Goal: Communication & Community: Answer question/provide support

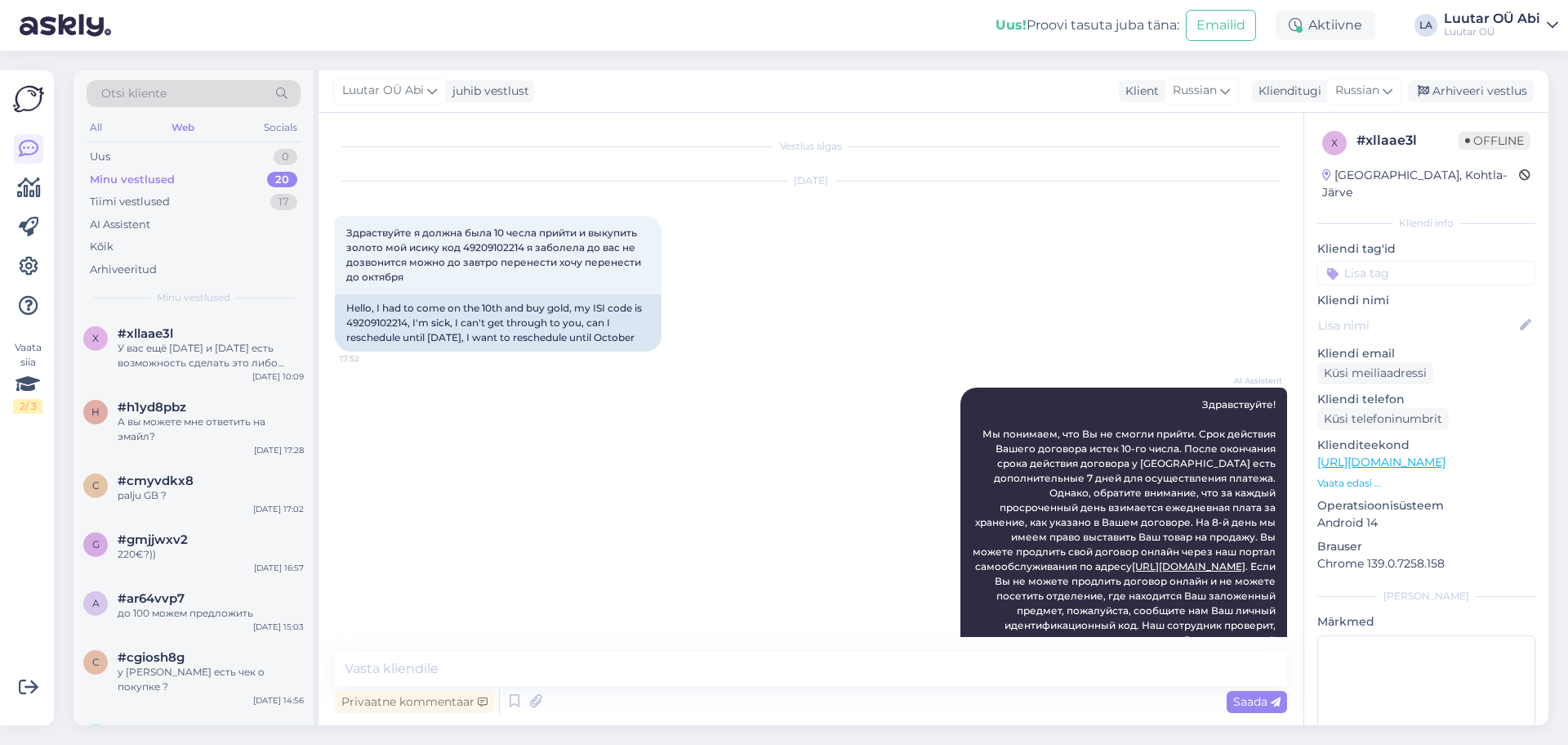
scroll to position [1397, 0]
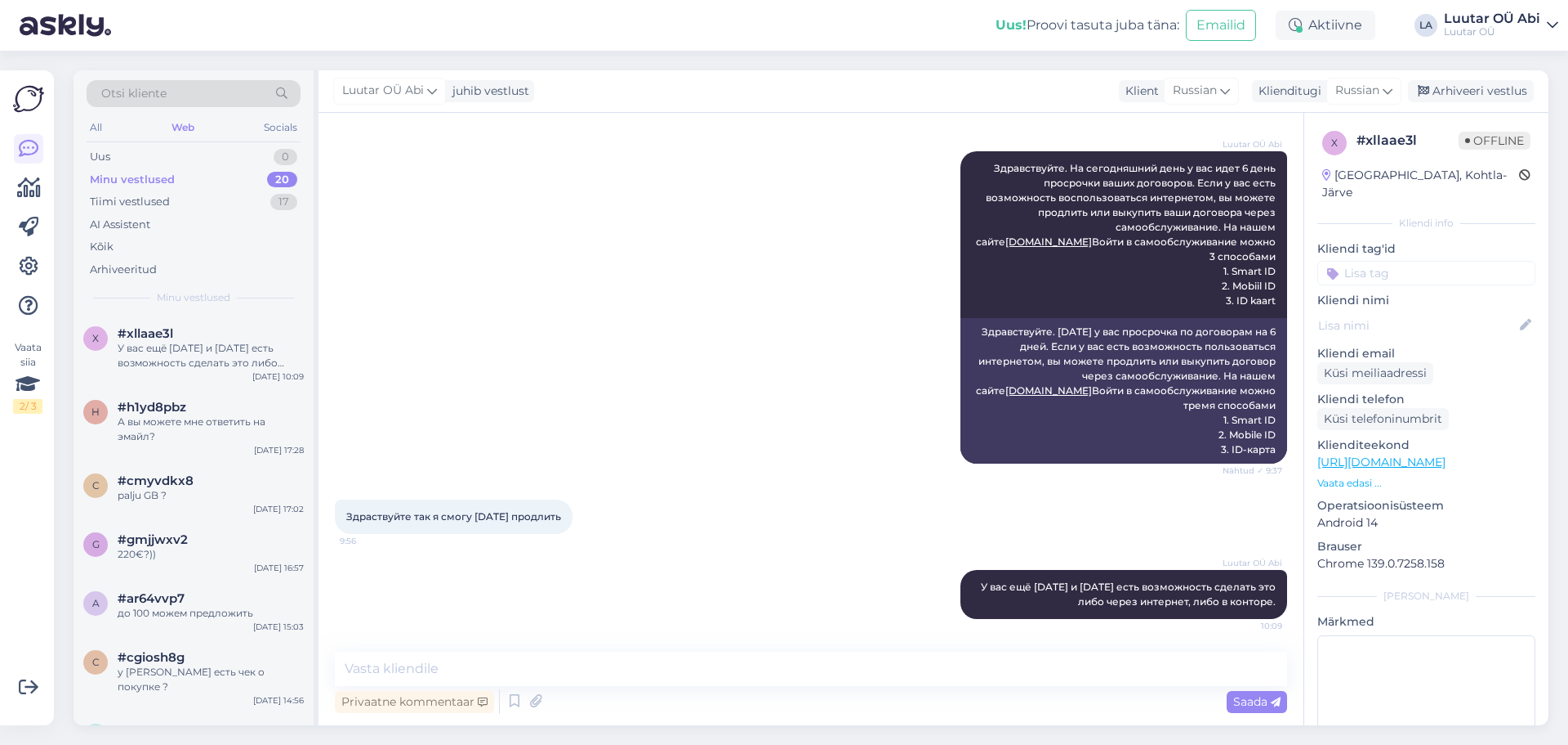
click at [149, 181] on div "Minu vestlused" at bounding box center [132, 179] width 85 height 16
click at [197, 399] on div "#h1yd8pbz" at bounding box center [211, 406] width 187 height 14
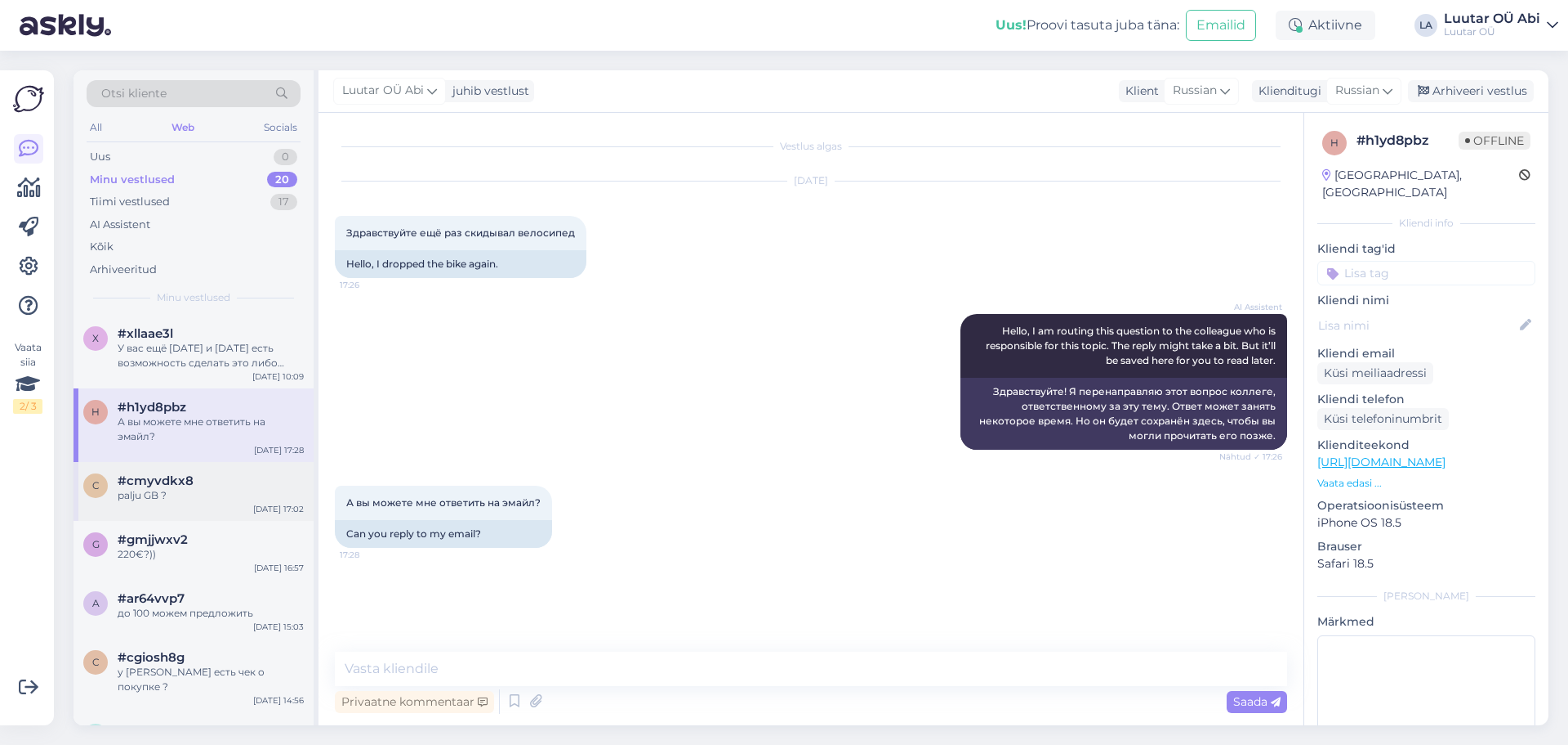
click at [204, 501] on div "palju GB ?" at bounding box center [211, 495] width 187 height 14
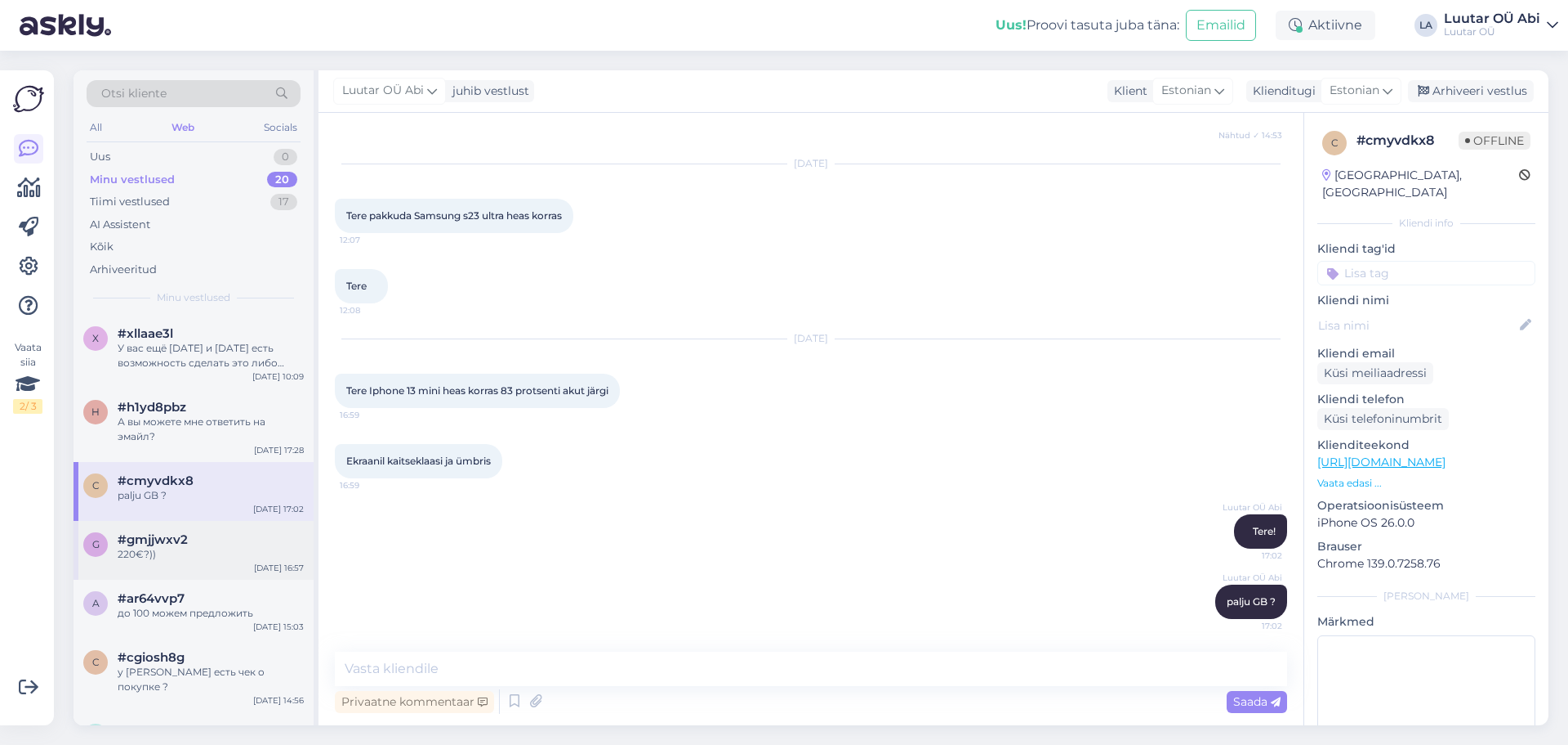
click at [190, 556] on div "220€?))" at bounding box center [211, 553] width 187 height 14
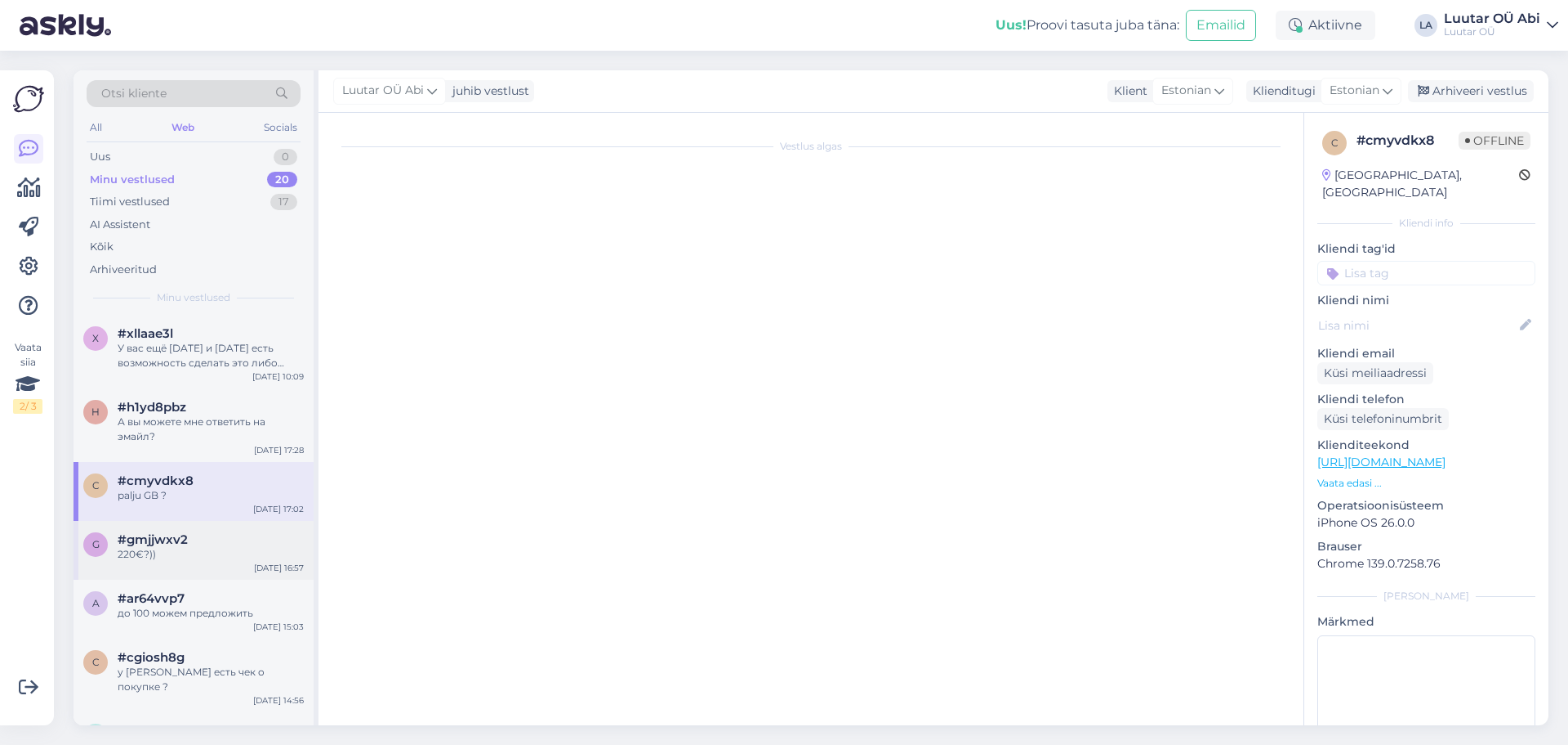
scroll to position [572, 0]
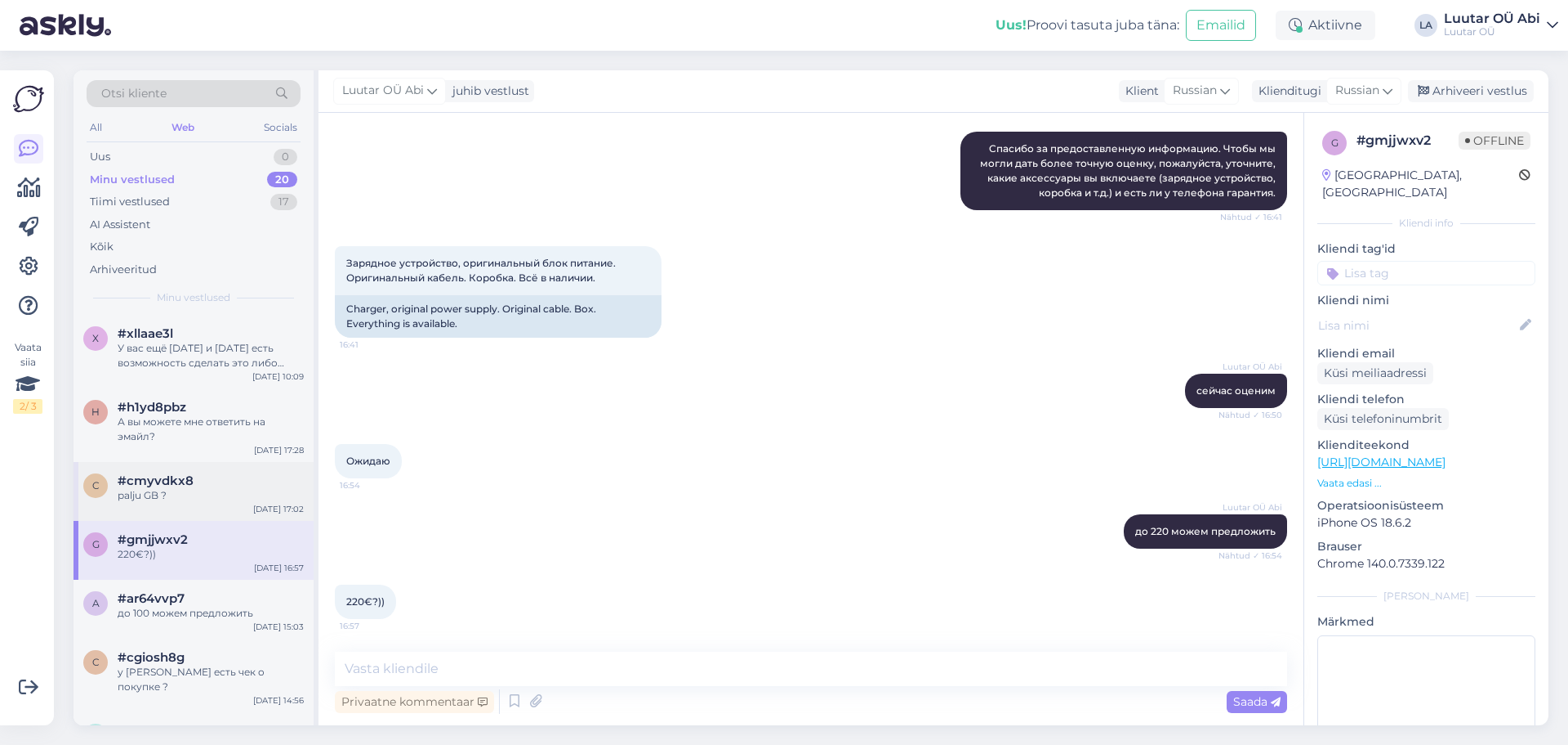
click at [218, 505] on div "c #cmyvdkx8 palju GB ? [DATE] 17:02" at bounding box center [193, 491] width 240 height 59
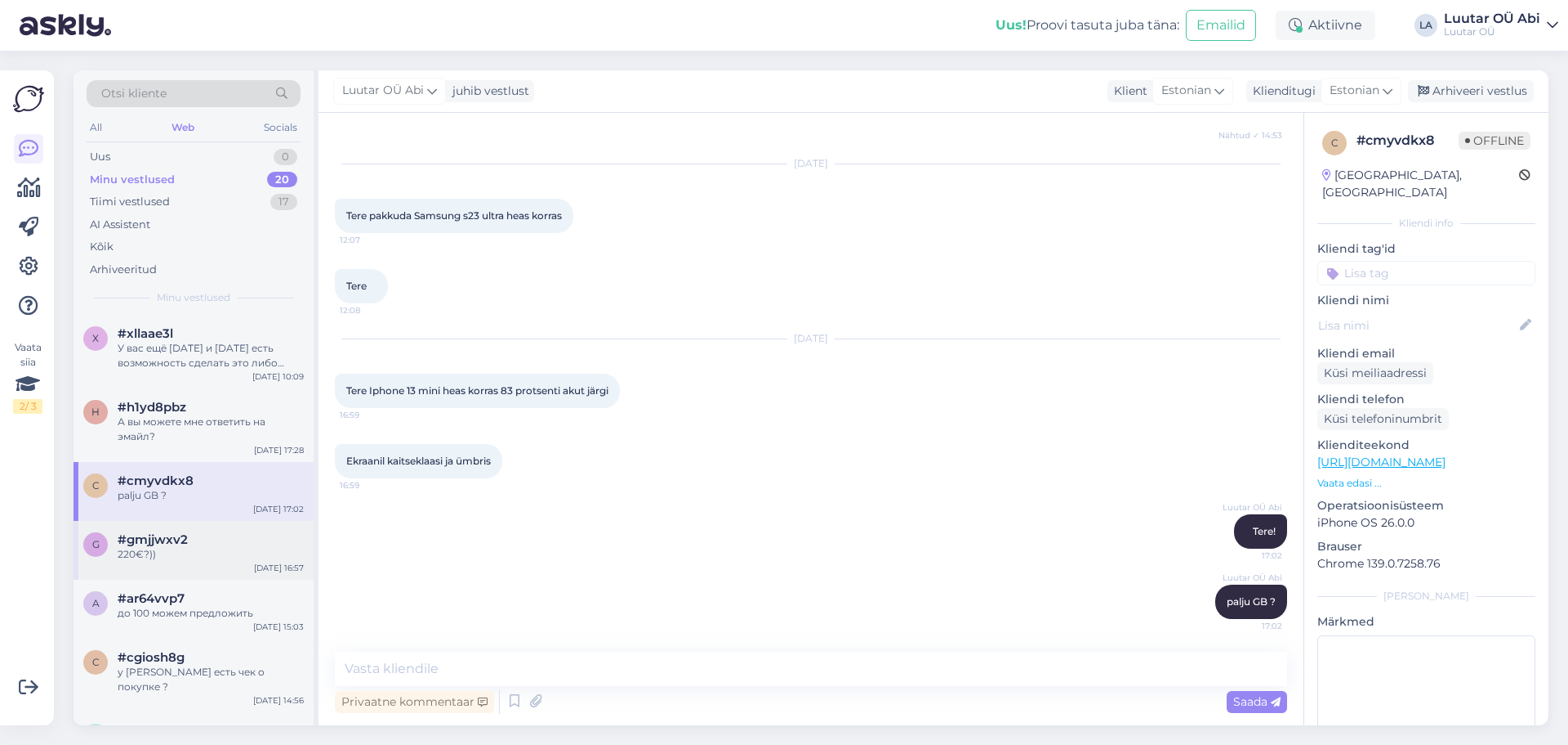
click at [161, 554] on div "220€?))" at bounding box center [211, 553] width 187 height 14
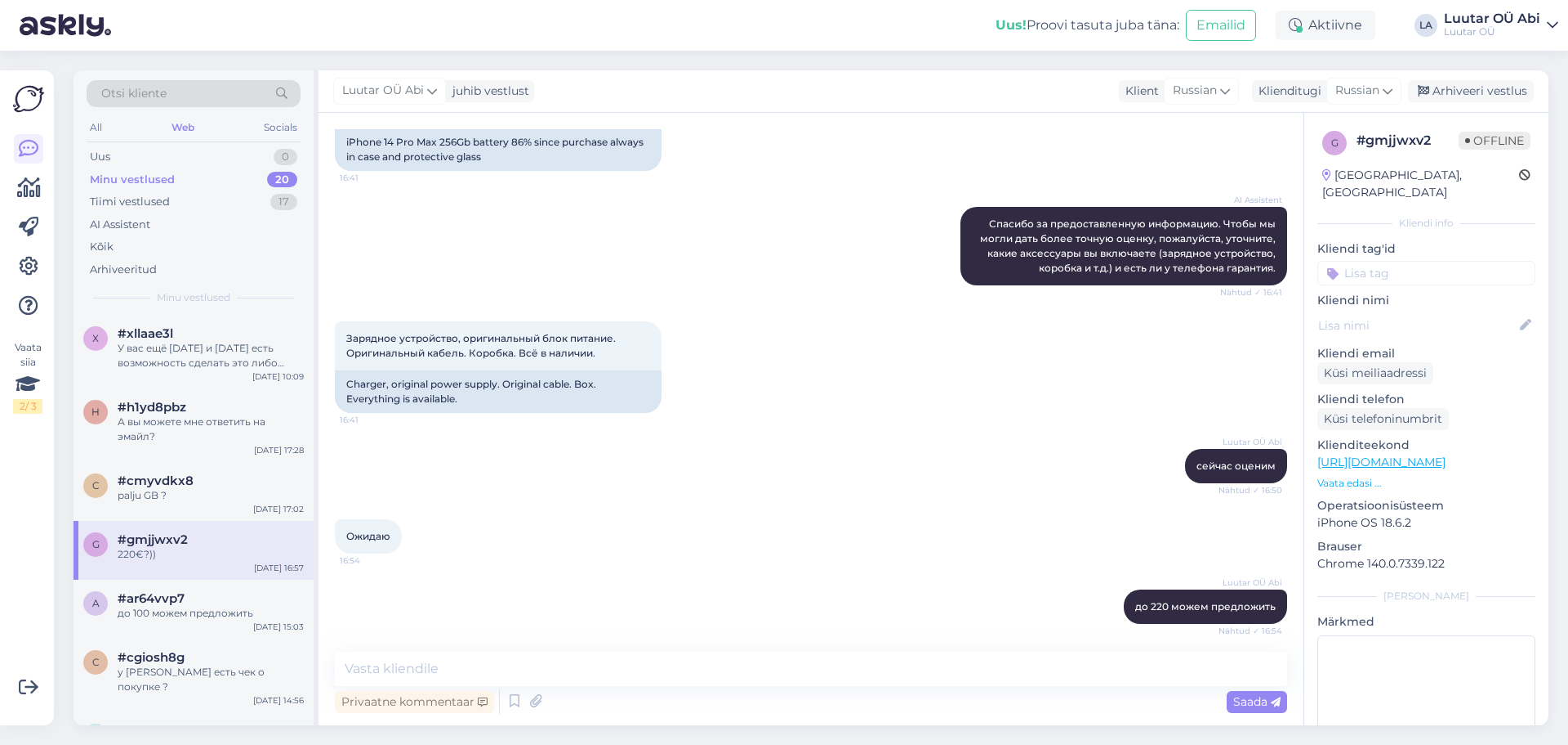
scroll to position [572, 0]
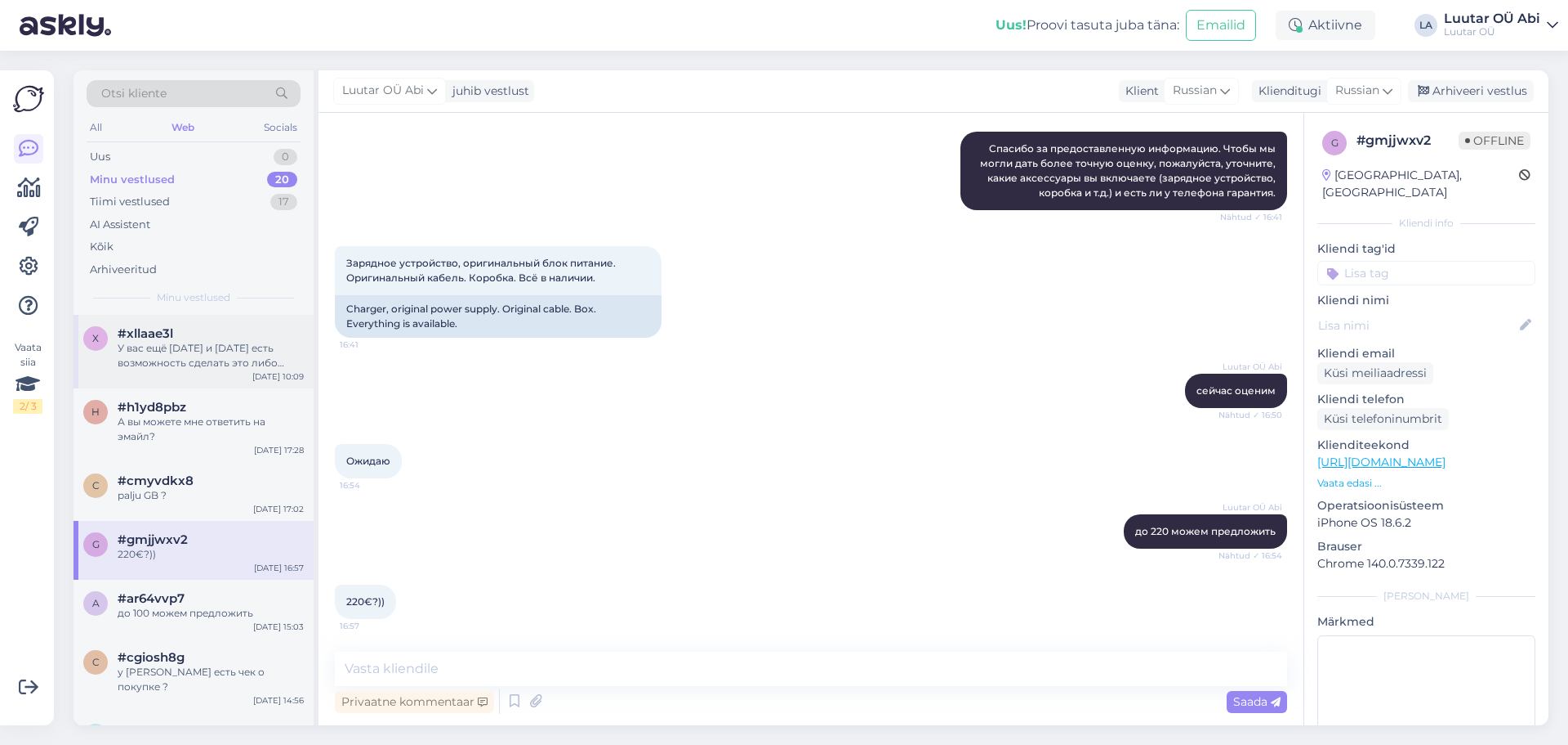
click at [165, 368] on div "У вас ещё [DATE] и [DATE] есть возможность сделать это либо через интернет, либ…" at bounding box center [211, 355] width 187 height 30
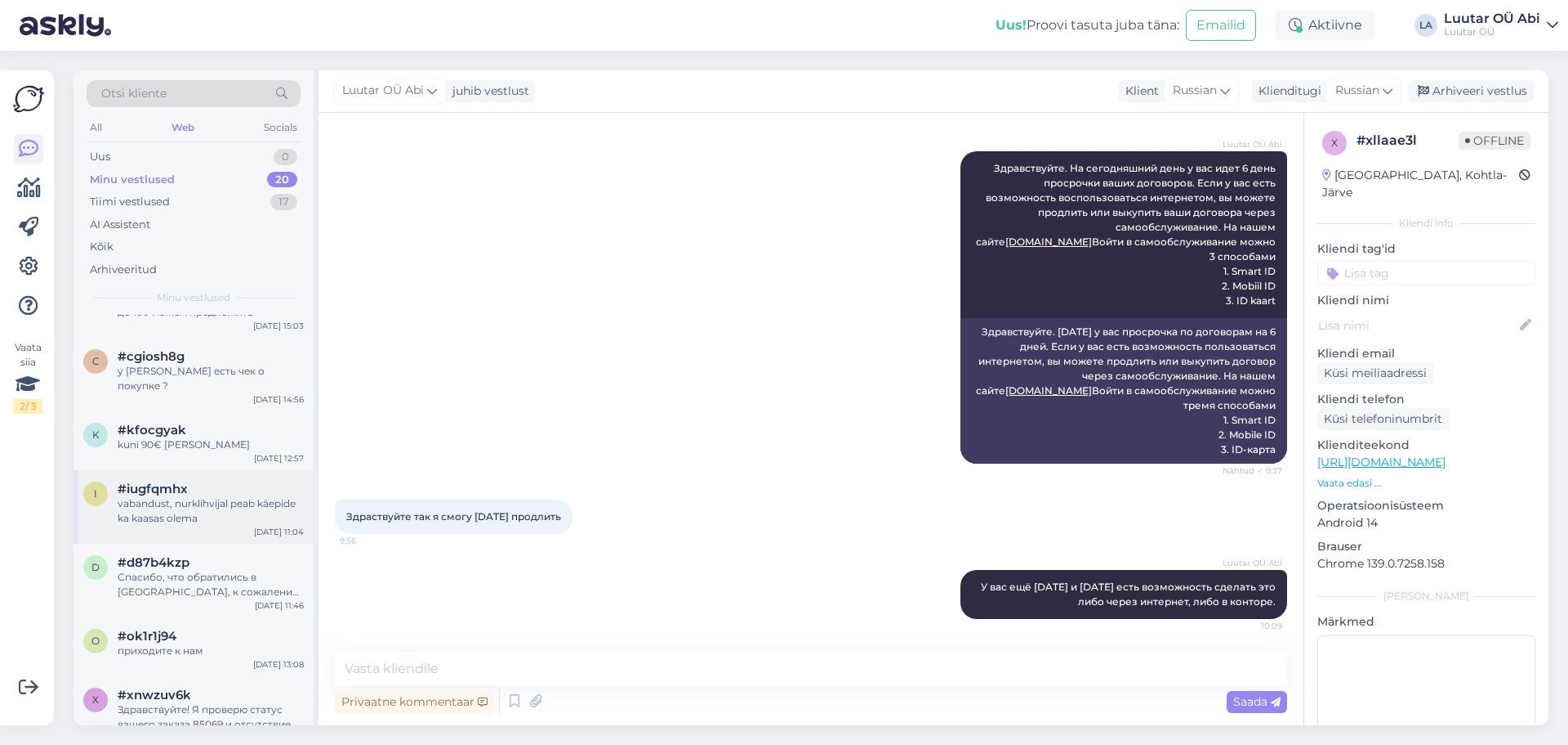
scroll to position [327, 0]
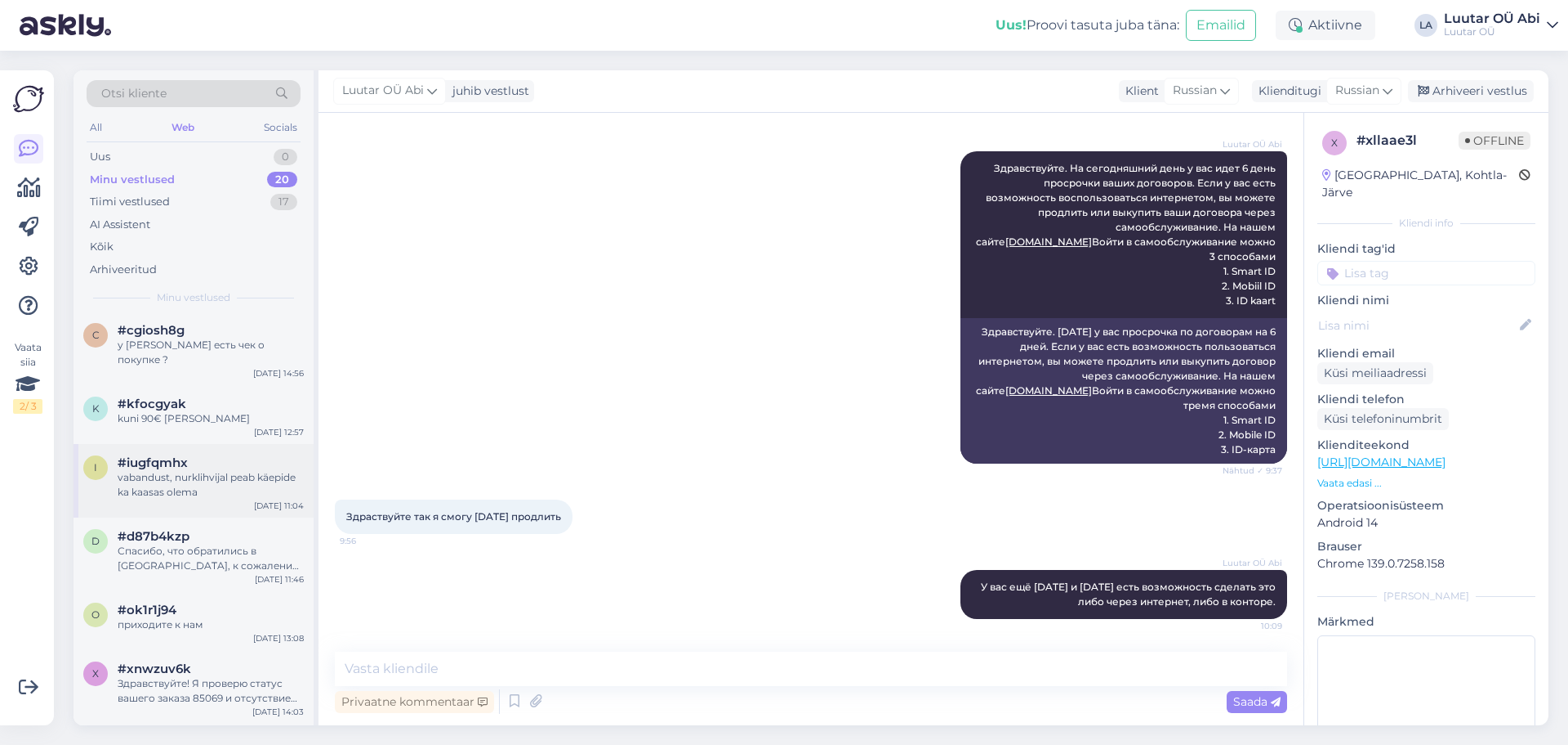
click at [162, 547] on div "Спасибо, что обратились в [GEOGRAPHIC_DATA], к сожалению мы не можем купить или…" at bounding box center [211, 558] width 187 height 30
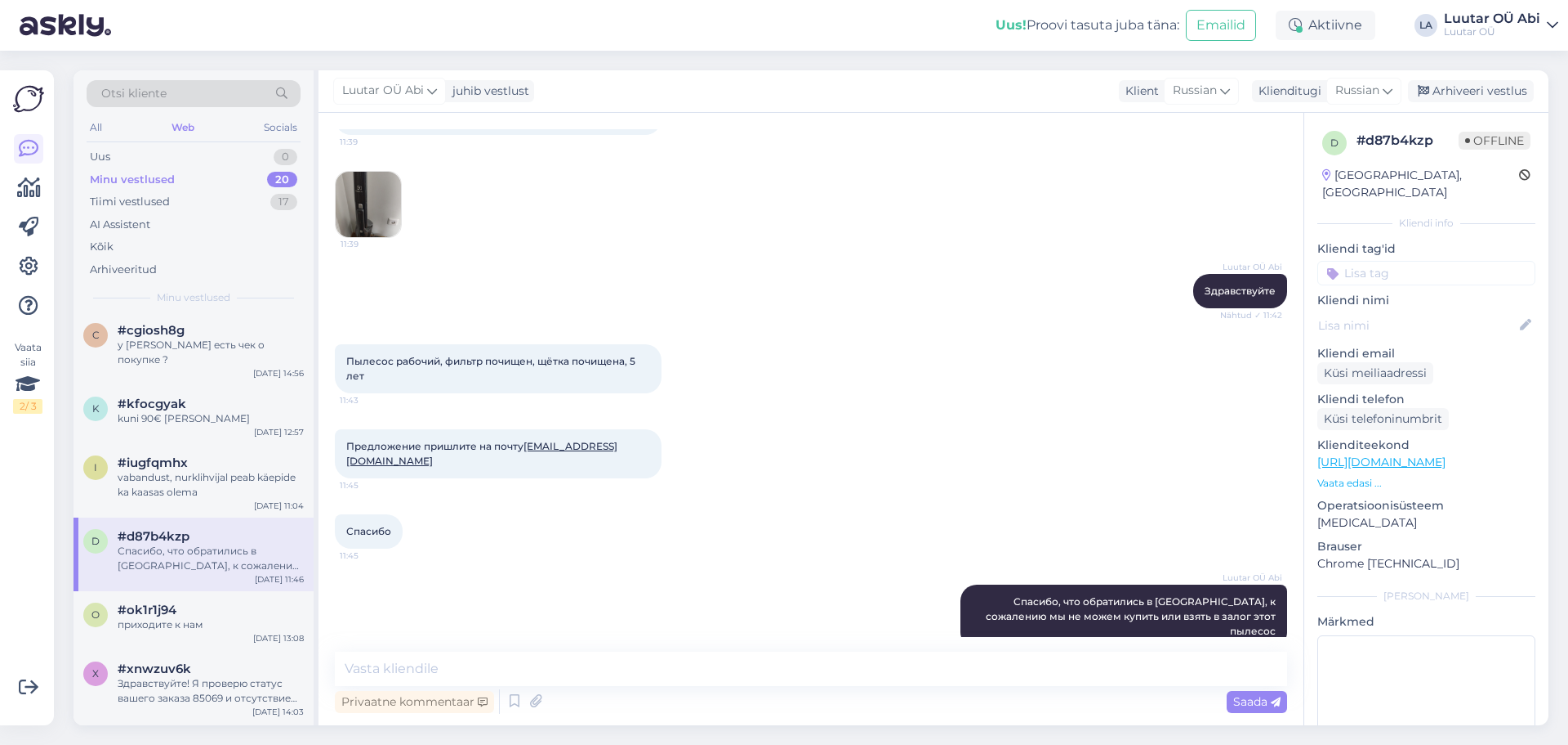
click at [371, 218] on img at bounding box center [368, 204] width 65 height 65
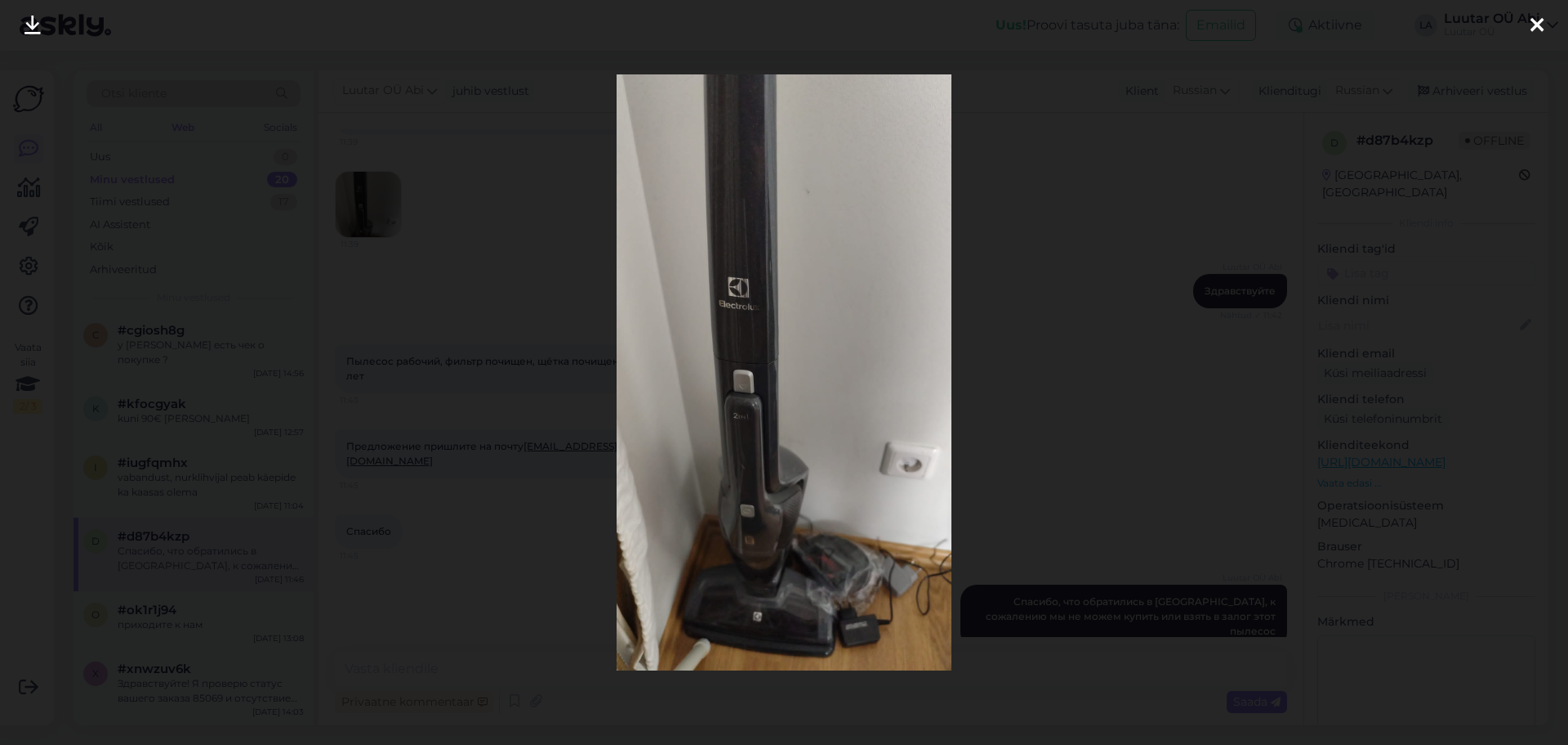
click at [376, 318] on div at bounding box center [784, 372] width 1568 height 745
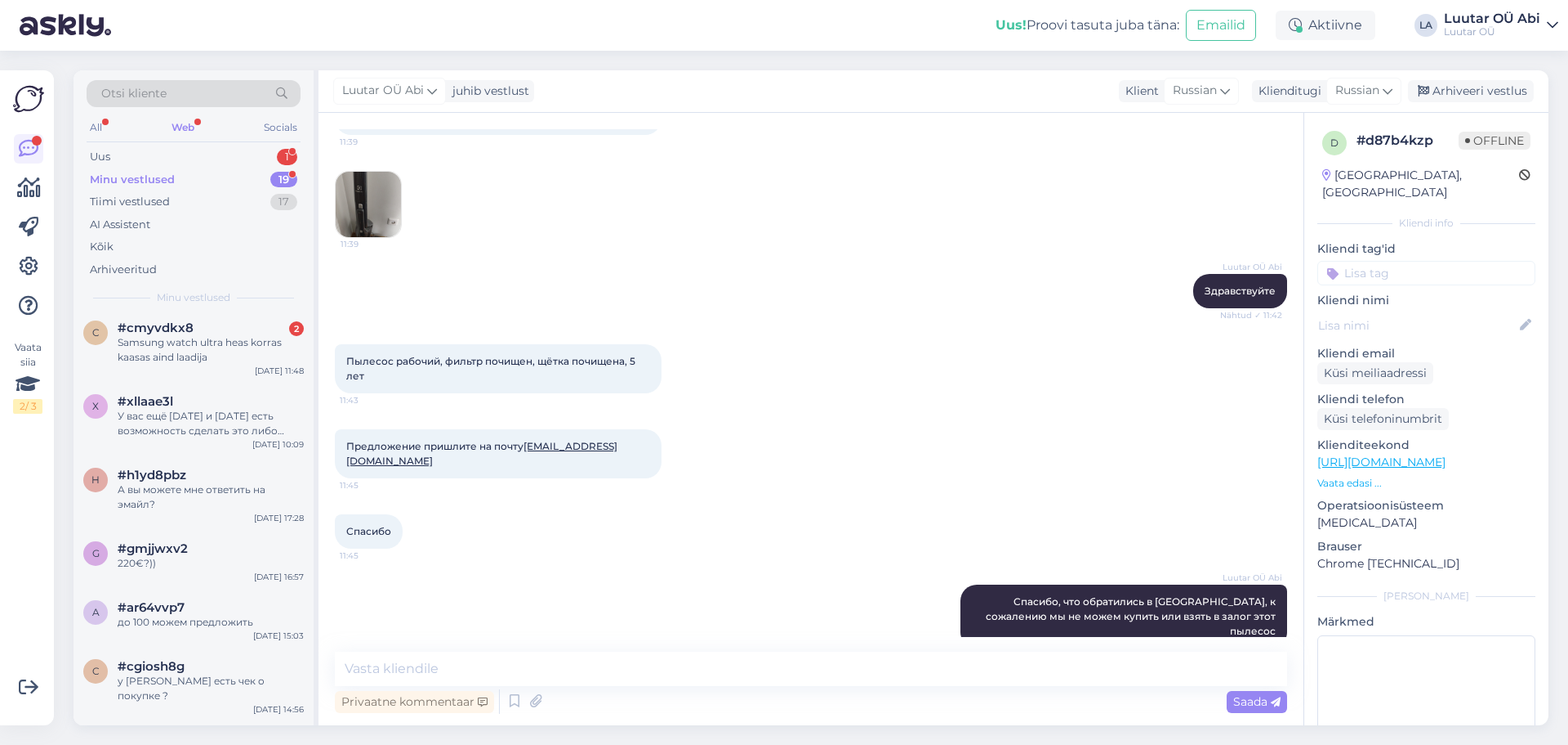
scroll to position [0, 0]
click at [228, 349] on div "Samsung watch ultra heas korras kaasas aind laadija" at bounding box center [211, 355] width 187 height 30
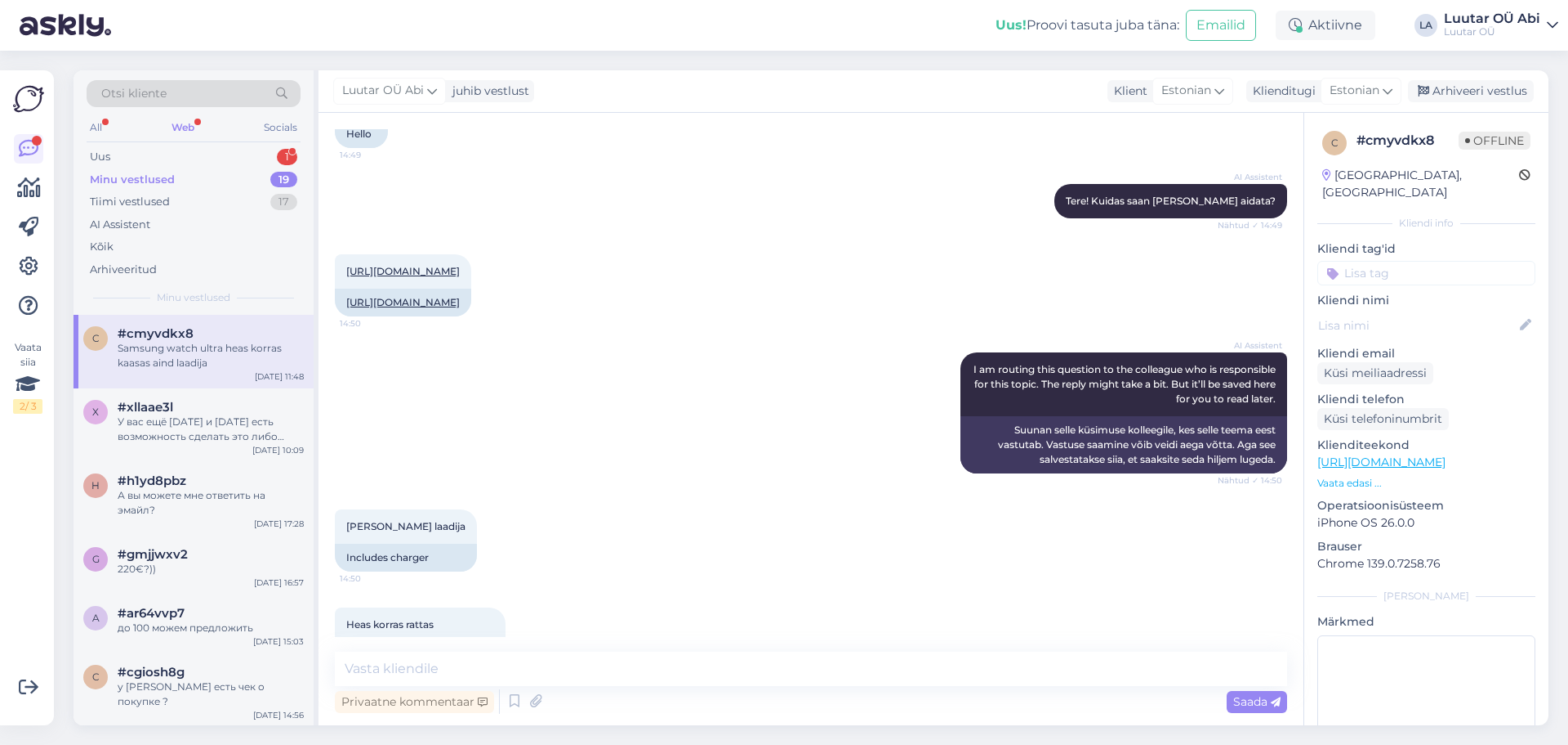
scroll to position [946, 0]
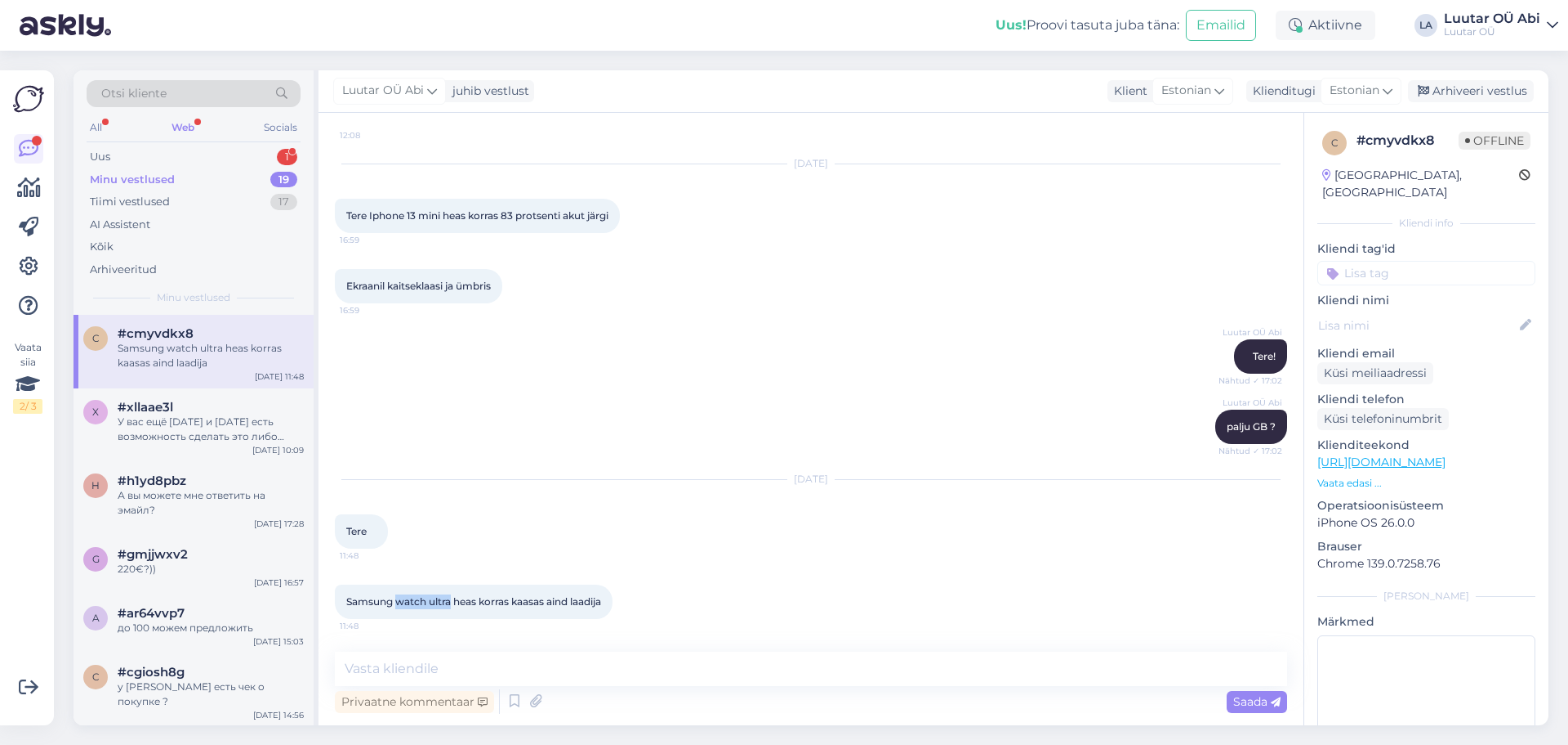
drag, startPoint x: 451, startPoint y: 603, endPoint x: 398, endPoint y: 604, distance: 53.0
click at [398, 604] on span "Samsung watch ultra heas korras kaasas aind laadija" at bounding box center [473, 601] width 255 height 13
drag, startPoint x: 407, startPoint y: 599, endPoint x: 341, endPoint y: 604, distance: 66.2
click at [341, 604] on div "Samsung watch ultra heas korras kaasas aind laadija 11:48" at bounding box center [473, 602] width 278 height 35
drag, startPoint x: 345, startPoint y: 600, endPoint x: 451, endPoint y: 604, distance: 106.1
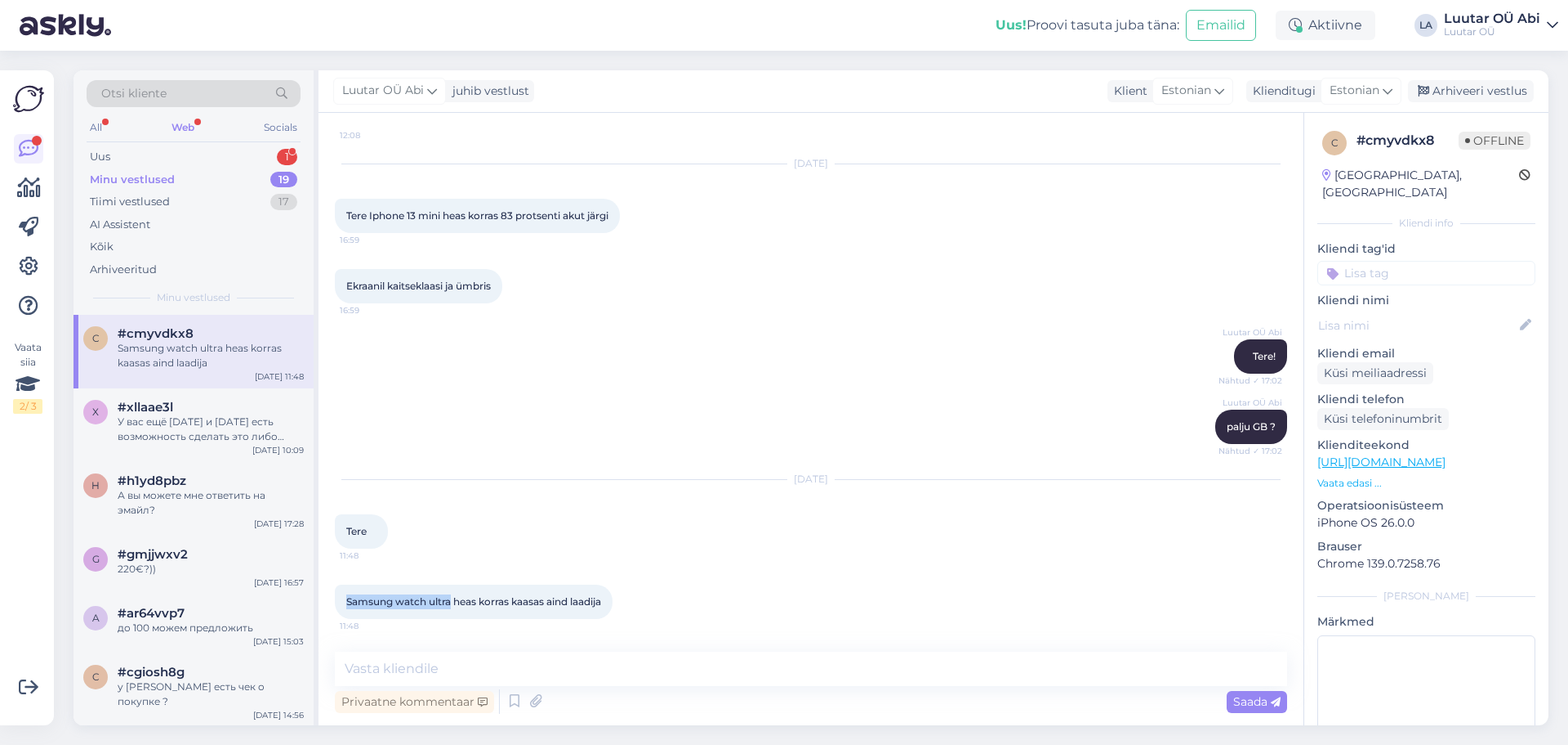
click at [451, 604] on div "Samsung watch ultra heas korras kaasas aind laadija 11:48" at bounding box center [473, 602] width 278 height 35
drag, startPoint x: 606, startPoint y: 604, endPoint x: 333, endPoint y: 603, distance: 273.0
click at [333, 603] on div "Vestlus algas [DATE] Tere 14:49 Hello AI Assistent Tere! Kuidas saan [PERSON_NA…" at bounding box center [811, 419] width 985 height 612
copy span "Samsung watch ultra heas korras kaasas aind laadija"
click at [512, 573] on div "Samsung watch ultra heas korras kaasas aind laadija 11:48" at bounding box center [811, 601] width 952 height 70
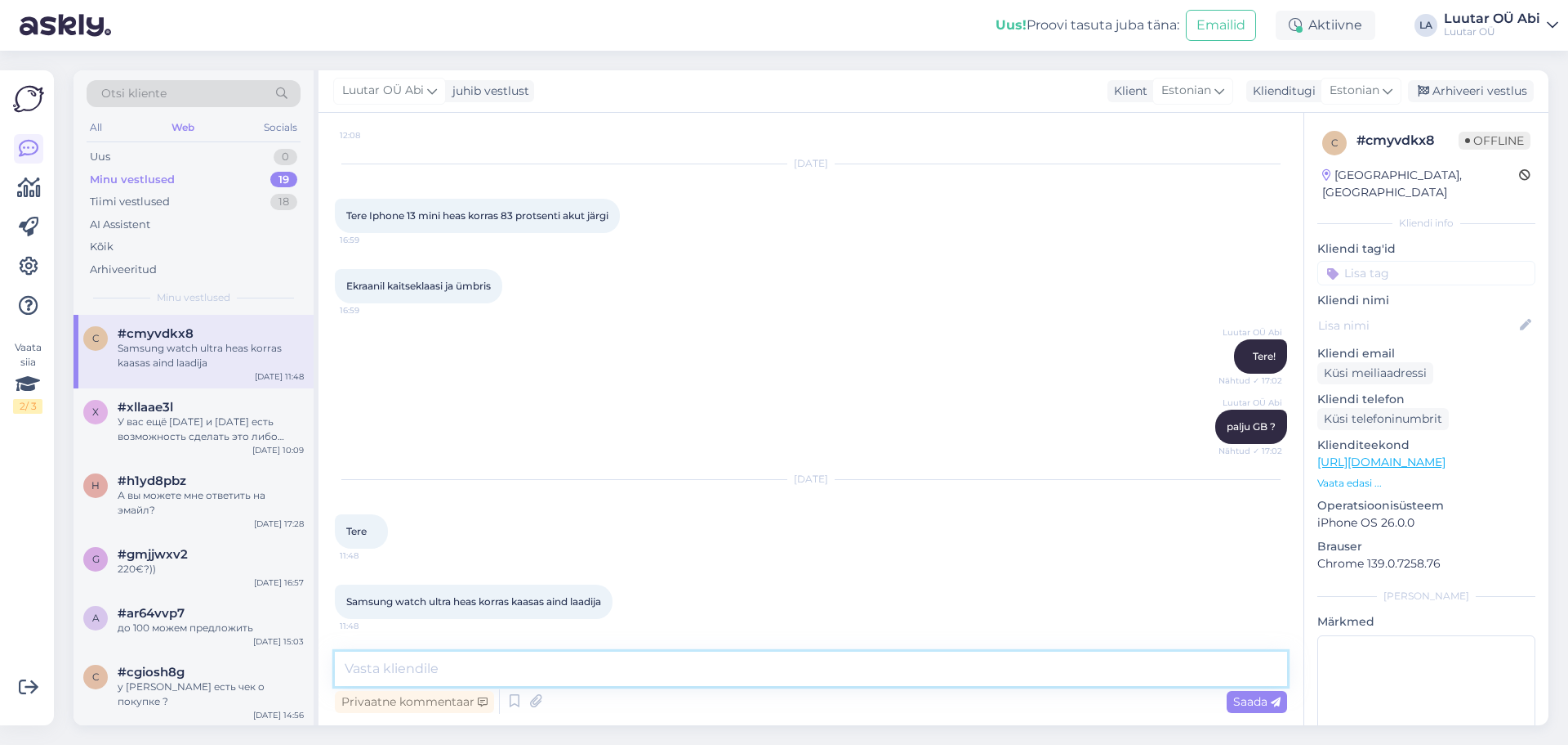
click at [509, 676] on textarea at bounding box center [811, 669] width 952 height 35
paste textarea "watch ultra"
click at [377, 669] on textarea "Tere! watch ultra" at bounding box center [811, 669] width 952 height 35
click at [557, 669] on textarea "Tere! Samnsung watch ultra" at bounding box center [811, 669] width 952 height 35
click at [418, 672] on textarea "Tere! Samnsung watch ultra" at bounding box center [811, 669] width 952 height 35
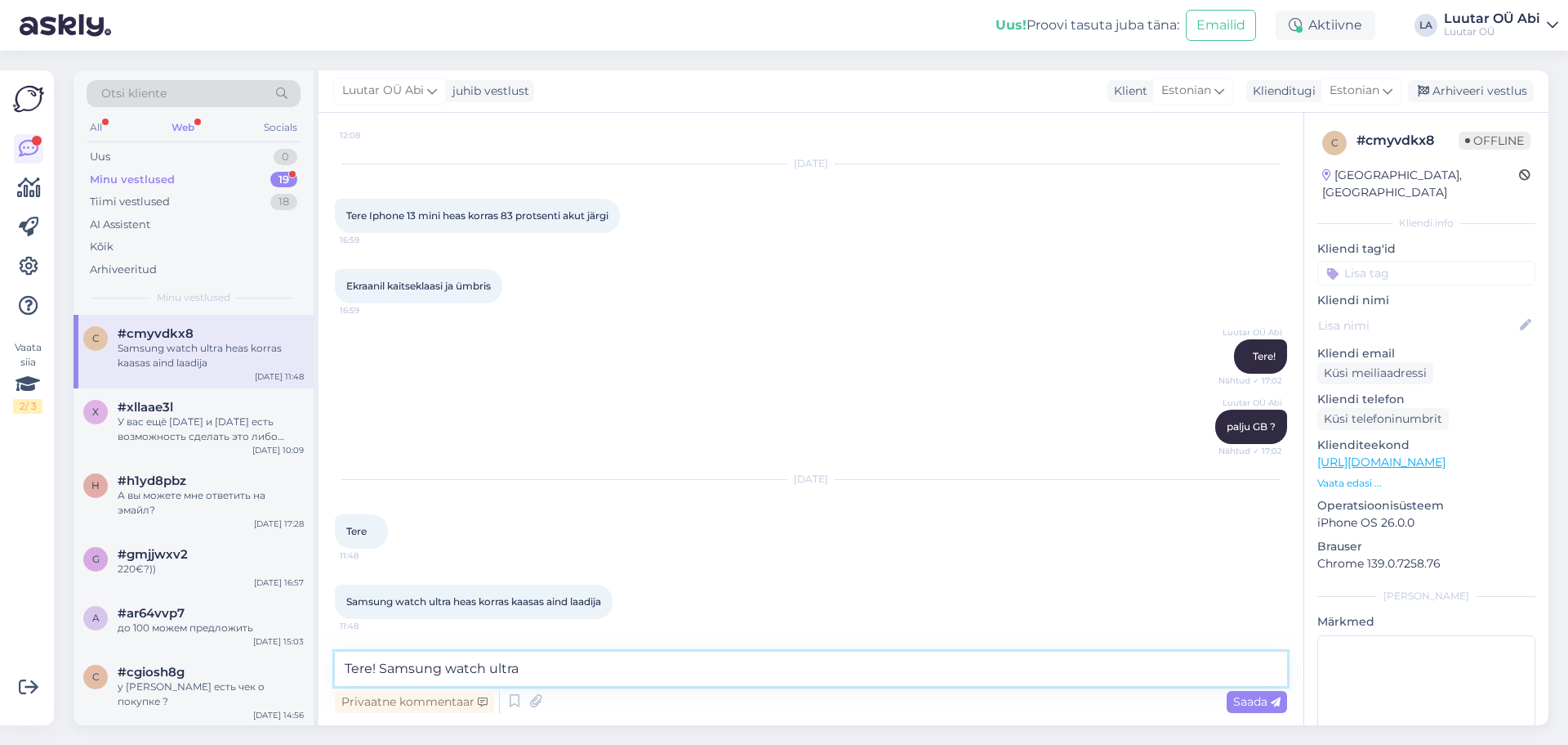
click at [453, 670] on textarea "Tere! Samsung watch ultra" at bounding box center [811, 669] width 952 height 35
click at [497, 667] on textarea "Tere! Samsung Watch ultra" at bounding box center [811, 669] width 952 height 35
click at [552, 672] on textarea "Tere! Samsung Watch Ultra" at bounding box center [811, 669] width 952 height 35
drag, startPoint x: 552, startPoint y: 672, endPoint x: 779, endPoint y: 669, distance: 227.0
click at [779, 669] on textarea "Tere! Samsung Watch Ultra eest saame pakkuda kino 100" at bounding box center [811, 669] width 952 height 35
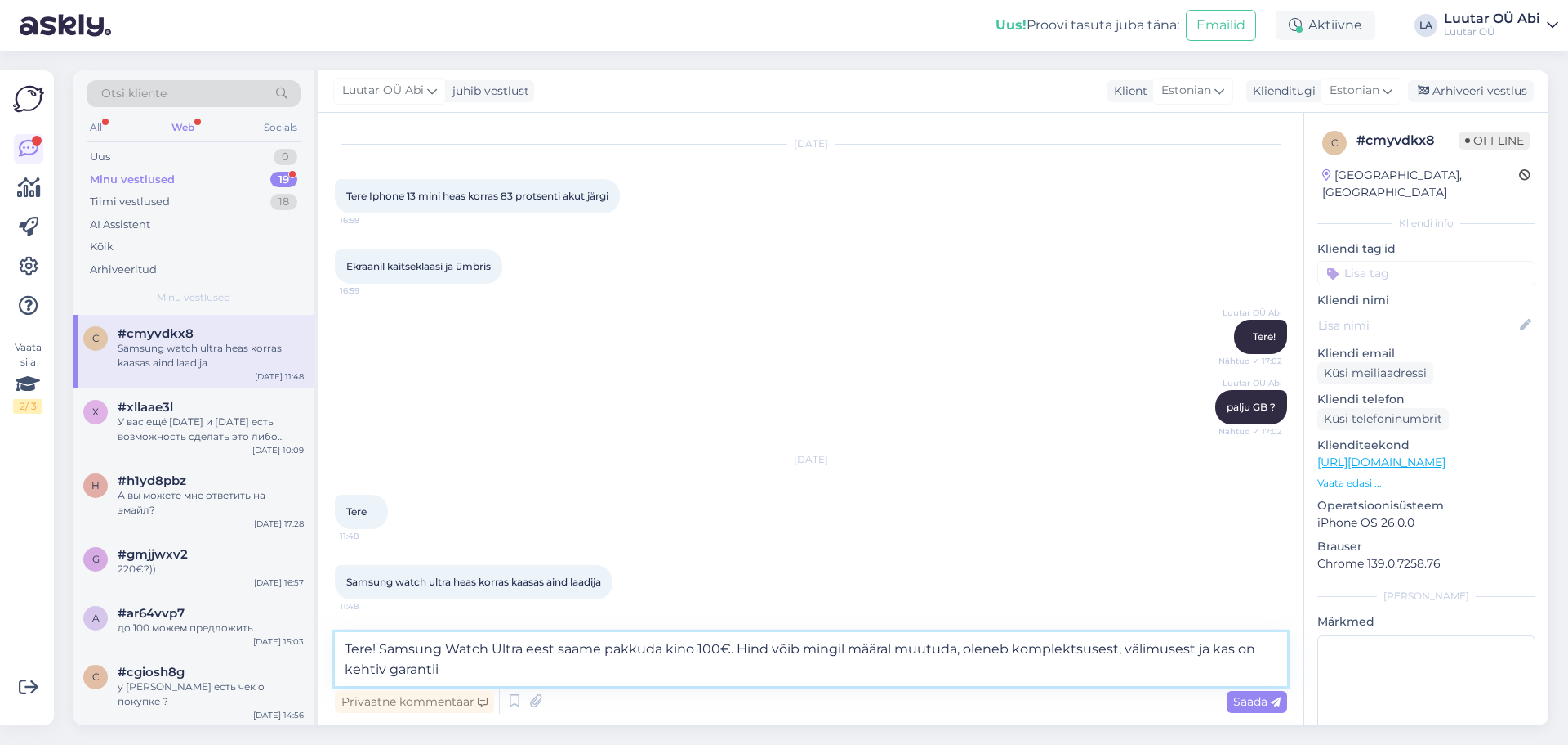
type textarea "Tere! Samsung Watch Ultra eest saame pakkuda kino 100€. Hind võib mingil määral…"
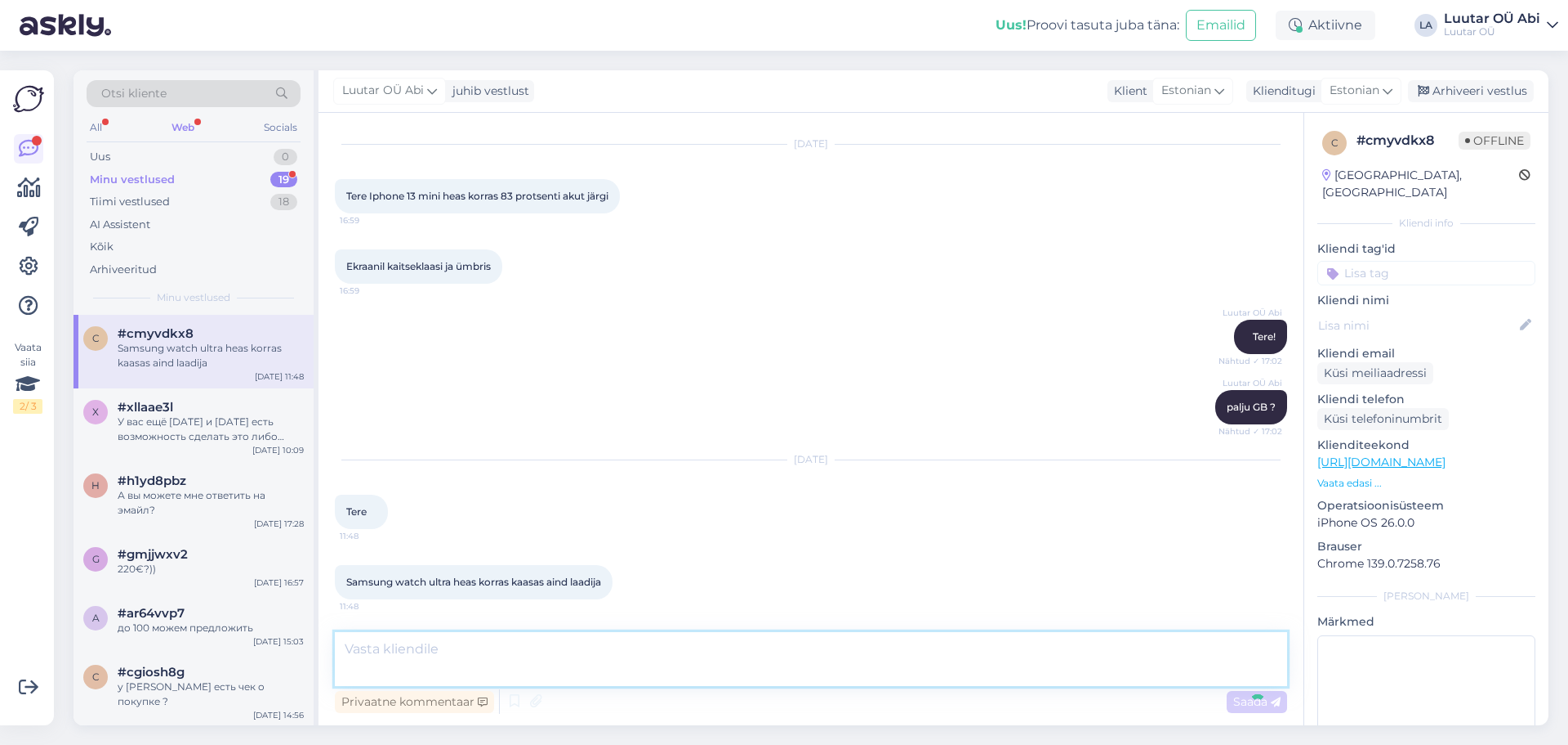
scroll to position [1045, 0]
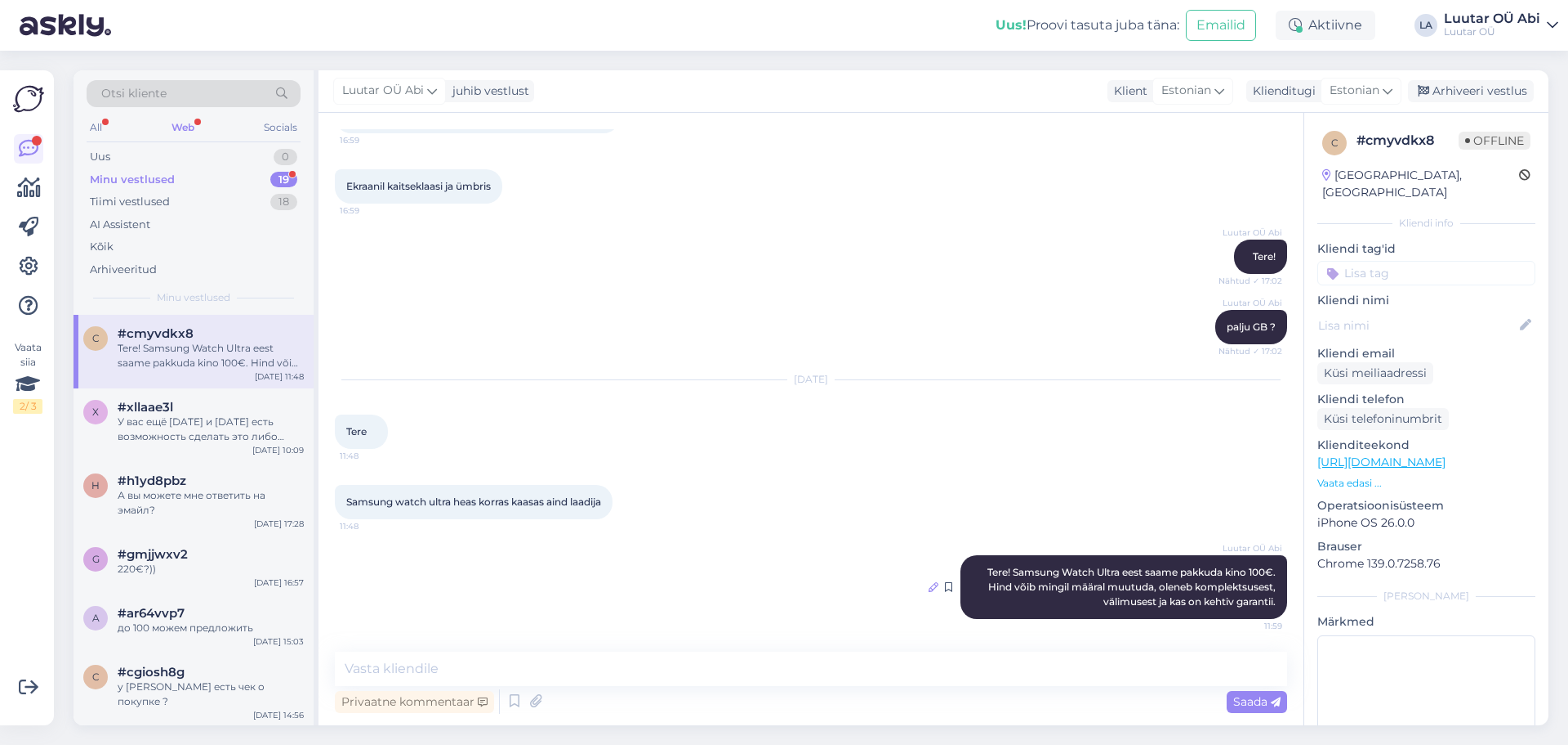
click at [929, 587] on icon at bounding box center [934, 587] width 10 height 10
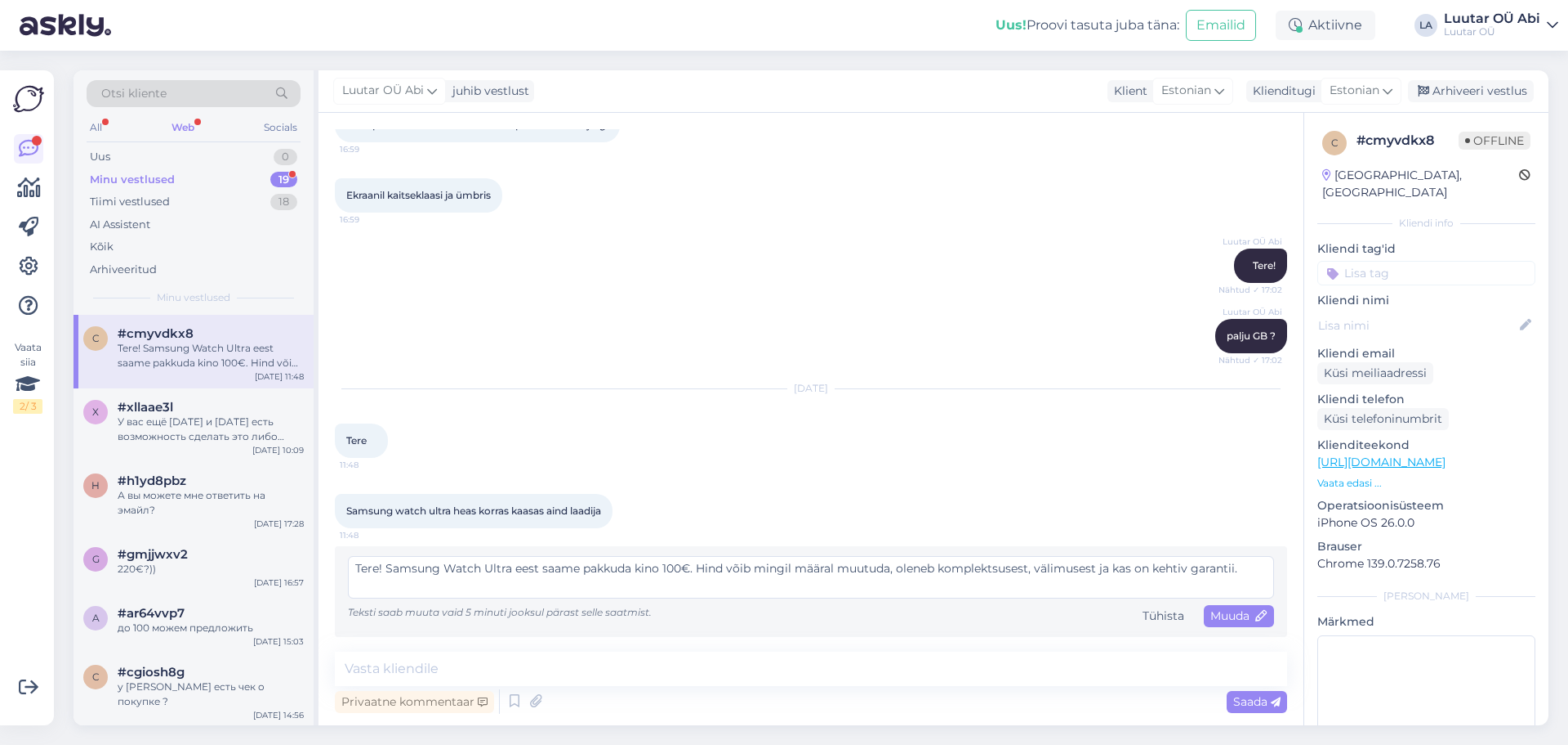
drag, startPoint x: 658, startPoint y: 569, endPoint x: 643, endPoint y: 572, distance: 15.3
click at [643, 572] on textarea "Tere! Samsung Watch Ultra eest saame pakkuda kino 100€. Hind võib mingil määral…" at bounding box center [811, 577] width 926 height 42
type textarea "Tere! Samsung Watch Ultra eest saame pakkuda kuni 100€. Hind võib mingil määral…"
click at [1211, 615] on span "Muuda" at bounding box center [1239, 615] width 57 height 14
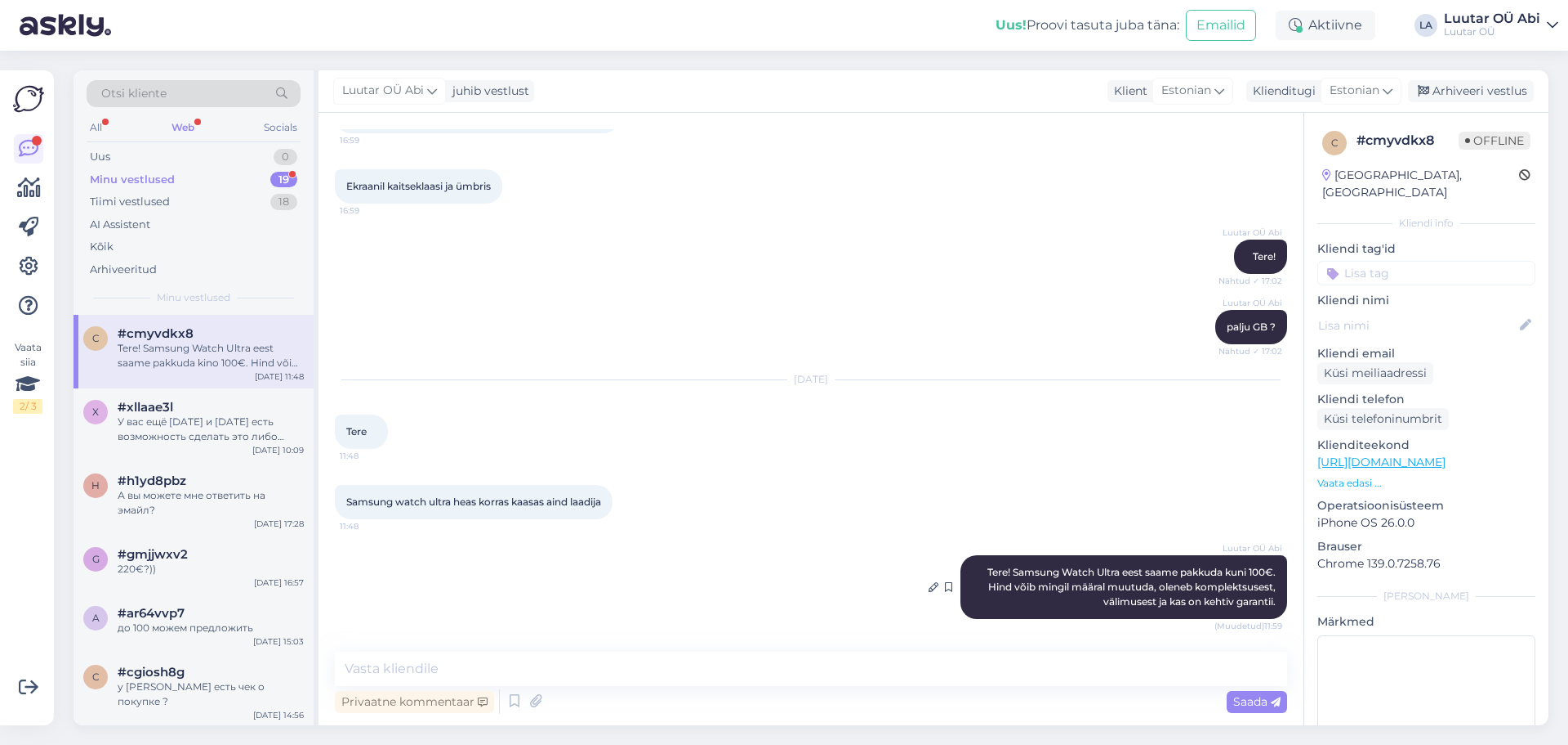
scroll to position [1045, 0]
click at [706, 580] on div "Luutar OÜ Abi Tere! Samsung Watch Ultra eest saame pakkuda kuni 100€. Hind võib…" at bounding box center [811, 587] width 952 height 100
click at [133, 173] on div "Minu vestlused" at bounding box center [132, 179] width 85 height 16
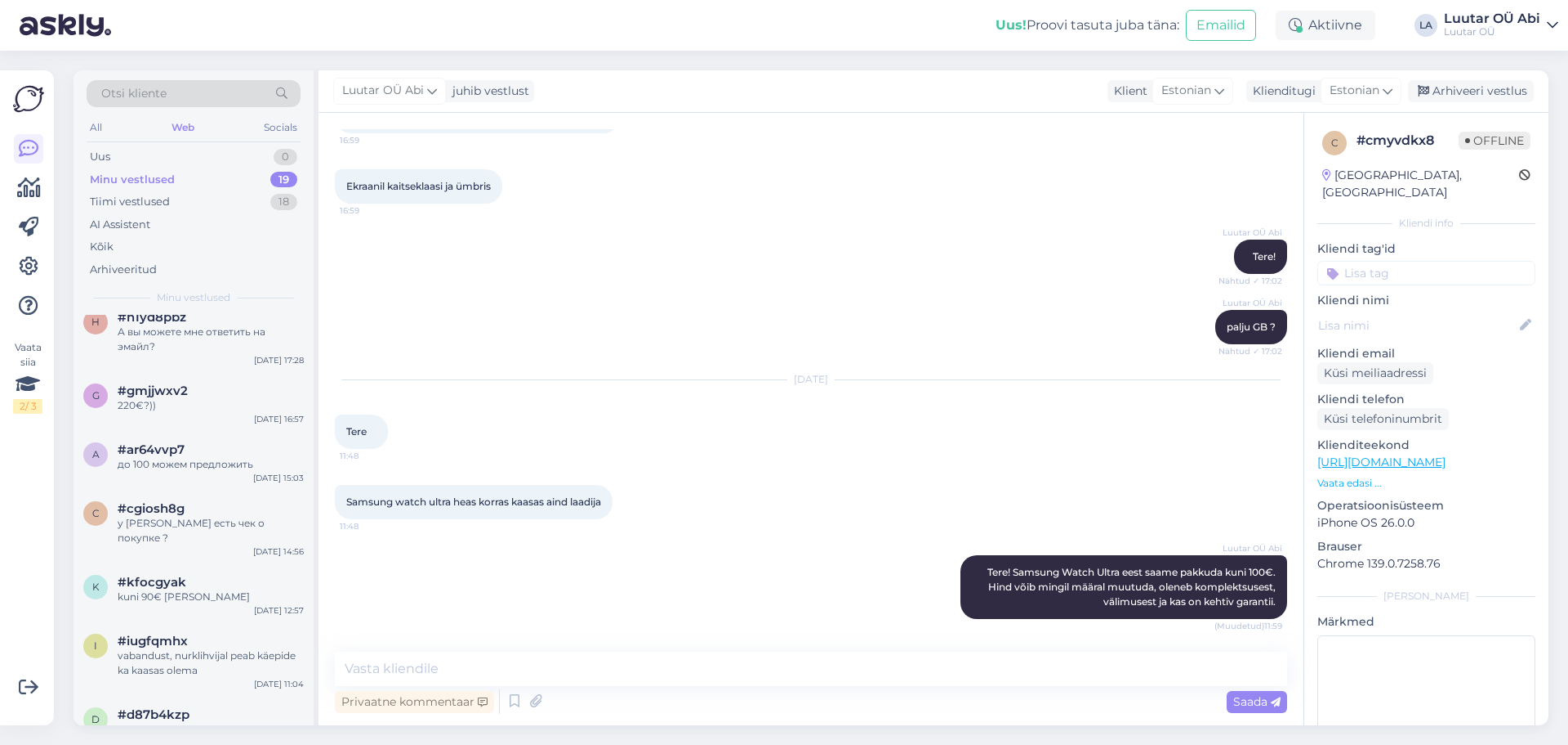
scroll to position [0, 0]
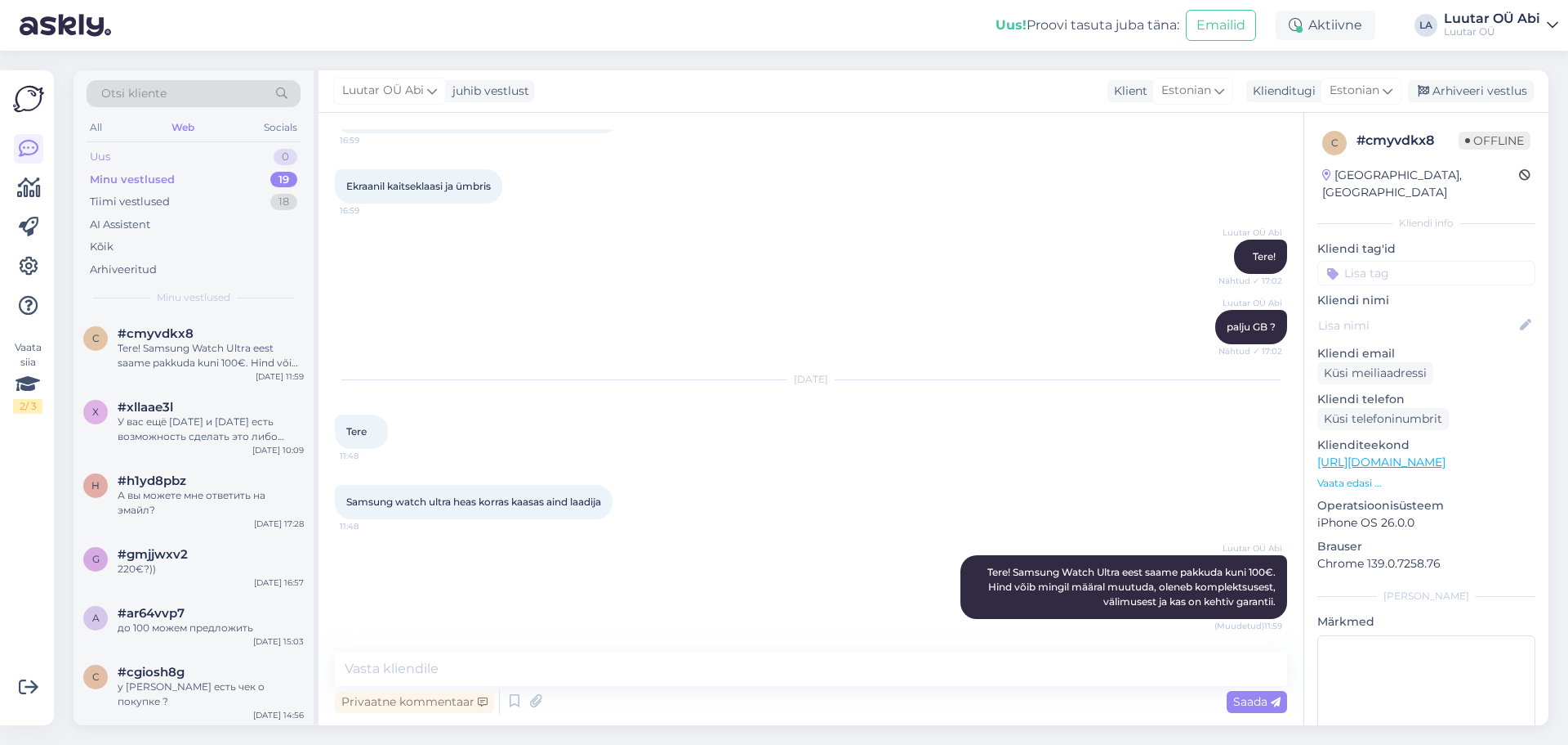
click at [183, 149] on div "Uus 0" at bounding box center [193, 157] width 214 height 23
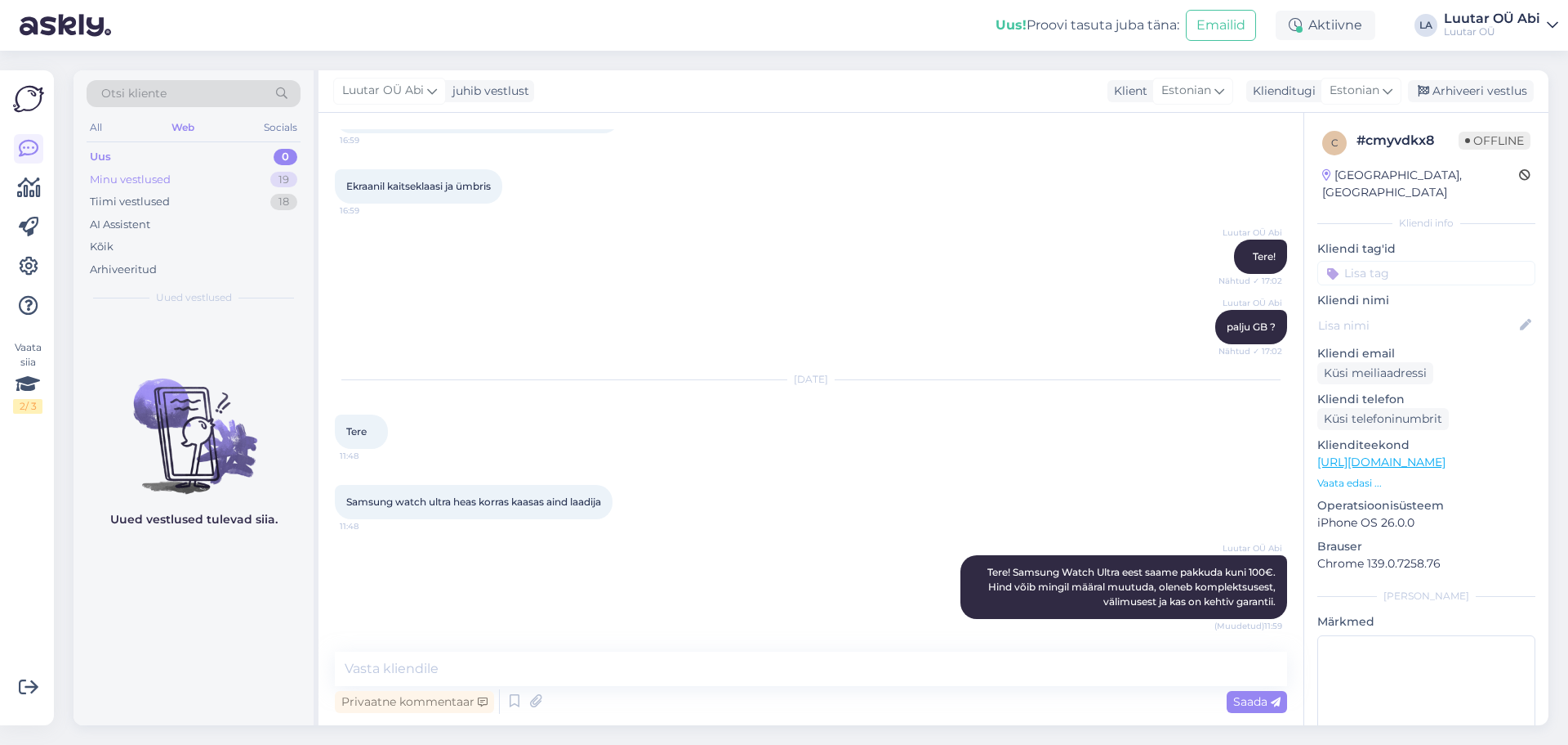
click at [154, 175] on div "Minu vestlused" at bounding box center [130, 179] width 81 height 16
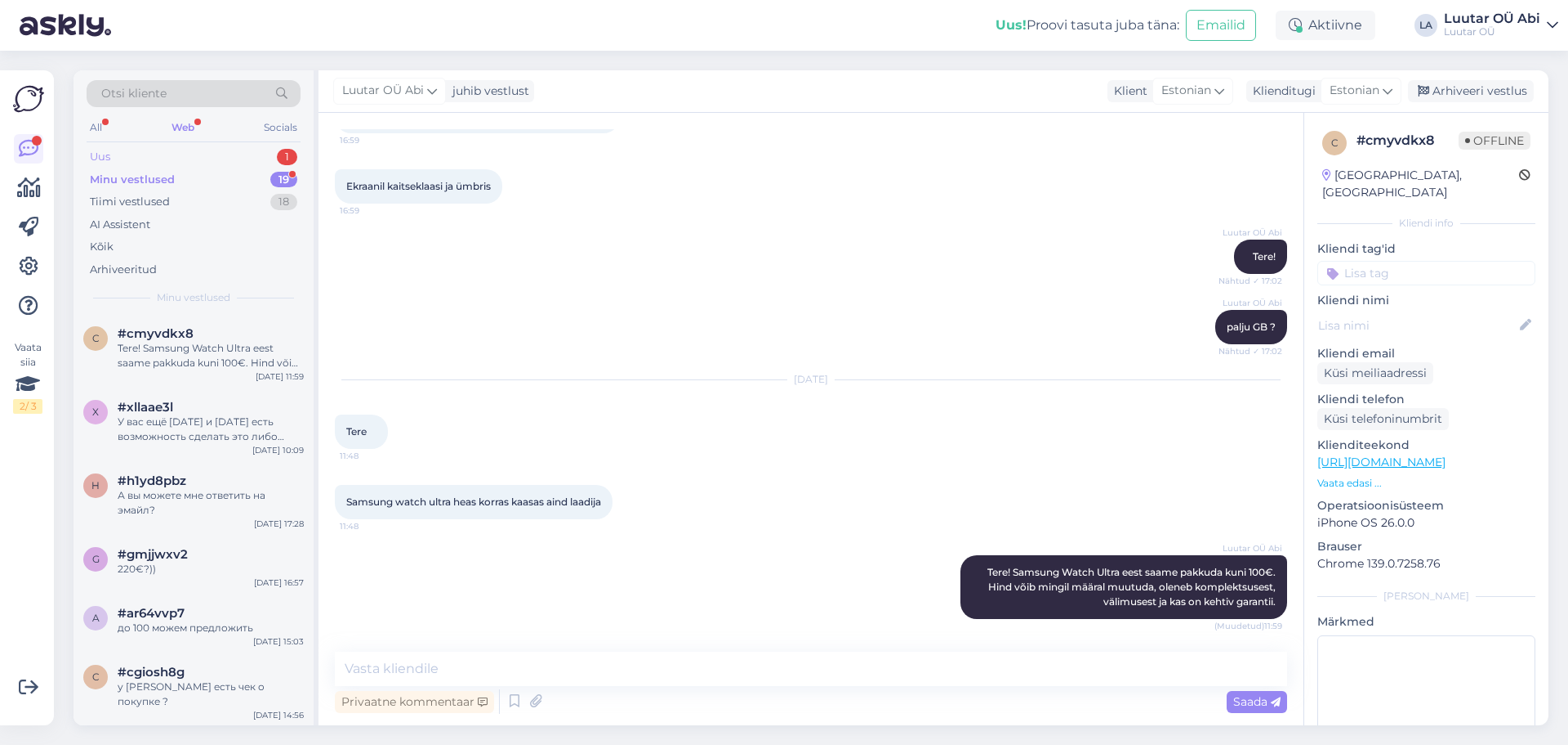
click at [164, 159] on div "Uus 1" at bounding box center [193, 157] width 214 height 23
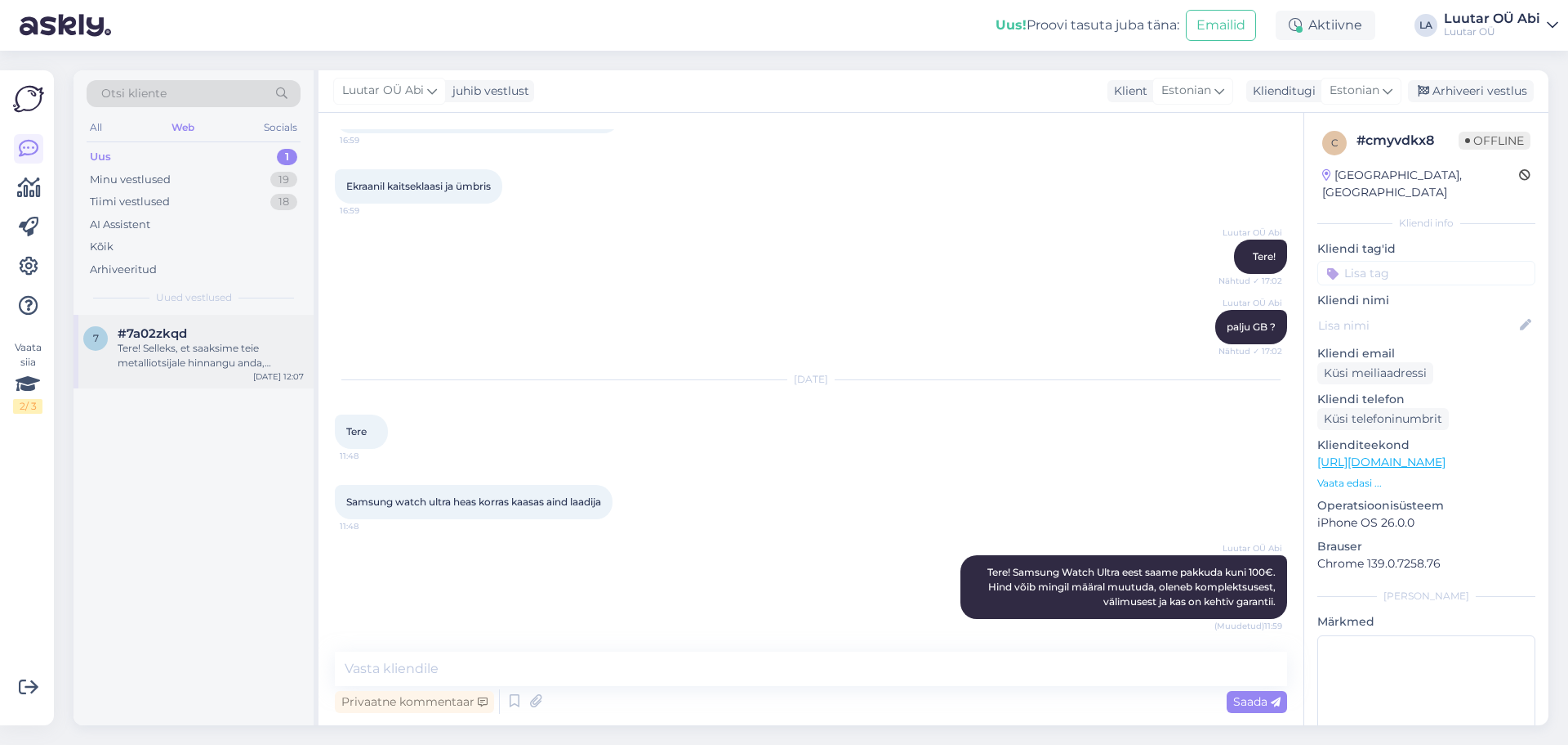
click at [216, 354] on div "Tere! Selleks, et saaksime teie metalliotsijale hinnangu anda, palume teil edas…" at bounding box center [211, 355] width 187 height 30
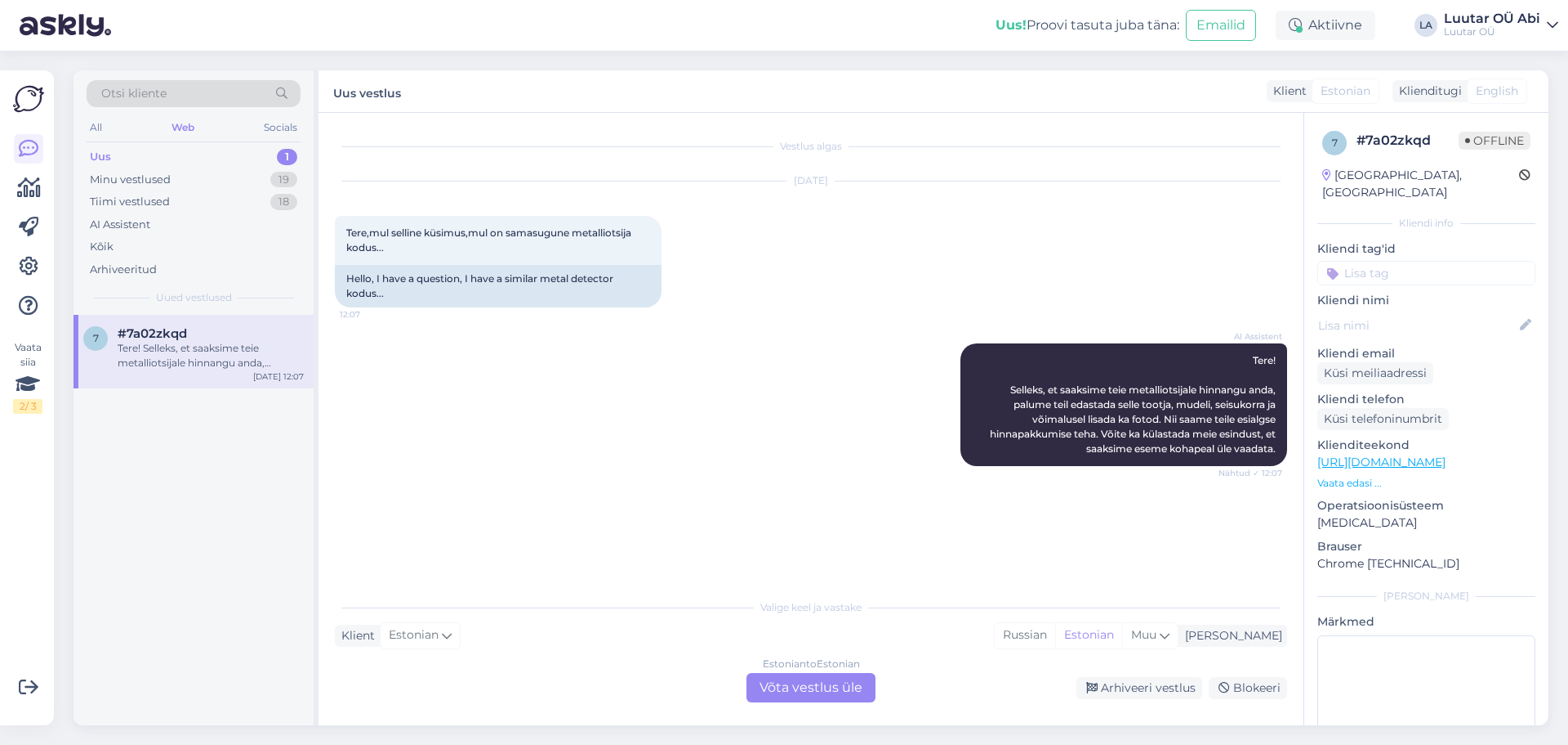
click at [164, 154] on div "Uus 1" at bounding box center [193, 157] width 214 height 23
click at [142, 160] on div "Uus 1" at bounding box center [193, 157] width 214 height 23
click at [153, 181] on div "Minu vestlused" at bounding box center [130, 179] width 81 height 16
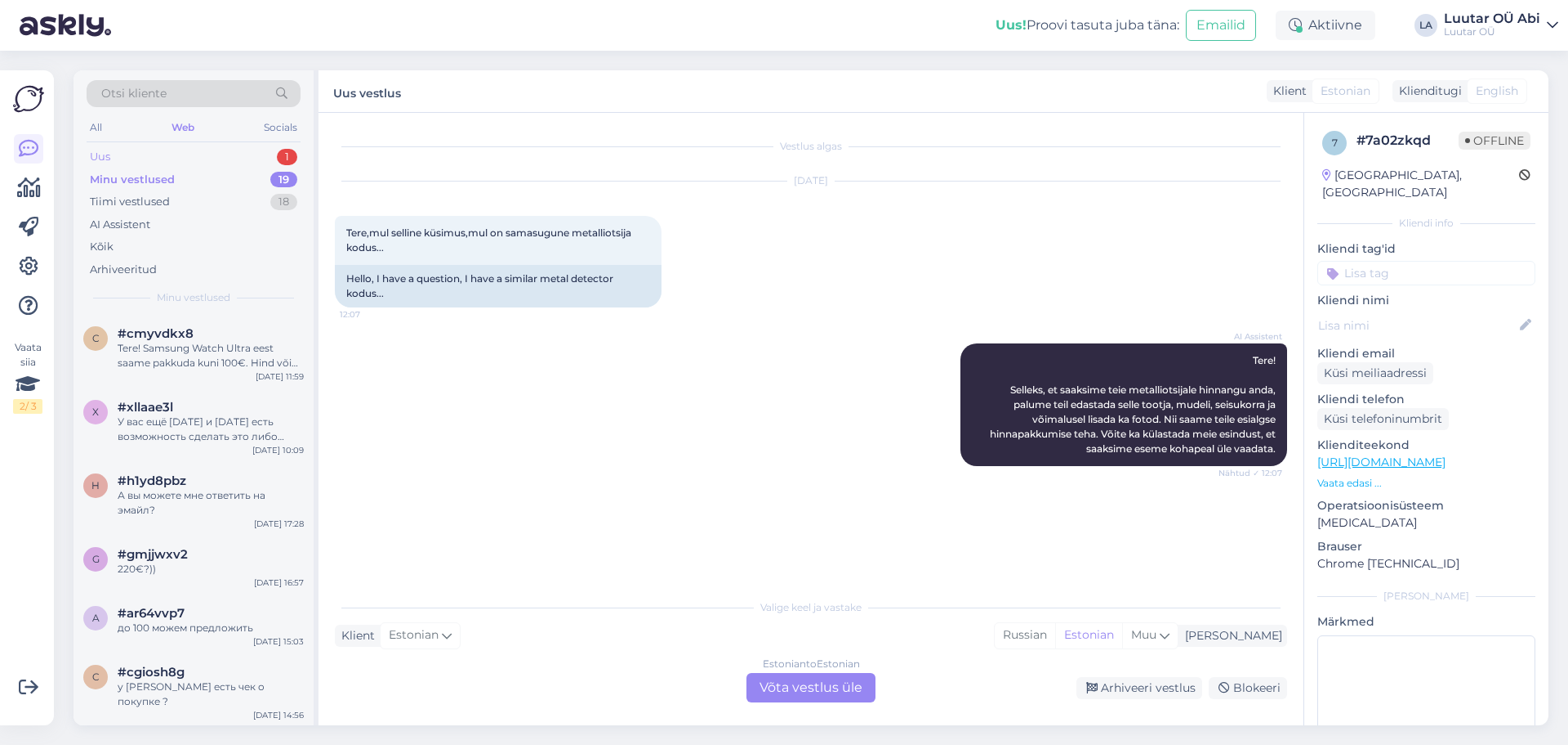
click at [158, 153] on div "Uus 1" at bounding box center [193, 157] width 214 height 23
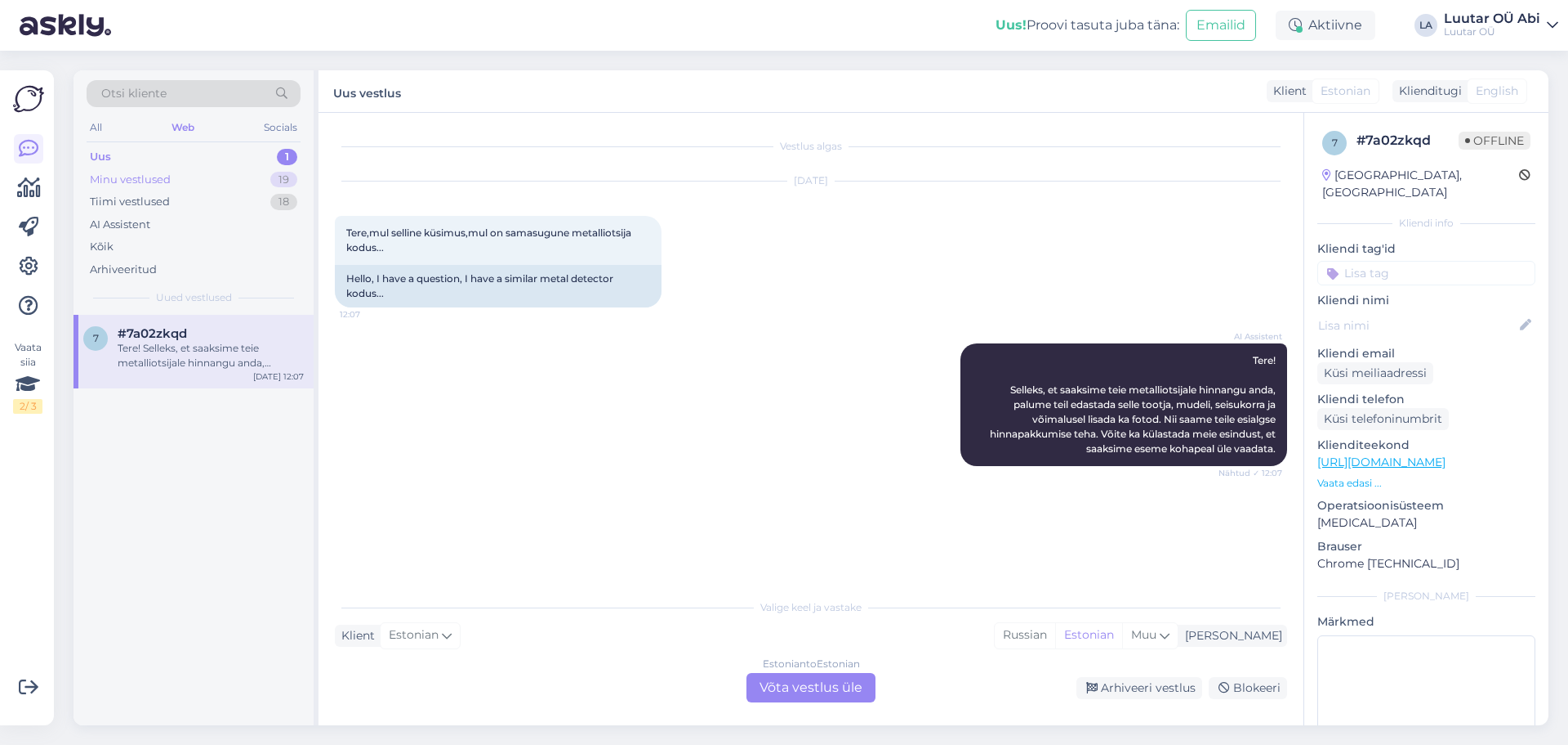
click at [125, 184] on div "Minu vestlused" at bounding box center [130, 179] width 81 height 16
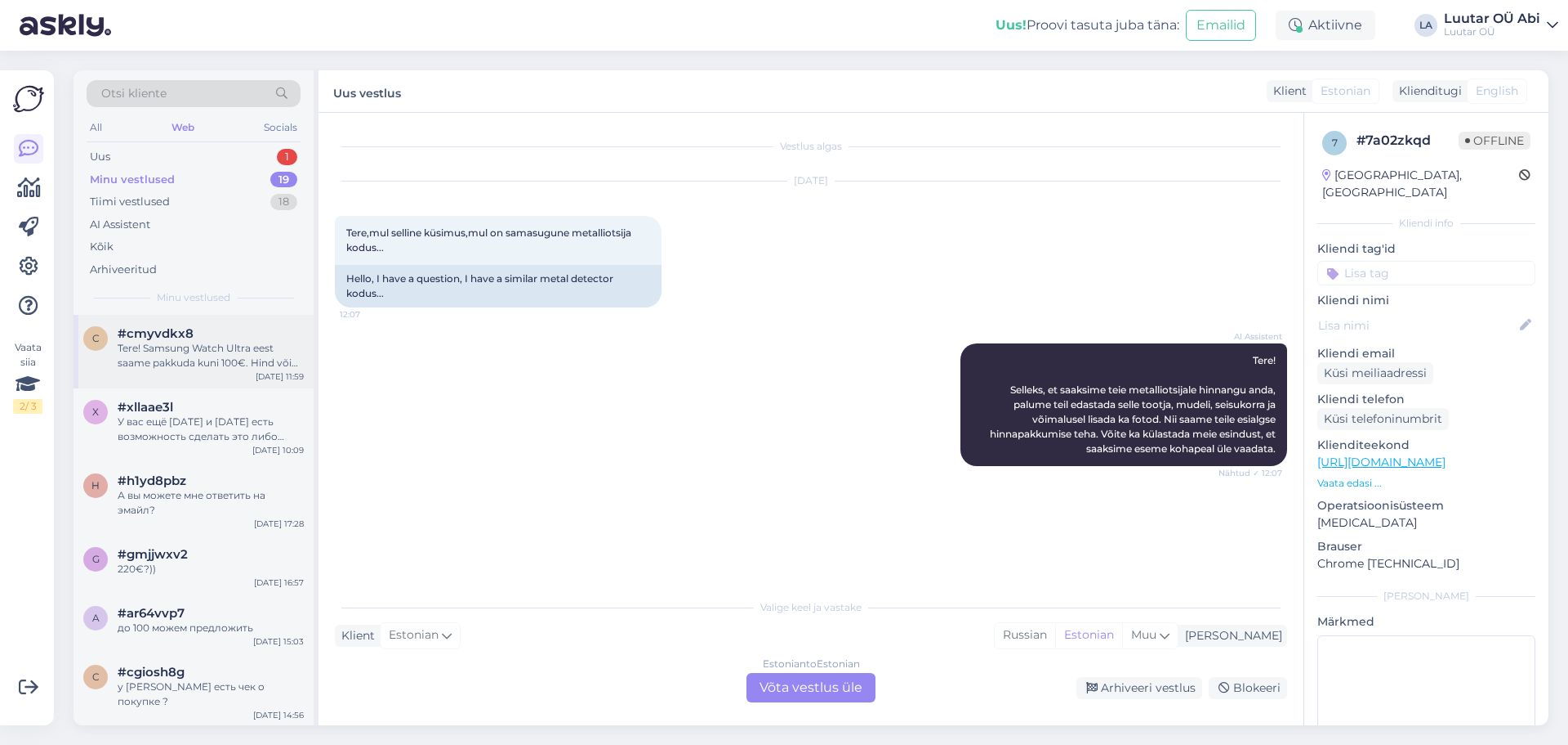
click at [178, 371] on div "c #cmyvdkx8 Tere! Samsung Watch Ultra eest saame pakkuda kuni 100€. Hind võib m…" at bounding box center [193, 351] width 240 height 73
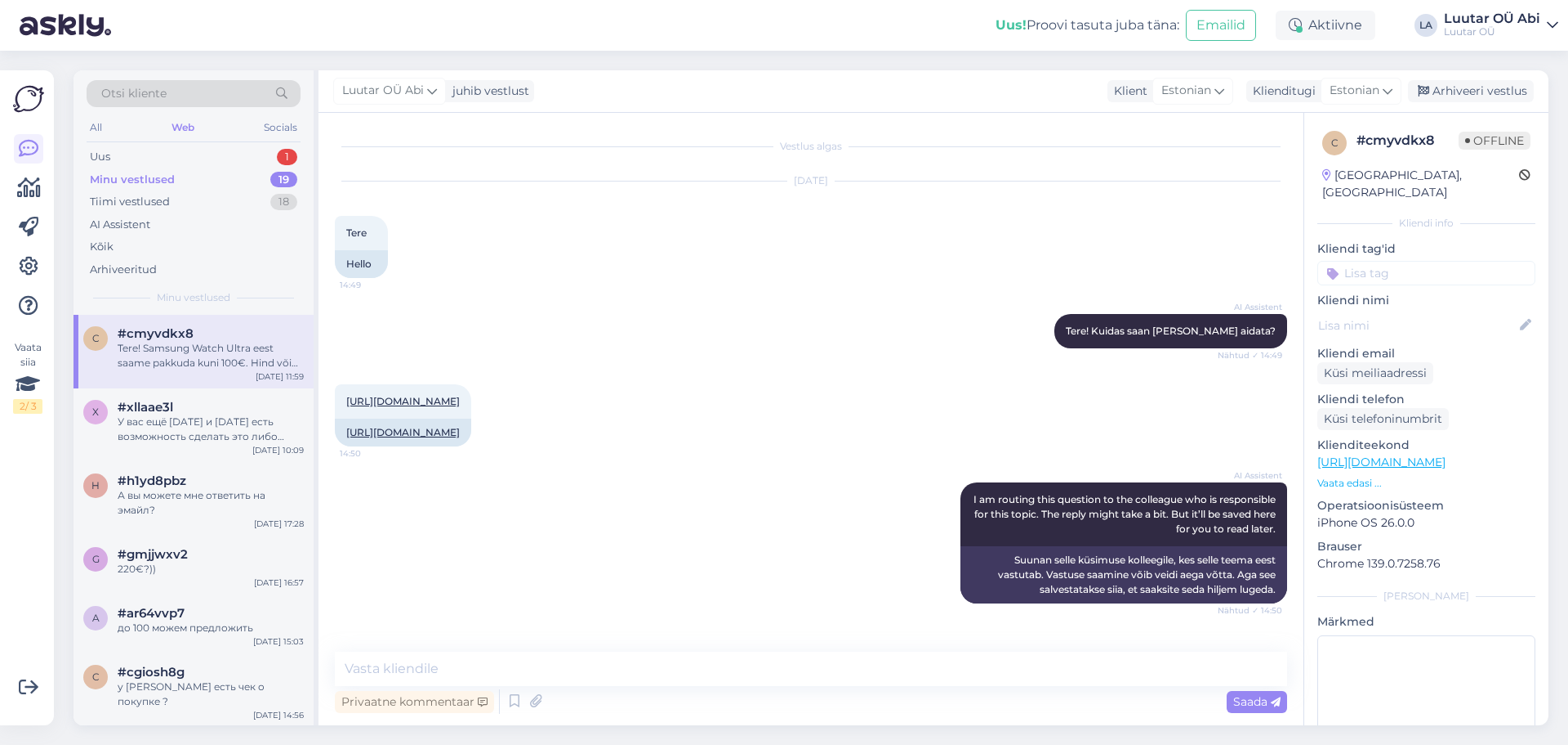
scroll to position [1045, 0]
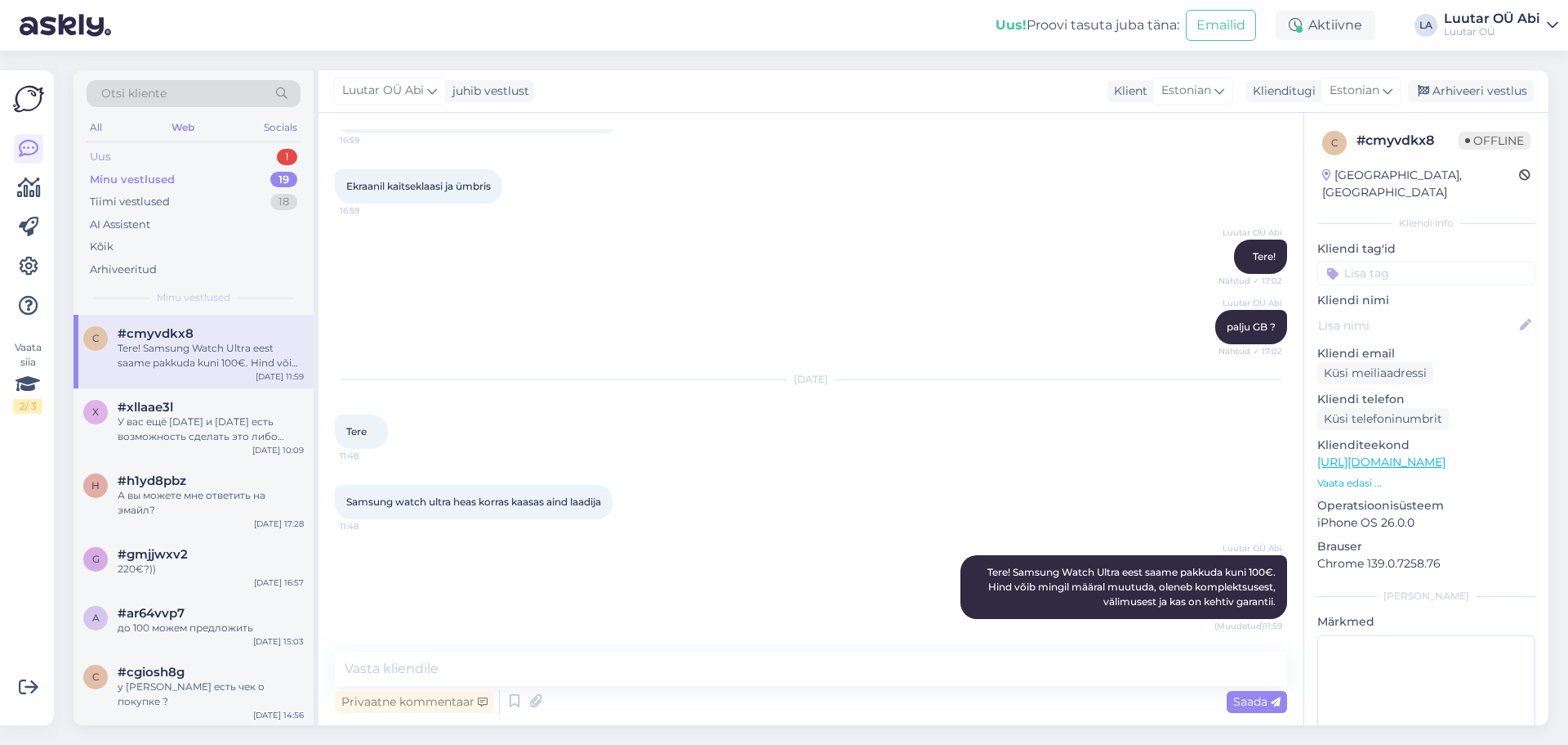
click at [166, 167] on div "Uus 1" at bounding box center [193, 157] width 214 height 23
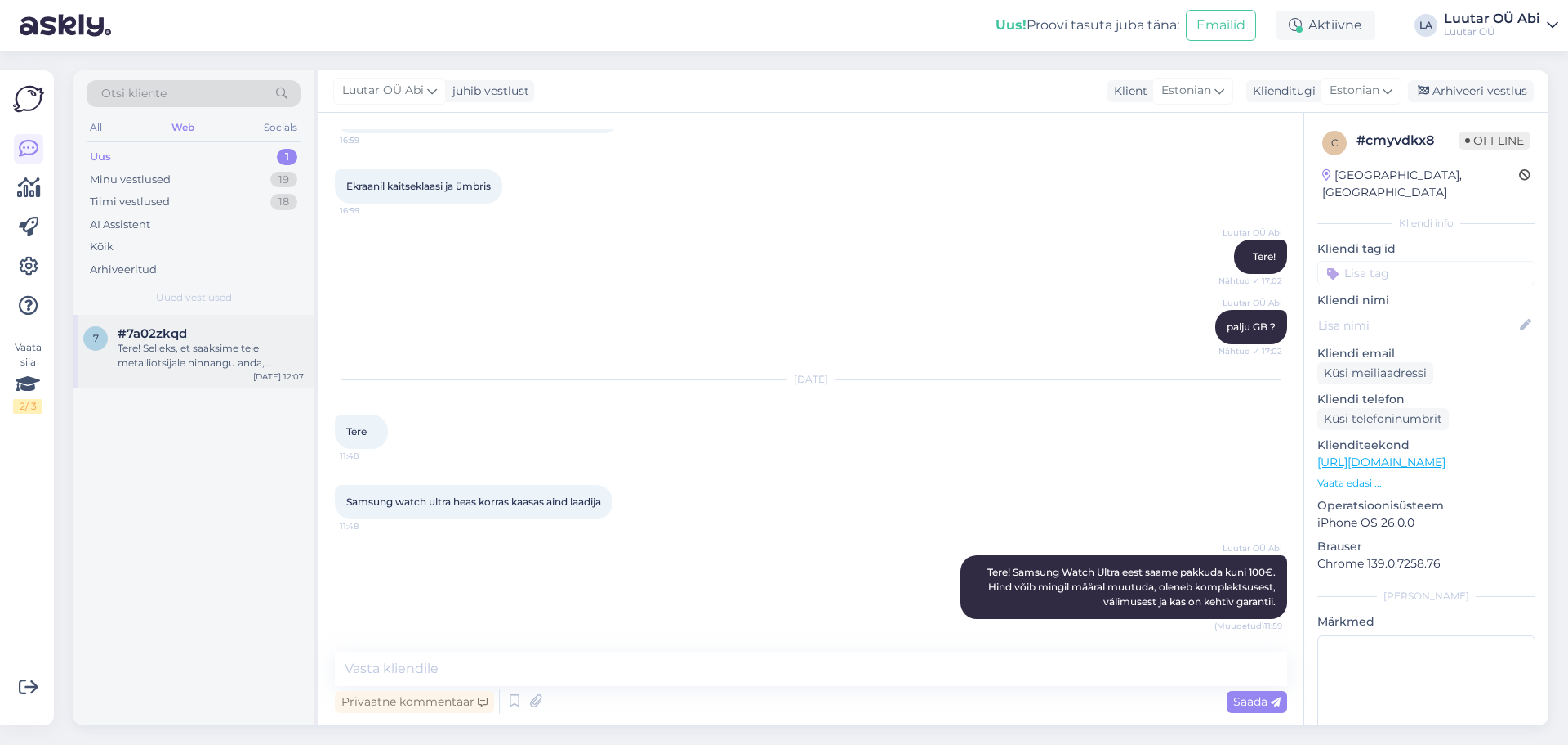
click at [196, 349] on div "Tere! Selleks, et saaksime teie metalliotsijale hinnangu anda, palume teil edas…" at bounding box center [211, 355] width 187 height 30
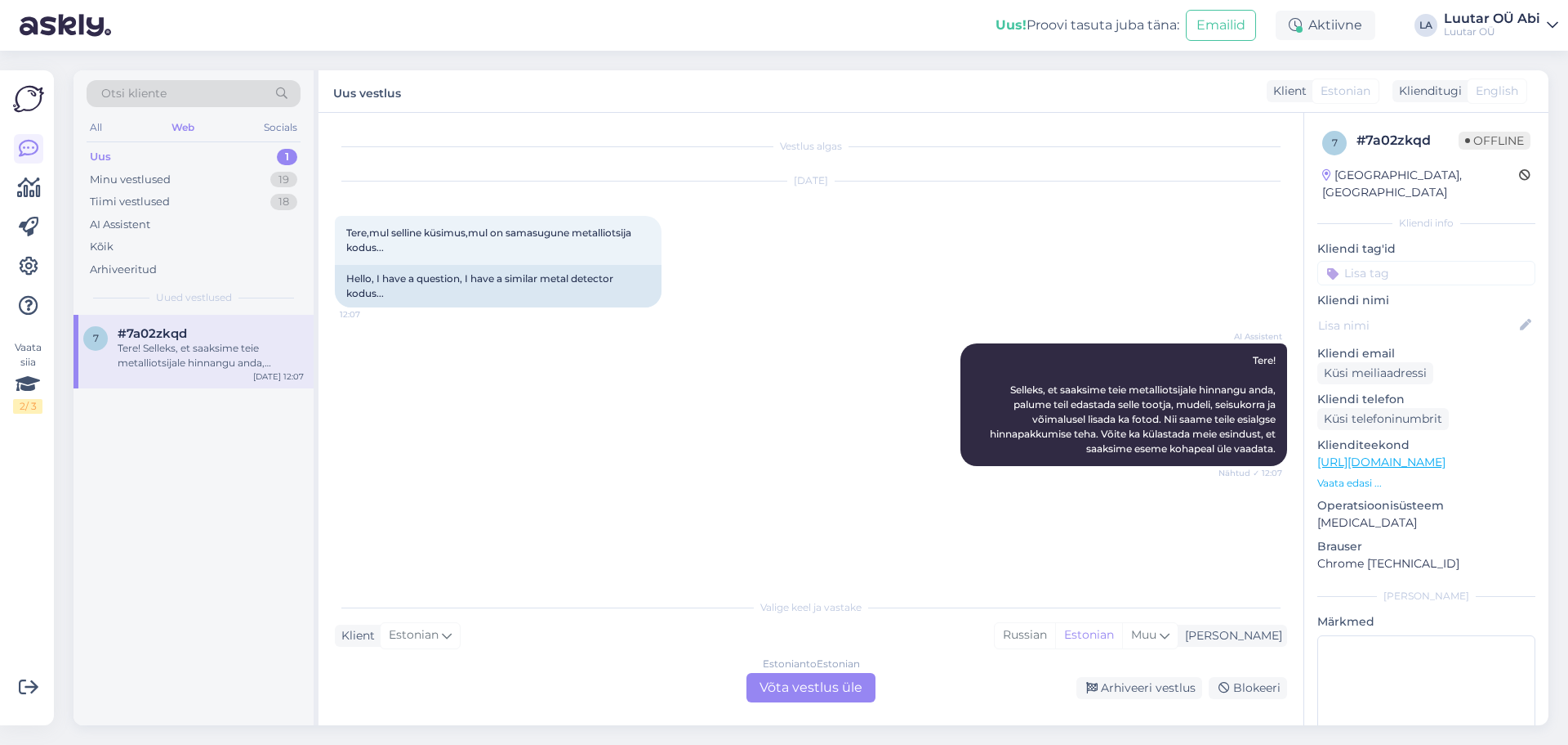
click at [176, 150] on div "Uus 1" at bounding box center [193, 157] width 214 height 23
click at [160, 179] on div "Minu vestlused" at bounding box center [130, 179] width 81 height 16
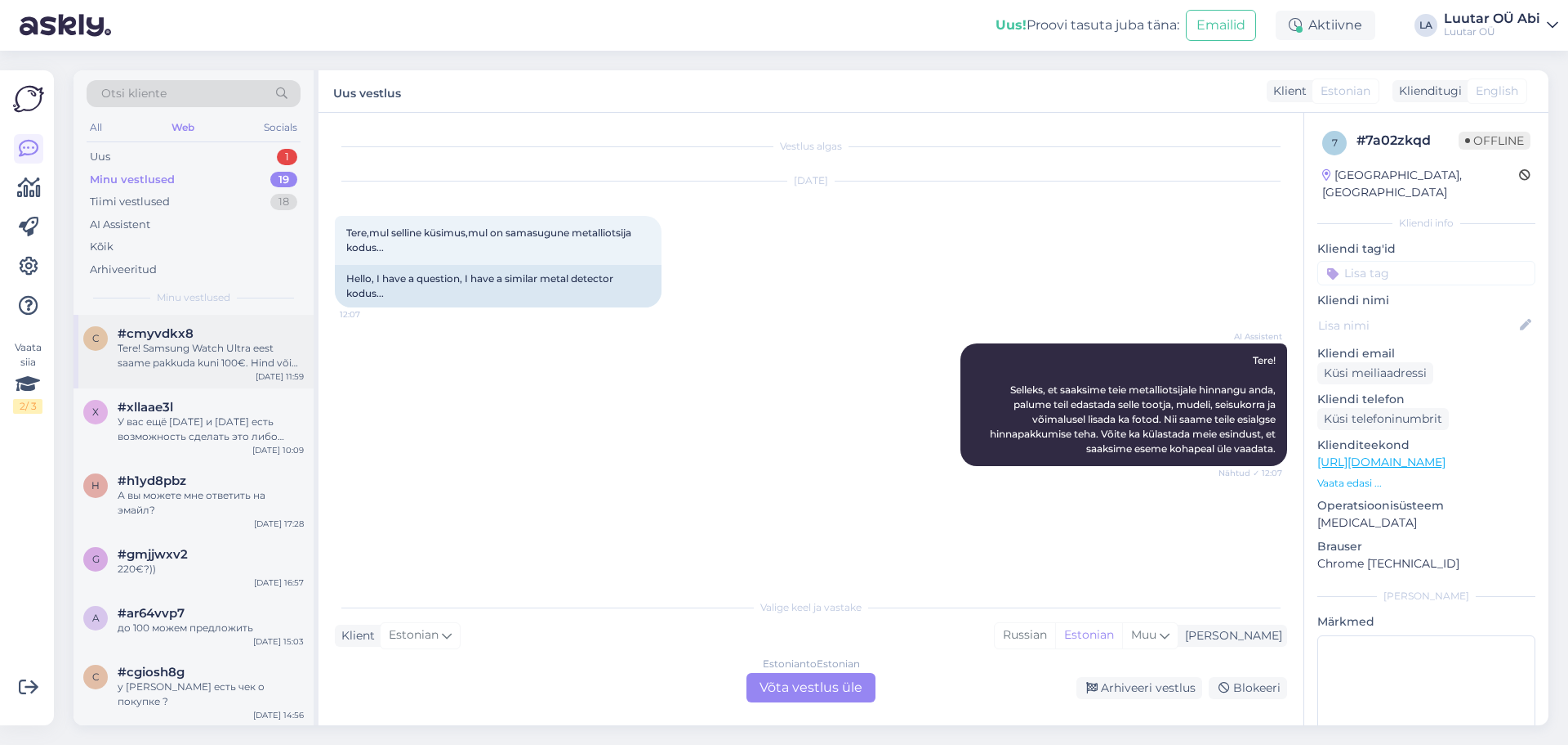
click at [182, 361] on div "Tere! Samsung Watch Ultra eest saame pakkuda kuni 100€. Hind võib mingil määral…" at bounding box center [211, 355] width 187 height 30
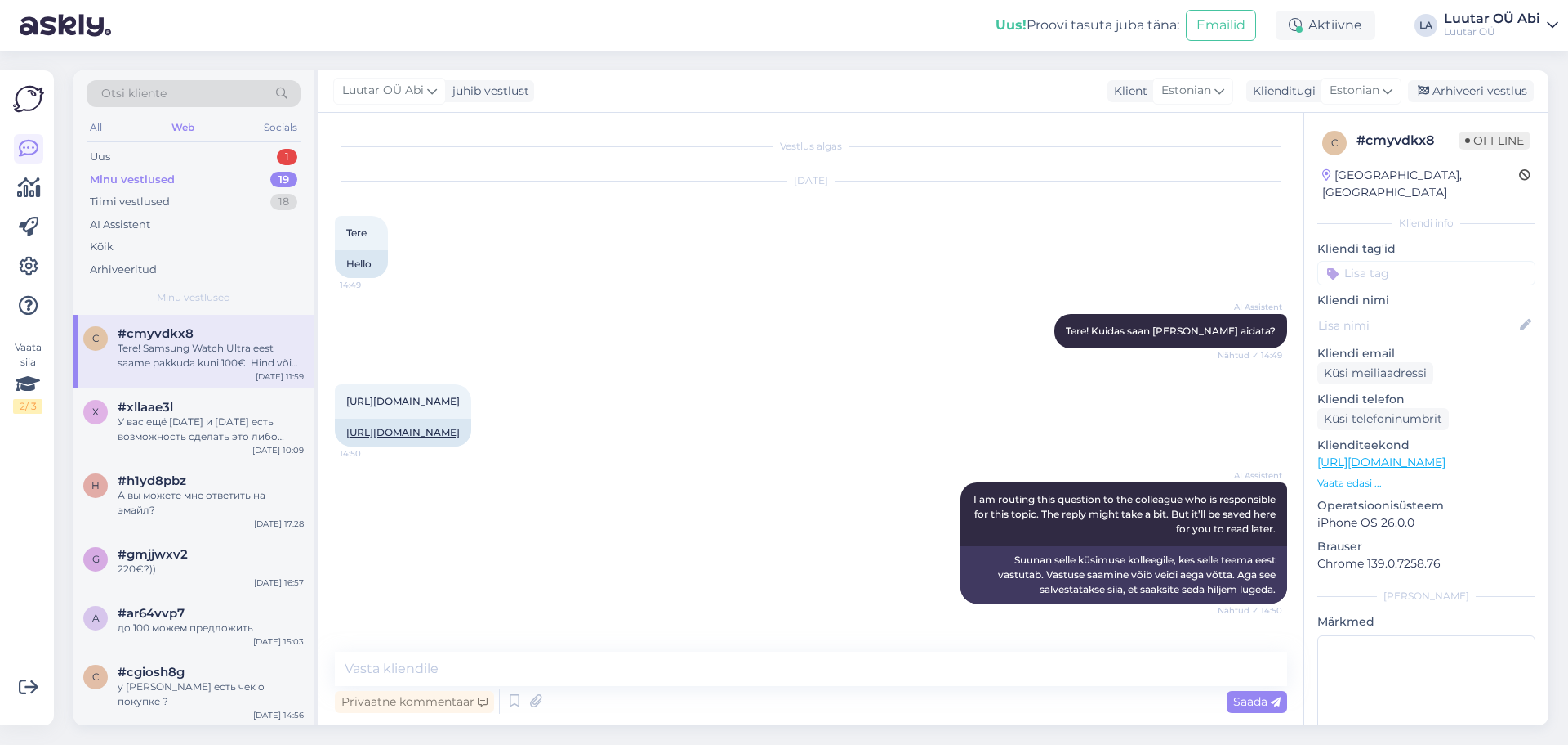
scroll to position [1045, 0]
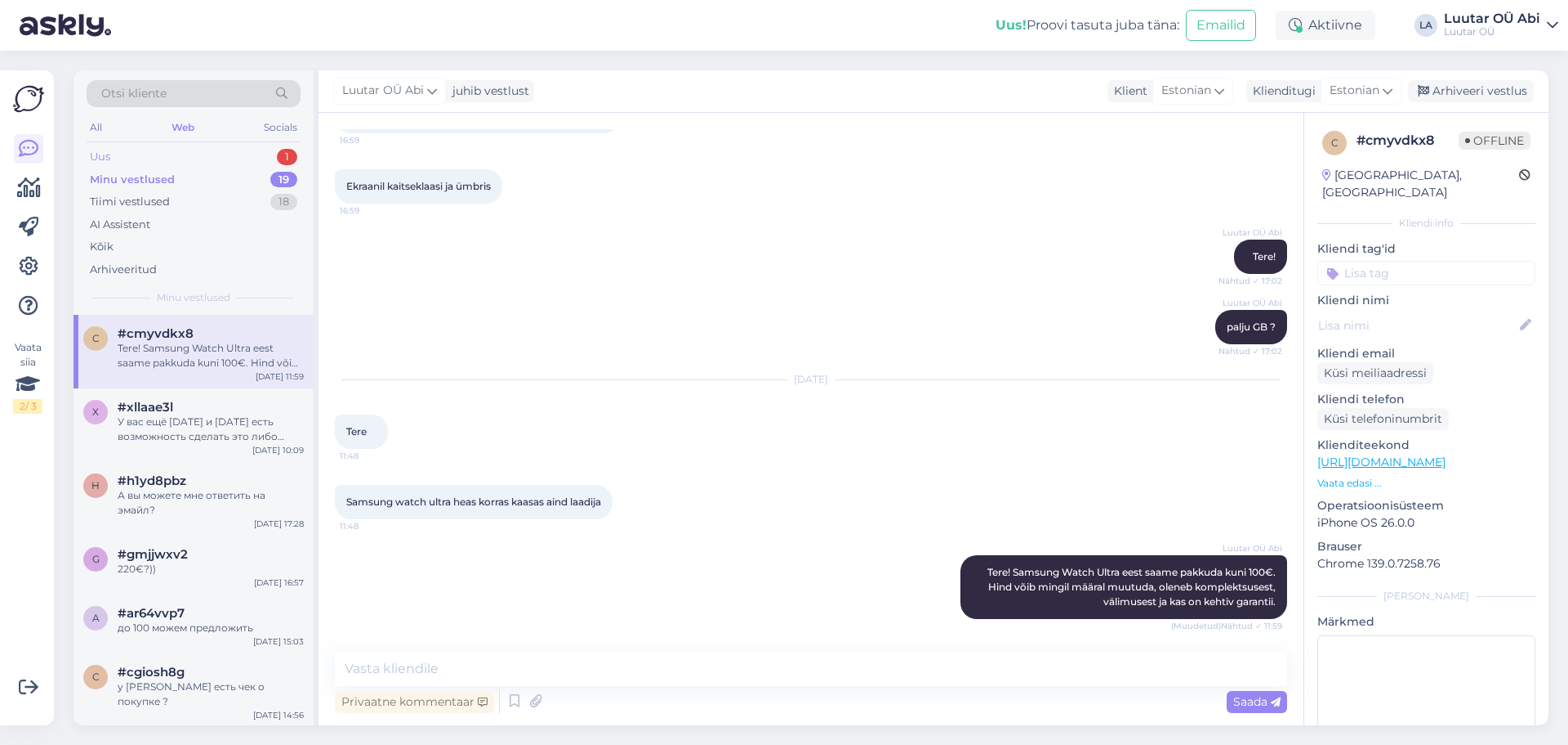
click at [187, 155] on div "Uus 1" at bounding box center [193, 157] width 214 height 23
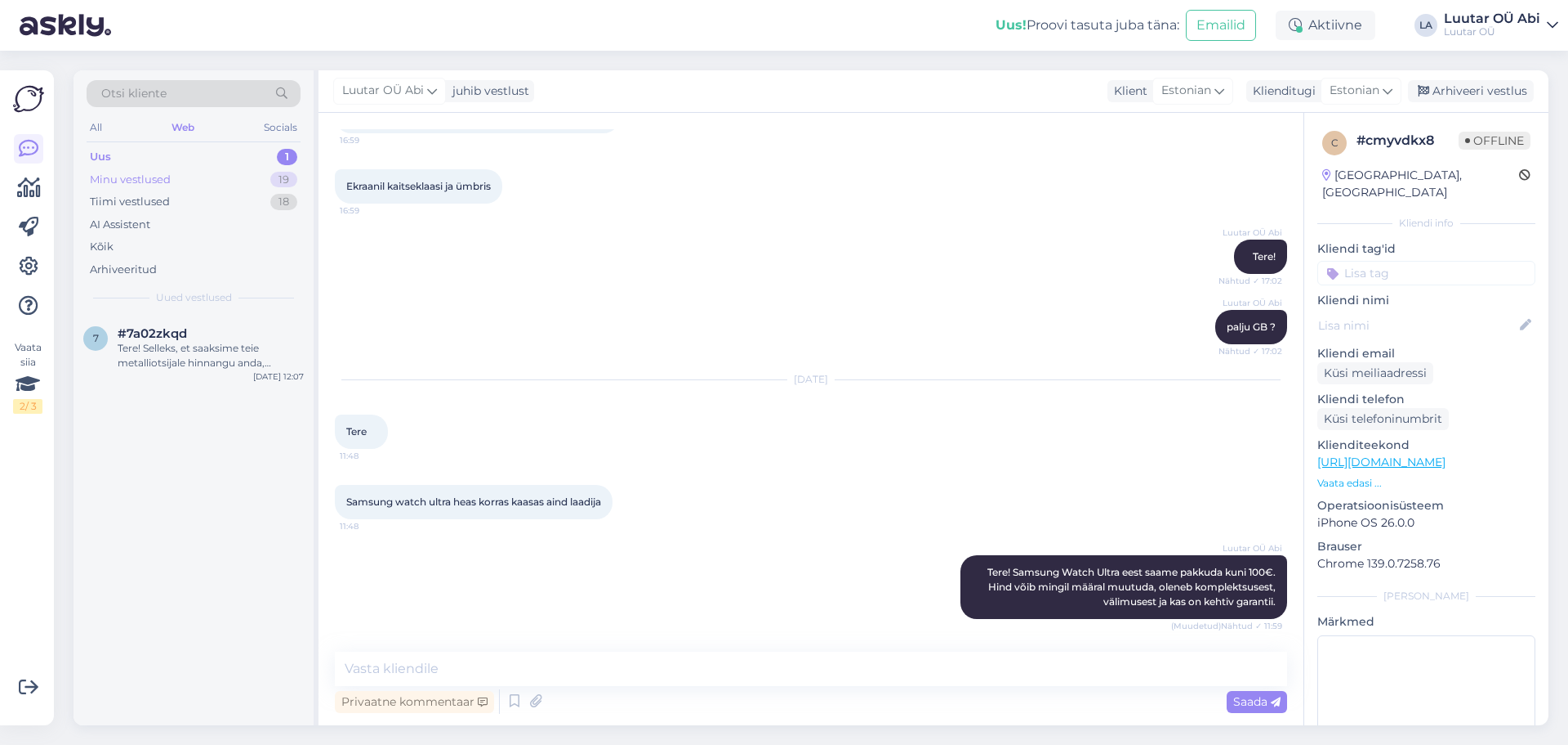
click at [186, 179] on div "Minu vestlused 19" at bounding box center [193, 180] width 214 height 23
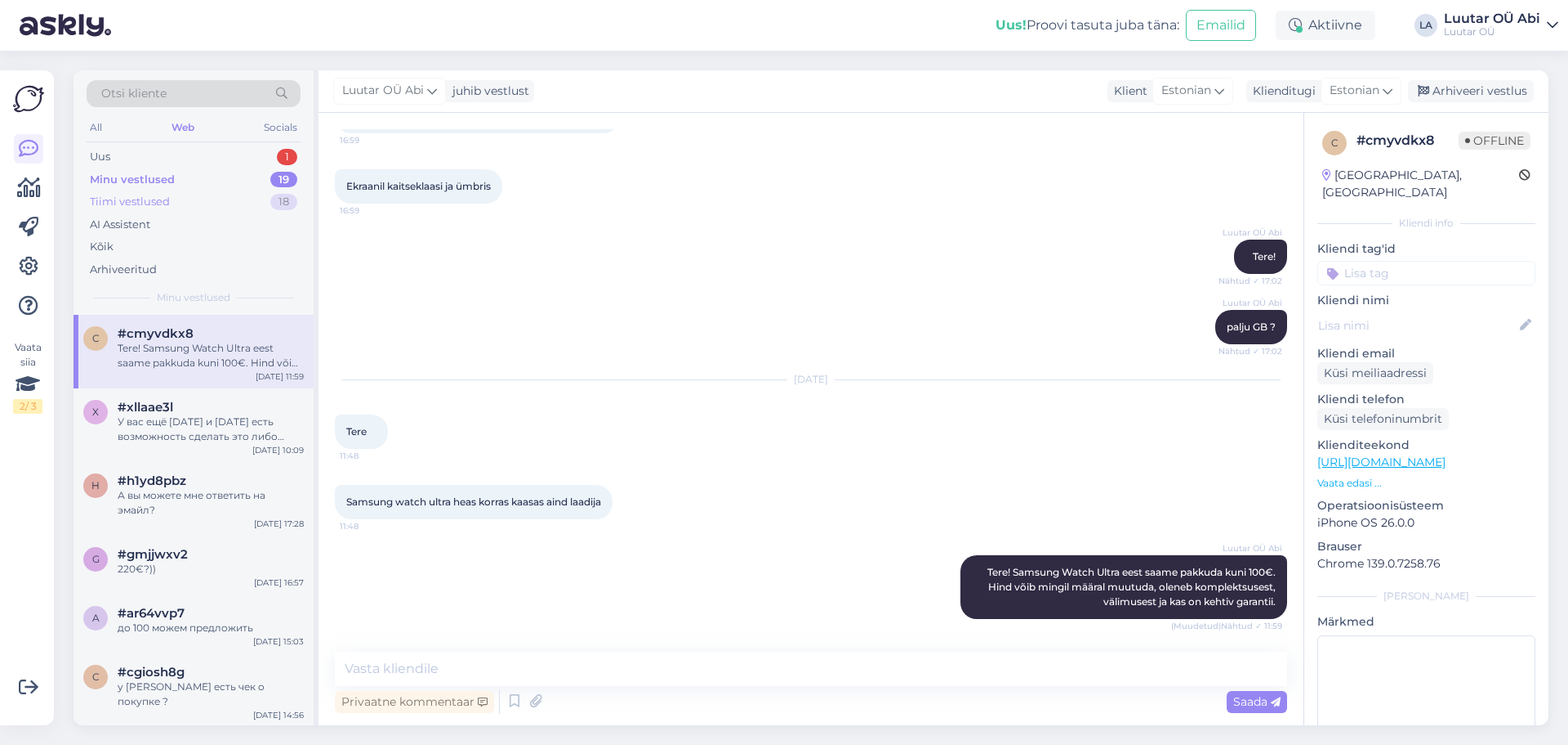
click at [168, 197] on div "Tiimi vestlused" at bounding box center [129, 201] width 80 height 16
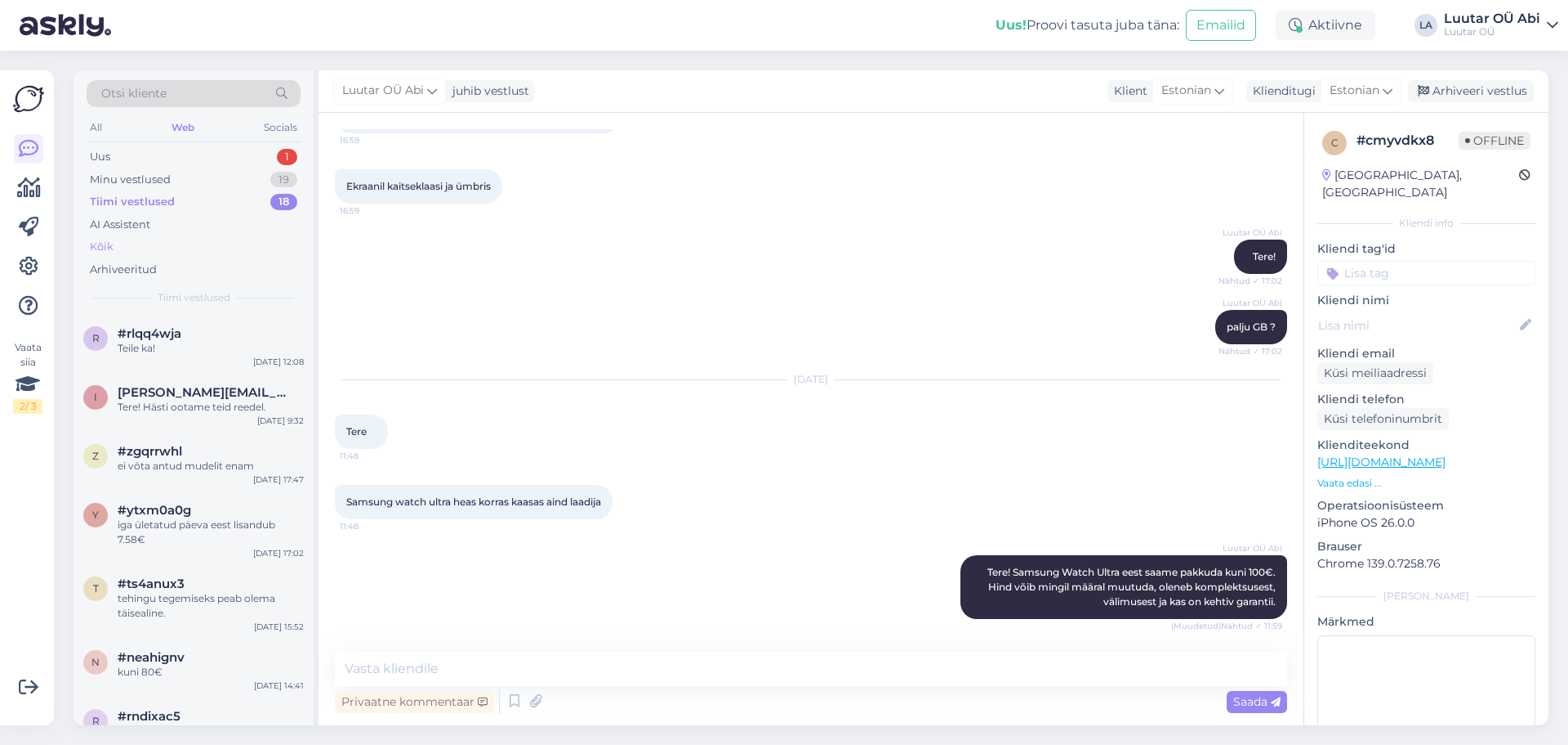
click at [154, 238] on div "Kõik" at bounding box center [193, 247] width 214 height 23
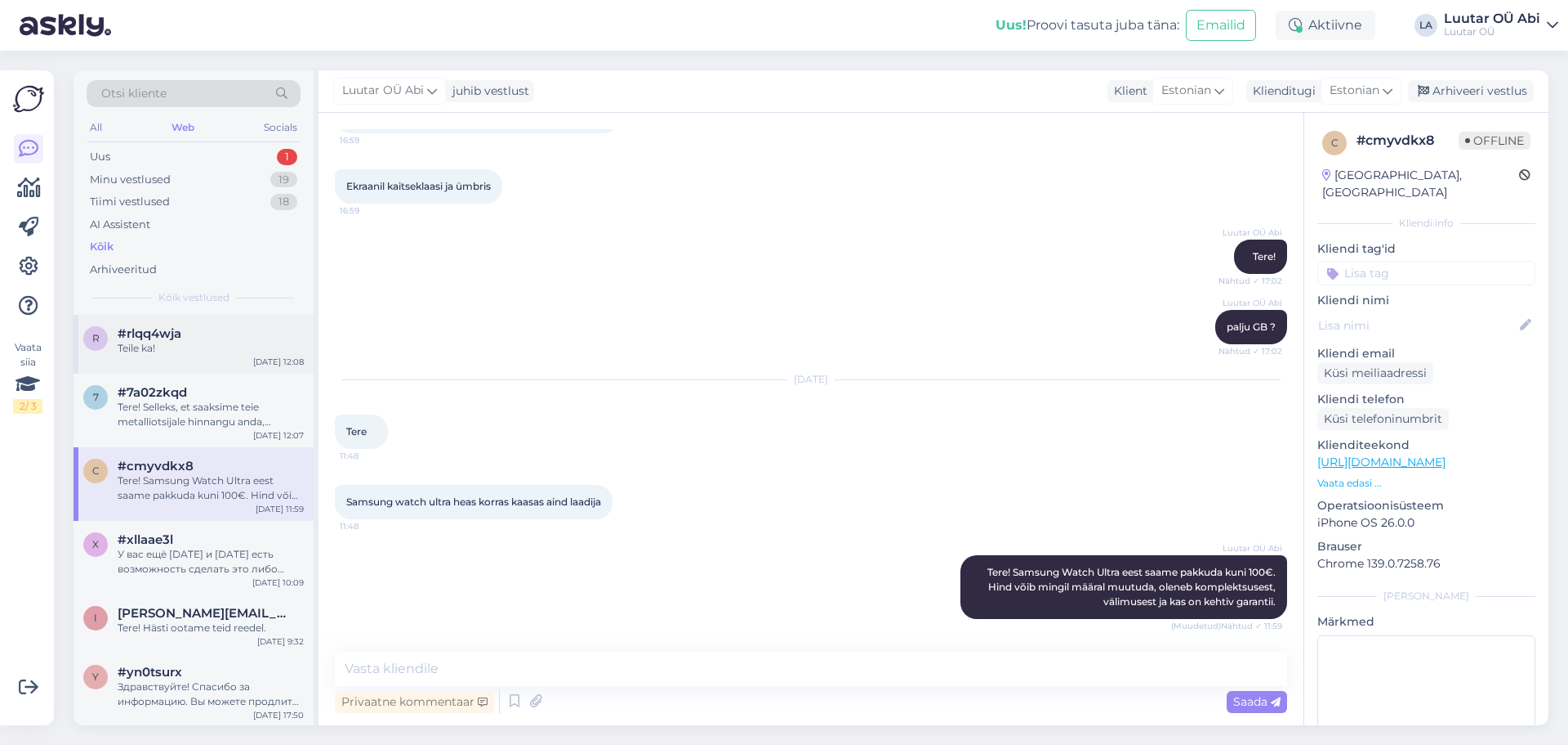
click at [205, 349] on div "Teile ka!" at bounding box center [211, 347] width 187 height 14
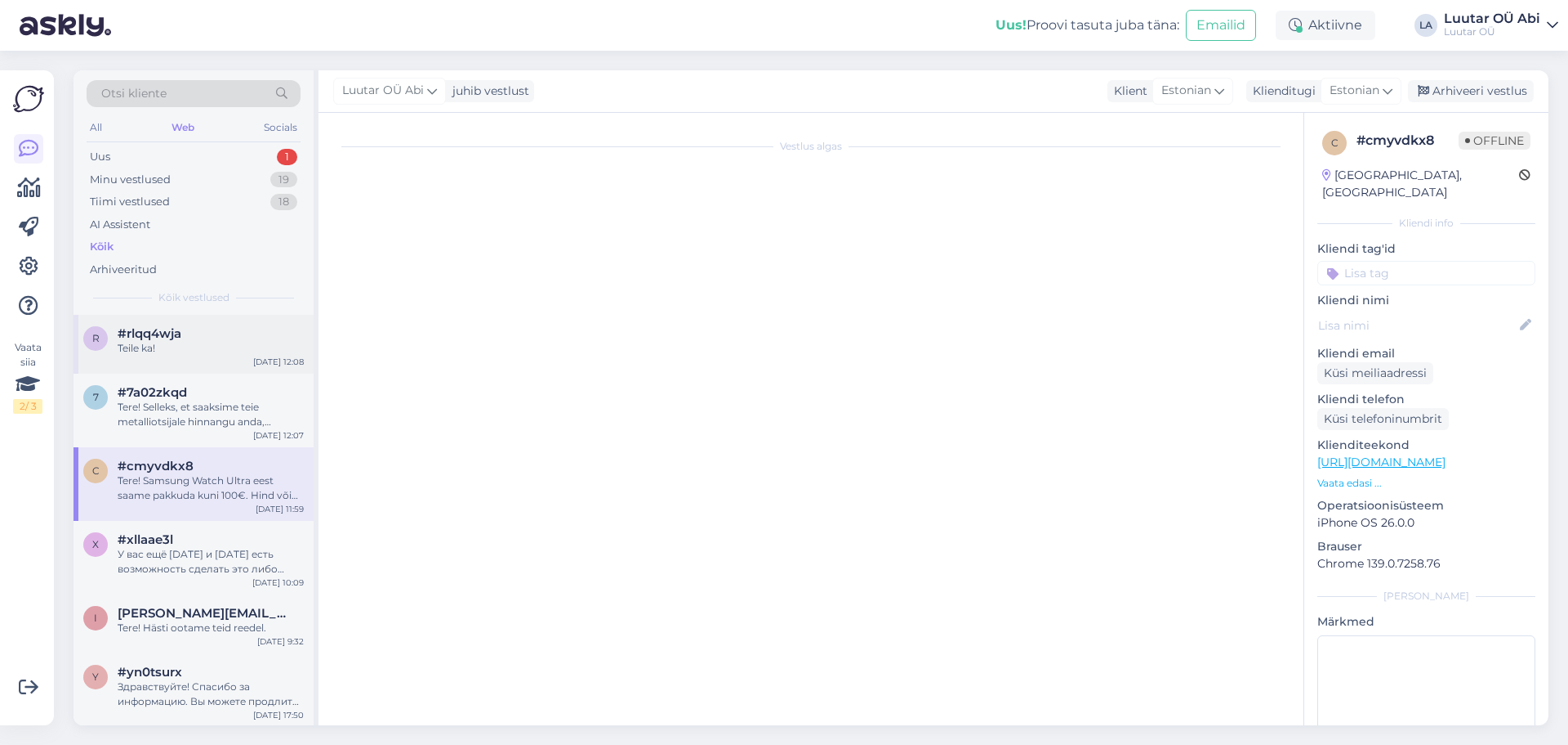
scroll to position [1362, 0]
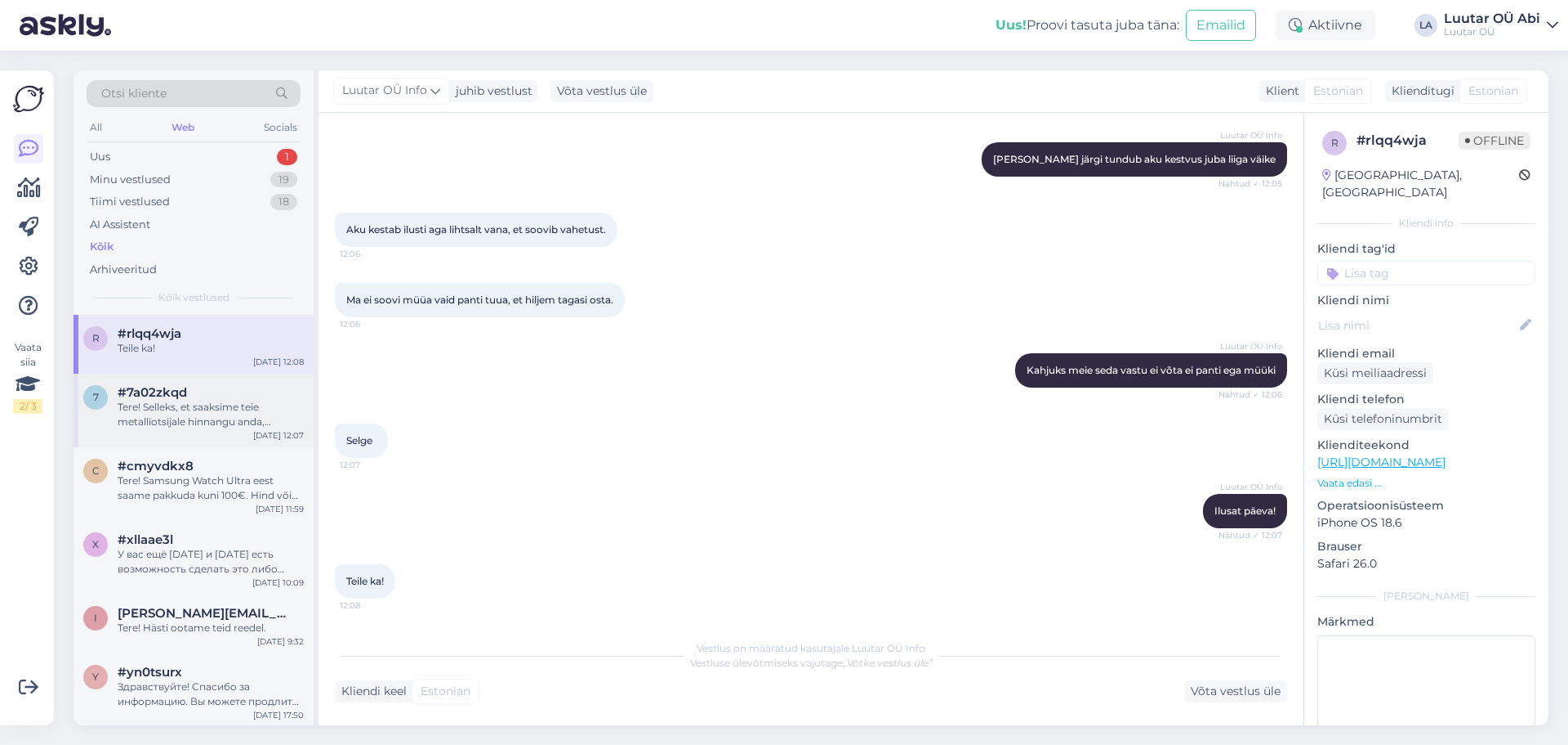
click at [209, 417] on div "Tere! Selleks, et saaksime teie metalliotsijale hinnangu anda, palume teil edas…" at bounding box center [211, 414] width 187 height 30
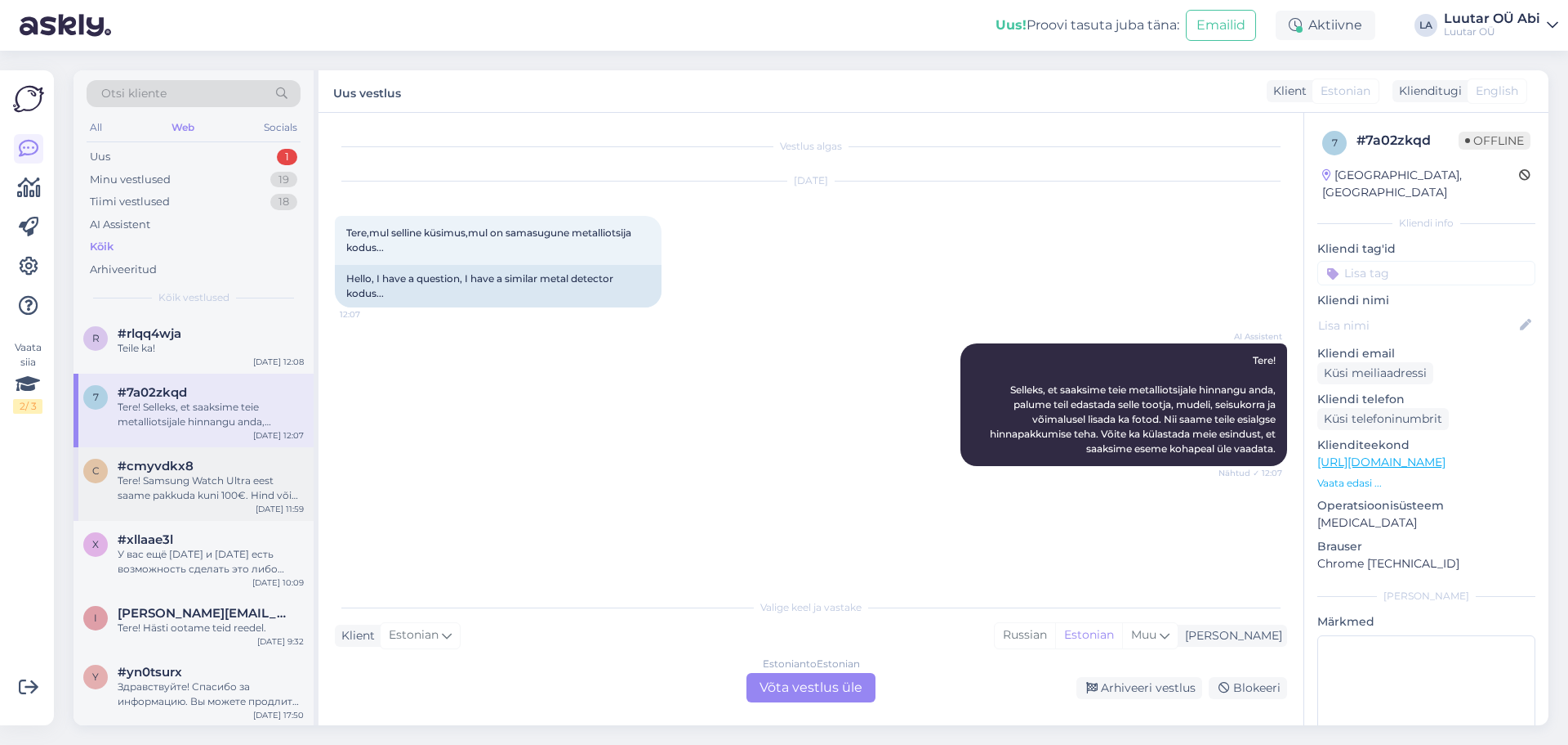
click at [209, 463] on div "#cmyvdkx8" at bounding box center [211, 465] width 187 height 14
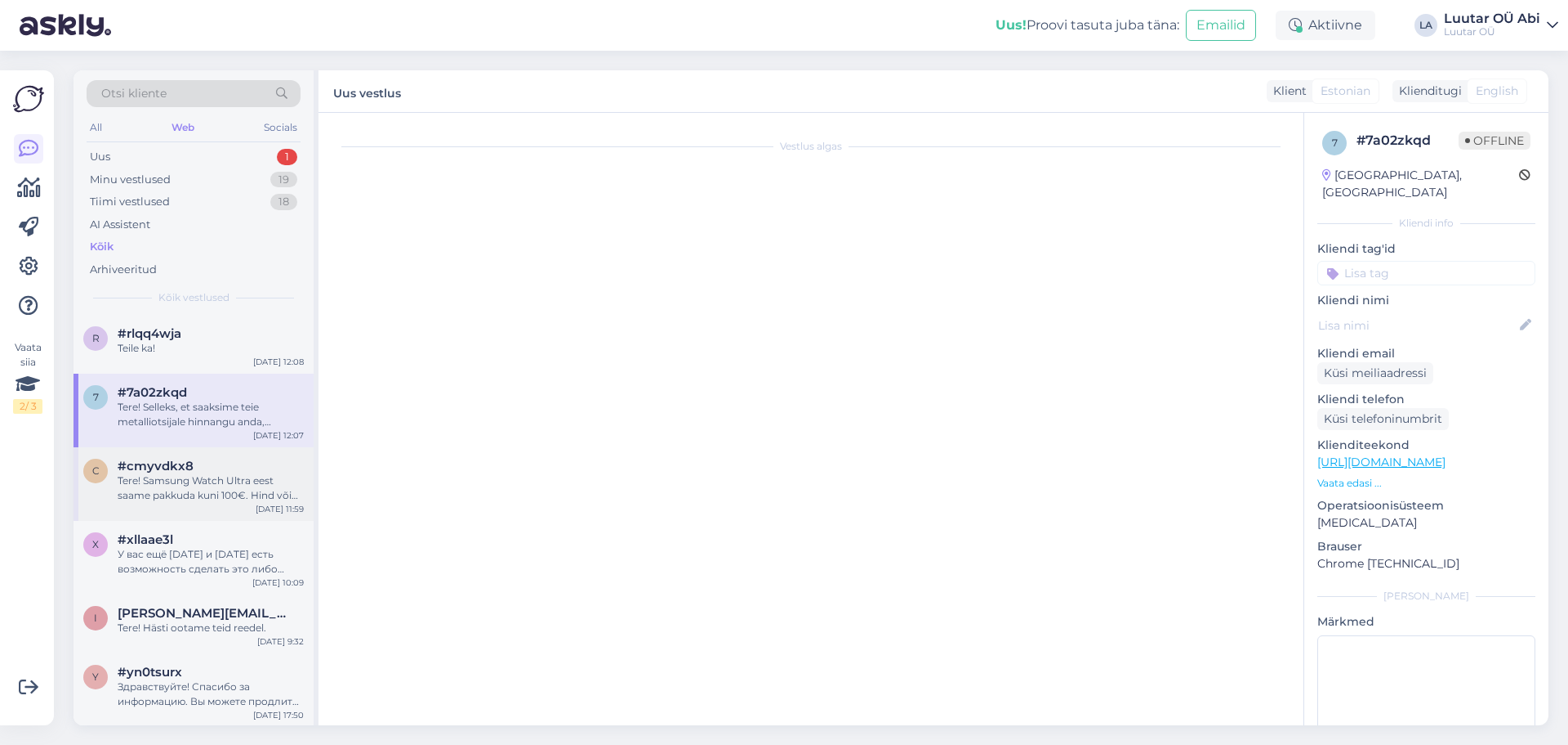
scroll to position [1045, 0]
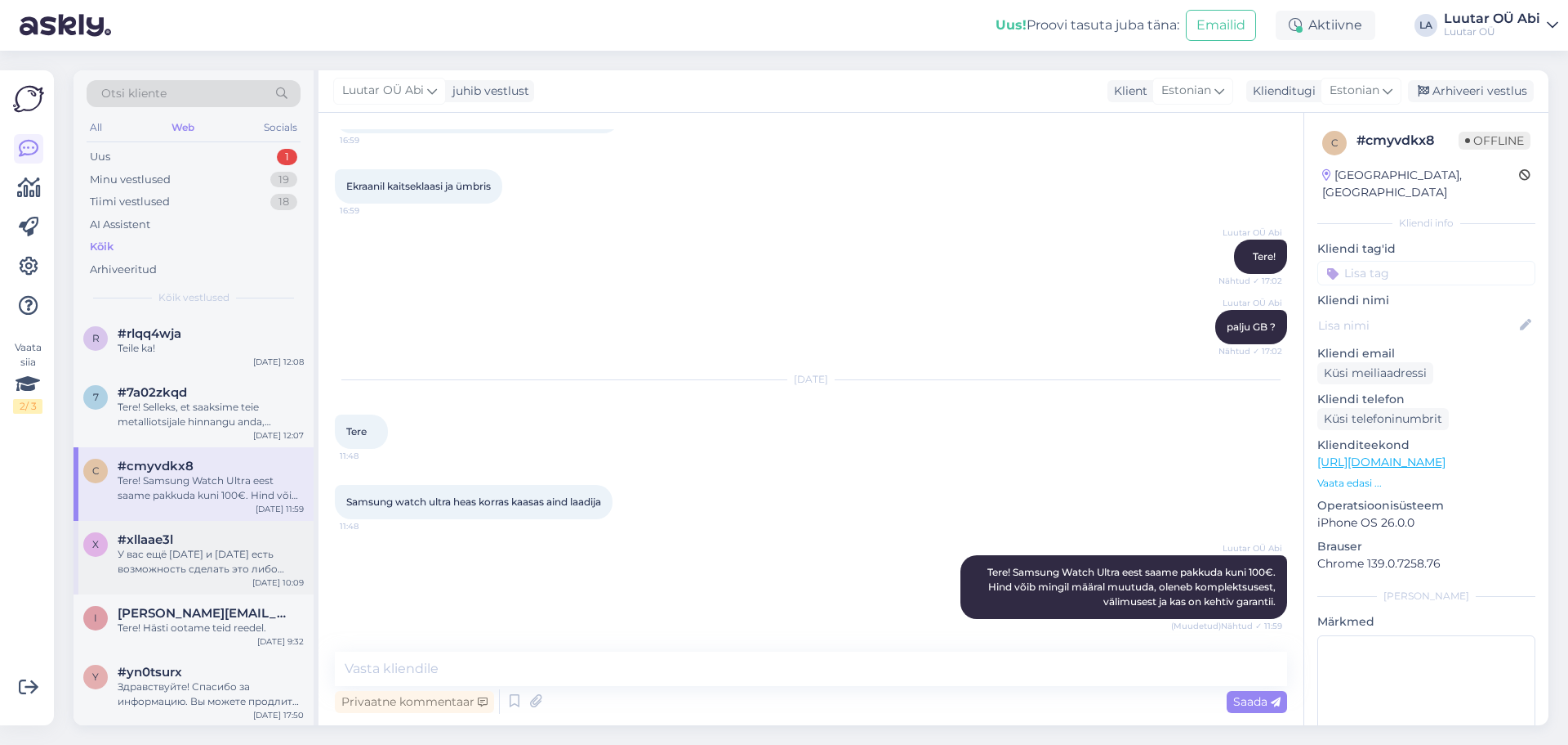
click at [211, 542] on div "#xllaae3l" at bounding box center [211, 539] width 187 height 14
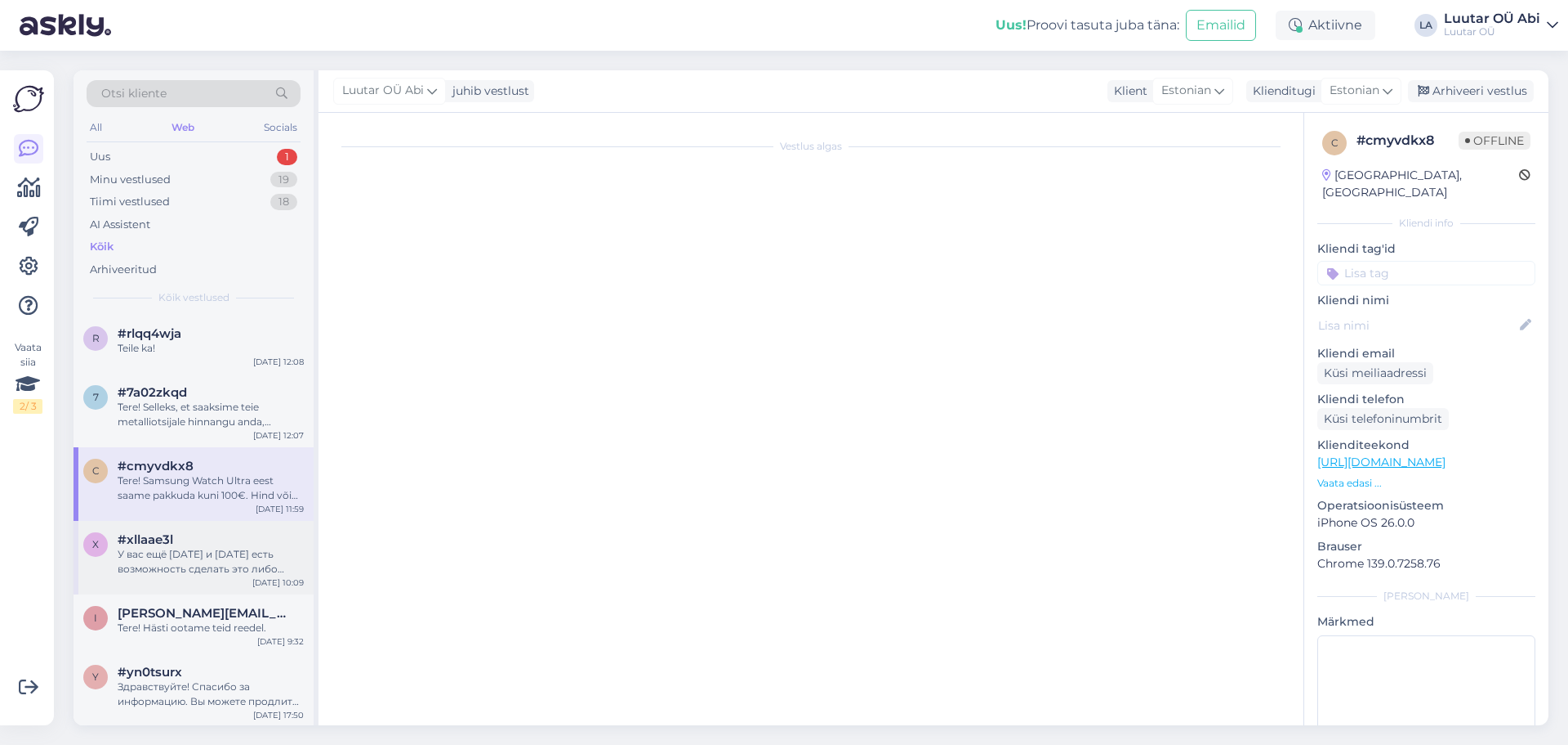
scroll to position [0, 0]
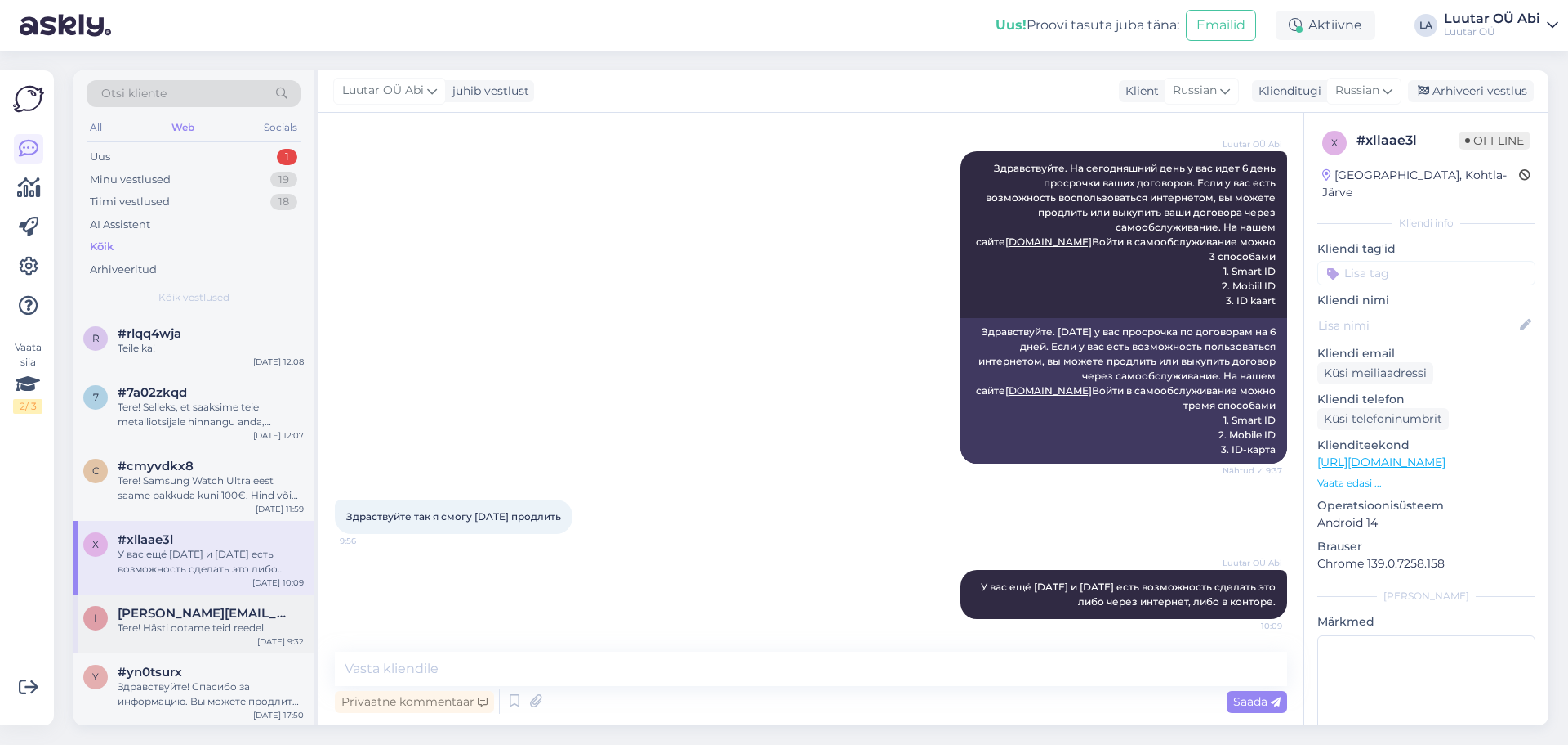
click at [211, 621] on div "Tere! Hästi ootame teid reedel." at bounding box center [211, 628] width 187 height 14
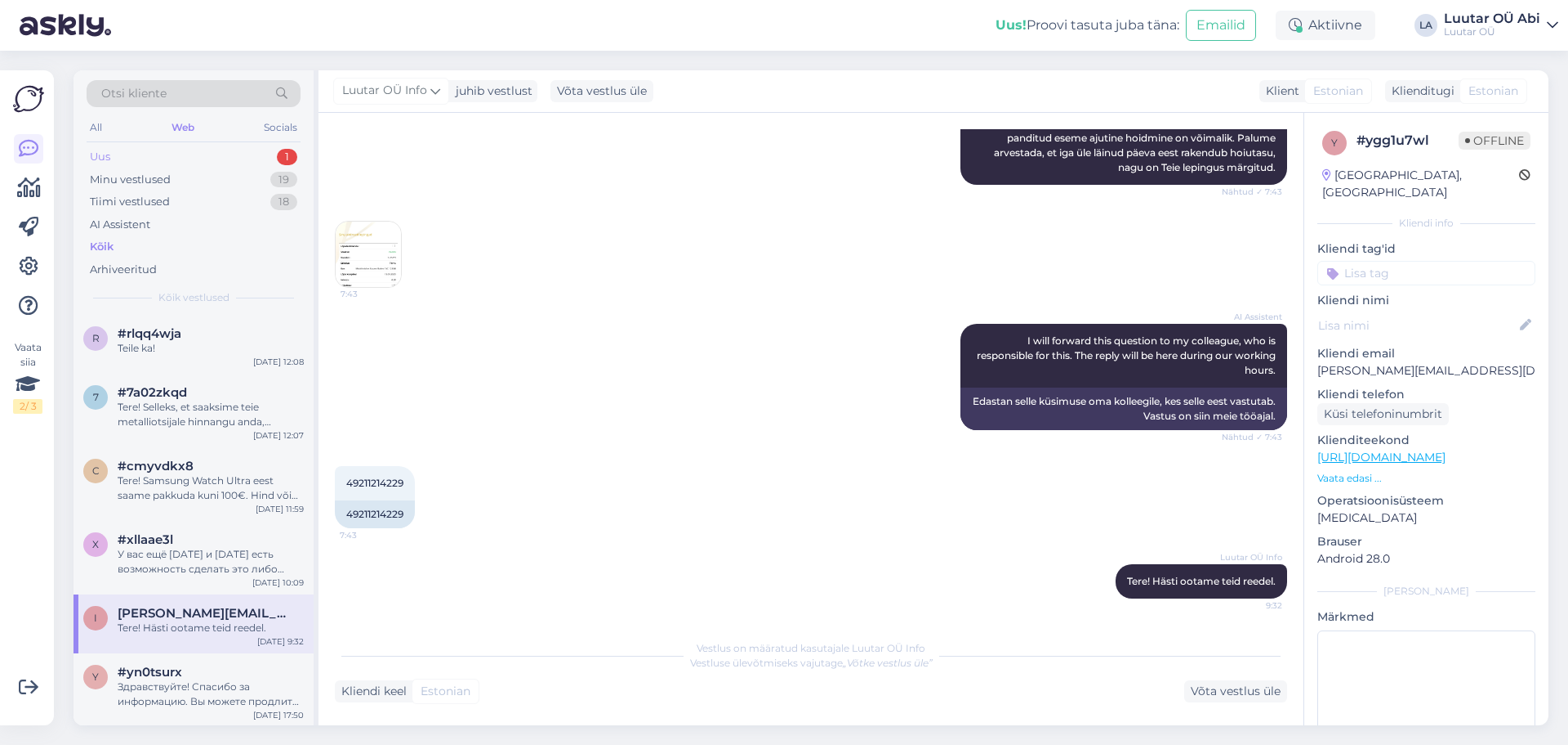
click at [139, 160] on div "Uus 1" at bounding box center [193, 157] width 214 height 23
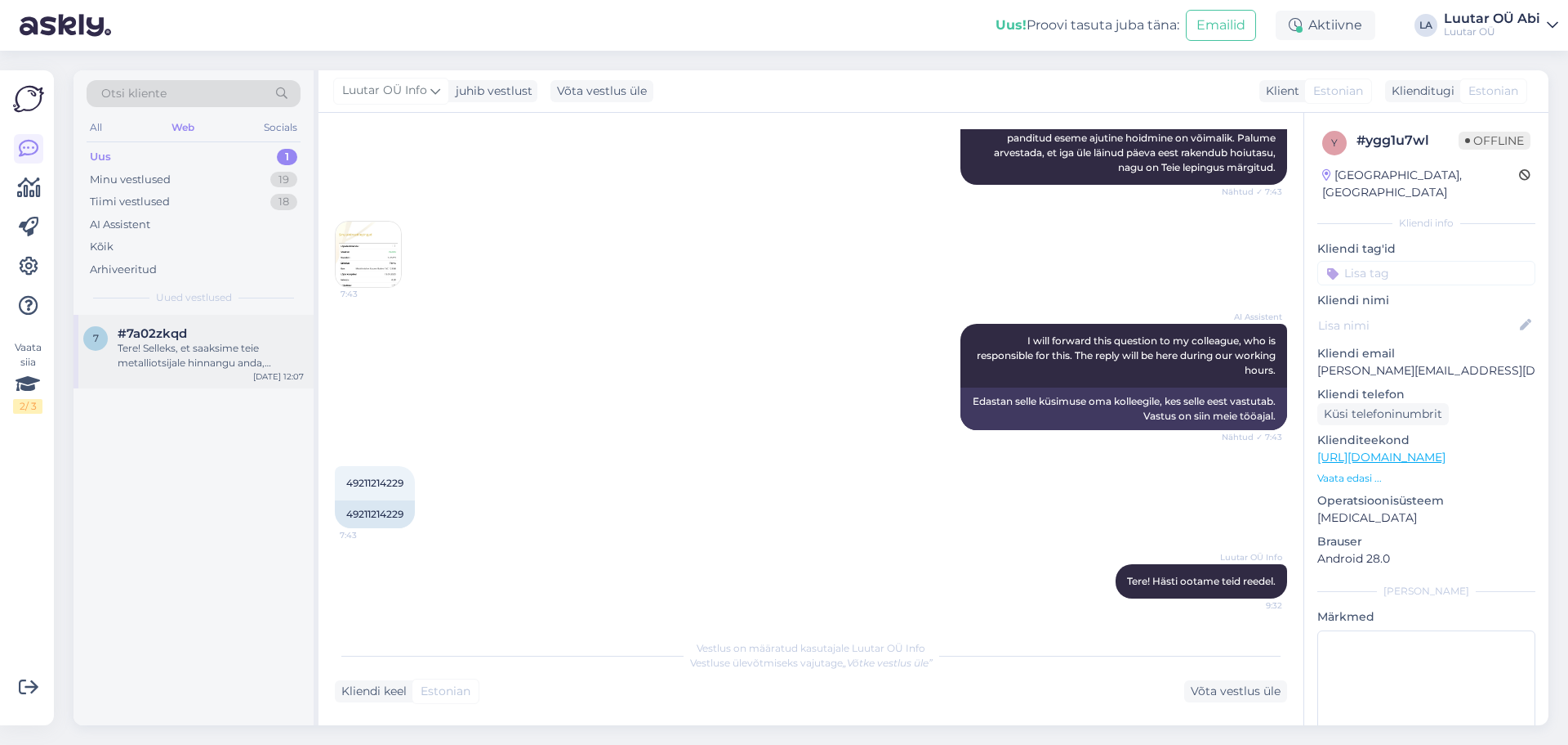
click at [193, 339] on div "#7a02zkqd" at bounding box center [211, 333] width 187 height 14
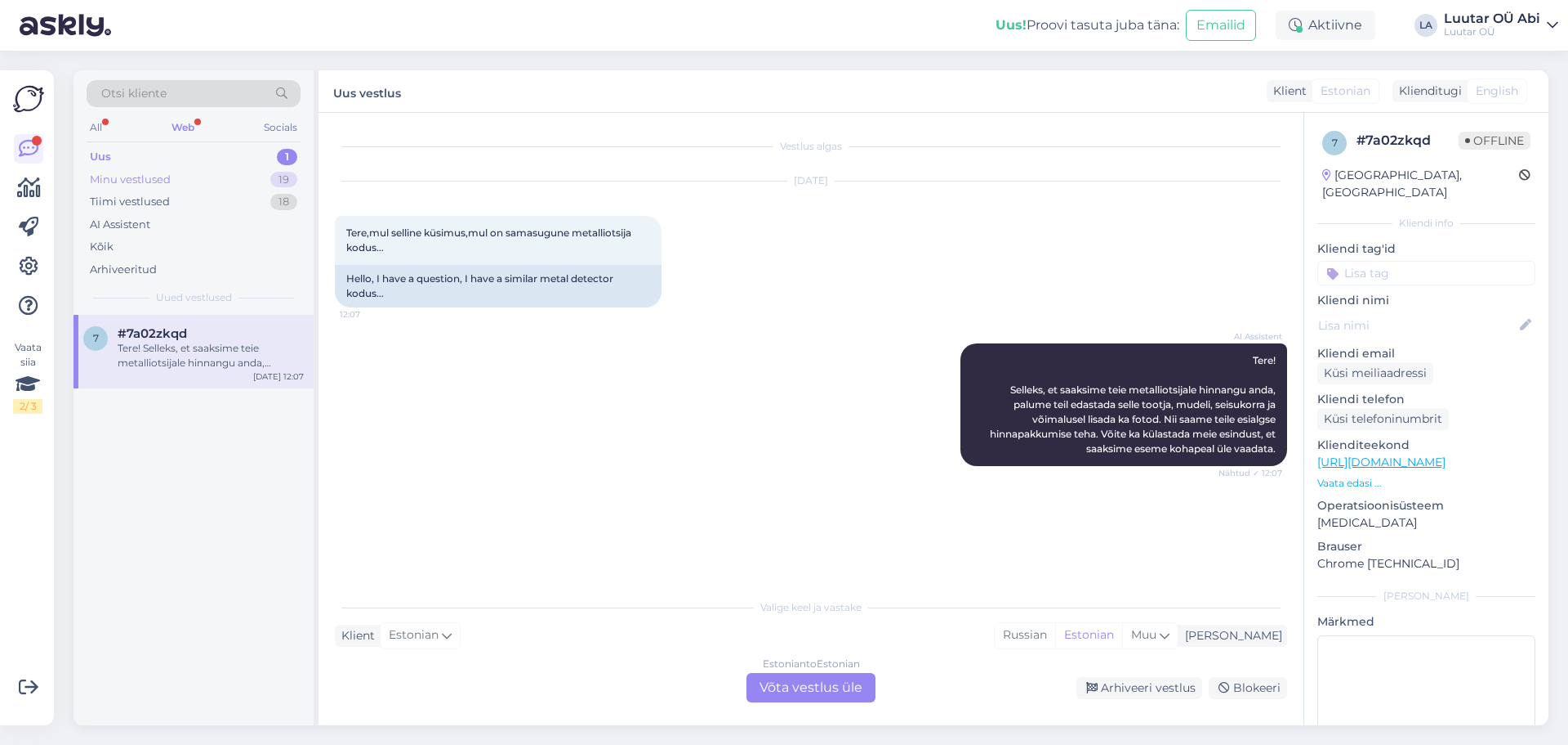
click at [133, 173] on div "Minu vestlused" at bounding box center [130, 179] width 81 height 16
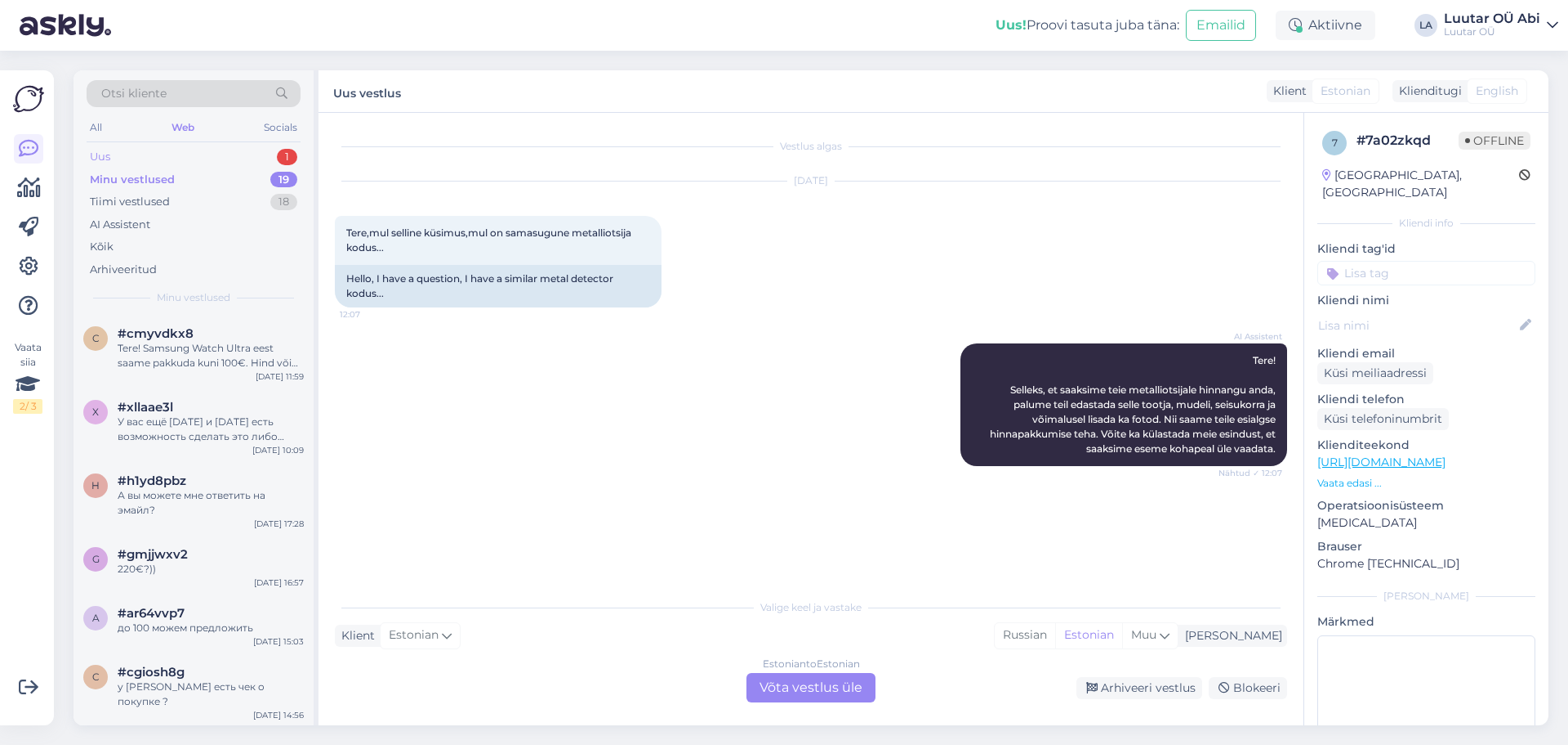
click at [110, 150] on div "Uus" at bounding box center [99, 157] width 20 height 16
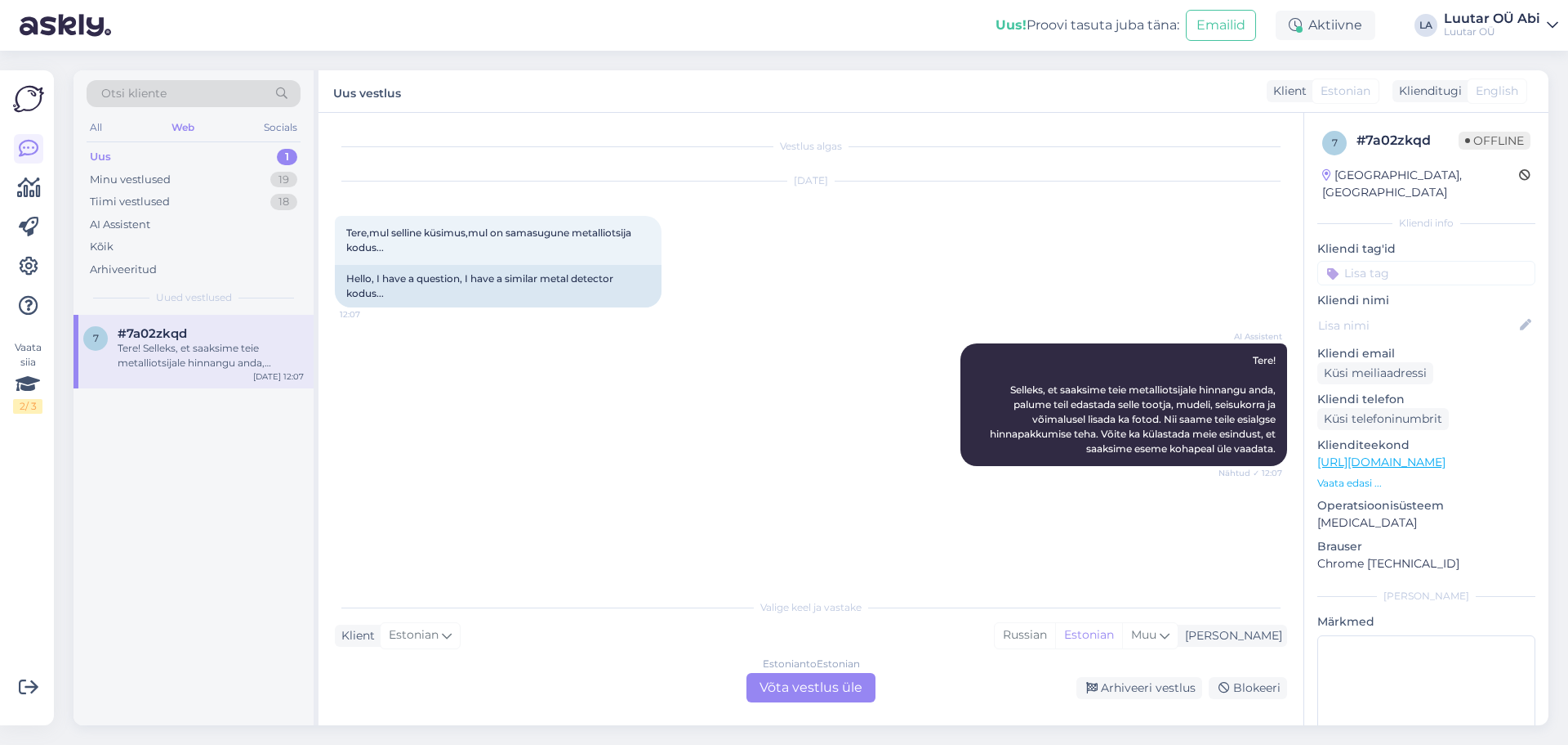
click at [191, 331] on div "#7a02zkqd" at bounding box center [211, 333] width 187 height 14
click at [164, 176] on div "Minu vestlused" at bounding box center [130, 179] width 81 height 16
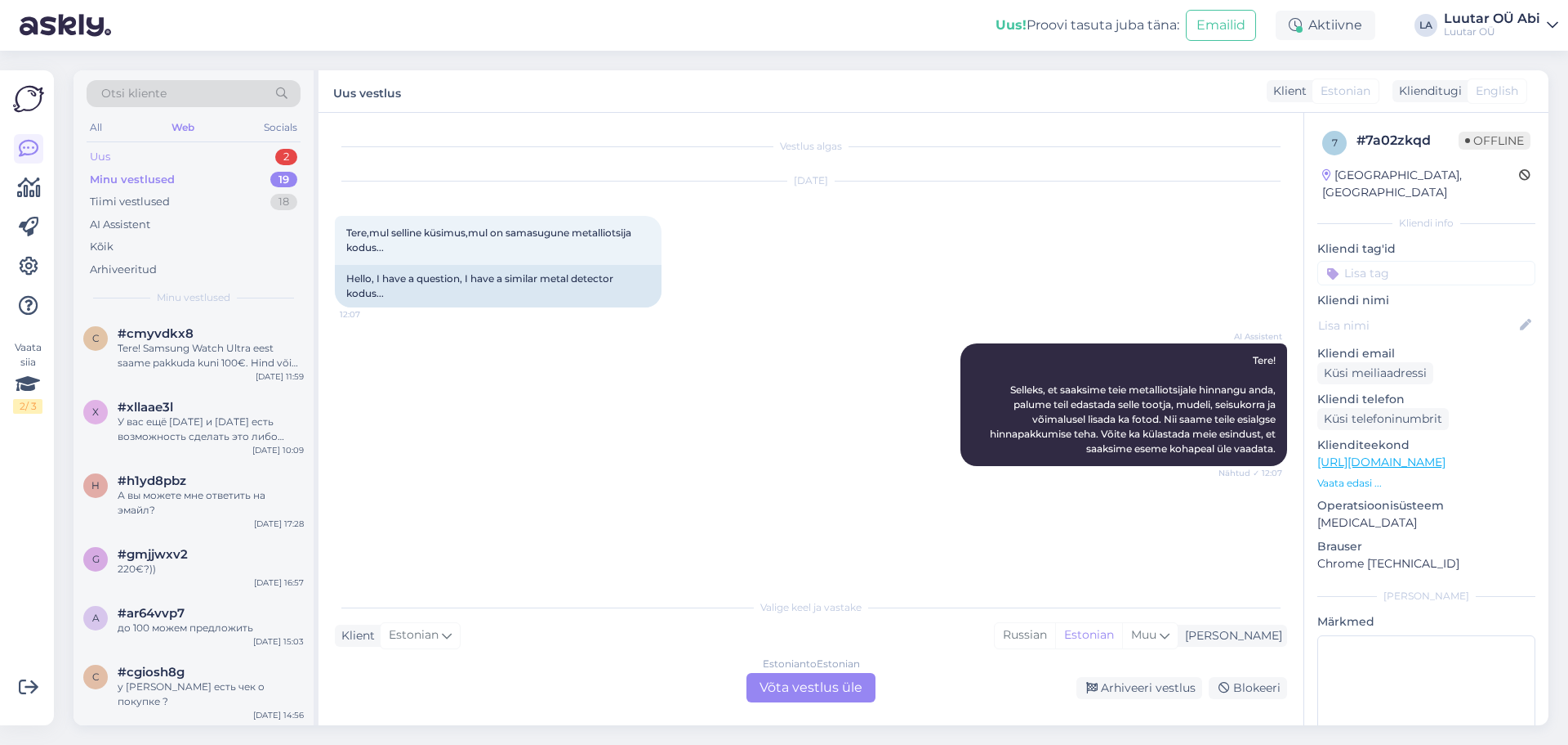
click at [130, 160] on div "Uus 2" at bounding box center [193, 157] width 214 height 23
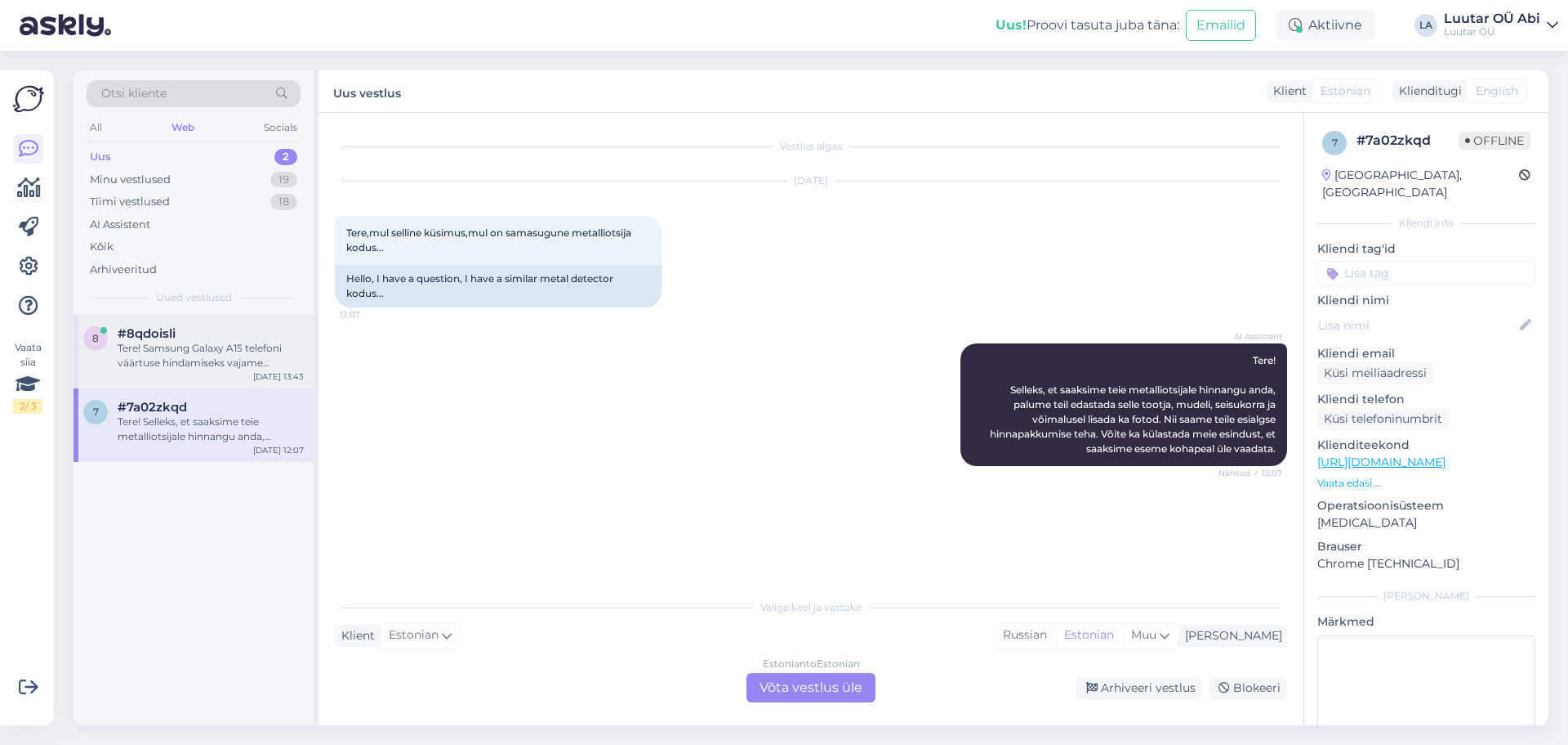
click at [179, 368] on div "Tere! Samsung Galaxy A15 telefoni väärtuse hindamiseks vajame lisateavet. Palun…" at bounding box center [211, 355] width 187 height 30
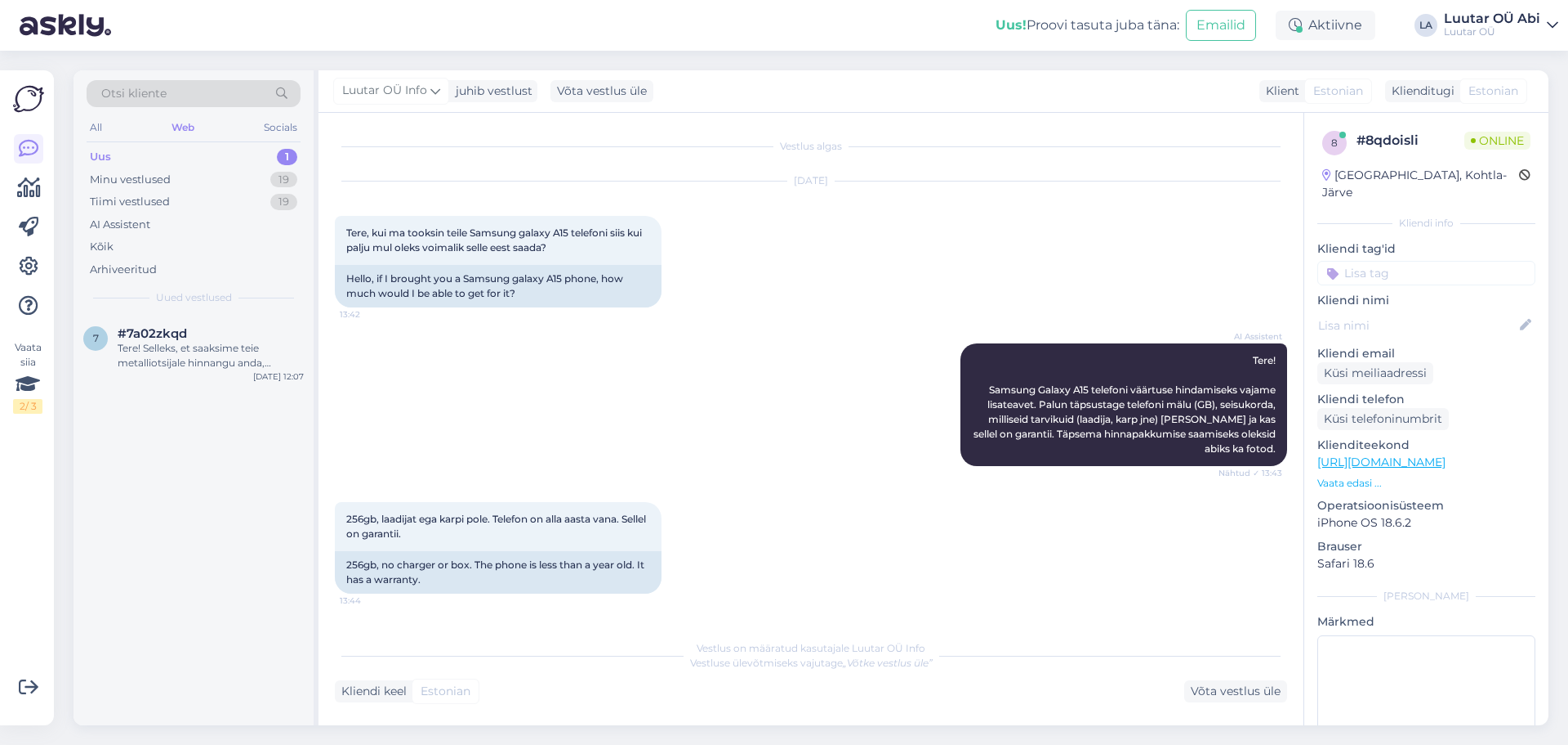
scroll to position [65, 0]
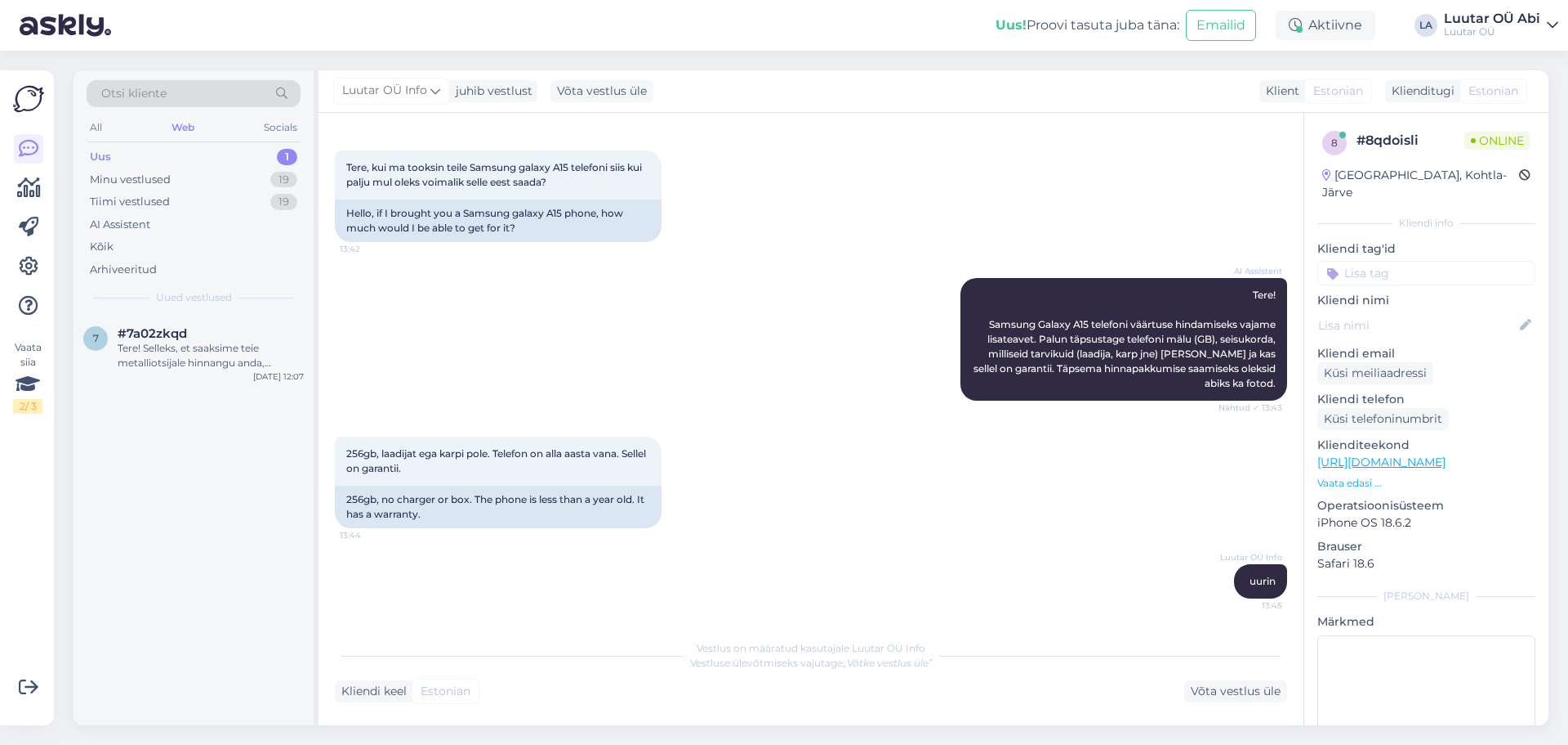
click at [173, 161] on div "Uus 1" at bounding box center [193, 157] width 214 height 23
click at [182, 193] on div "Tiimi vestlused 19" at bounding box center [193, 202] width 214 height 23
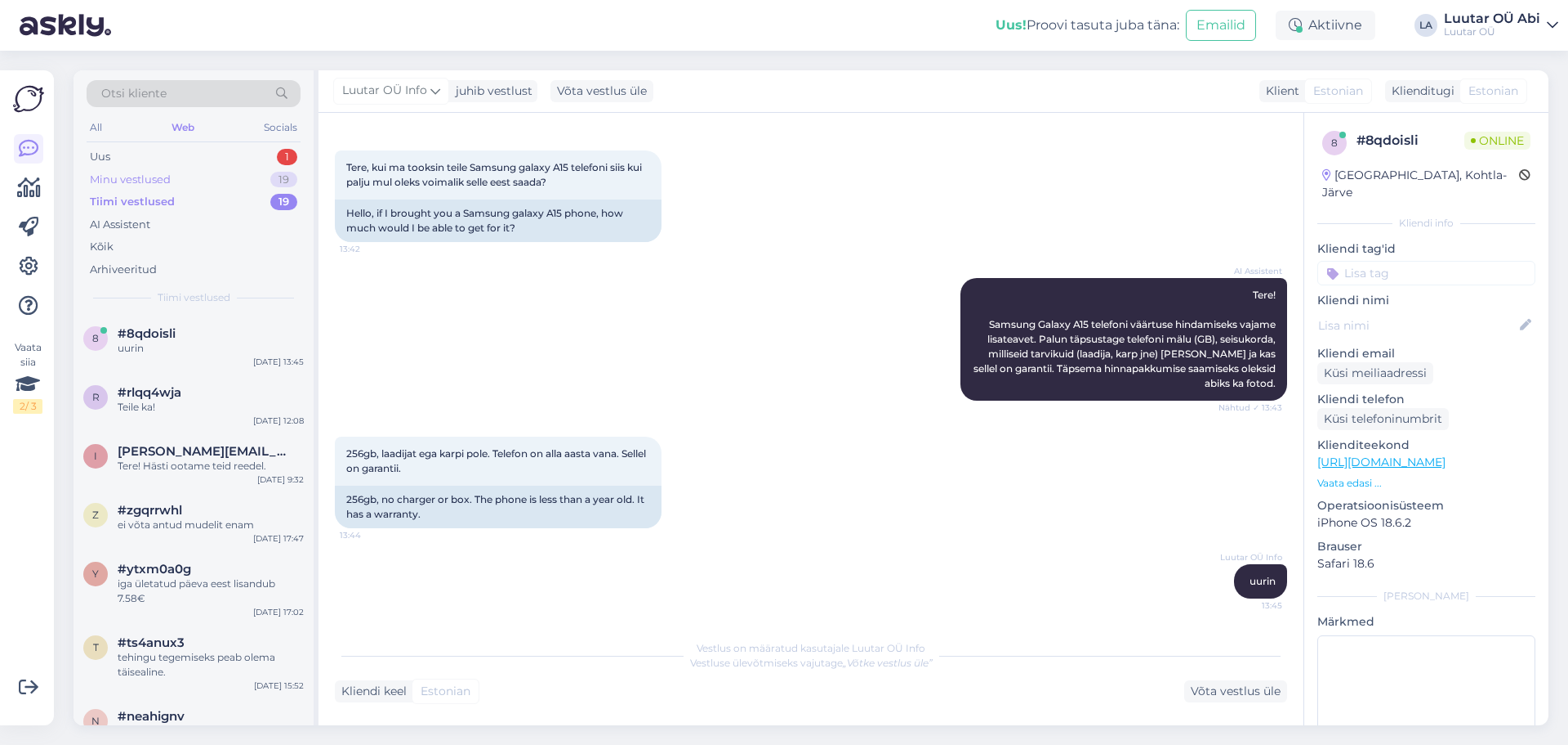
click at [182, 176] on div "Minu vestlused 19" at bounding box center [193, 180] width 214 height 23
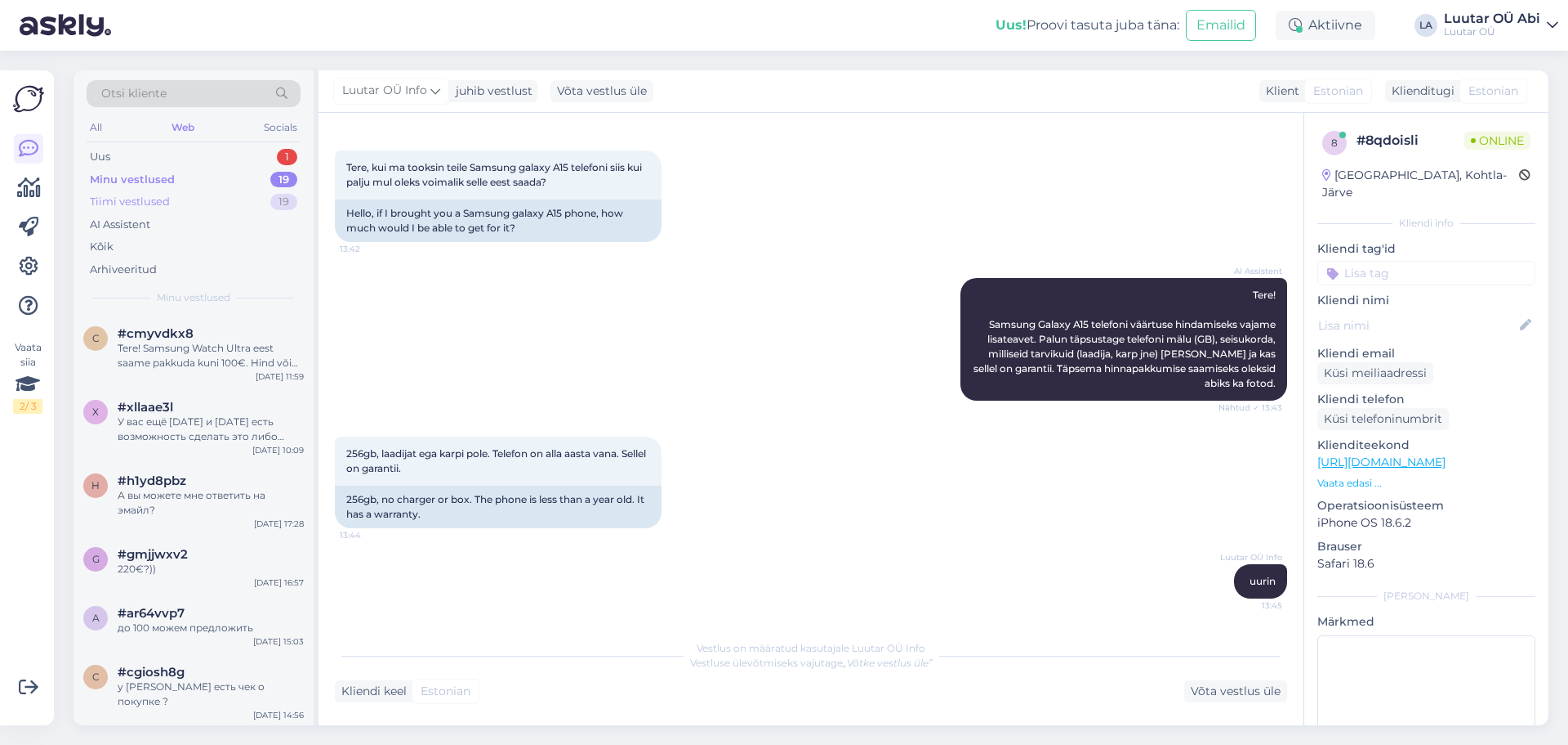
click at [173, 197] on div "Tiimi vestlused 19" at bounding box center [193, 202] width 214 height 23
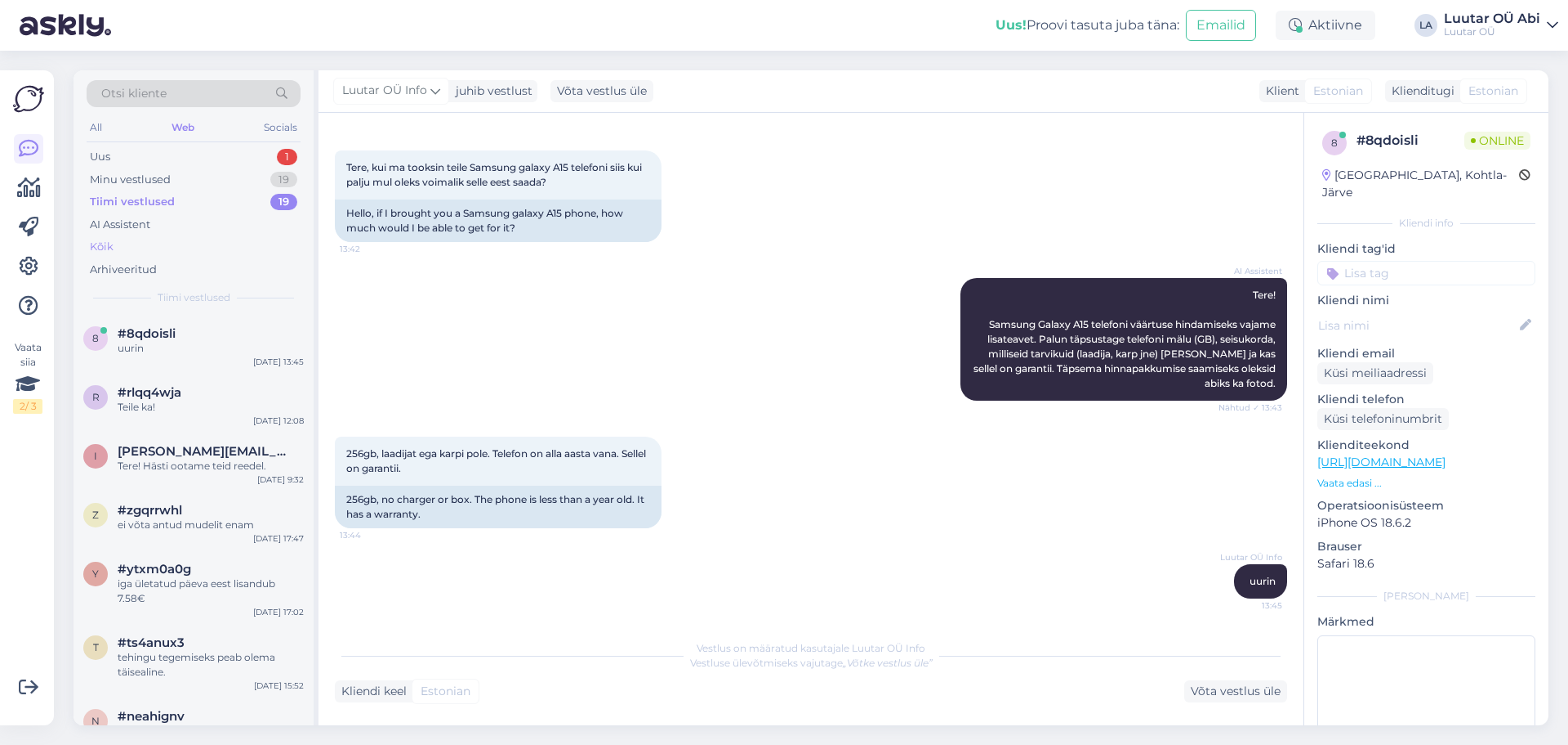
click at [154, 242] on div "Kõik" at bounding box center [193, 247] width 214 height 23
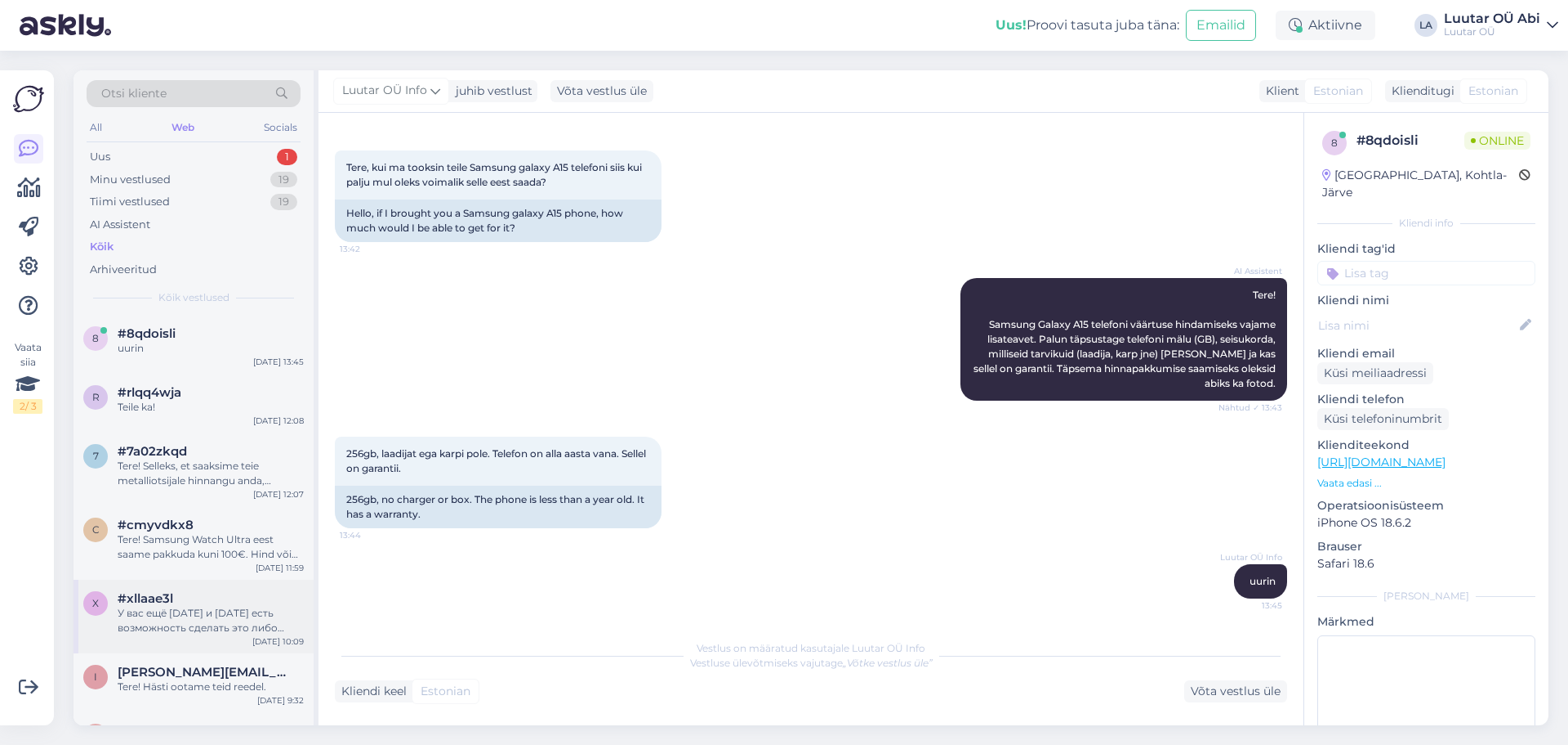
scroll to position [82, 0]
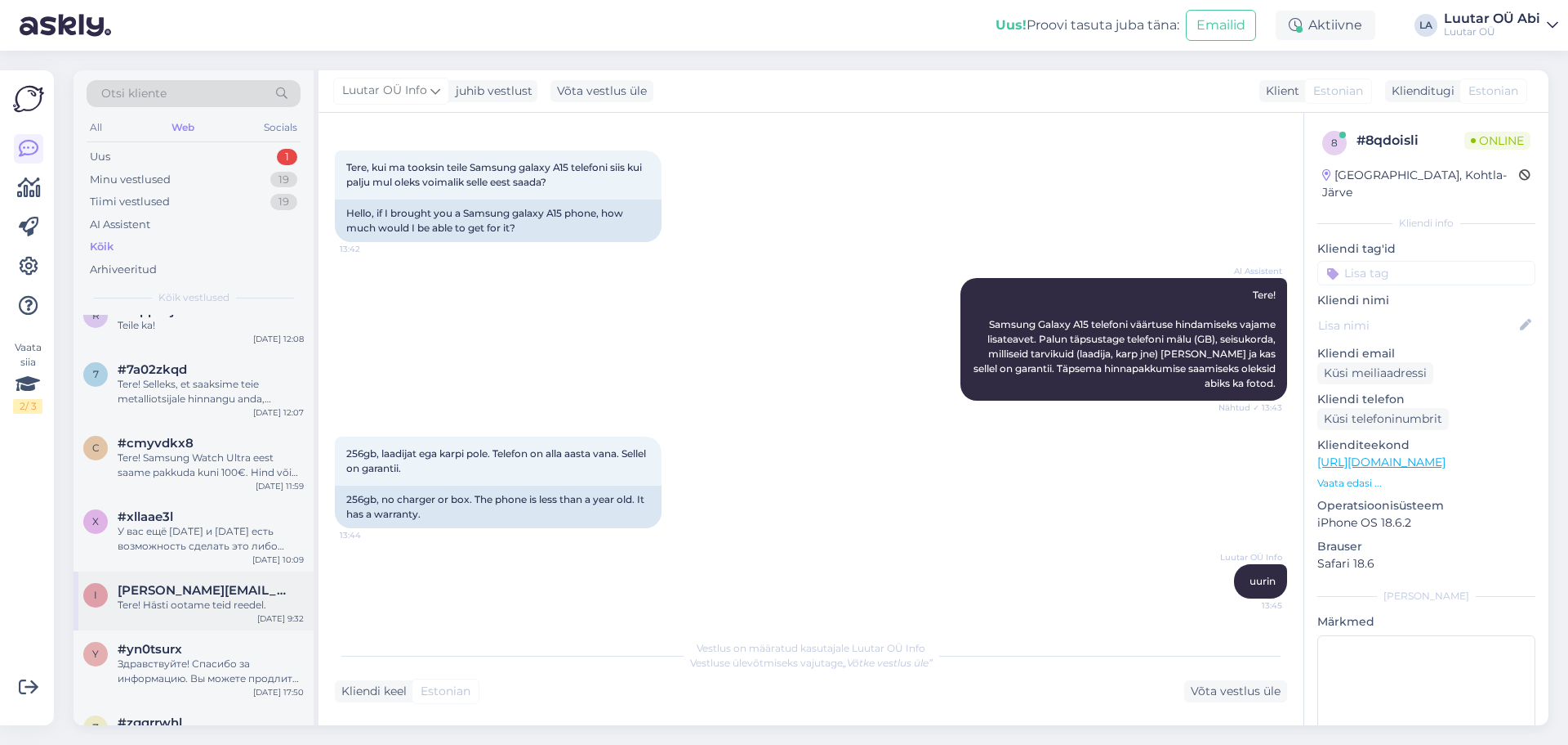
click at [208, 607] on div "Tere! Hästi ootame teid reedel." at bounding box center [211, 604] width 187 height 14
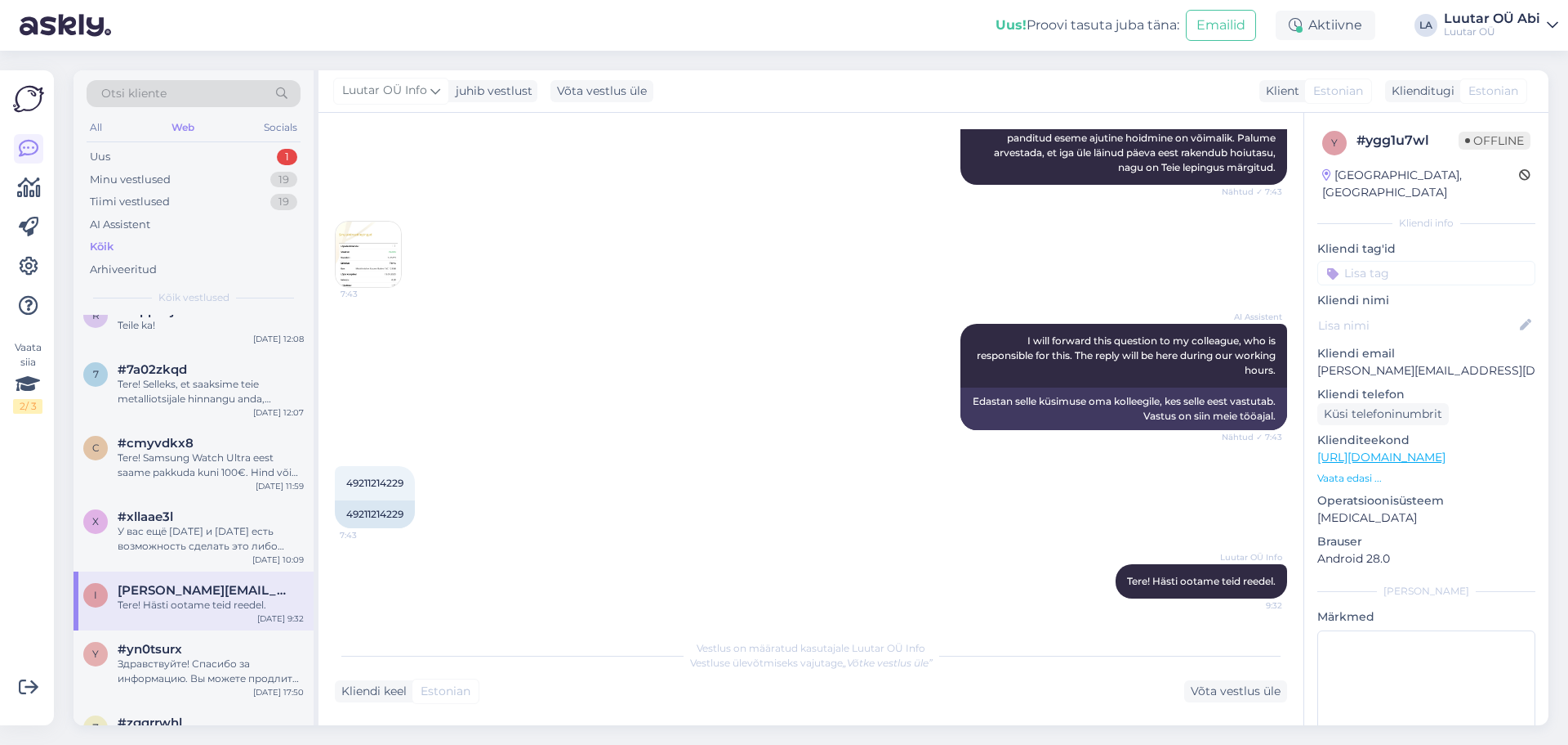
click at [371, 258] on img at bounding box center [368, 254] width 65 height 65
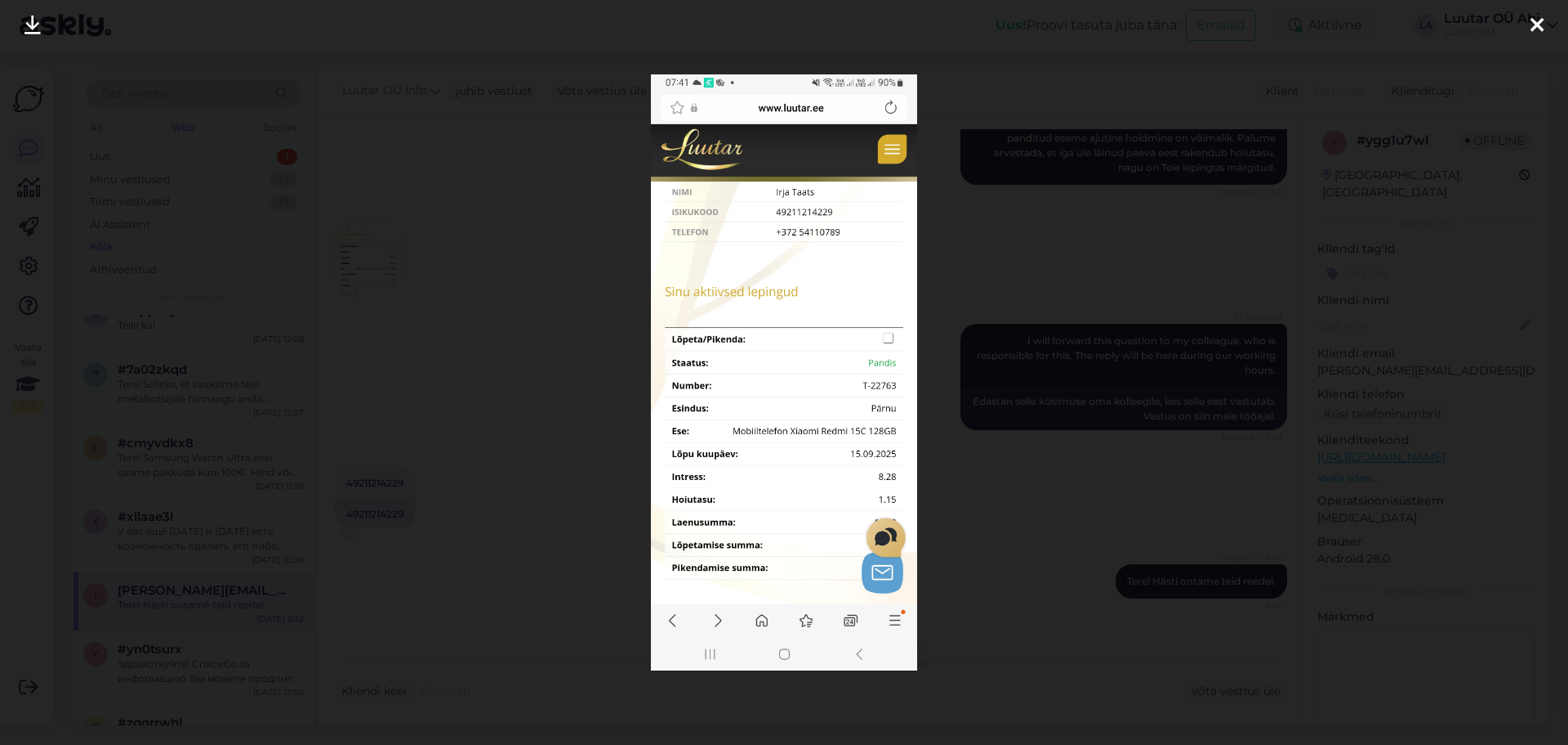
click at [493, 295] on div at bounding box center [784, 372] width 1568 height 745
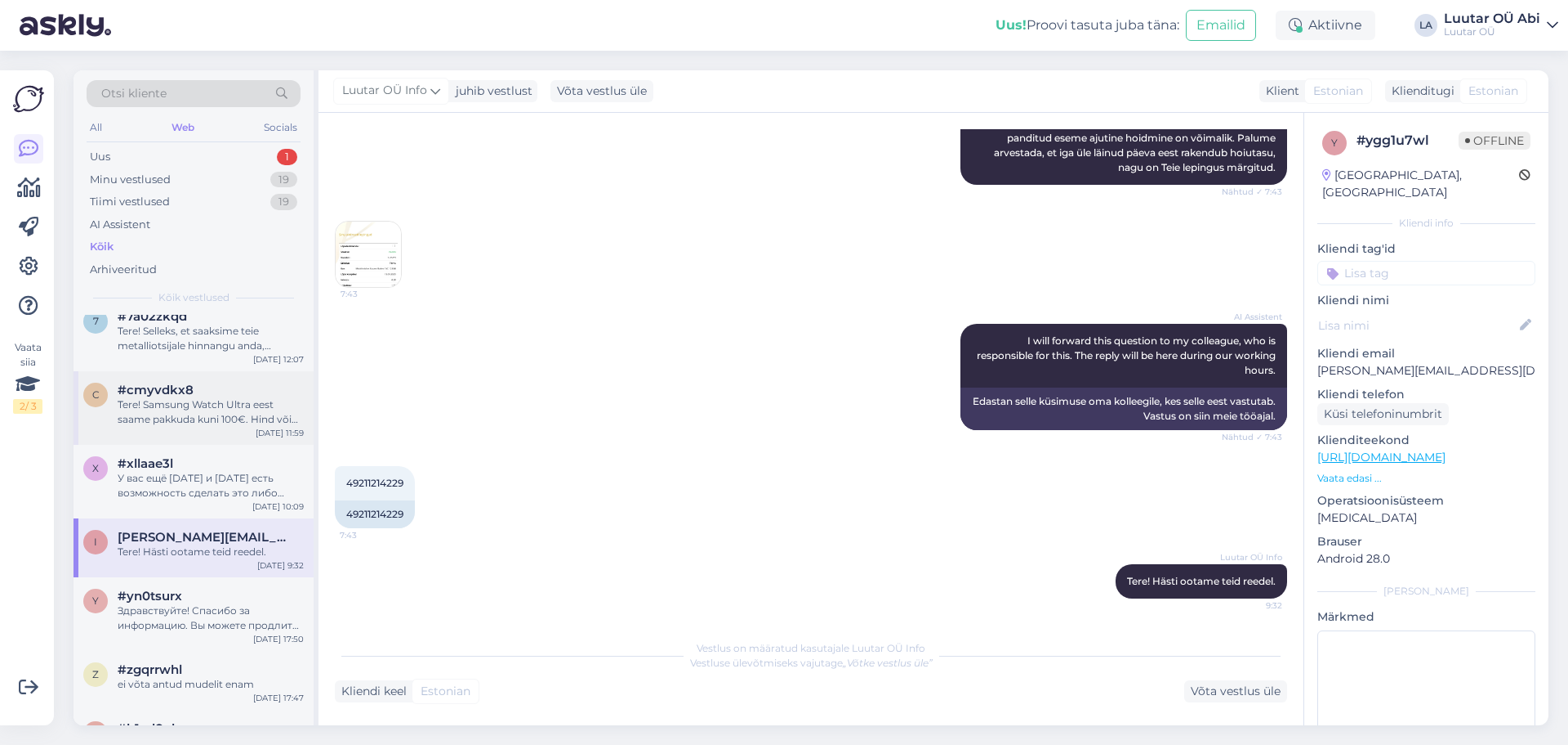
scroll to position [164, 0]
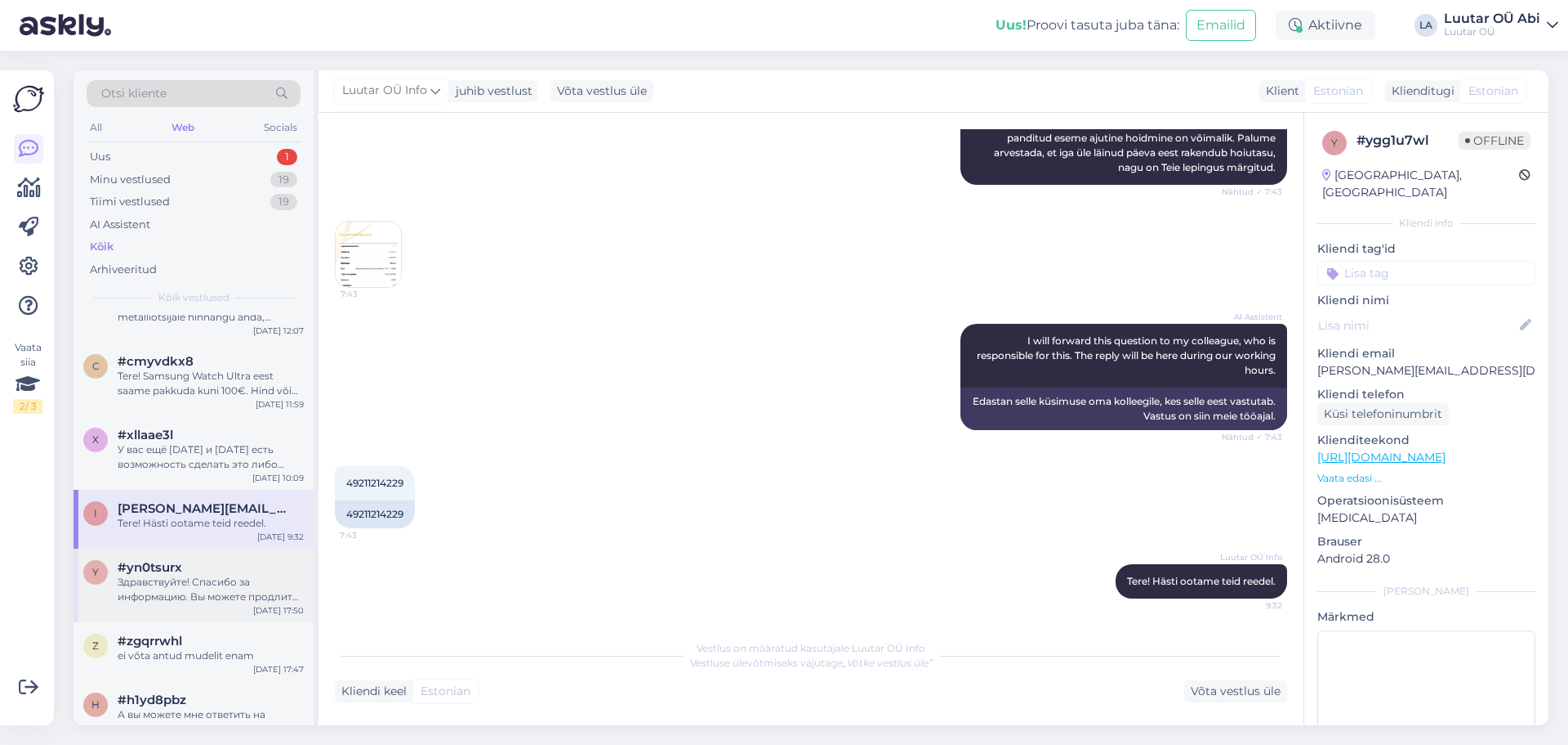
click at [249, 585] on div "Здравствуйте! Спасибо за информацию. Вы можете продлить свой залоговый договор …" at bounding box center [211, 589] width 187 height 30
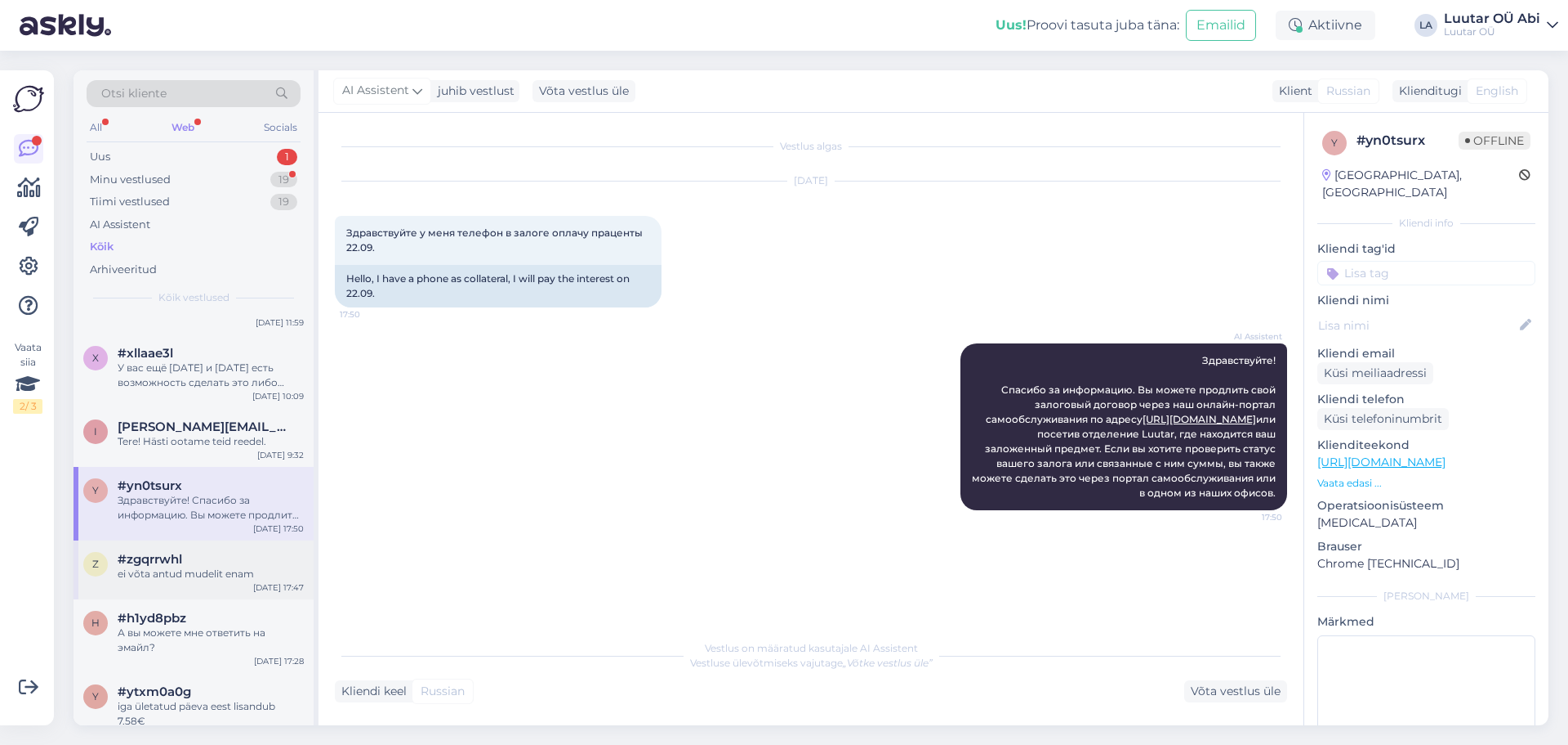
scroll to position [0, 0]
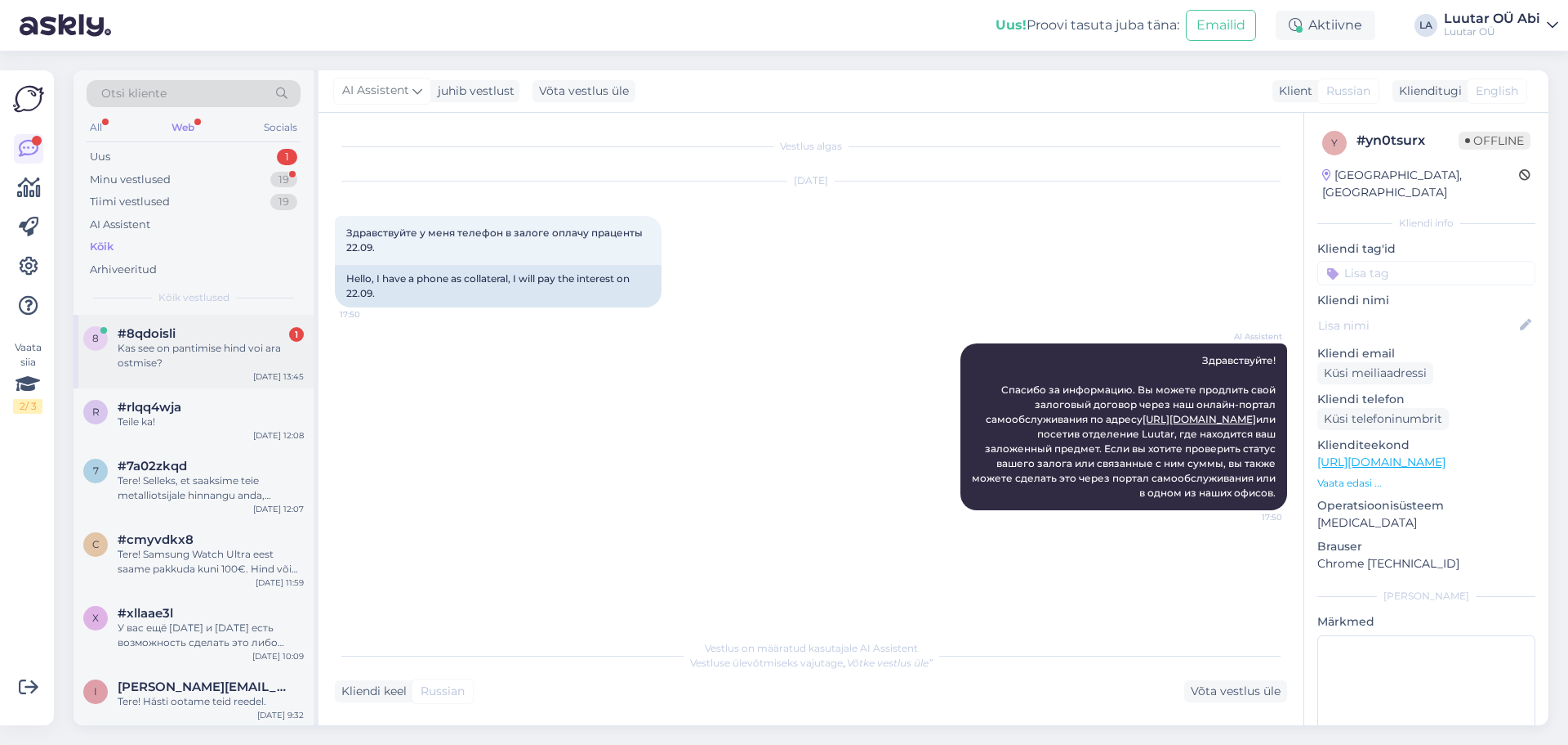
click at [210, 359] on div "Kas see on pantimise hind voi ara ostmise?" at bounding box center [211, 355] width 187 height 30
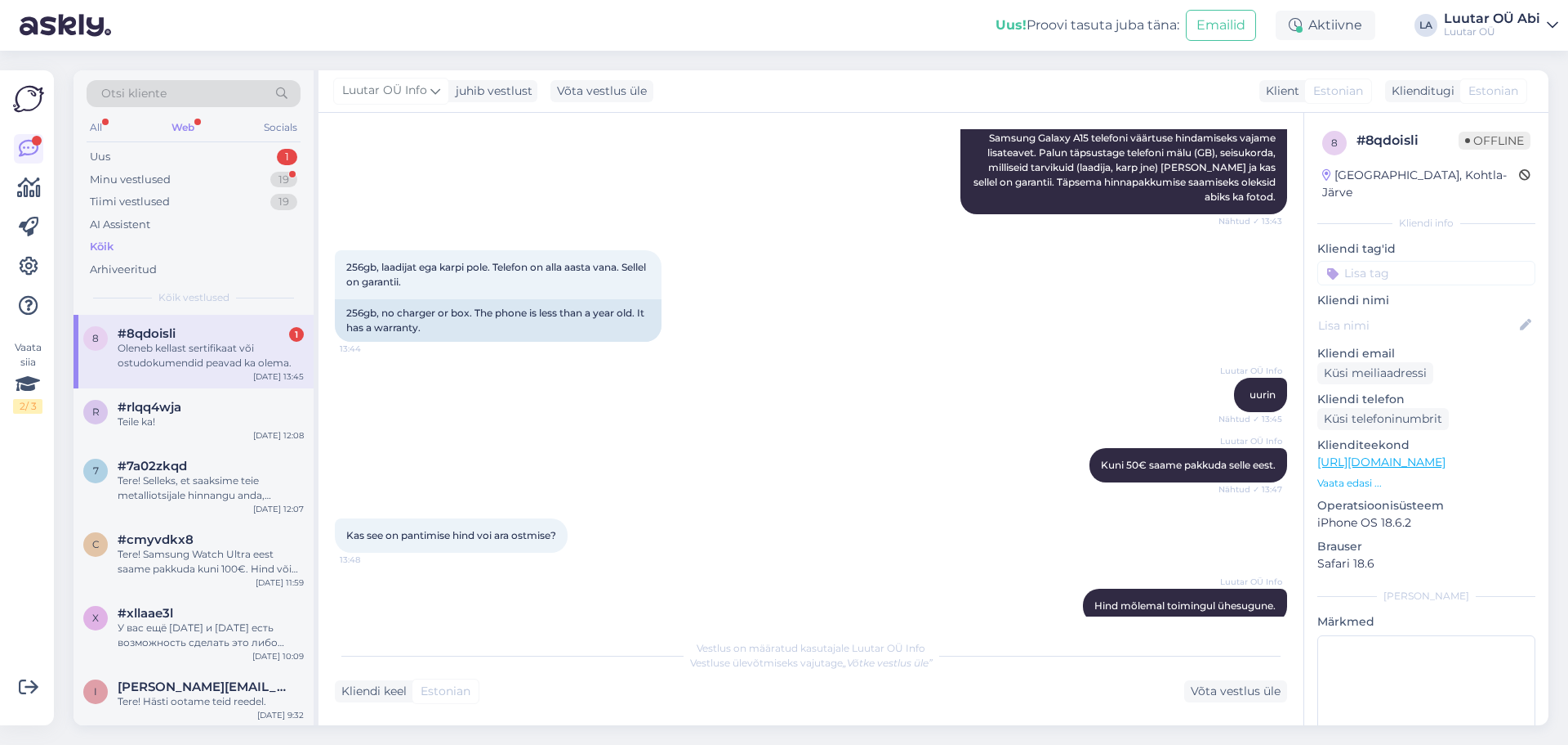
scroll to position [431, 0]
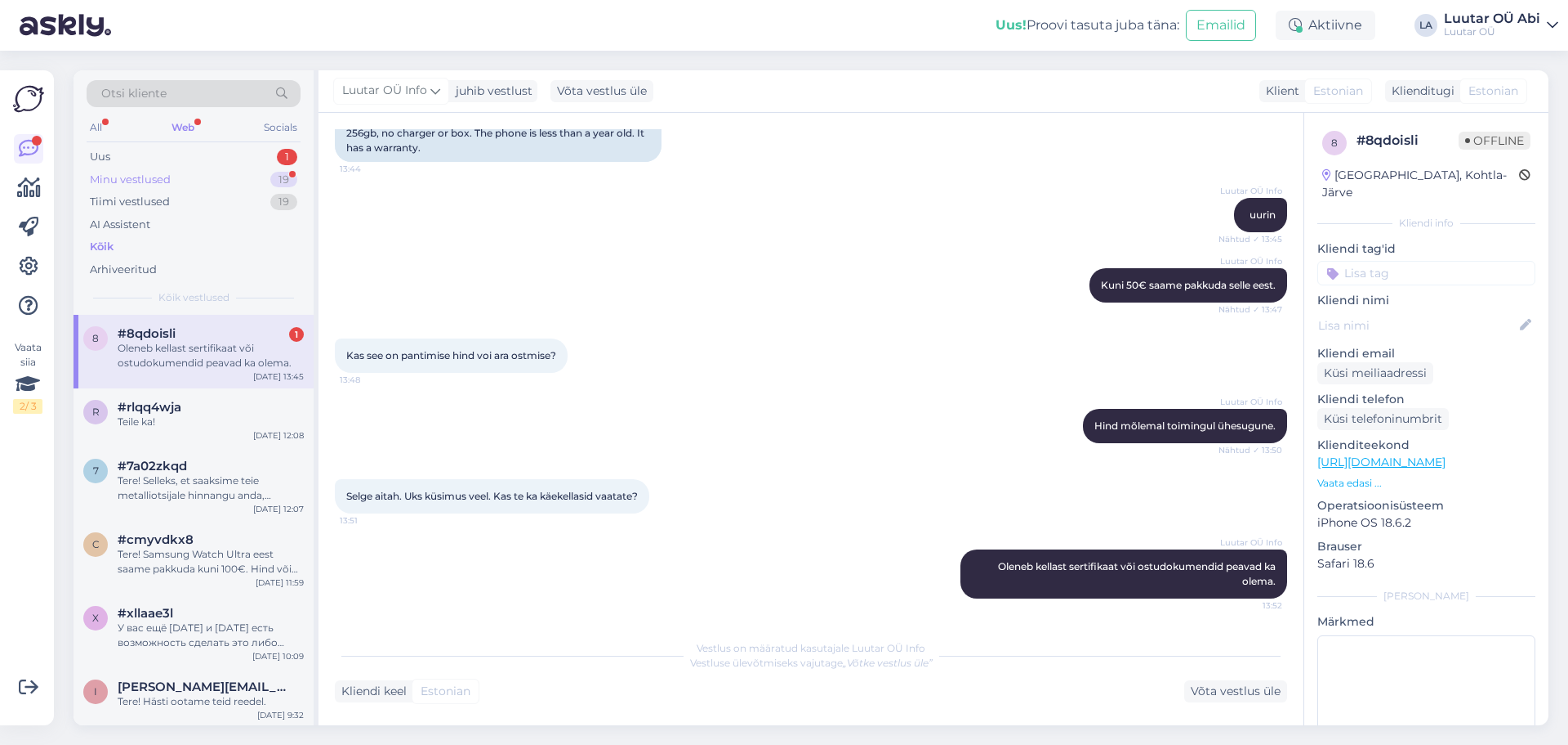
click at [206, 179] on div "Minu vestlused 19" at bounding box center [193, 180] width 214 height 23
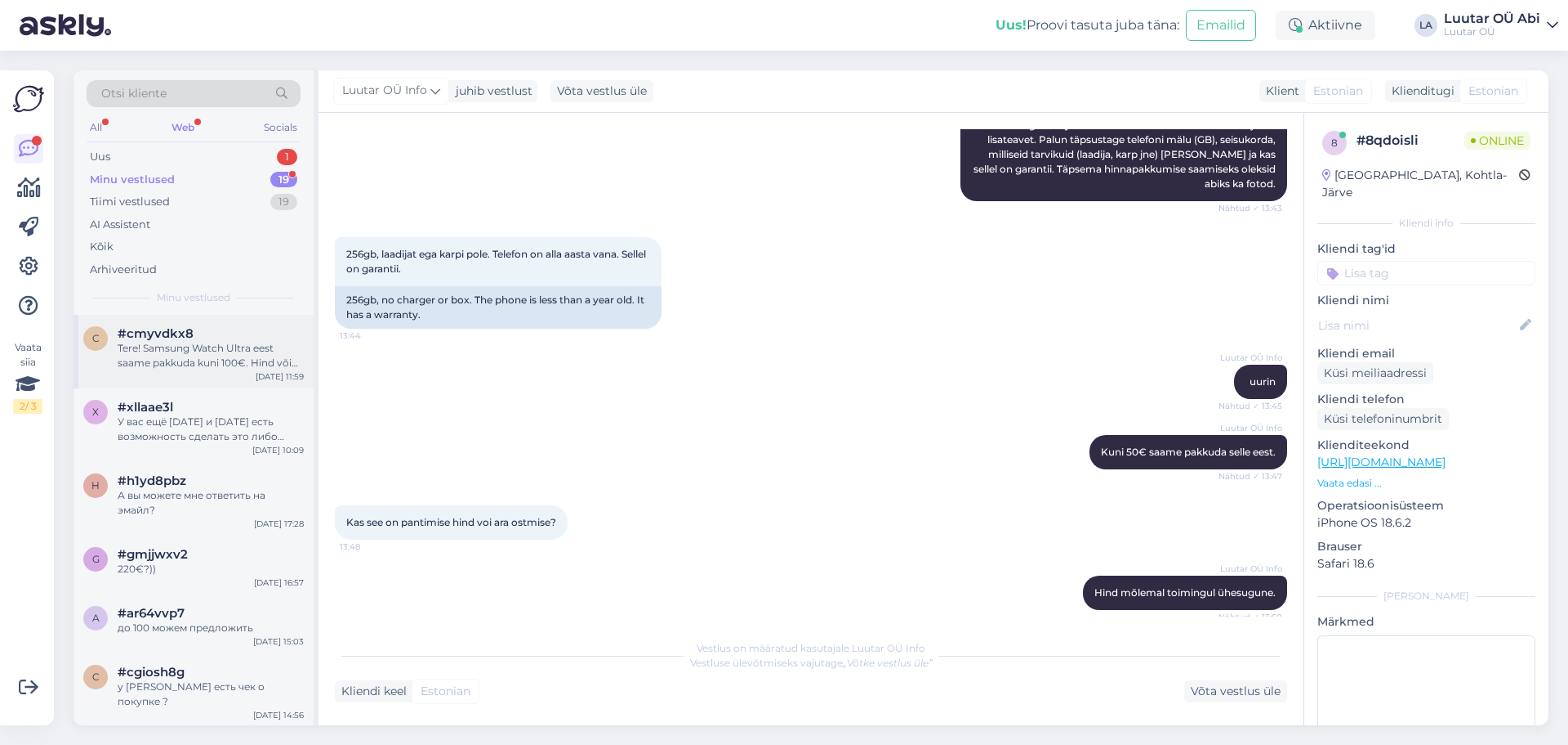
scroll to position [257, 0]
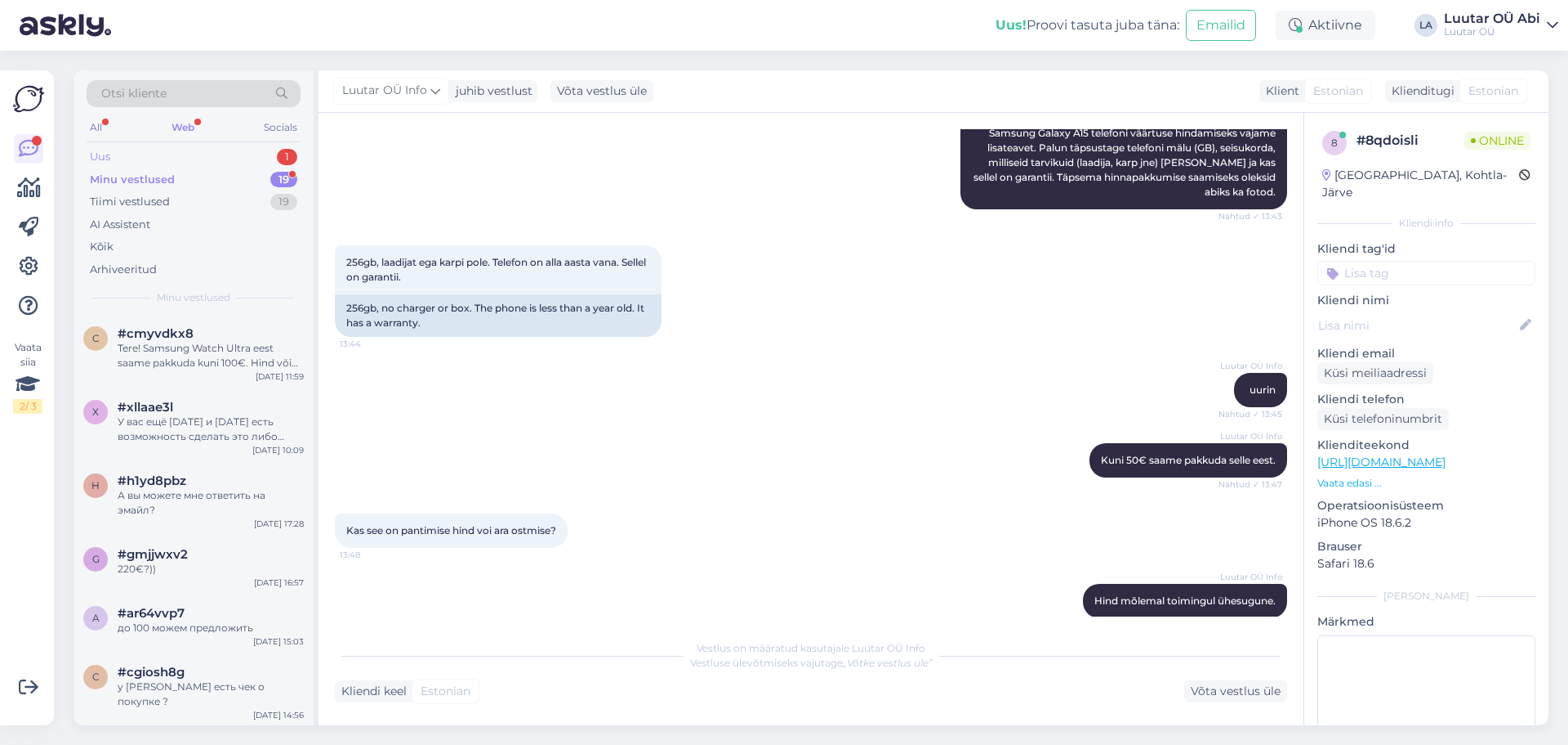
click at [158, 160] on div "Uus 1" at bounding box center [193, 157] width 214 height 23
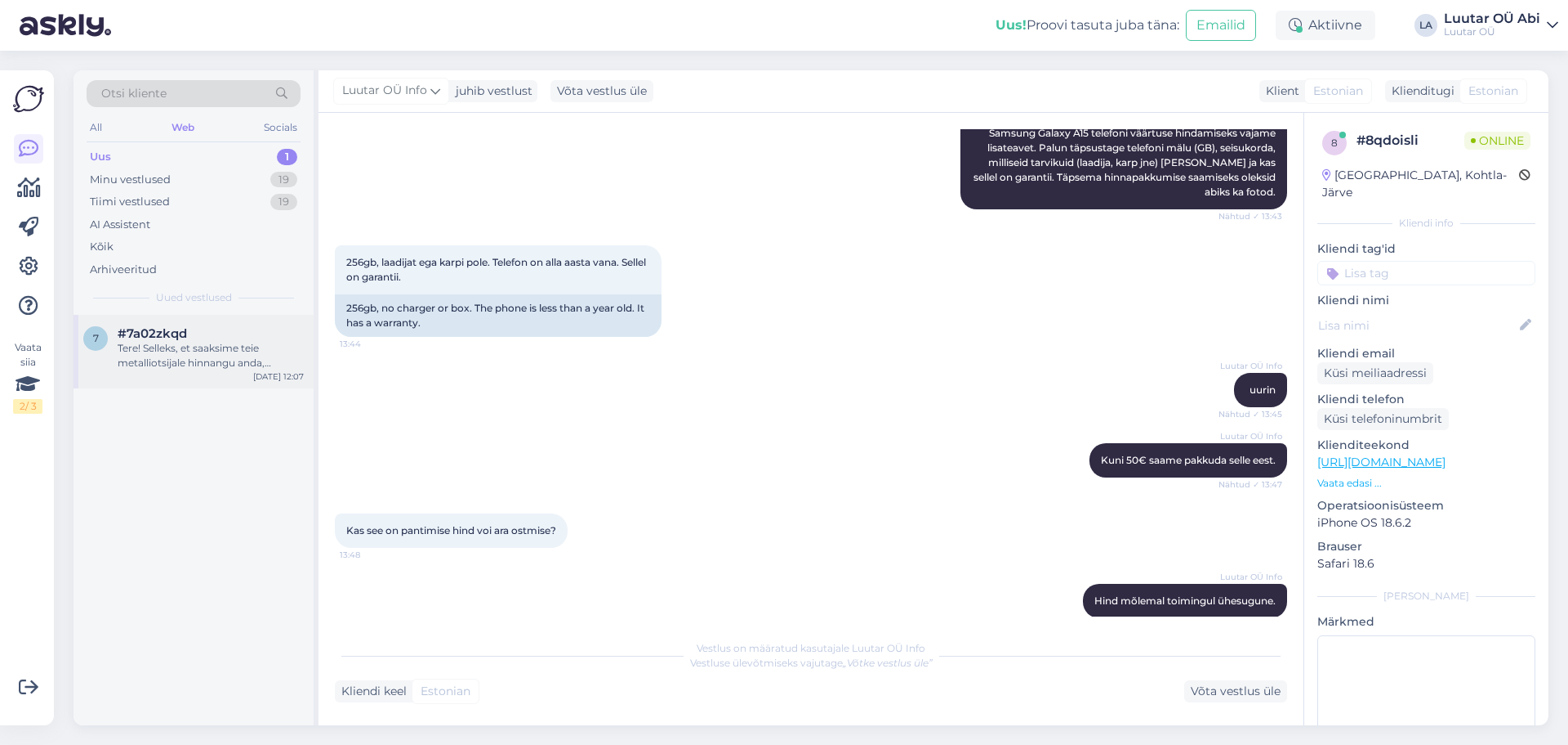
click at [196, 358] on div "Tere! Selleks, et saaksime teie metalliotsijale hinnangu anda, palume teil edas…" at bounding box center [211, 355] width 187 height 30
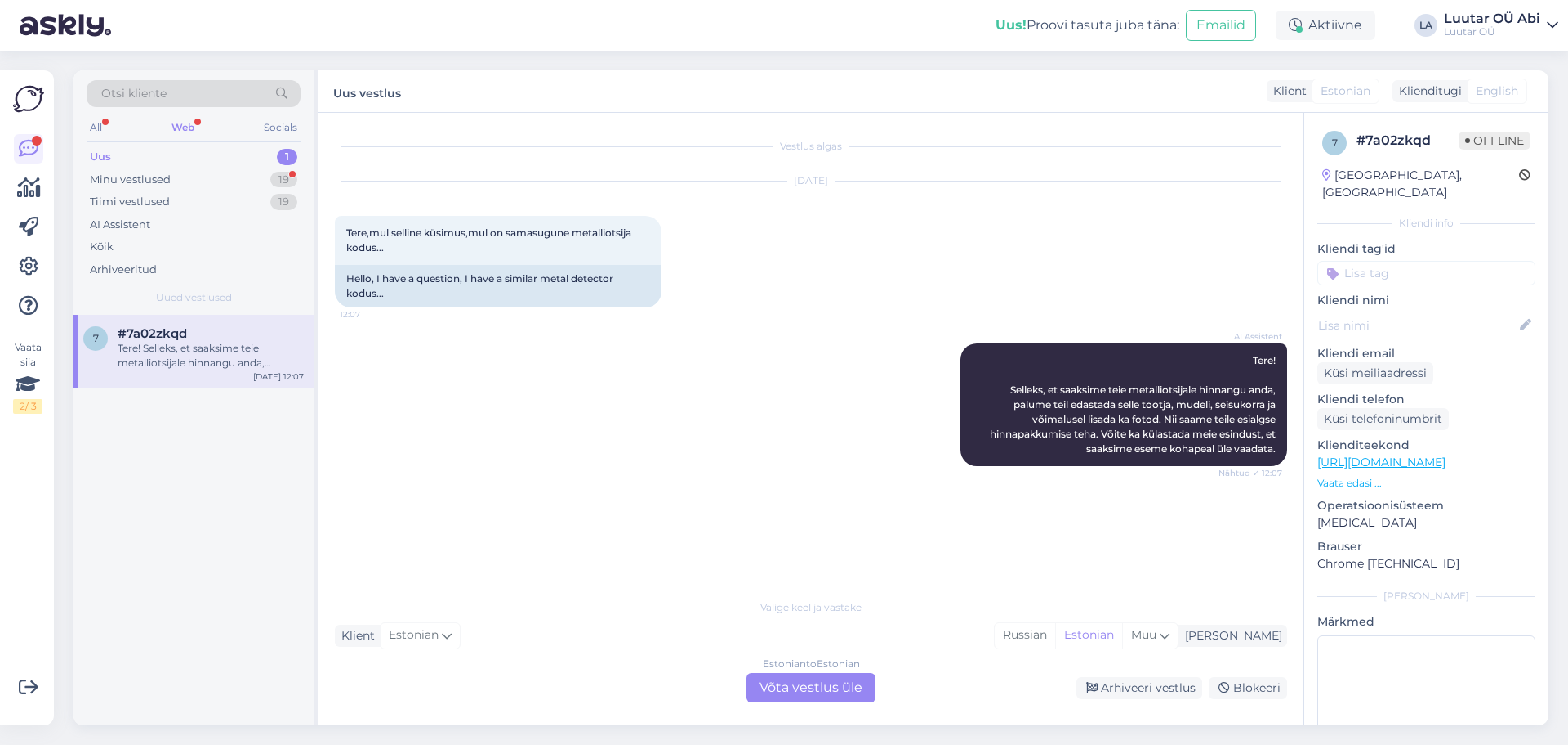
click at [190, 356] on div "Tere! Selleks, et saaksime teie metalliotsijale hinnangu anda, palume teil edas…" at bounding box center [211, 355] width 187 height 30
click at [149, 363] on div "Tere! Selleks, et saaksime teie metalliotsijale hinnangu anda, palume teil edas…" at bounding box center [211, 355] width 187 height 30
click at [146, 422] on div "7 #7a02zkqd Tere! Selleks, et saaksime teie metalliotsijale hinnangu anda, palu…" at bounding box center [193, 520] width 240 height 410
click at [198, 121] on div "Web" at bounding box center [183, 127] width 30 height 21
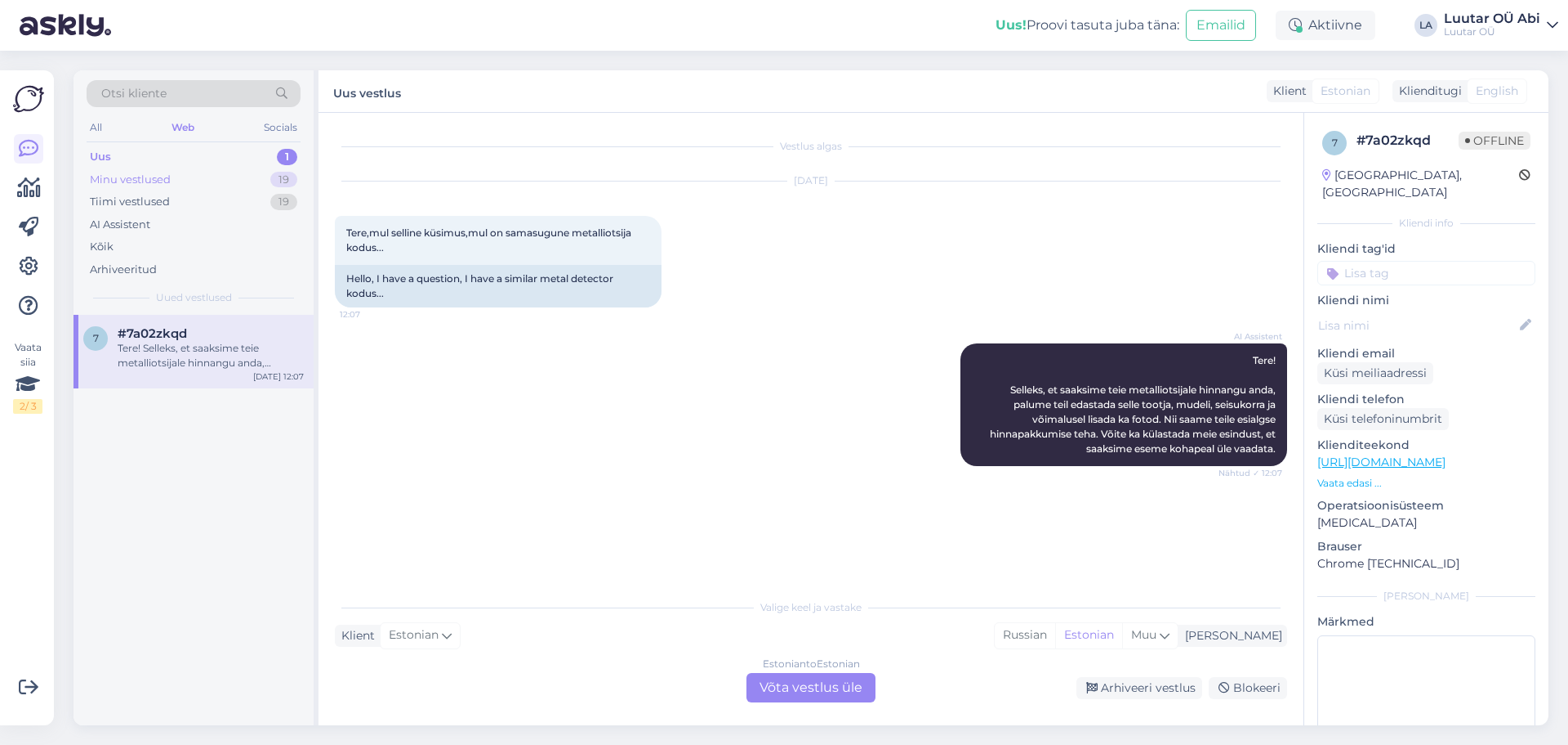
click at [137, 172] on div "Minu vestlused" at bounding box center [130, 179] width 81 height 16
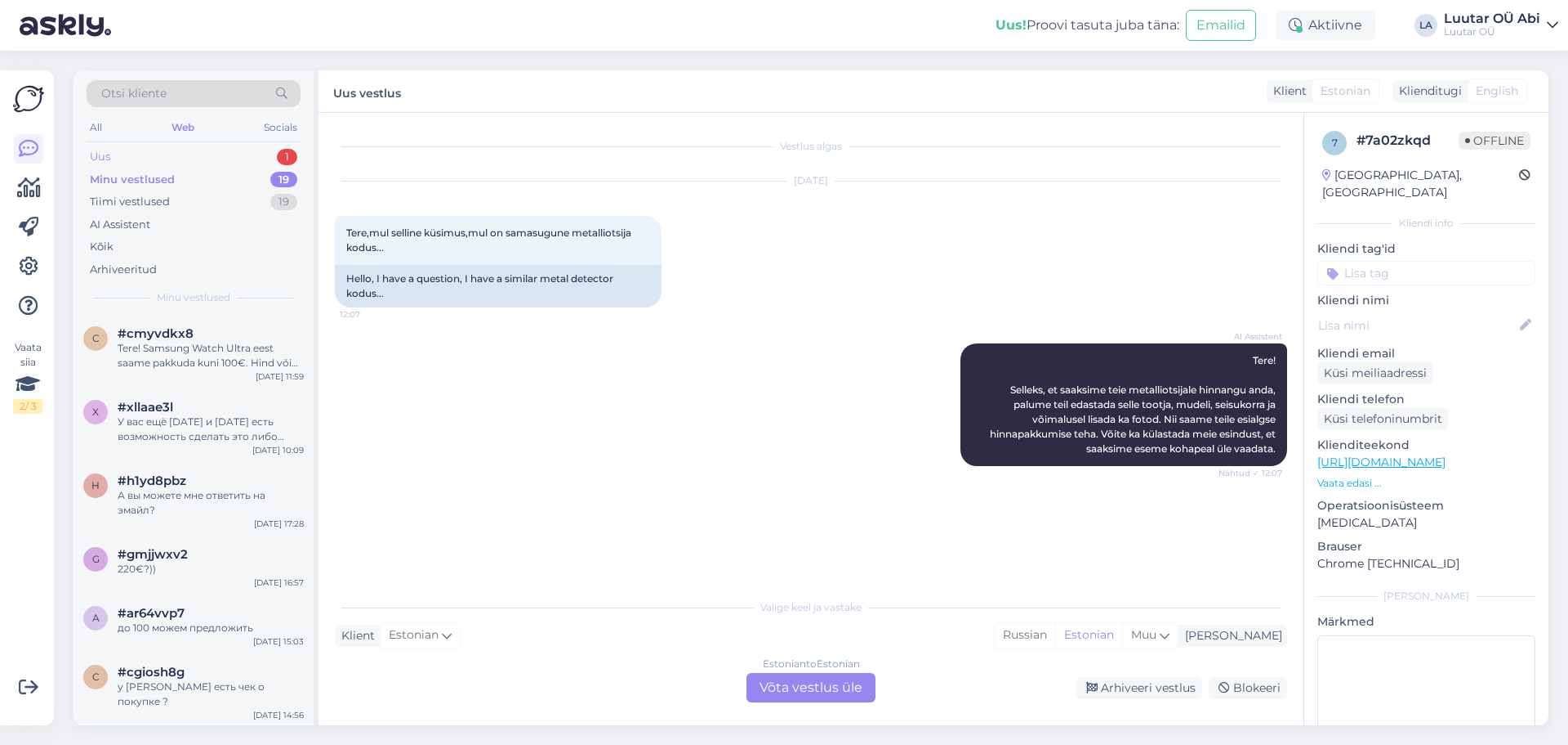
click at [158, 160] on div "Uus 1" at bounding box center [193, 157] width 214 height 23
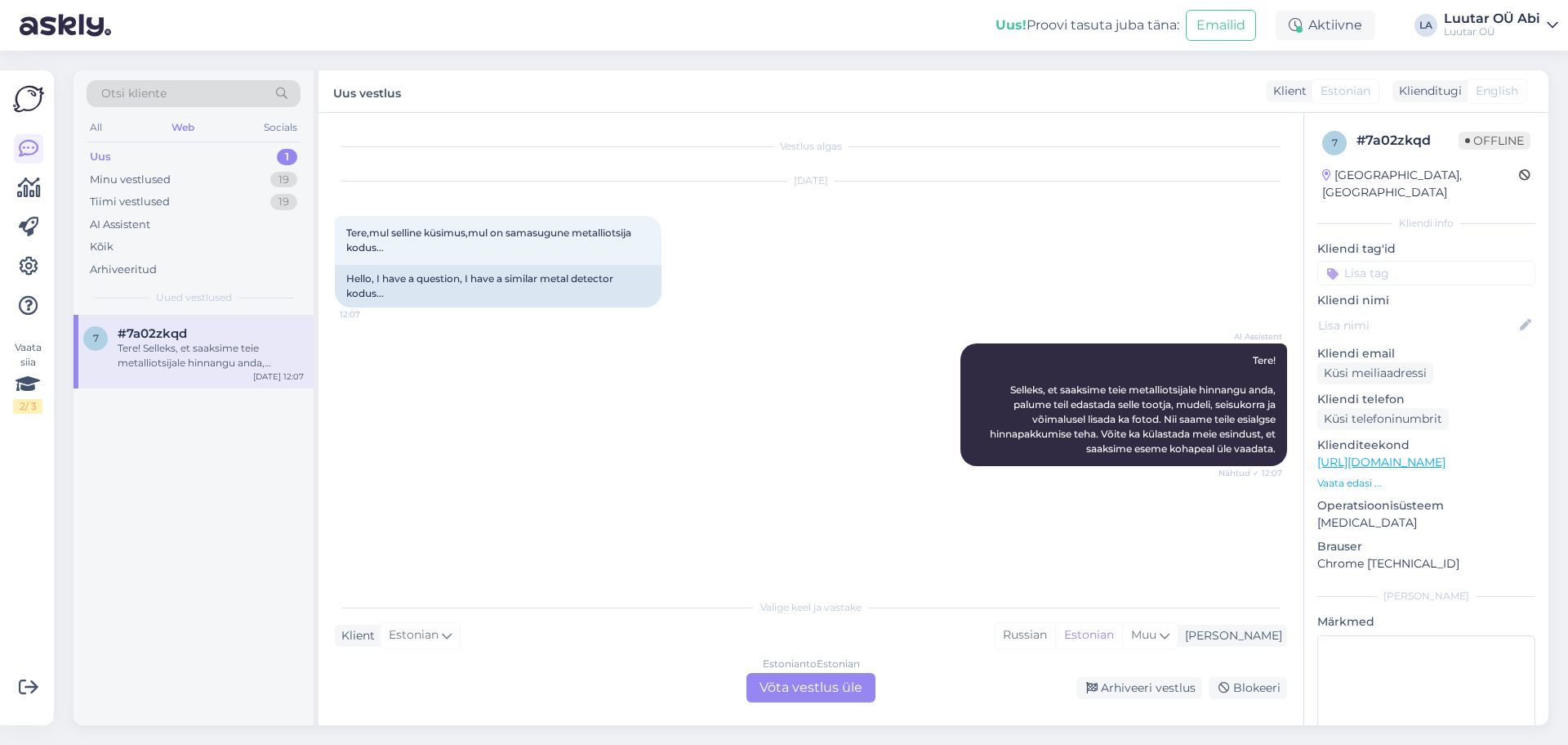
click at [241, 348] on div "Tere! Selleks, et saaksime teie metalliotsijale hinnangu anda, palume teil edas…" at bounding box center [211, 355] width 187 height 30
click at [104, 159] on div "Uus" at bounding box center [100, 157] width 21 height 16
click at [119, 180] on div "Minu vestlused" at bounding box center [130, 179] width 81 height 16
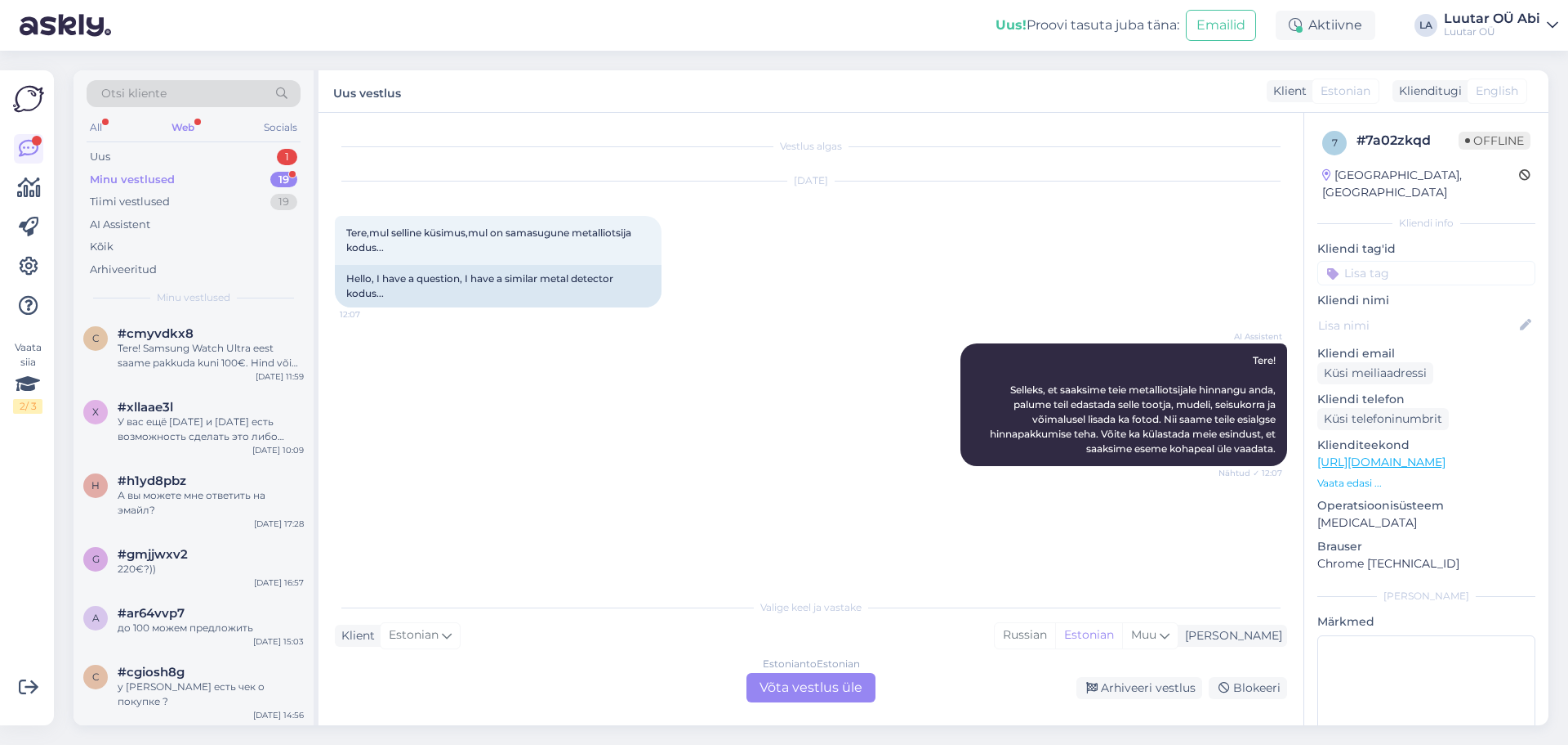
click at [188, 128] on div "Web" at bounding box center [183, 127] width 30 height 21
click at [205, 355] on div "Tere! Samsung Watch Ultra eest saame pakkuda kuni 100€. Hind võib mingil määral…" at bounding box center [211, 355] width 187 height 30
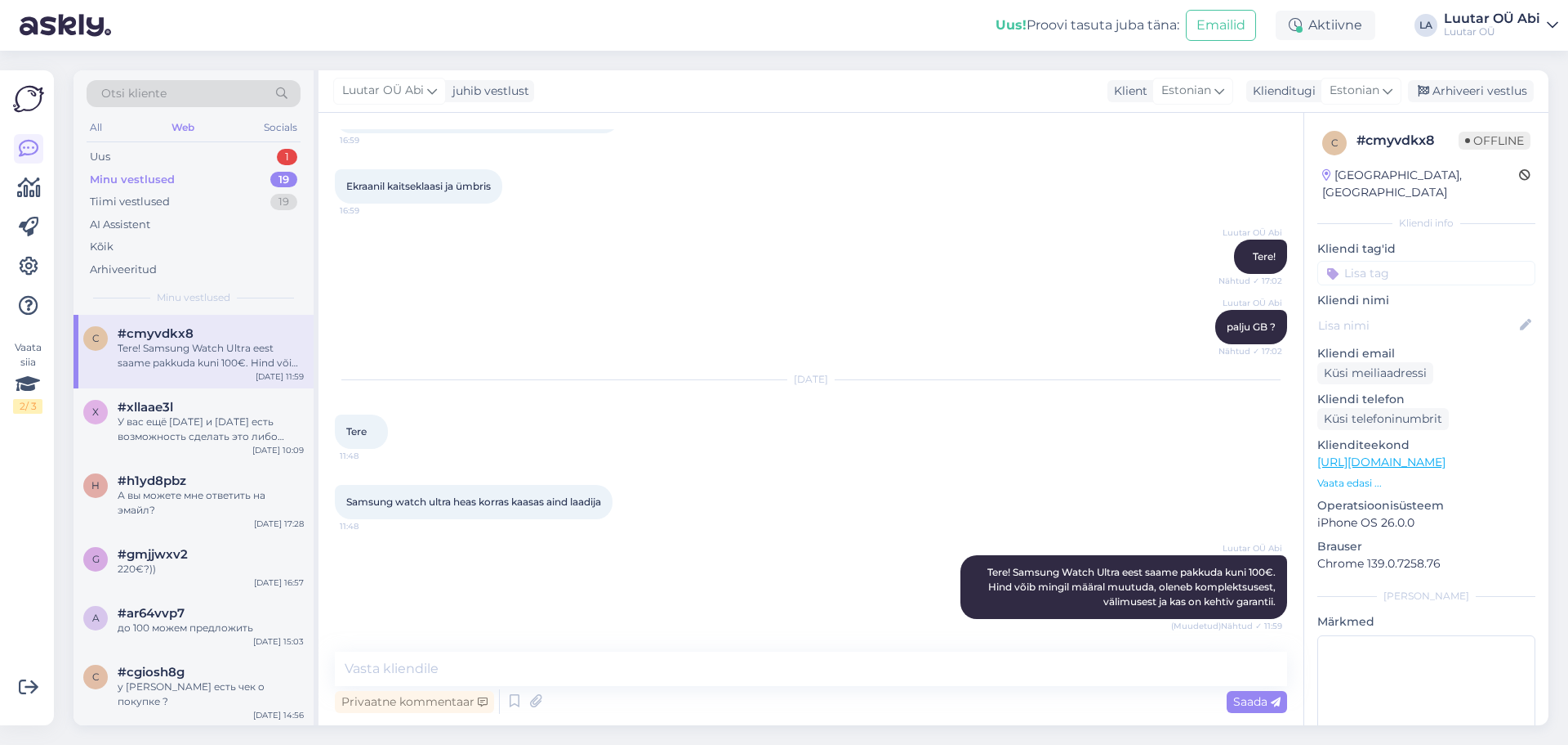
scroll to position [1045, 0]
click at [620, 675] on textarea at bounding box center [811, 669] width 952 height 35
click at [187, 152] on div "Uus 1" at bounding box center [193, 157] width 214 height 23
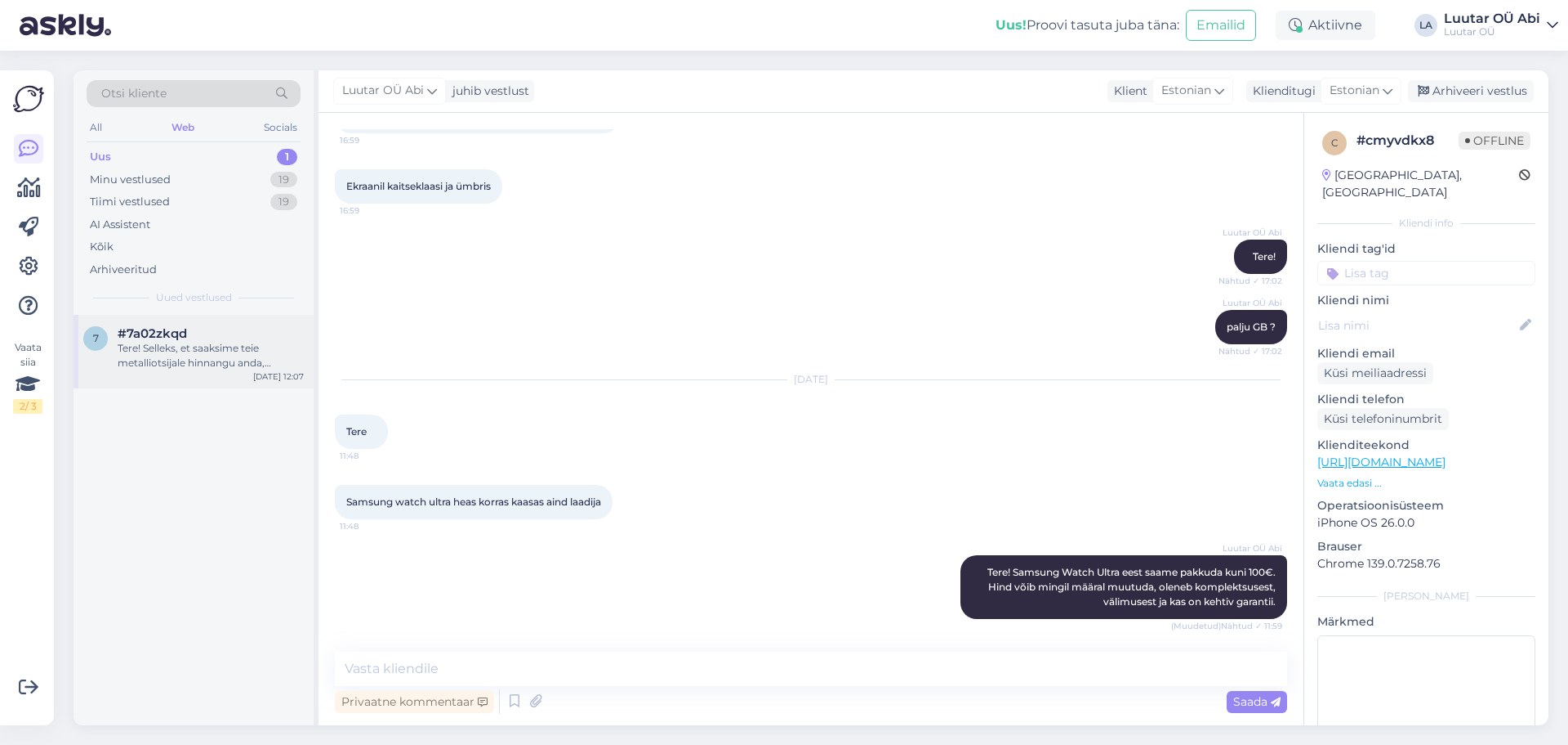
click at [240, 350] on div "Tere! Selleks, et saaksime teie metalliotsijale hinnangu anda, palume teil edas…" at bounding box center [211, 355] width 187 height 30
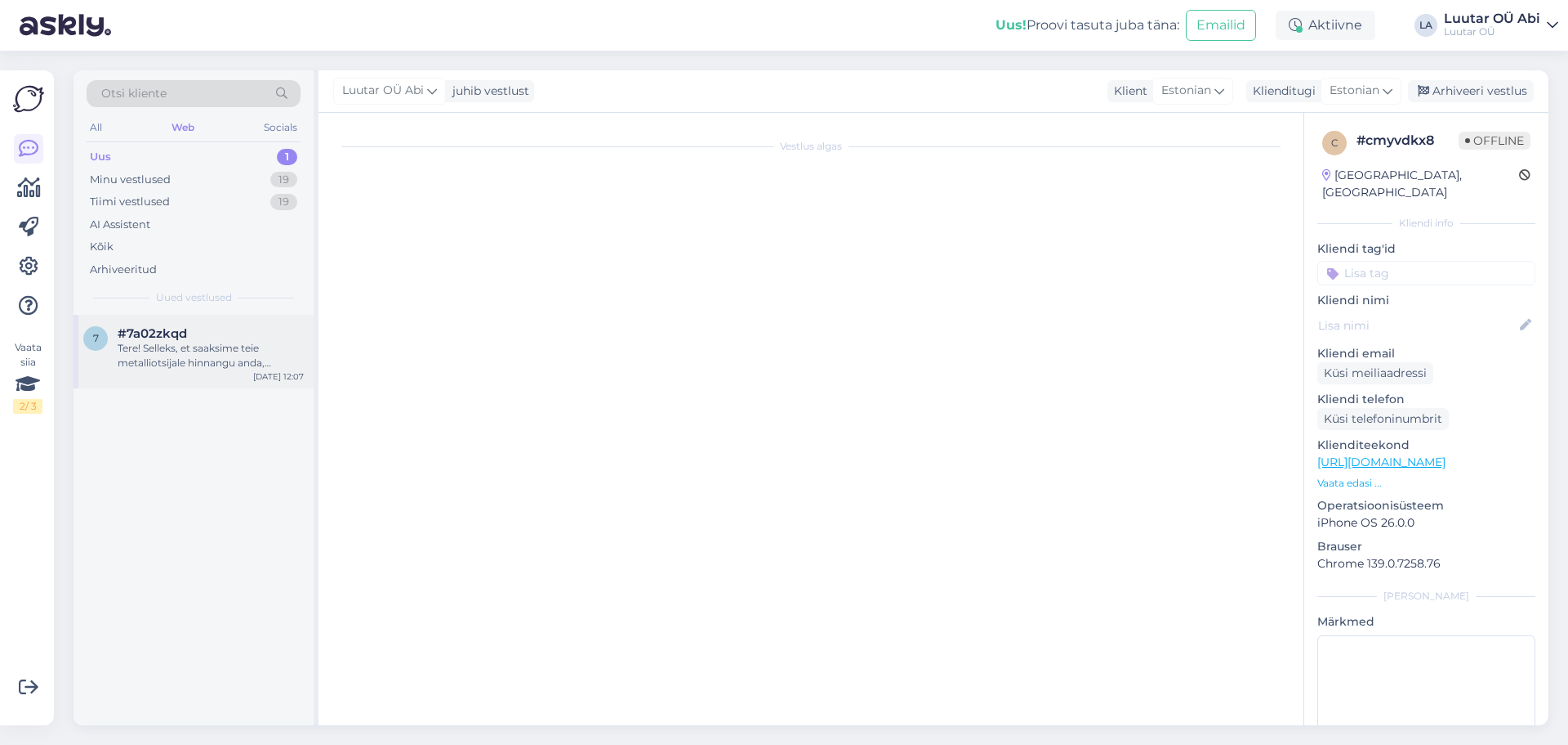
scroll to position [0, 0]
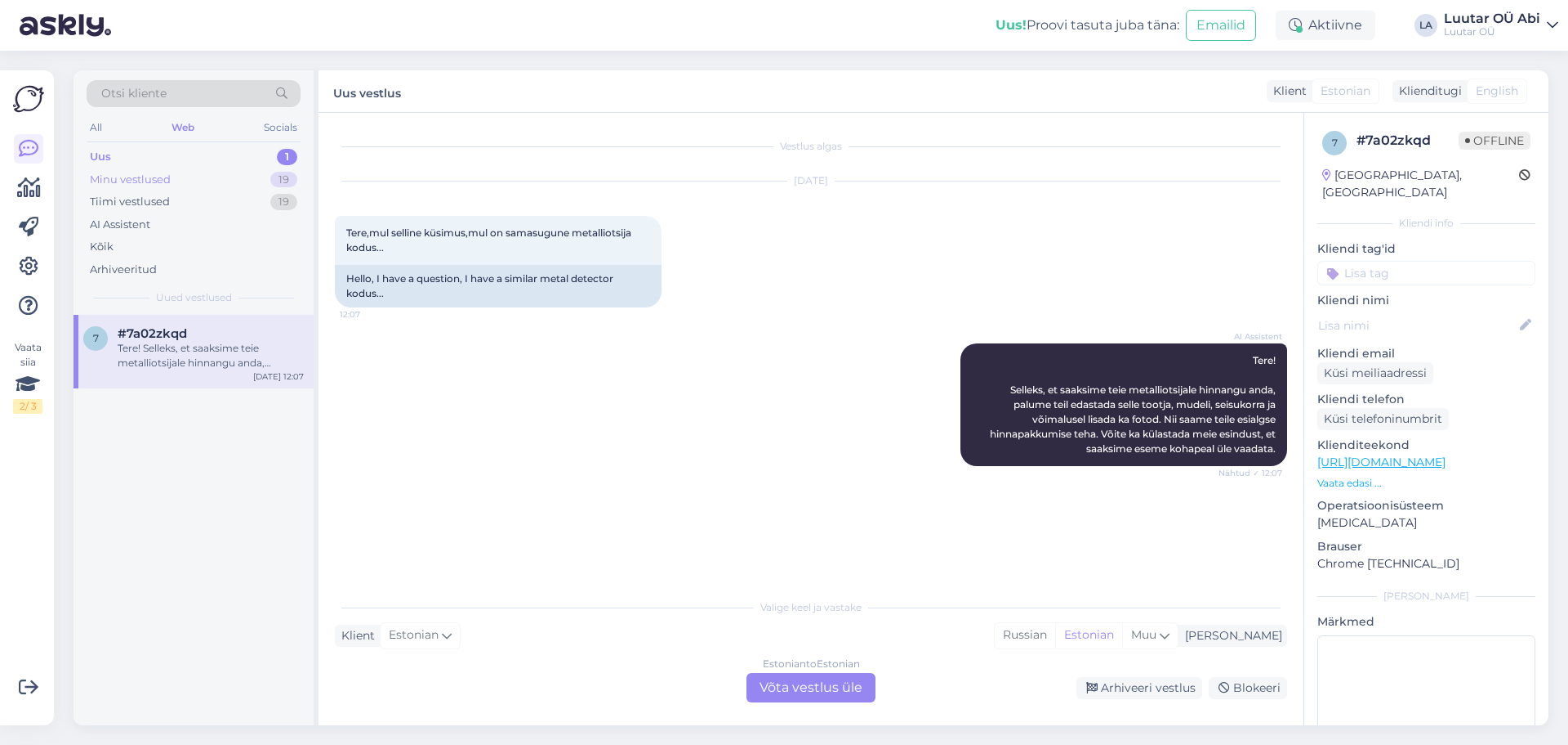
click at [153, 176] on div "Minu vestlused" at bounding box center [130, 179] width 81 height 16
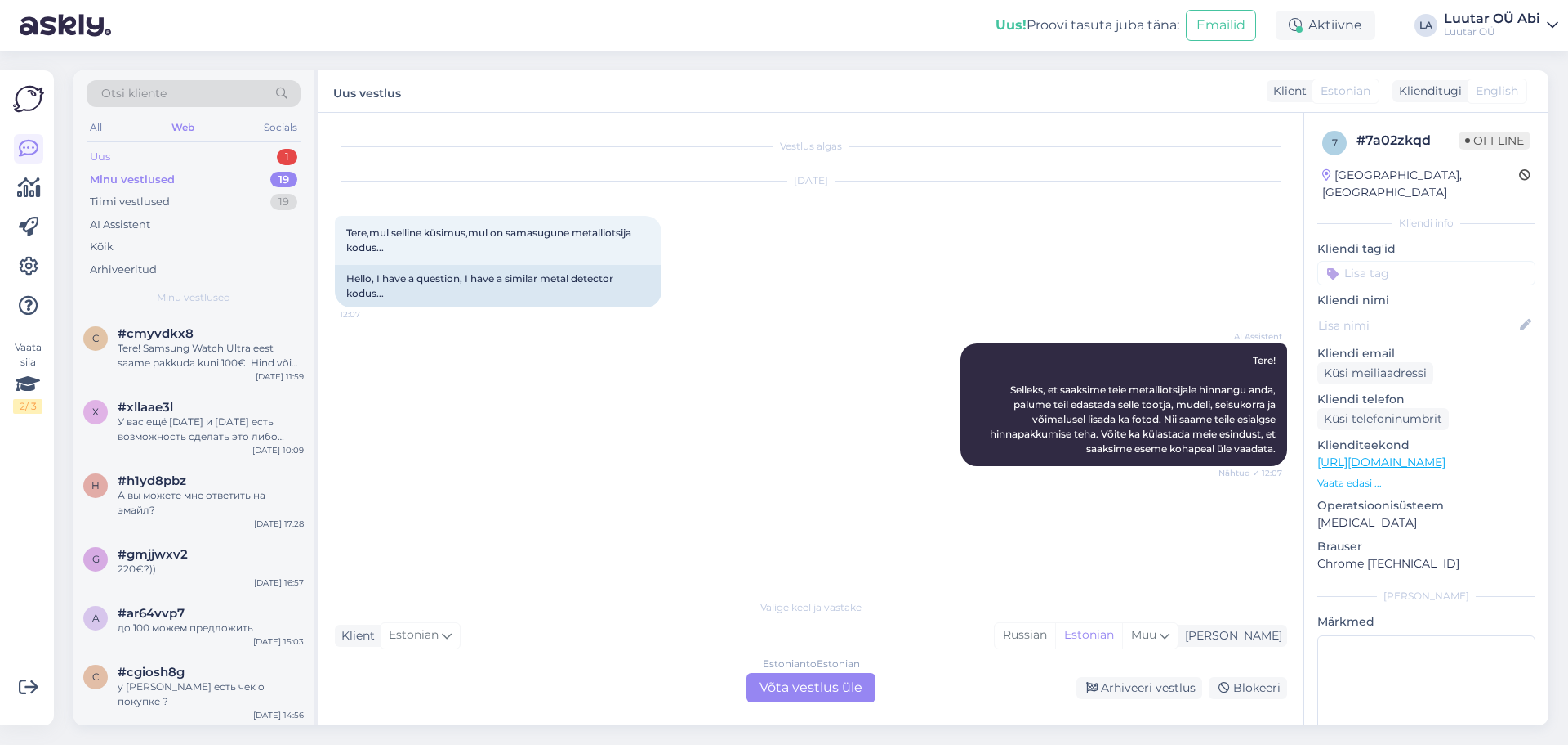
click at [124, 161] on div "Uus 1" at bounding box center [193, 157] width 214 height 23
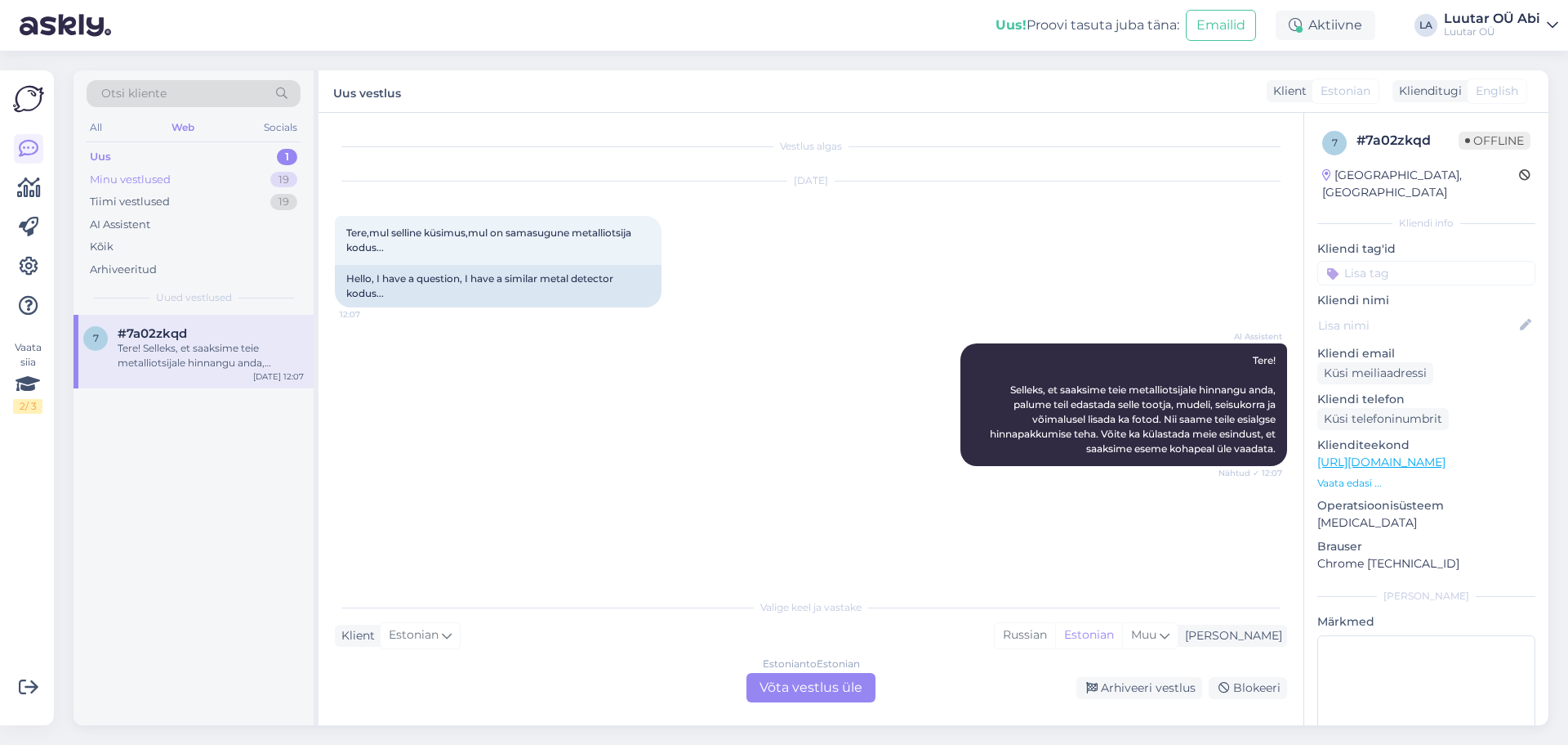
click at [134, 180] on div "Minu vestlused" at bounding box center [130, 179] width 81 height 16
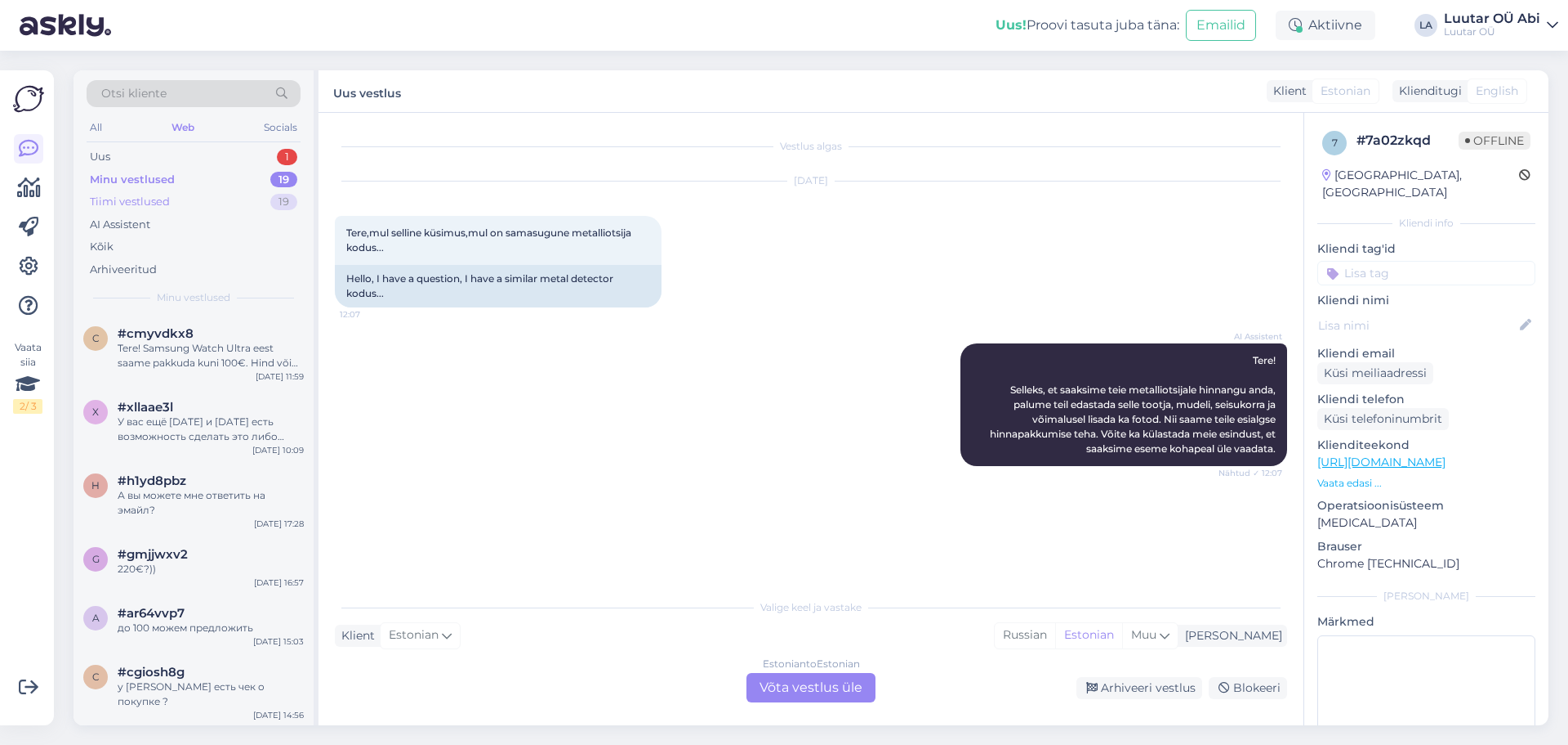
click at [144, 201] on div "Tiimi vestlused" at bounding box center [129, 201] width 80 height 16
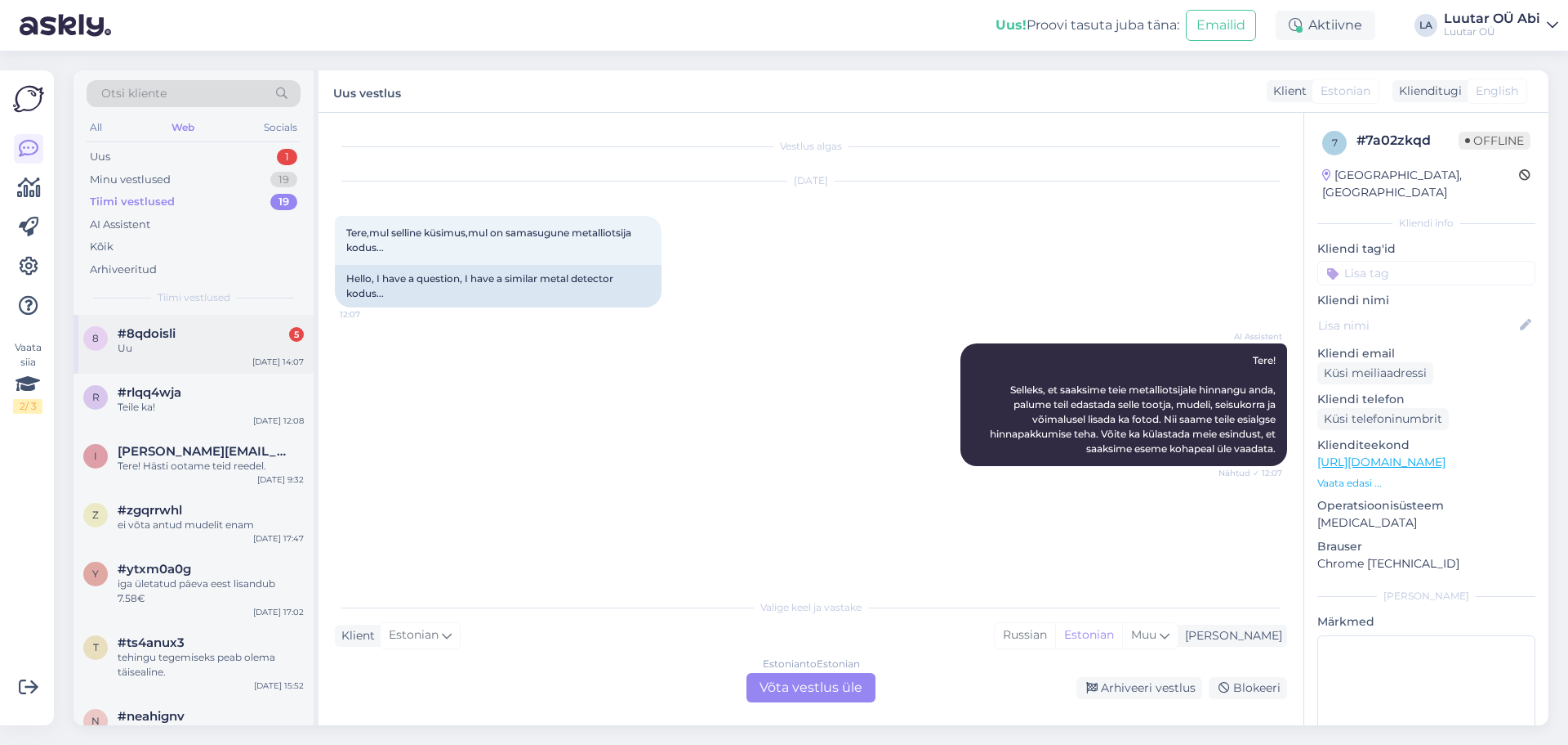
click at [160, 355] on div "8 #8qdoisli 5 Uu [DATE] 14:07" at bounding box center [193, 344] width 240 height 59
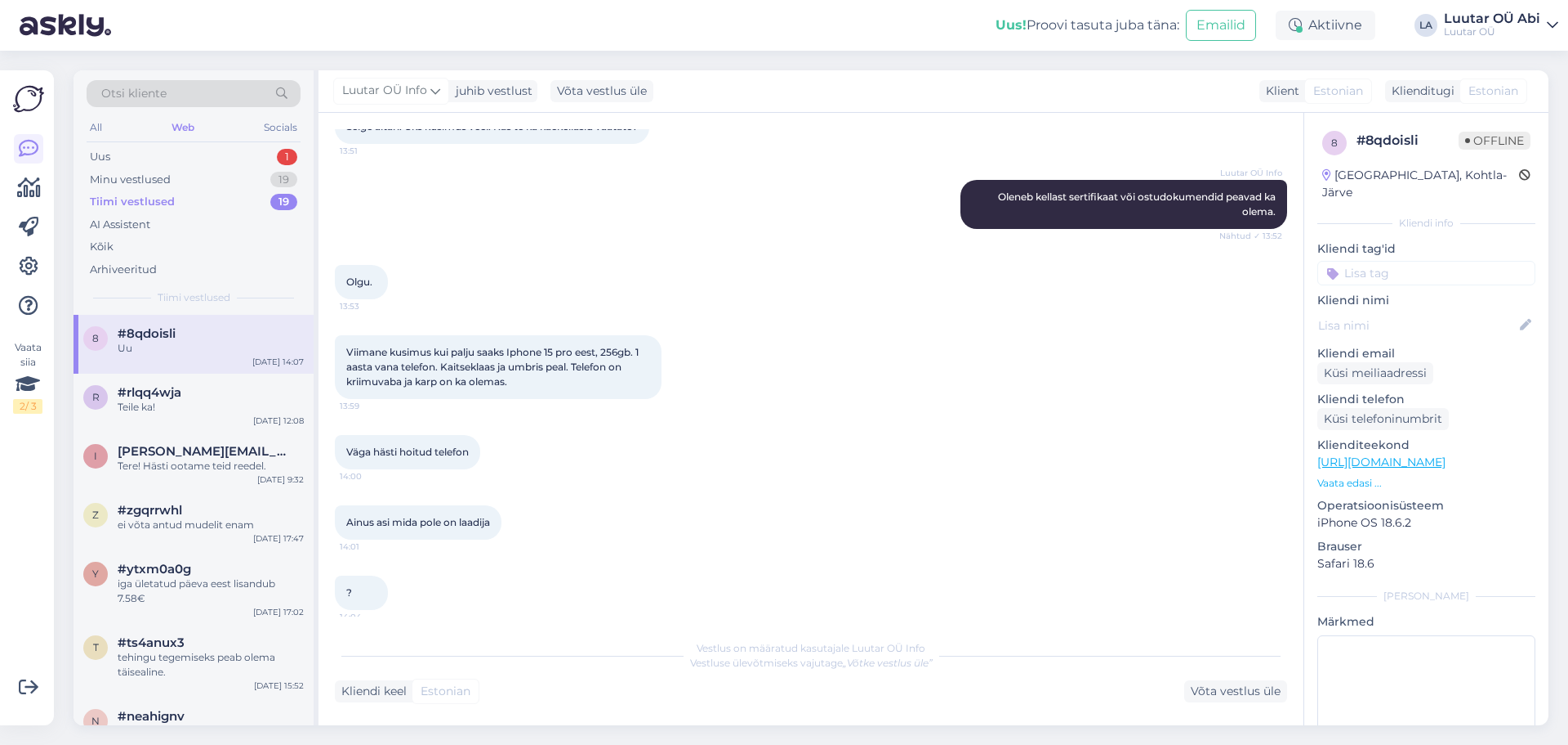
scroll to position [883, 0]
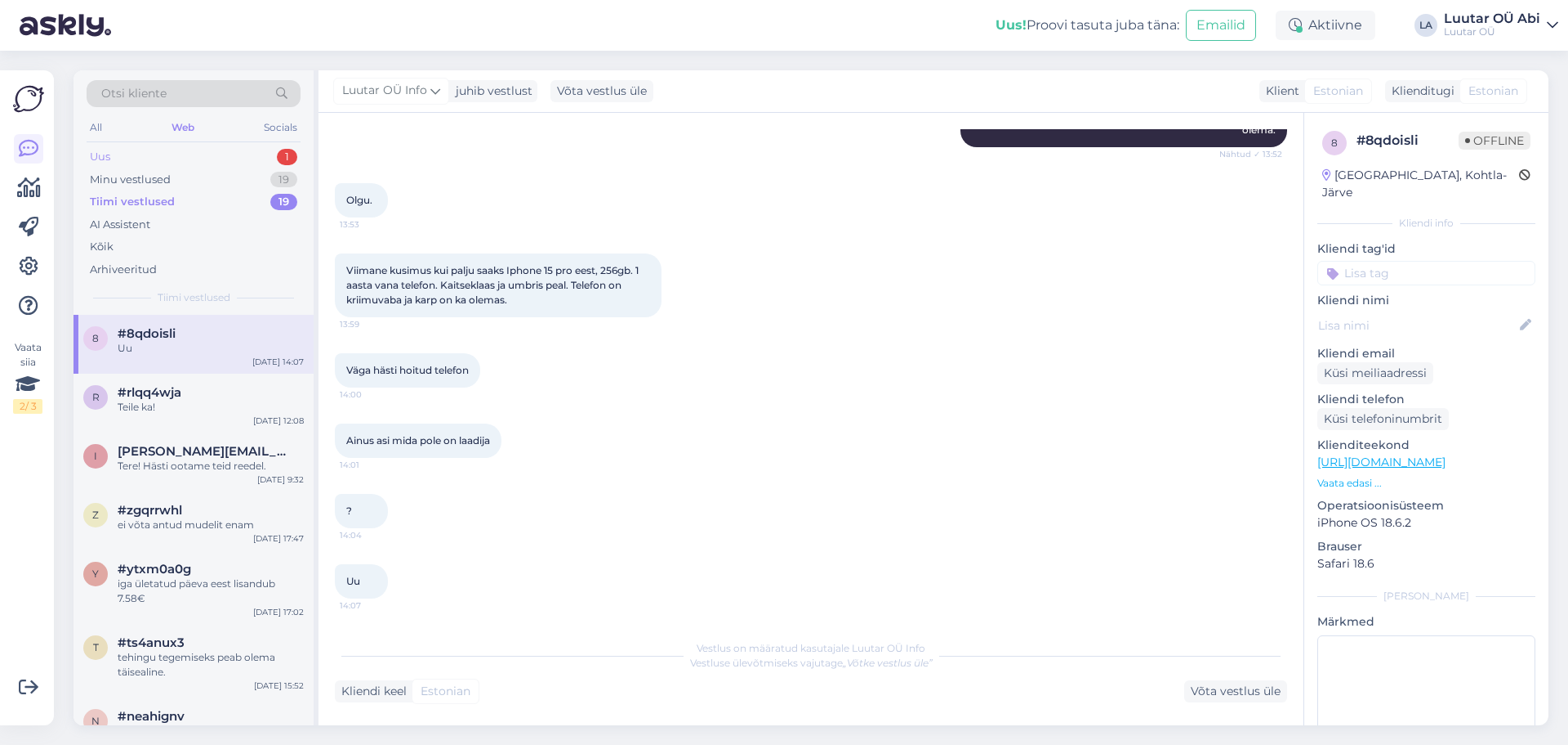
click at [181, 161] on div "Uus 1" at bounding box center [193, 157] width 214 height 23
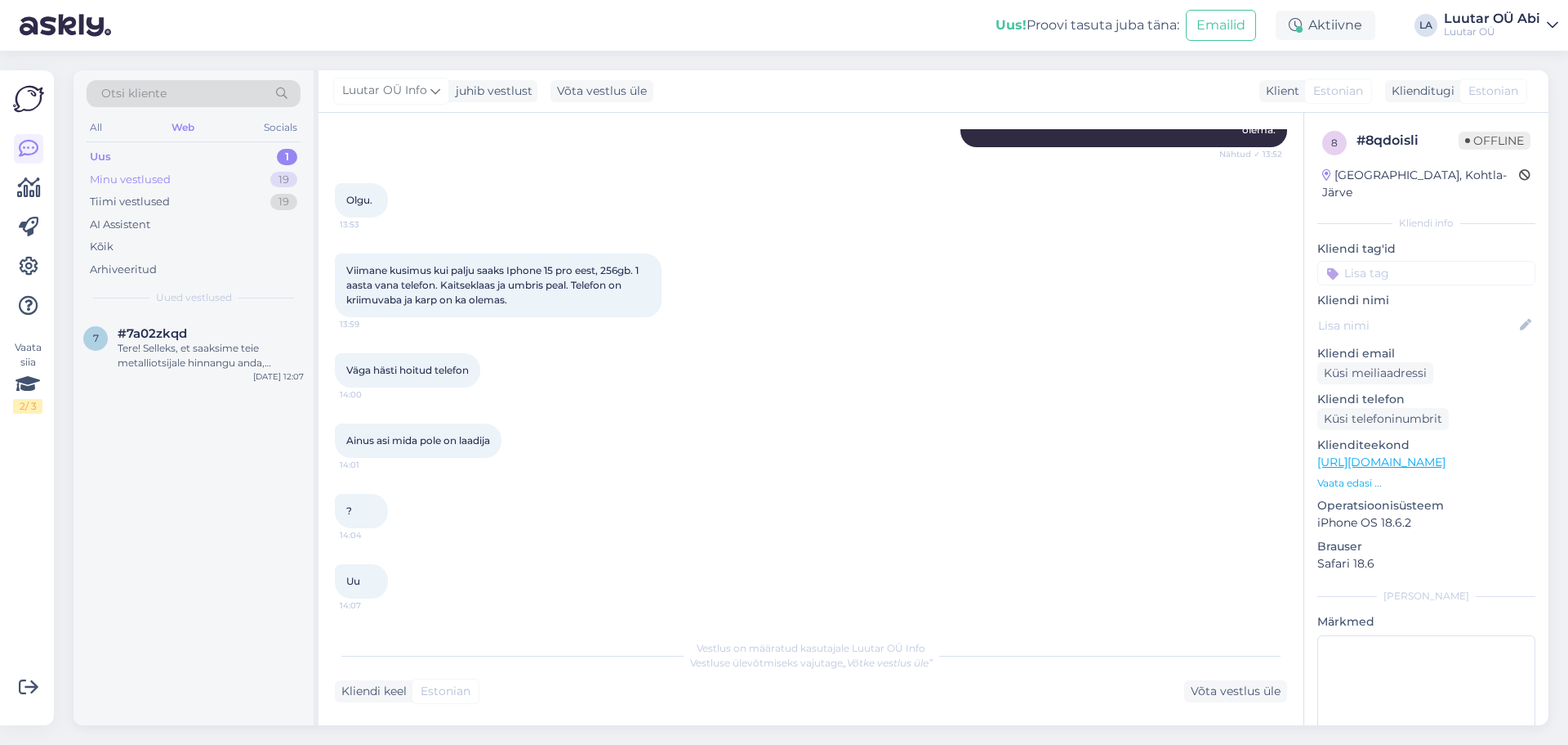
click at [162, 182] on div "Minu vestlused" at bounding box center [130, 179] width 81 height 16
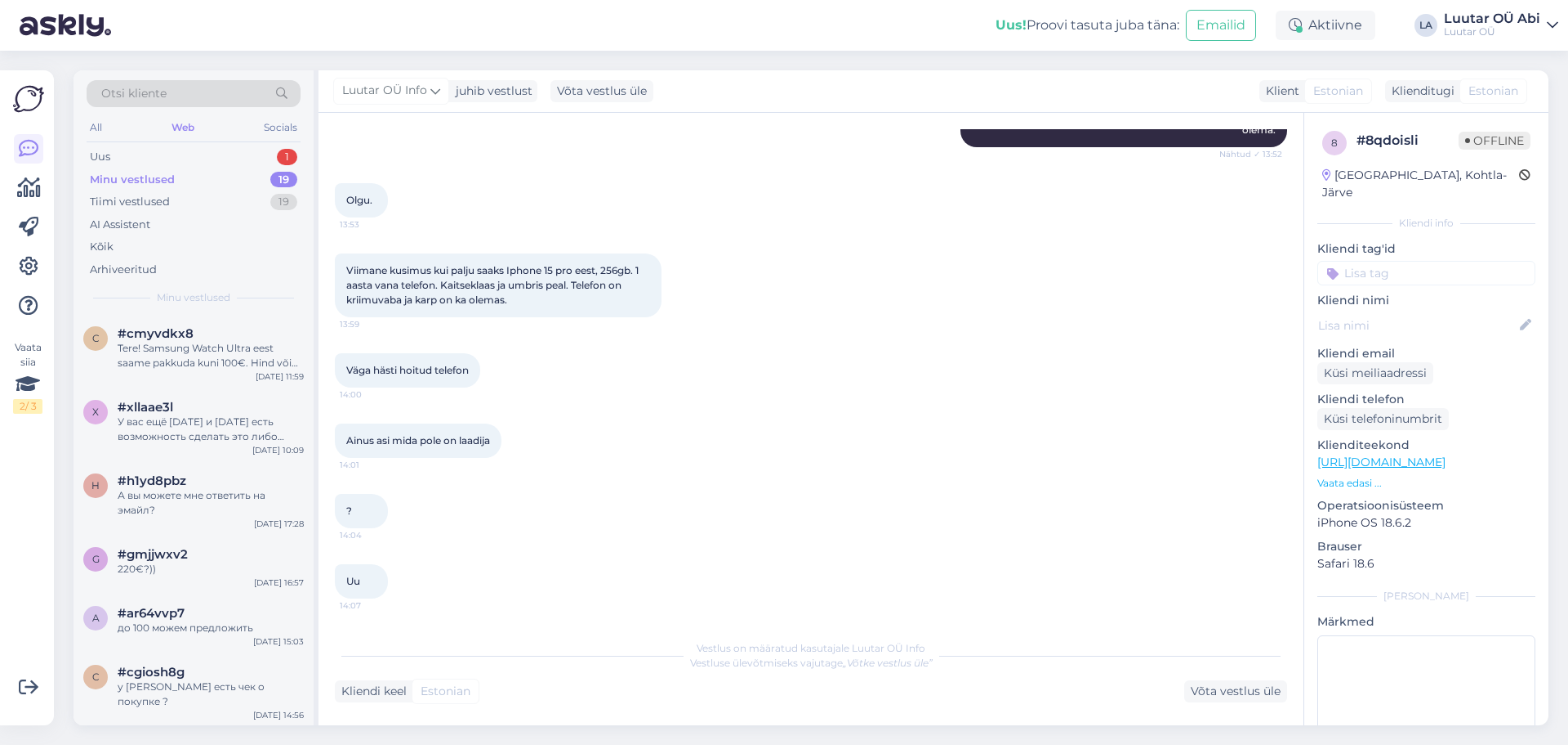
scroll to position [953, 0]
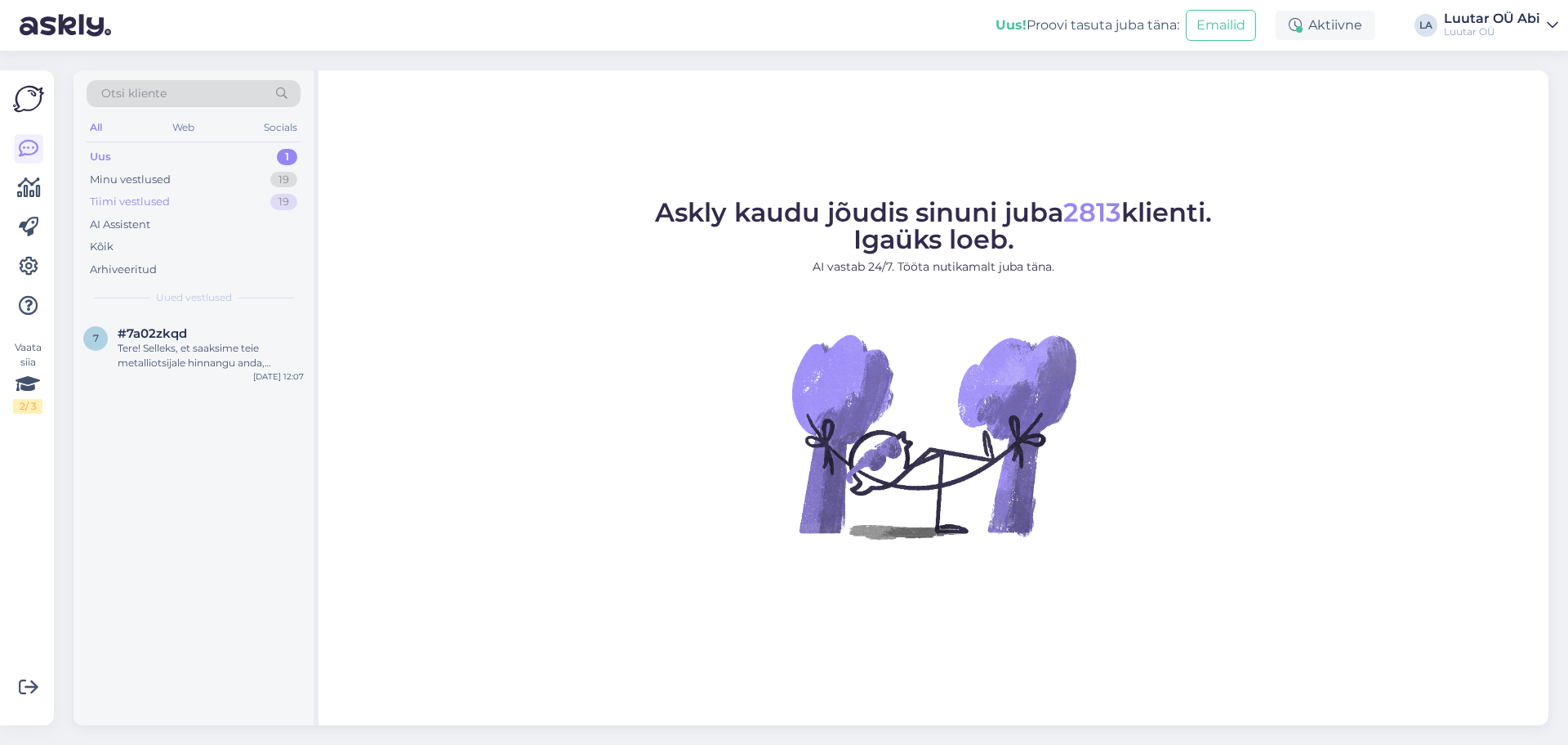
click at [169, 205] on div "Tiimi vestlused 19" at bounding box center [193, 202] width 214 height 23
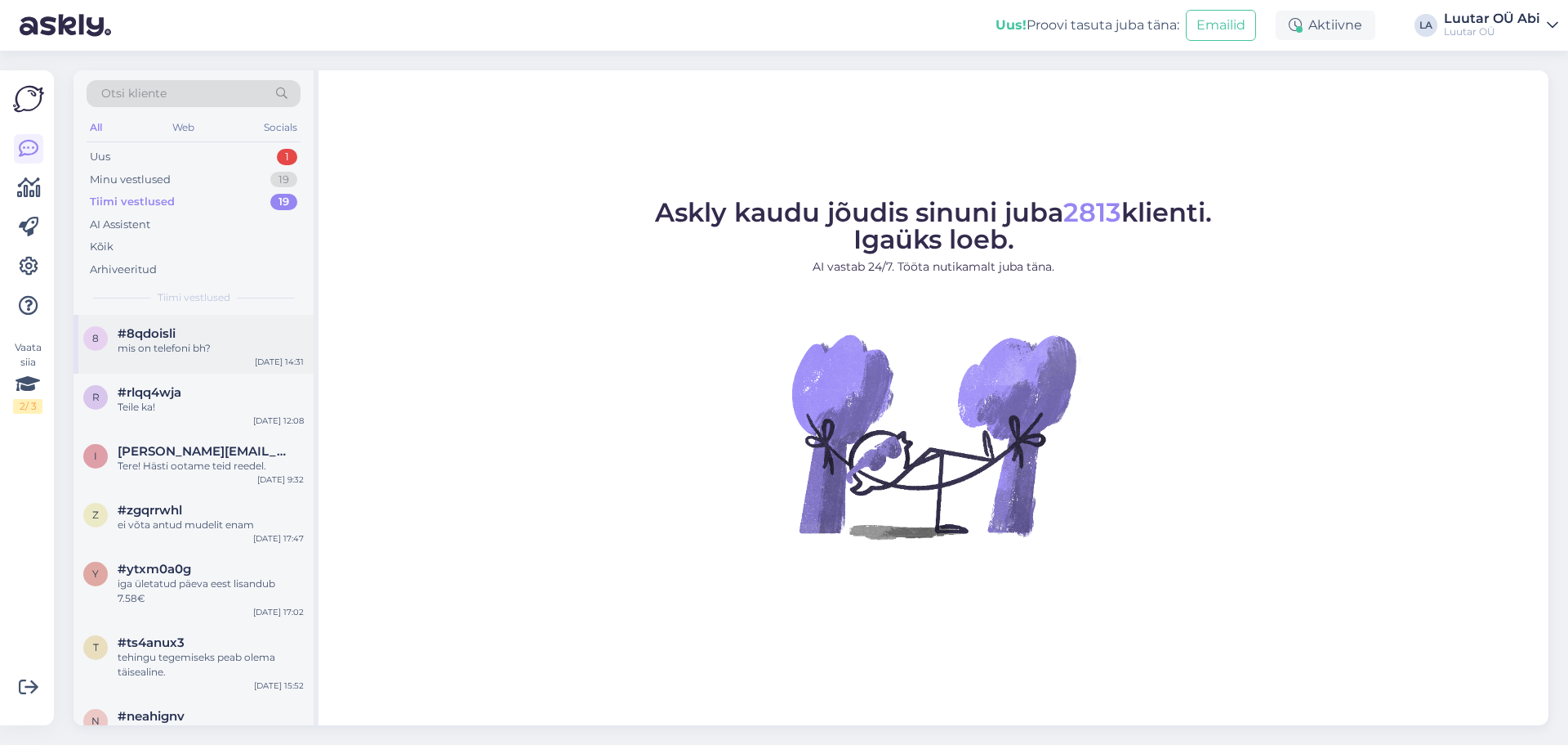
click at [186, 355] on div "mis on telefoni bh?" at bounding box center [211, 347] width 187 height 14
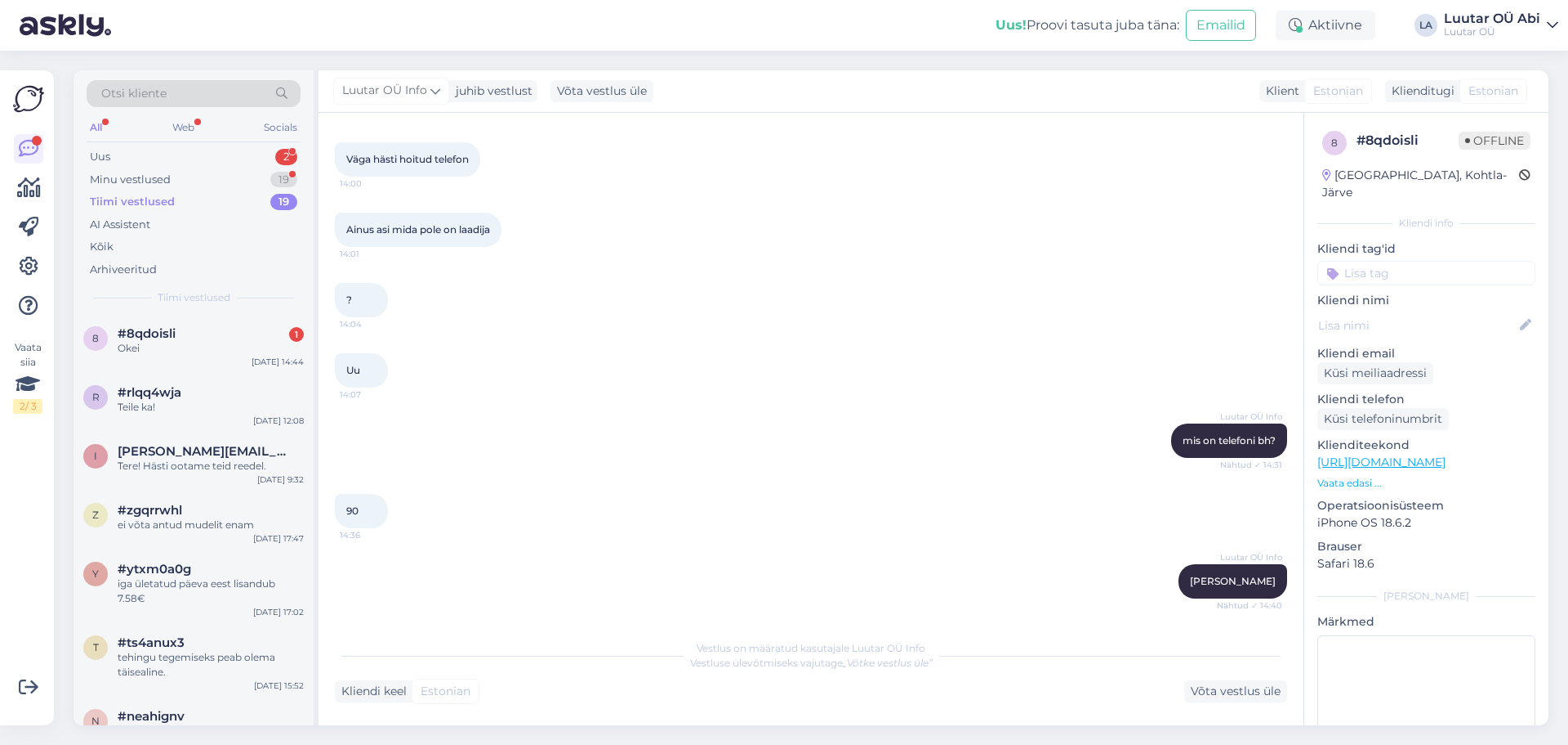
scroll to position [1234, 0]
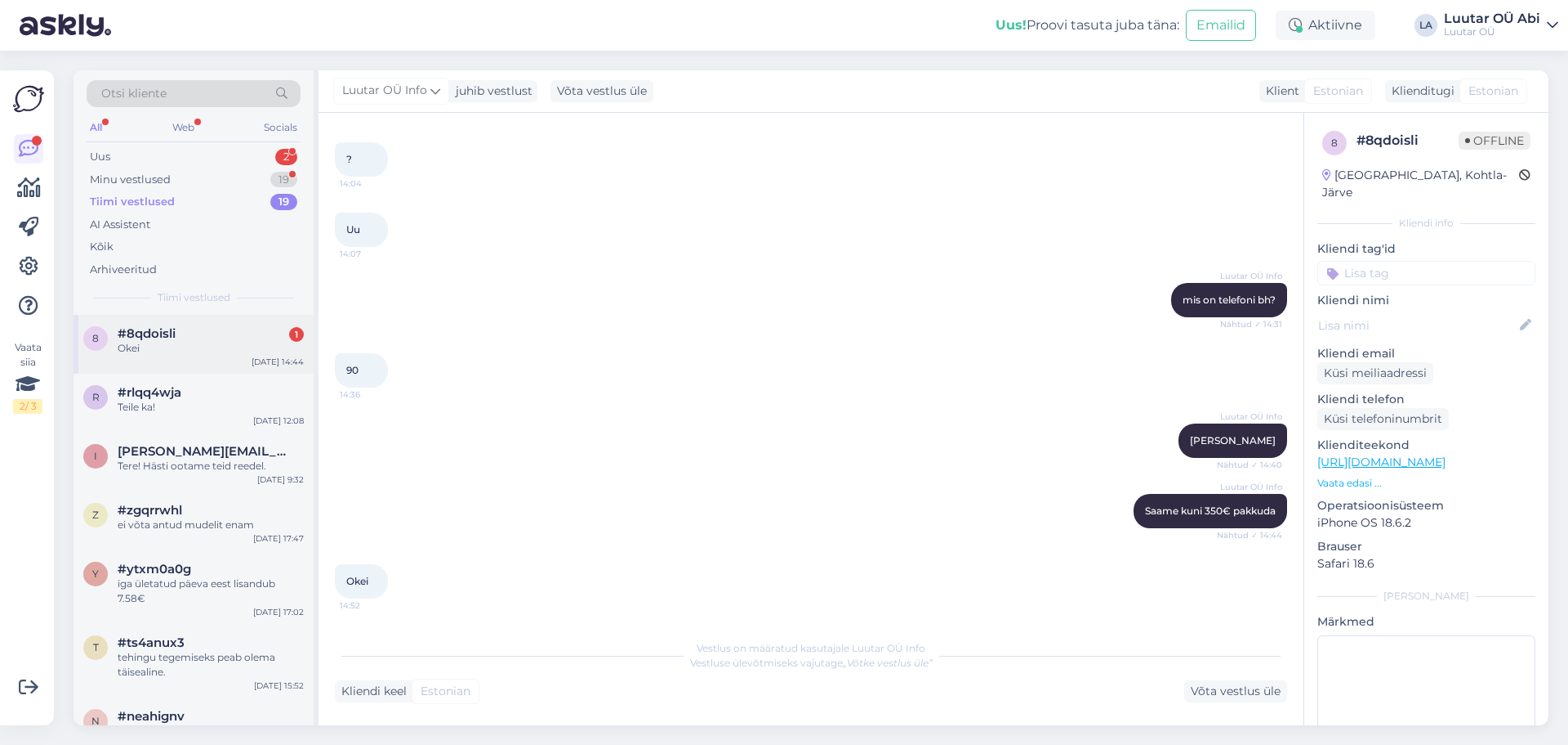
click at [211, 333] on div "#8qdoisli 1" at bounding box center [211, 333] width 187 height 14
click at [163, 182] on div "Minu vestlused" at bounding box center [130, 179] width 81 height 16
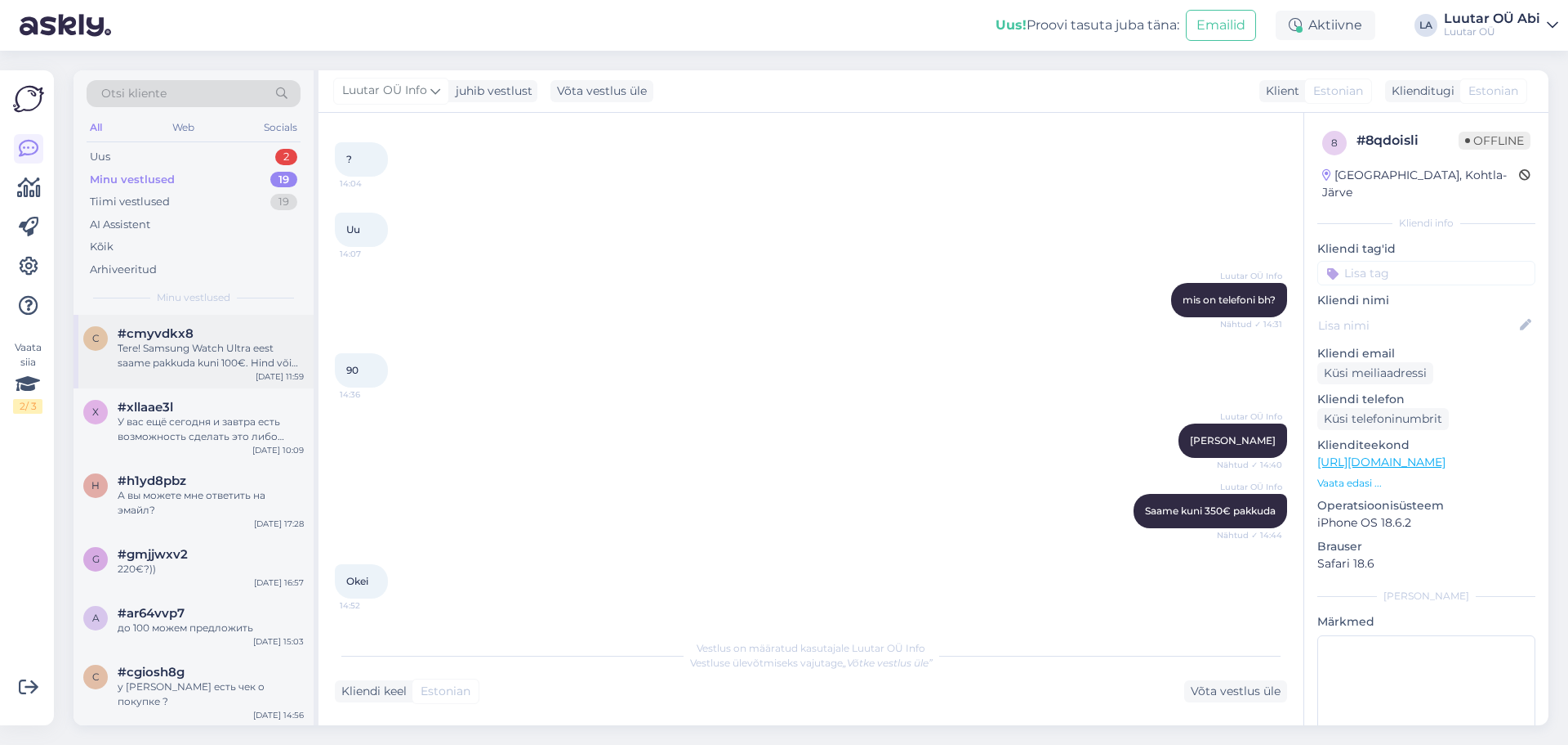
click at [209, 360] on div "Tere! Samsung Watch Ultra eest saame pakkuda kuni 100€. Hind võib mingil määral…" at bounding box center [211, 355] width 187 height 30
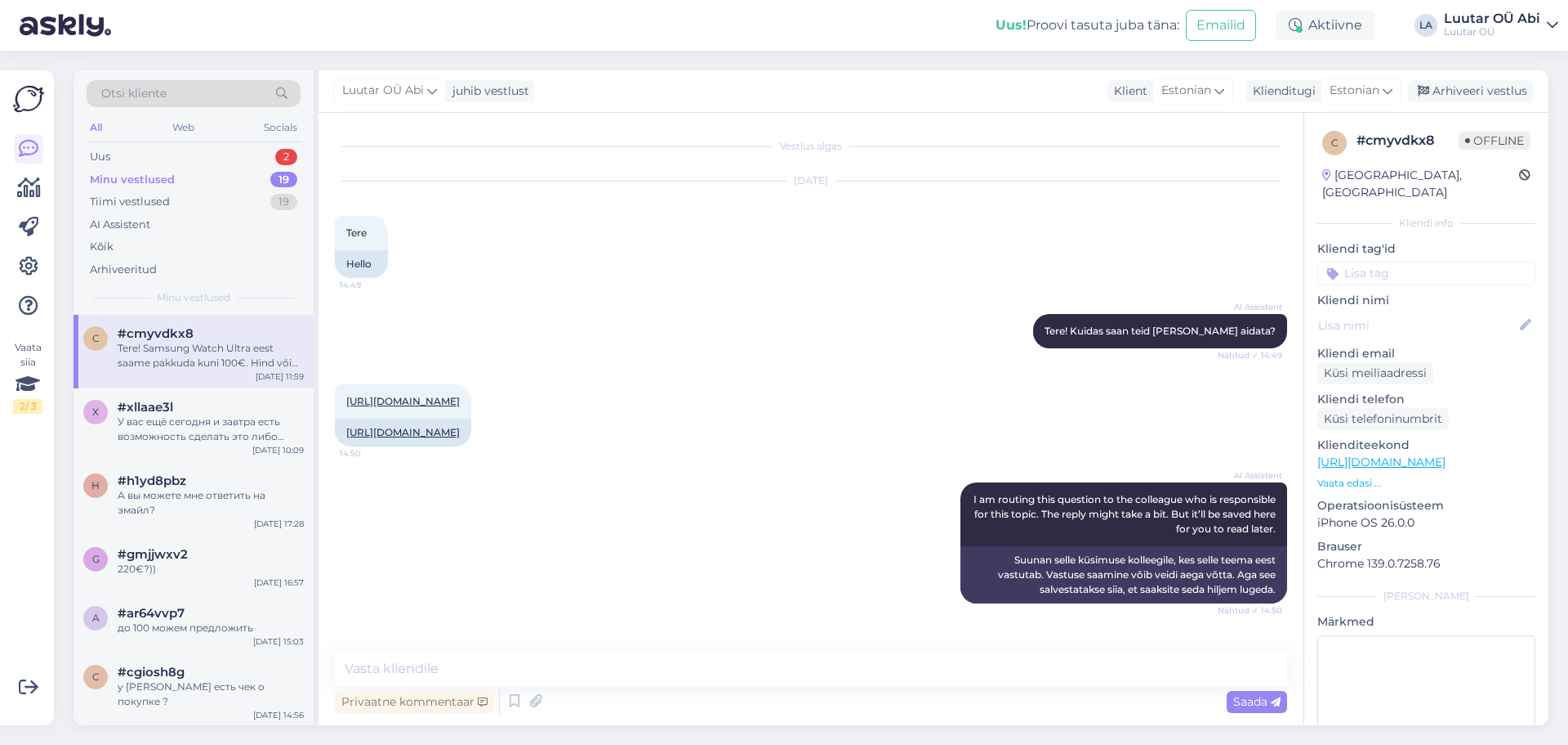
scroll to position [1045, 0]
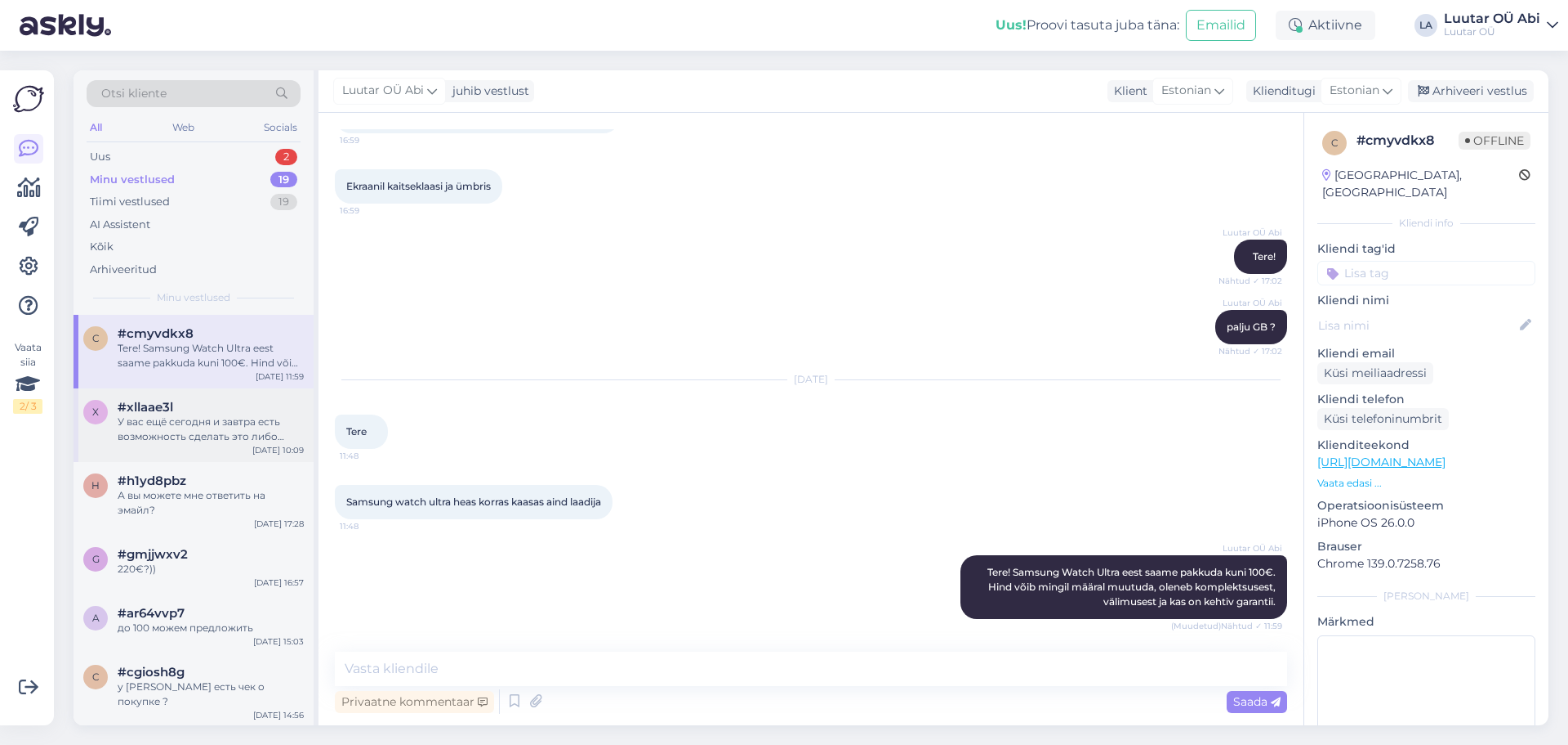
click at [204, 418] on div "У вас ещё сегодня и завтра есть возможность сделать это либо через интернет, ли…" at bounding box center [211, 429] width 187 height 30
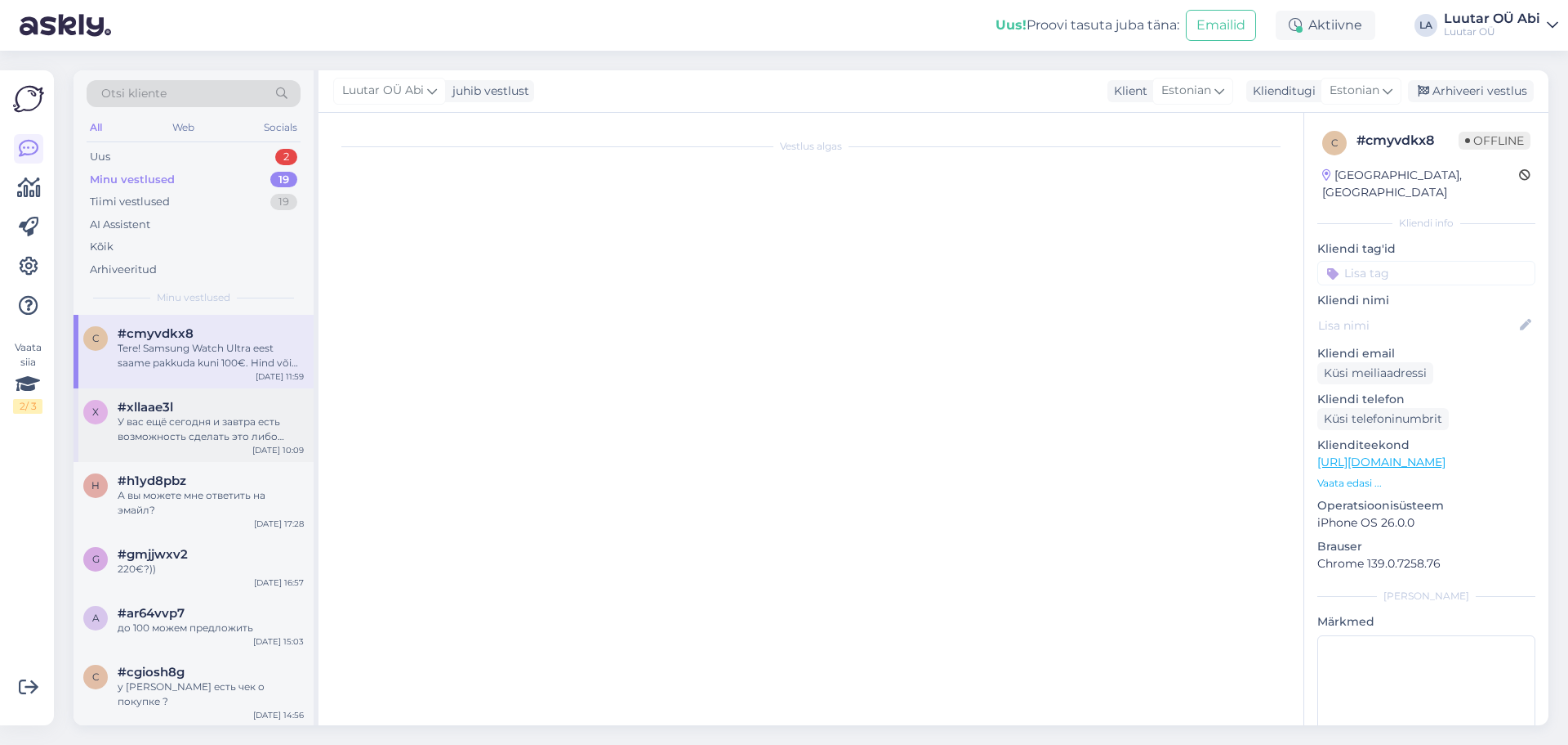
scroll to position [1397, 0]
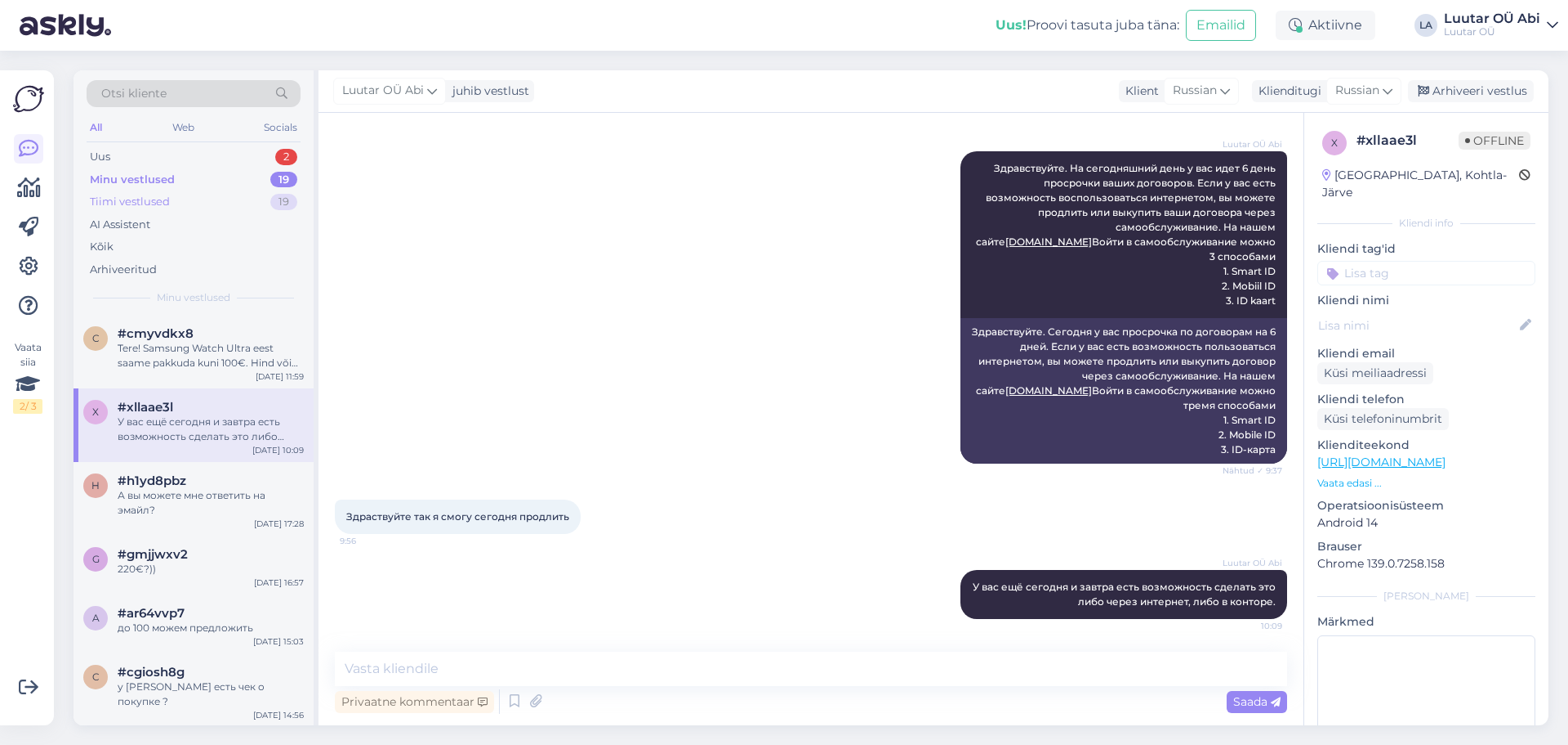
click at [209, 201] on div "Tiimi vestlused 19" at bounding box center [193, 202] width 214 height 23
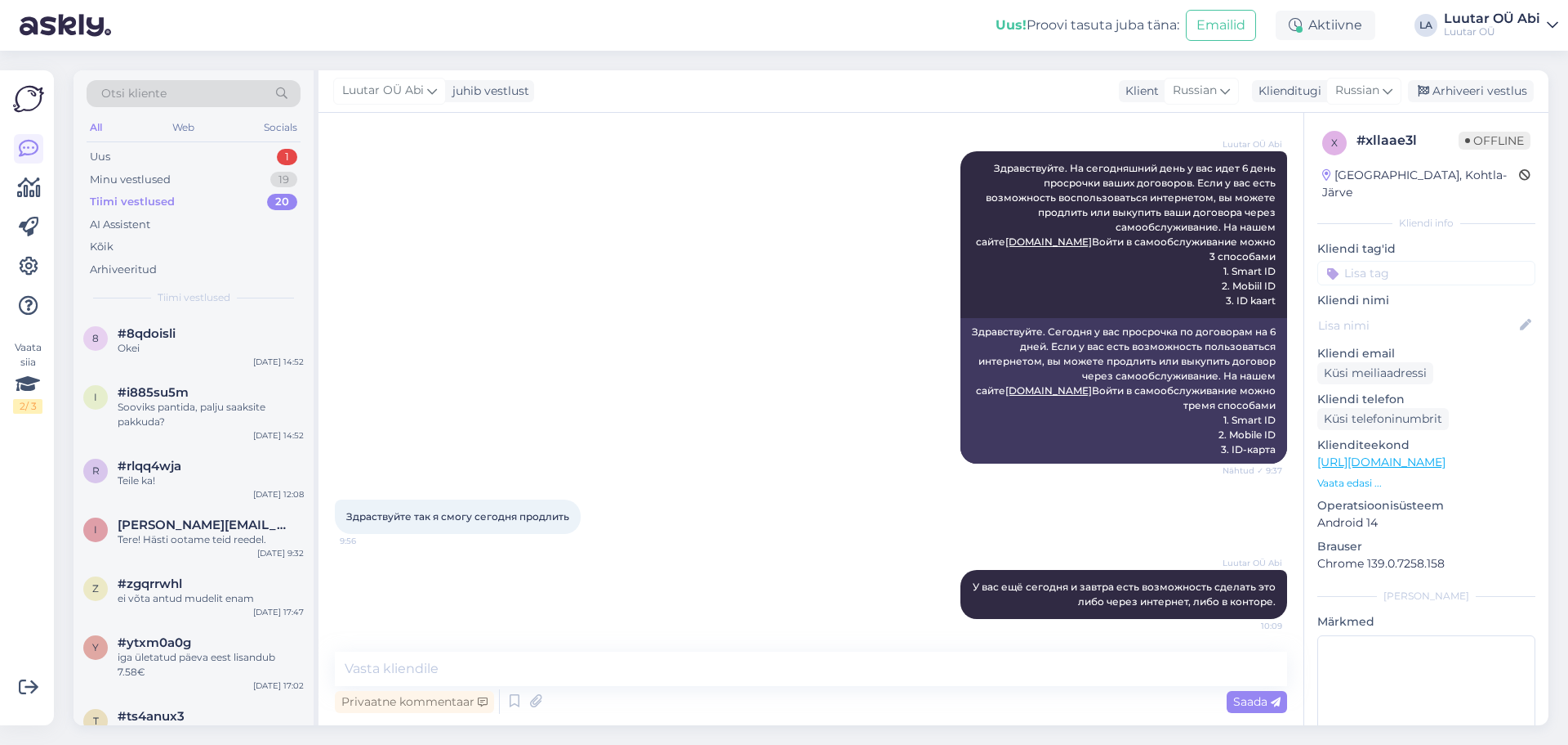
click at [216, 393] on div "#i885su5m" at bounding box center [211, 392] width 187 height 14
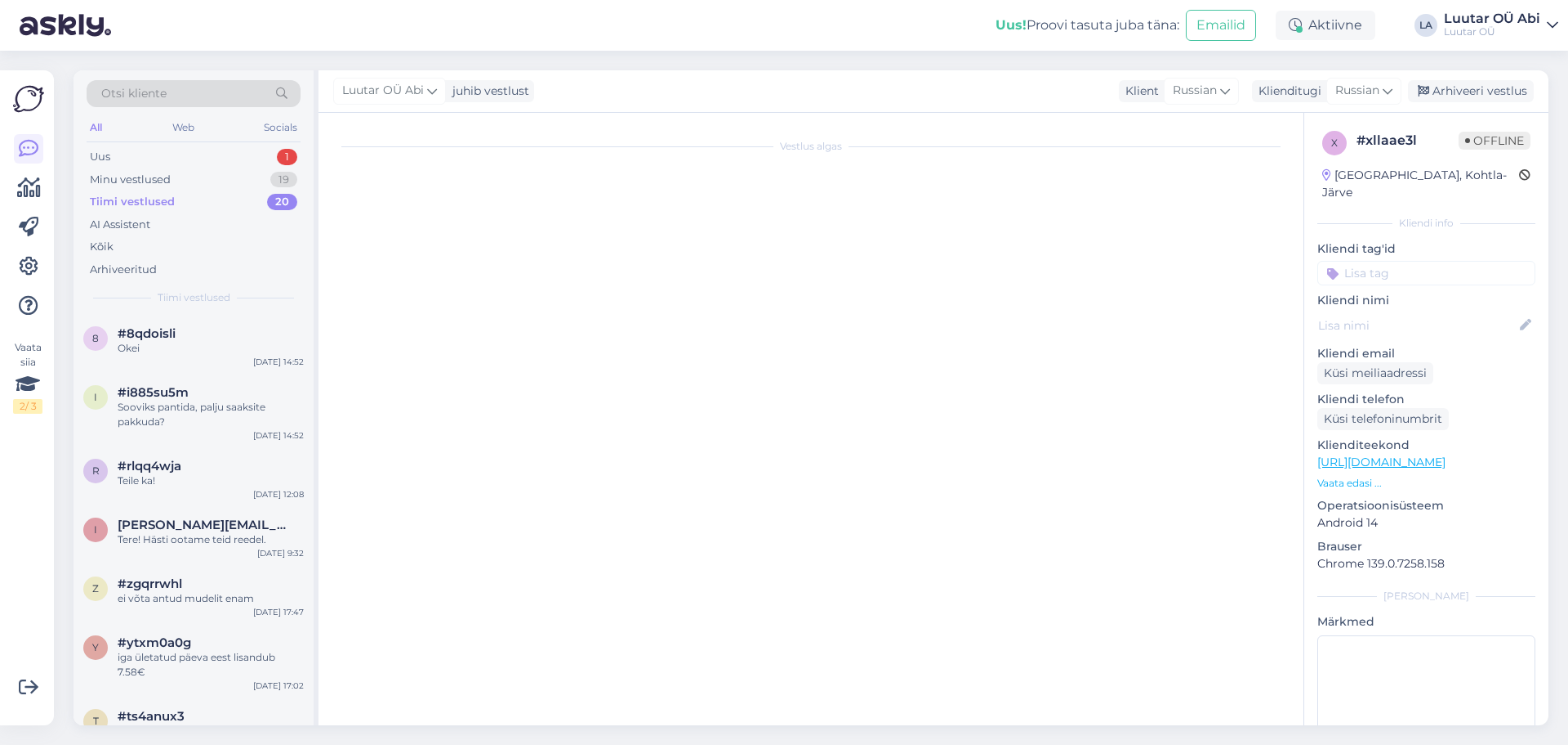
scroll to position [0, 0]
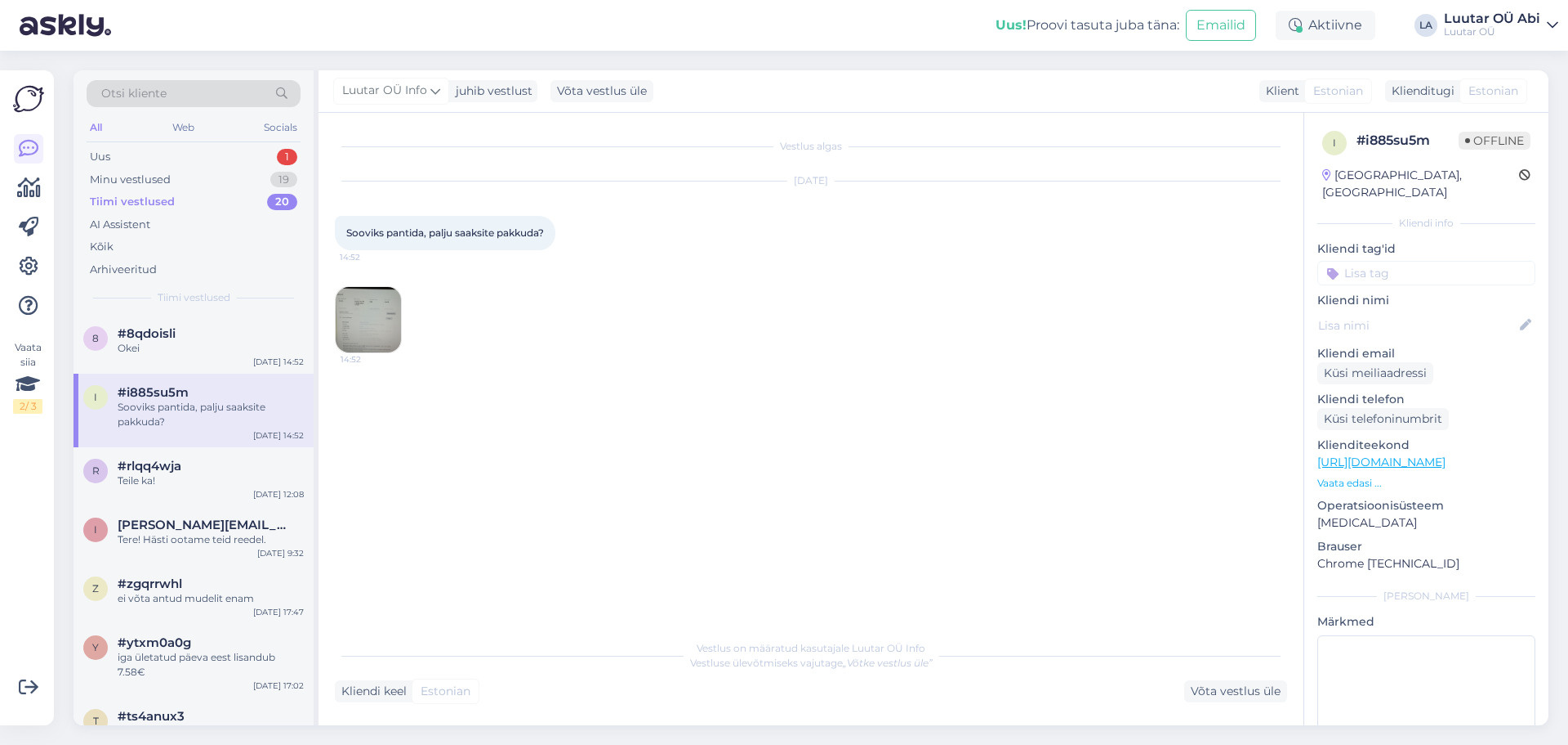
click at [358, 333] on img at bounding box center [368, 320] width 65 height 65
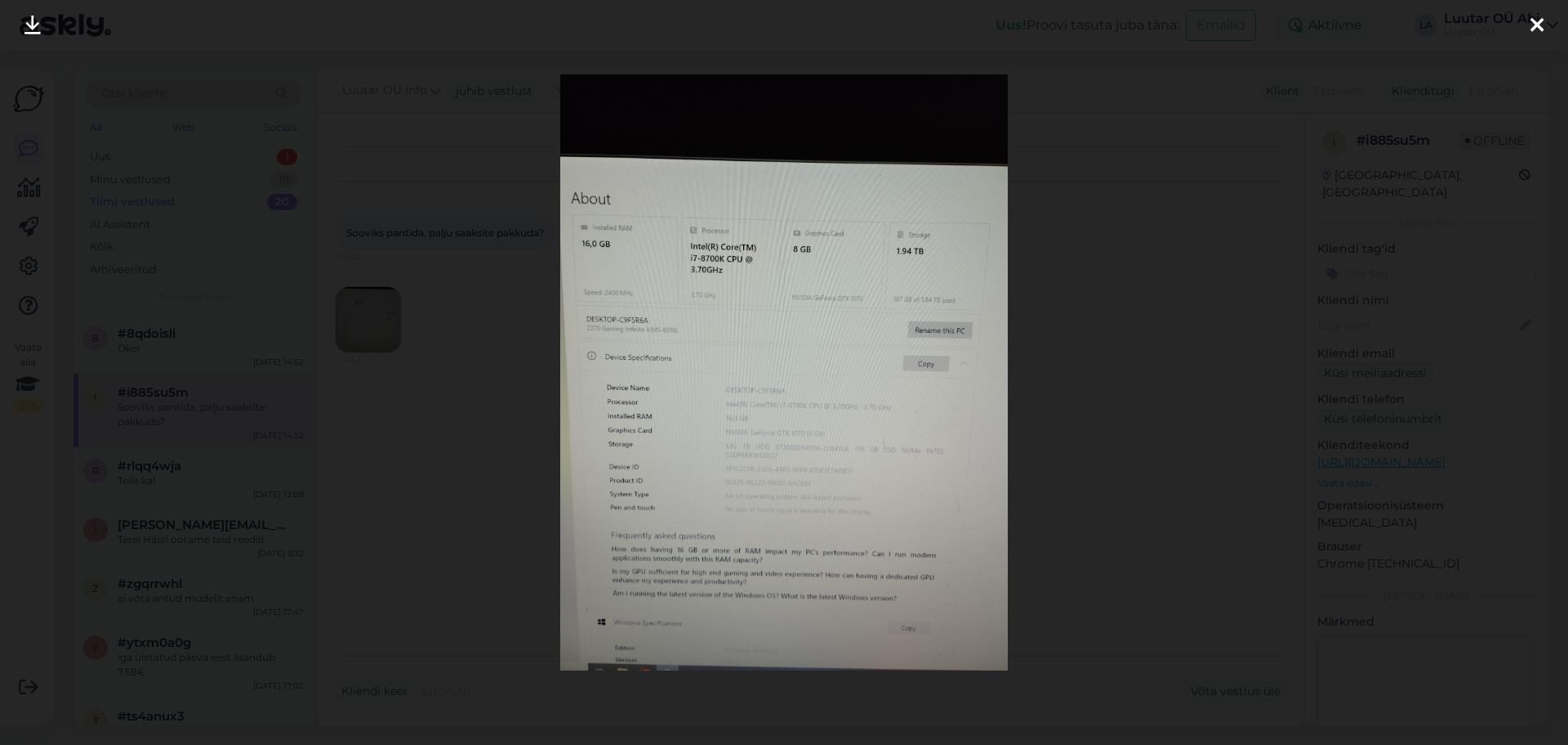
click at [432, 507] on div at bounding box center [784, 372] width 1568 height 745
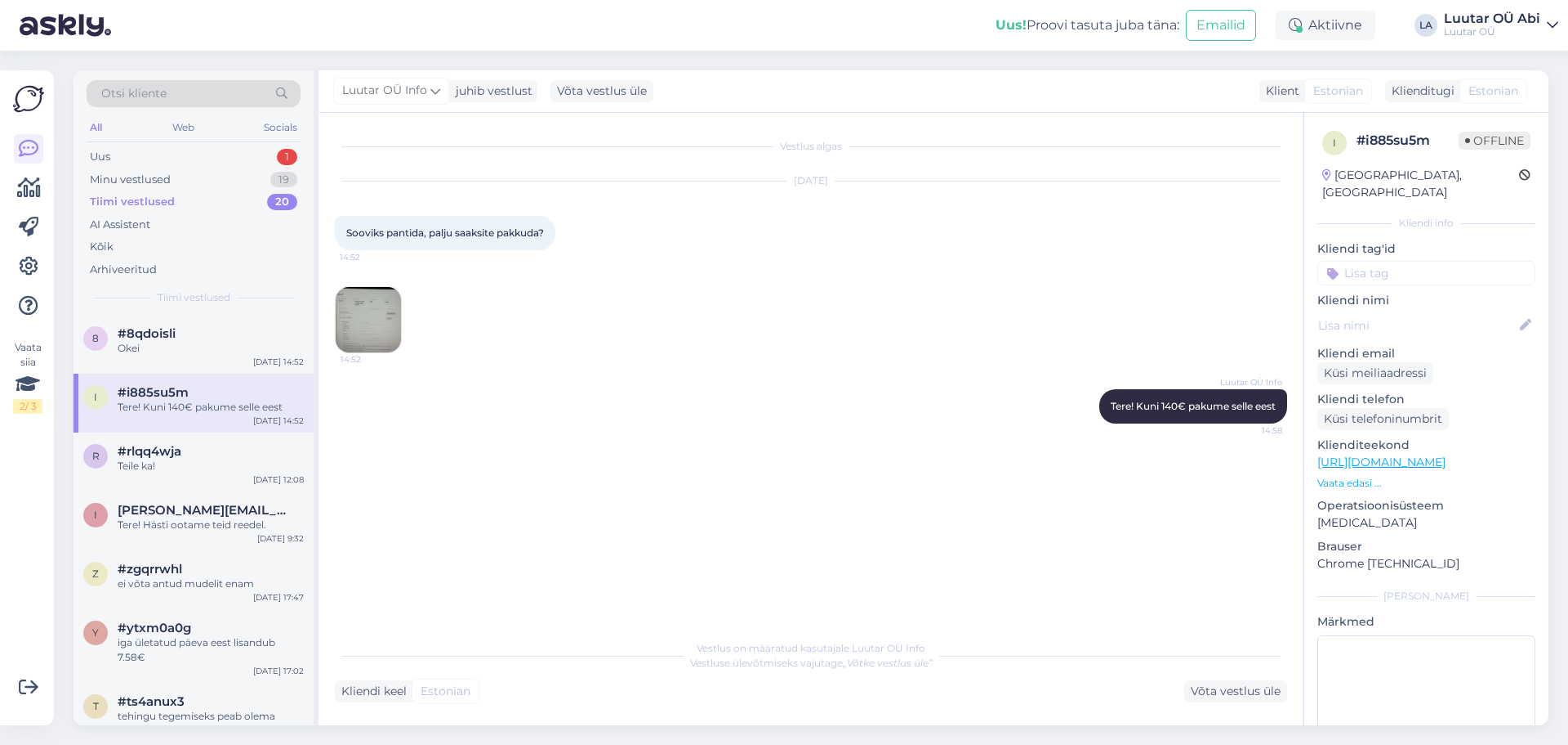
click at [373, 312] on img at bounding box center [368, 320] width 65 height 65
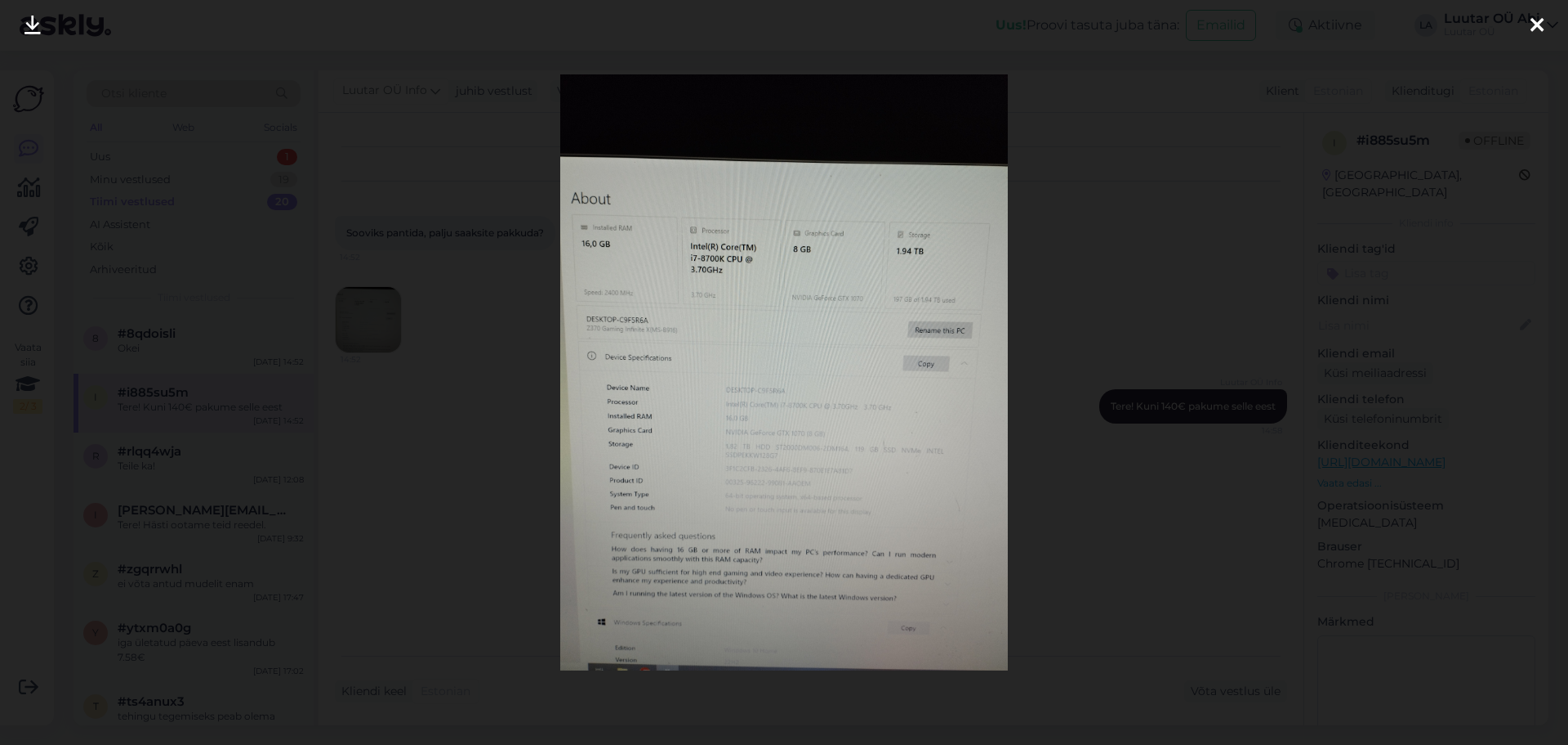
click at [396, 274] on div at bounding box center [784, 372] width 1568 height 745
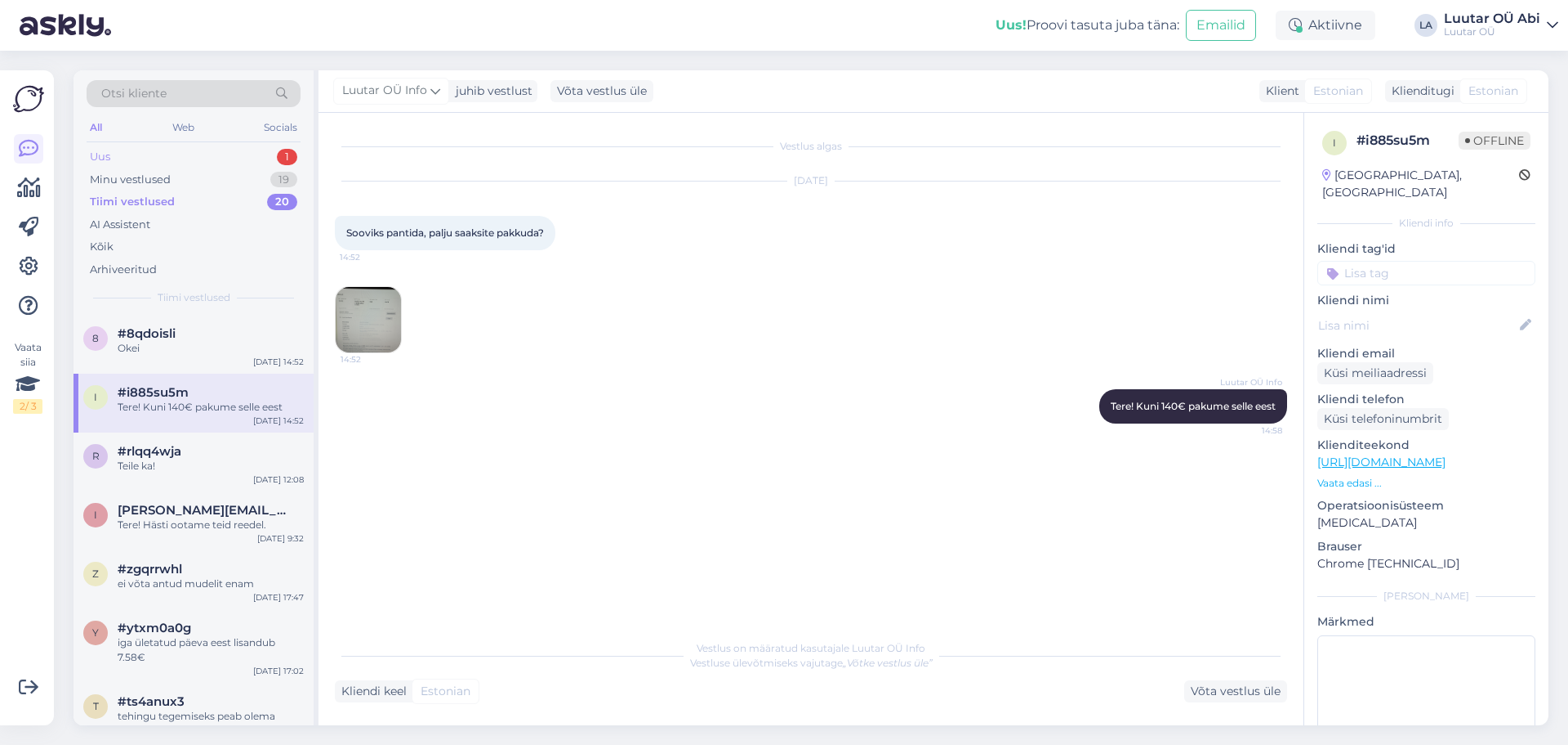
click at [219, 151] on div "Uus 1" at bounding box center [193, 157] width 214 height 23
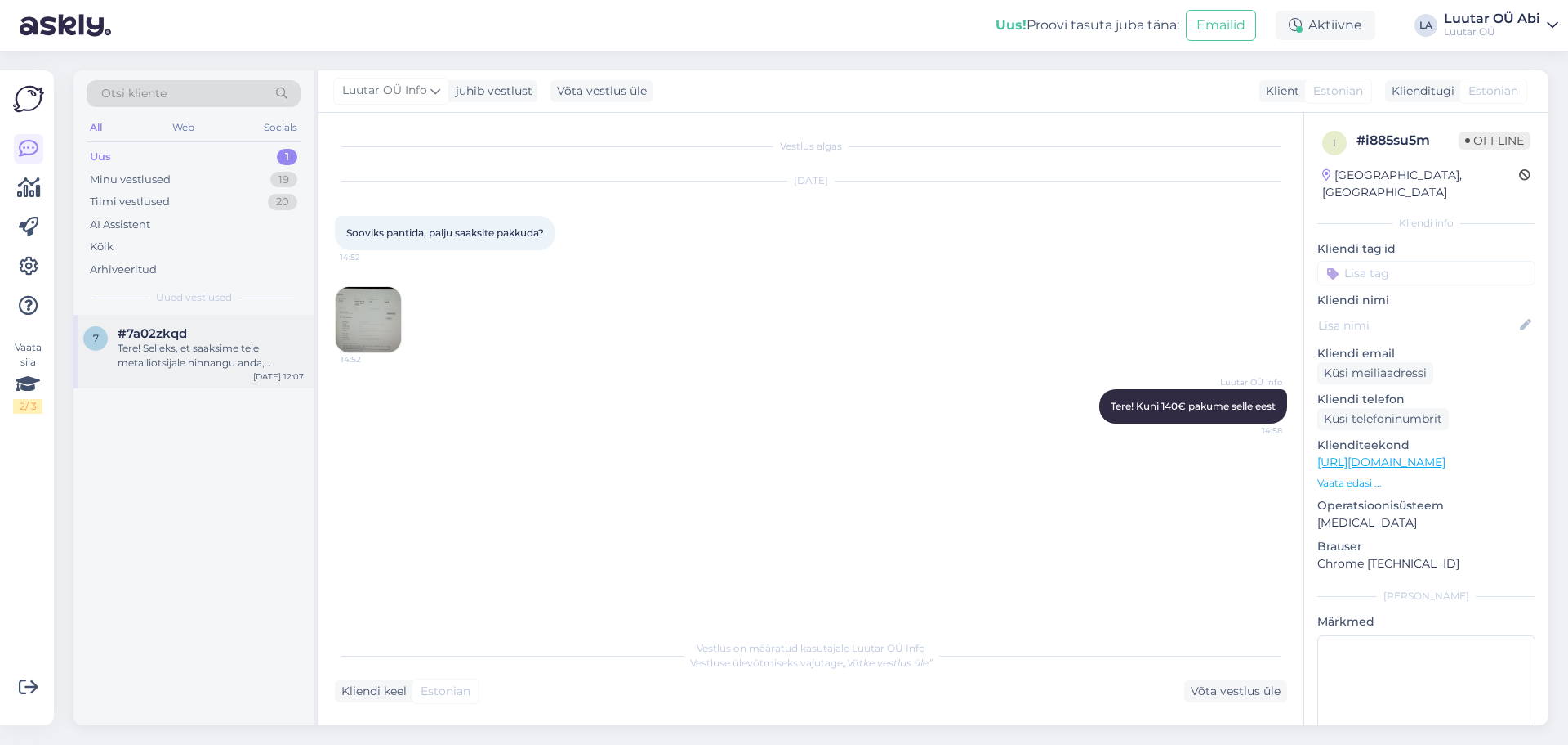
click at [233, 355] on div "Tere! Selleks, et saaksime teie metalliotsijale hinnangu anda, palume teil edas…" at bounding box center [211, 355] width 187 height 30
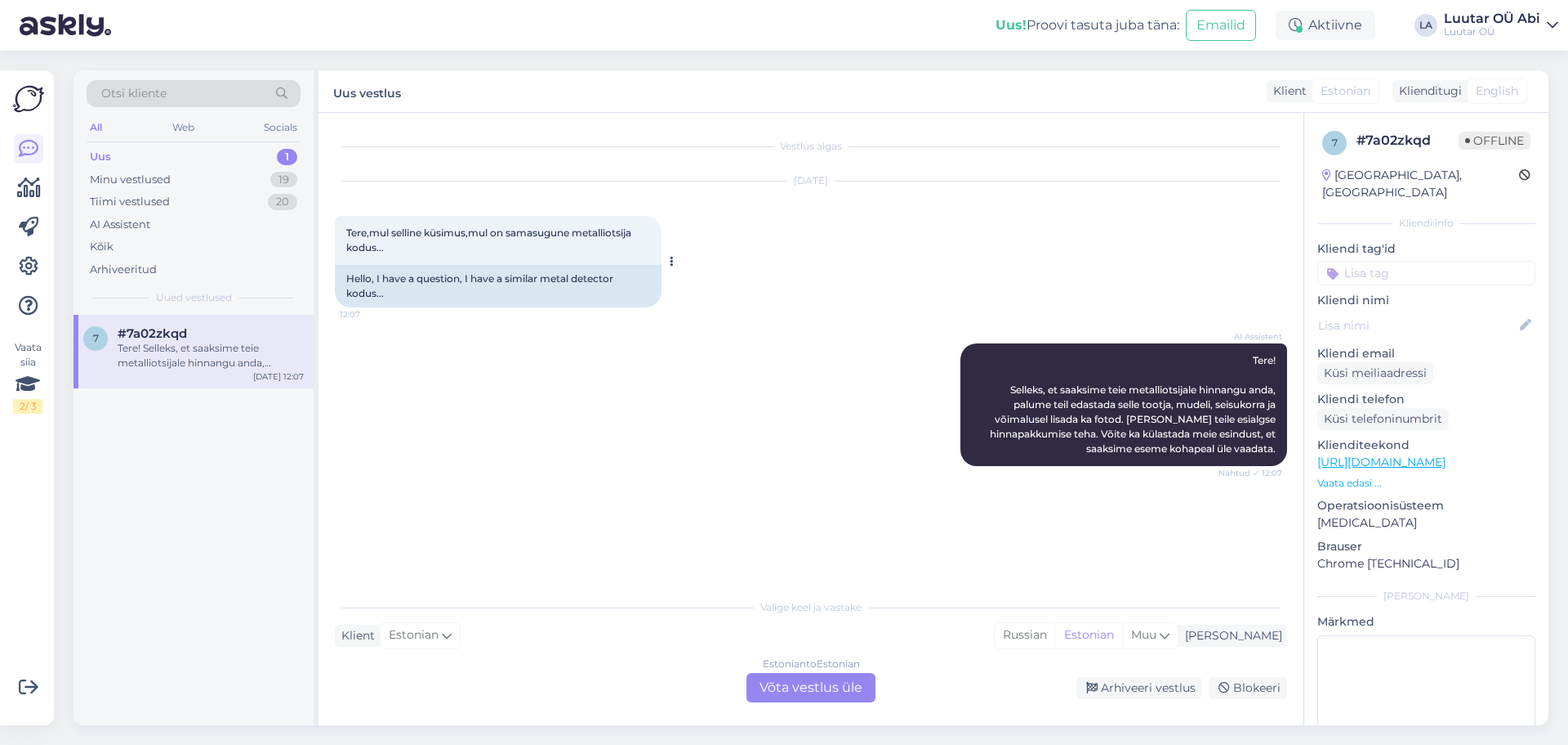
click at [433, 259] on div "Tere,mul selline küsimus,mul on samasugune metalliotsija kodus... 12:07" at bounding box center [498, 240] width 327 height 49
click at [142, 146] on div "Uus 1" at bounding box center [193, 157] width 214 height 23
click at [149, 179] on div "Minu vestlused" at bounding box center [130, 179] width 81 height 16
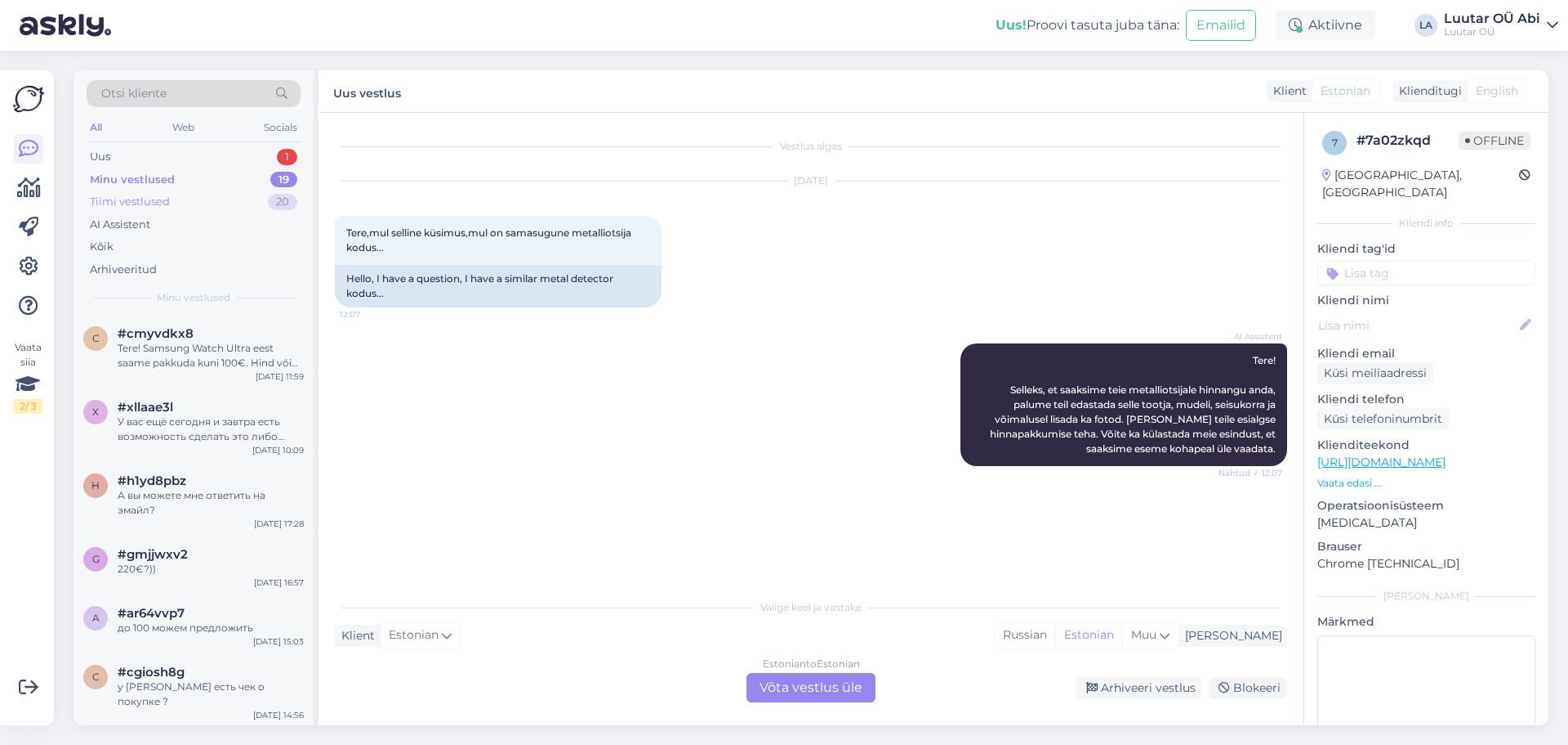
click at [215, 203] on div "Tiimi vestlused 20" at bounding box center [193, 202] width 214 height 23
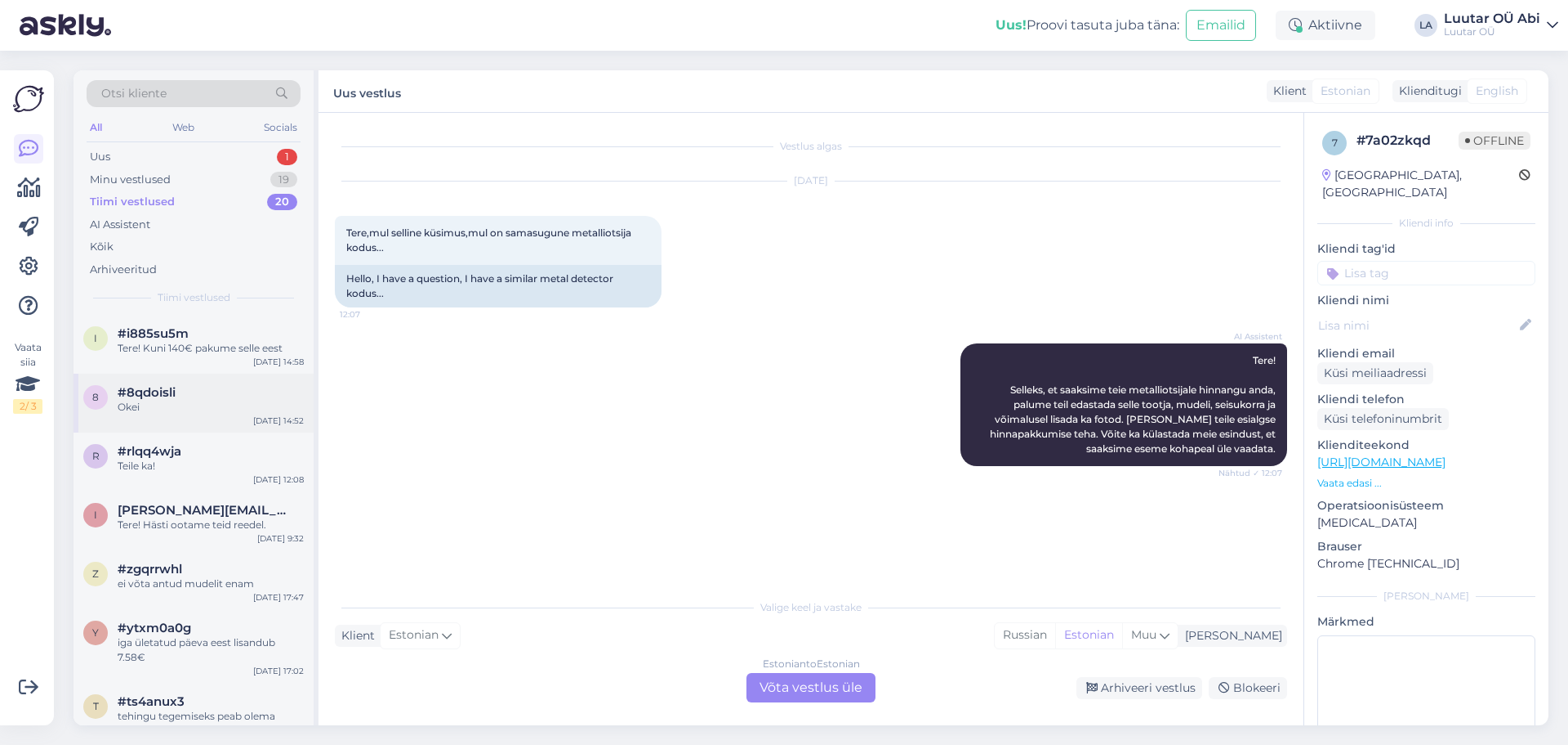
click at [199, 384] on div "8 #8qdoisli Okei Sep 16 14:52" at bounding box center [193, 402] width 240 height 59
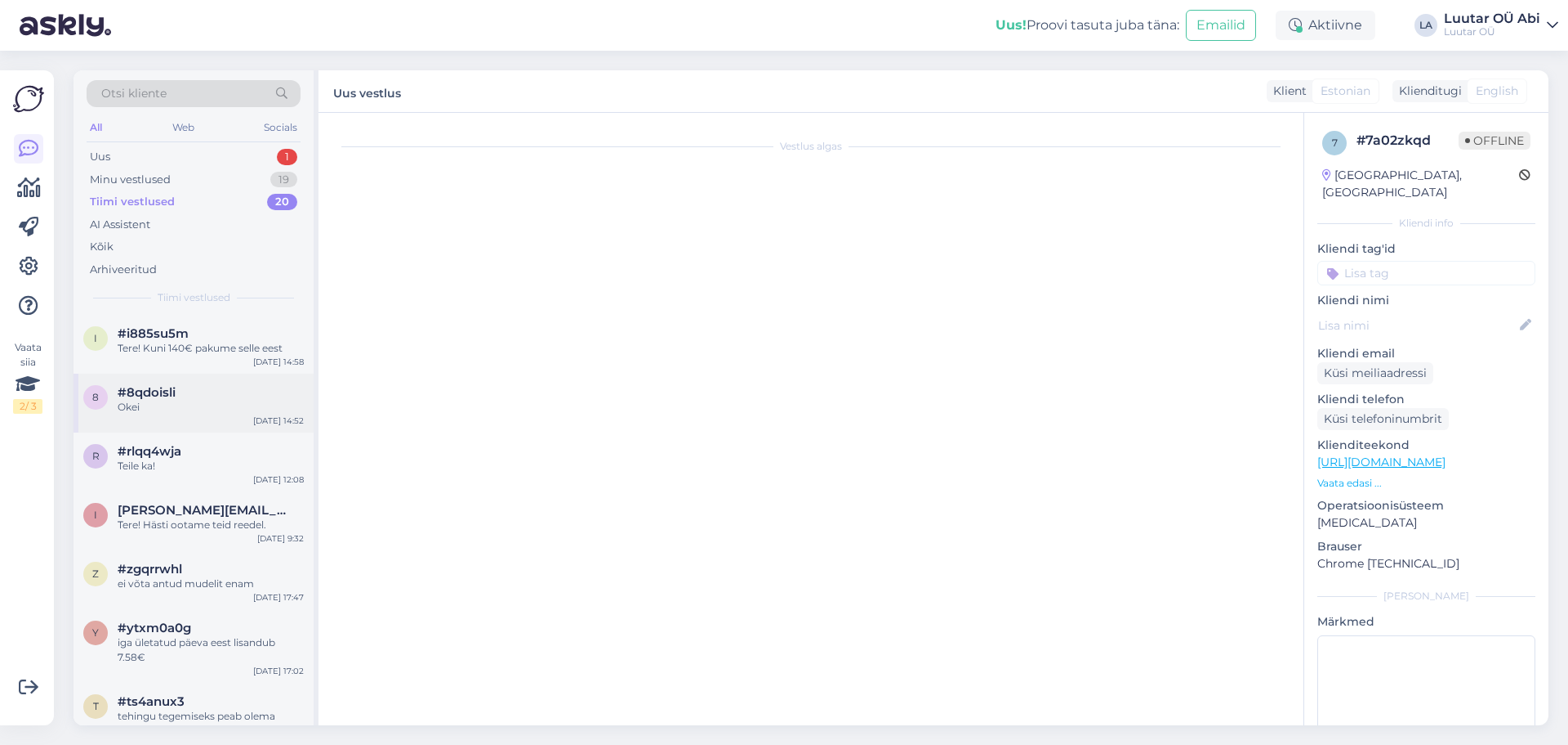
scroll to position [1234, 0]
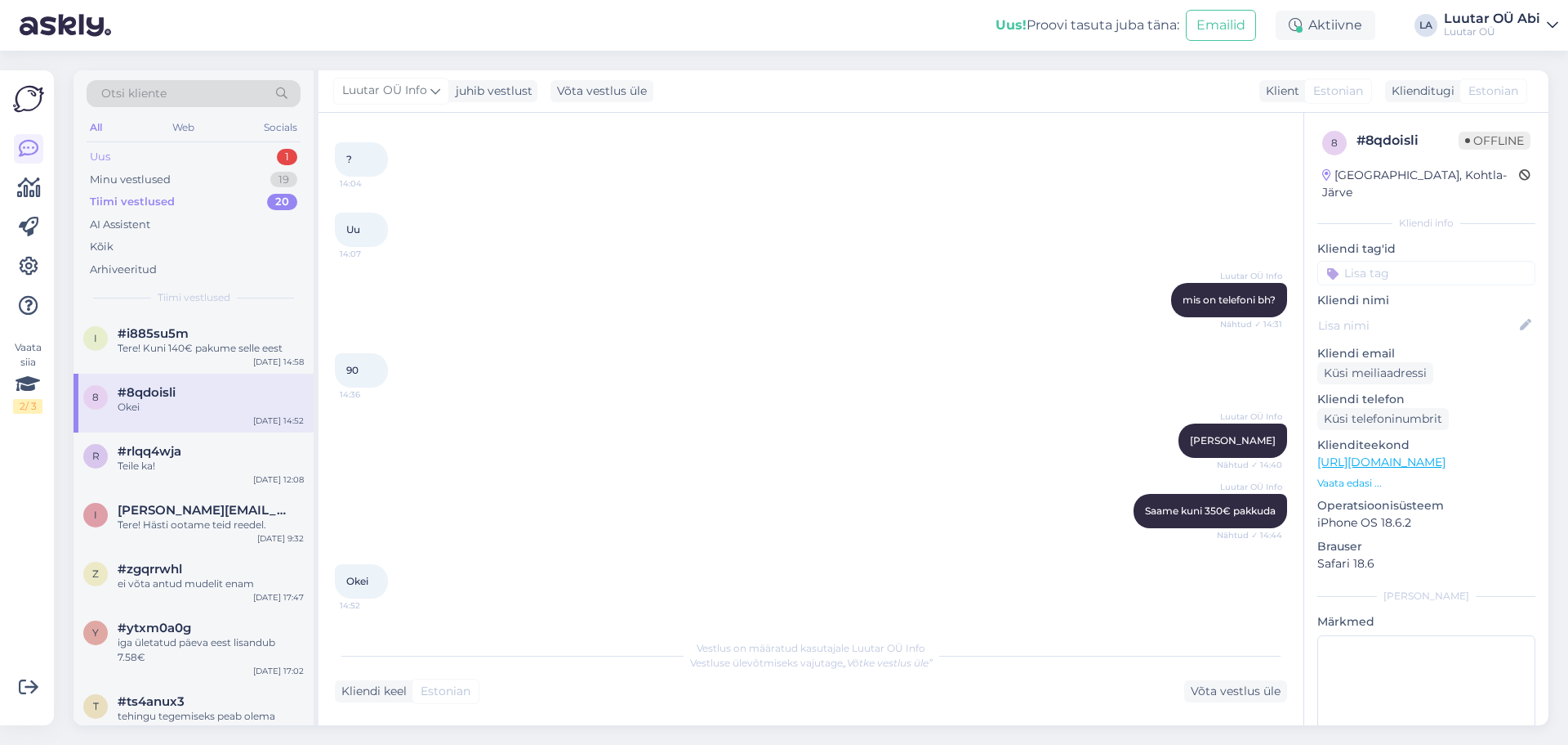
click at [121, 150] on div "Uus 1" at bounding box center [193, 157] width 214 height 23
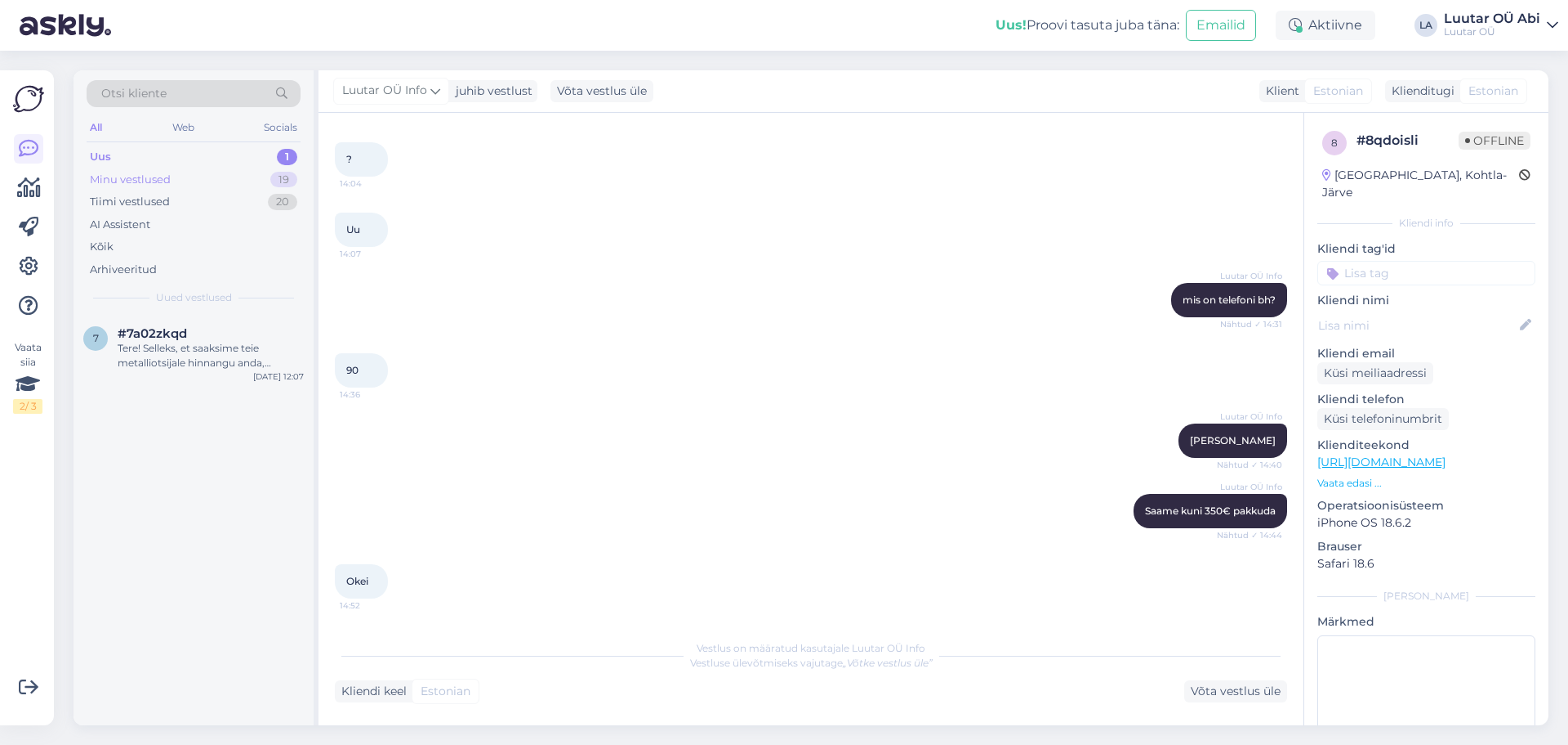
click at [144, 176] on div "Minu vestlused" at bounding box center [130, 179] width 81 height 16
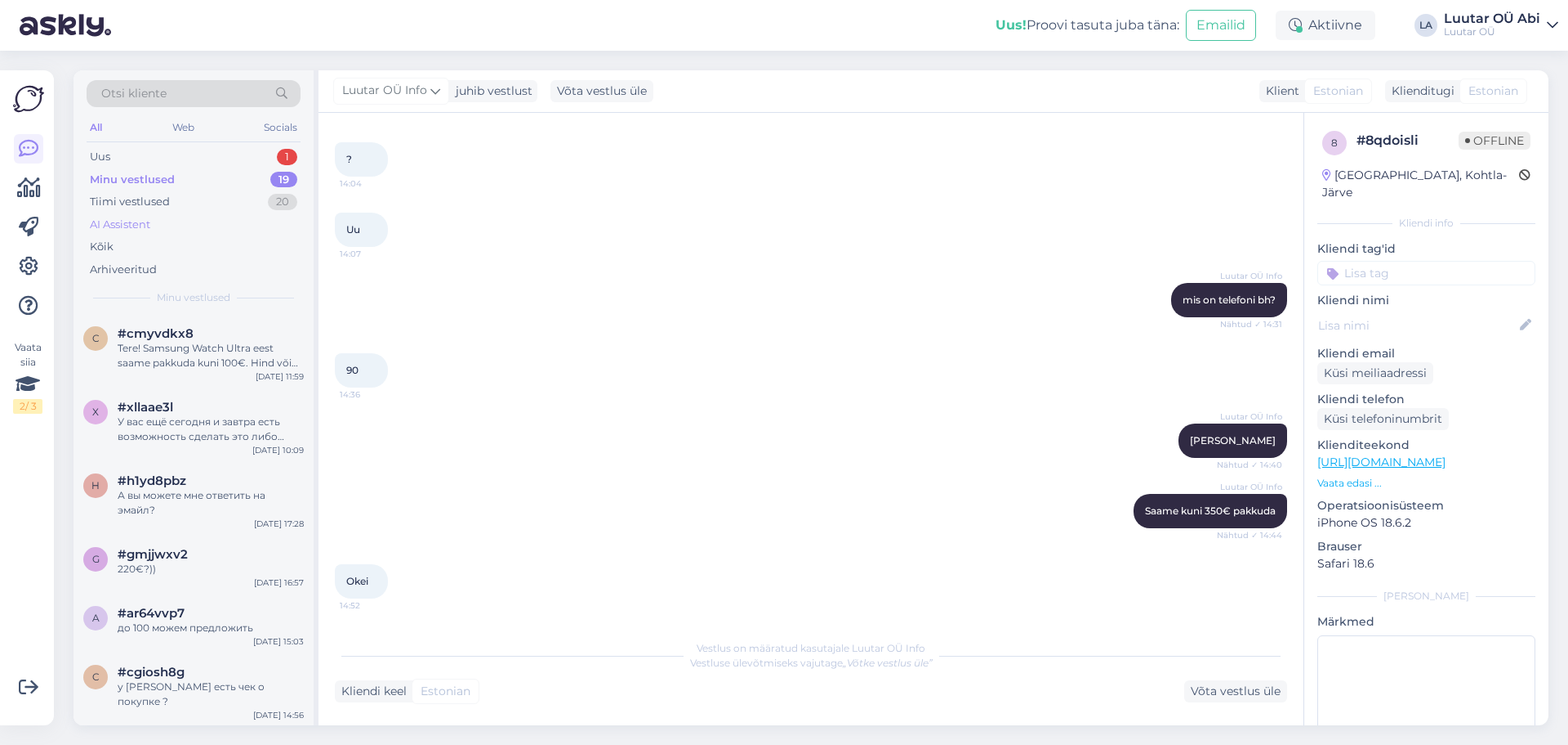
click at [170, 218] on div "AI Assistent" at bounding box center [193, 225] width 214 height 23
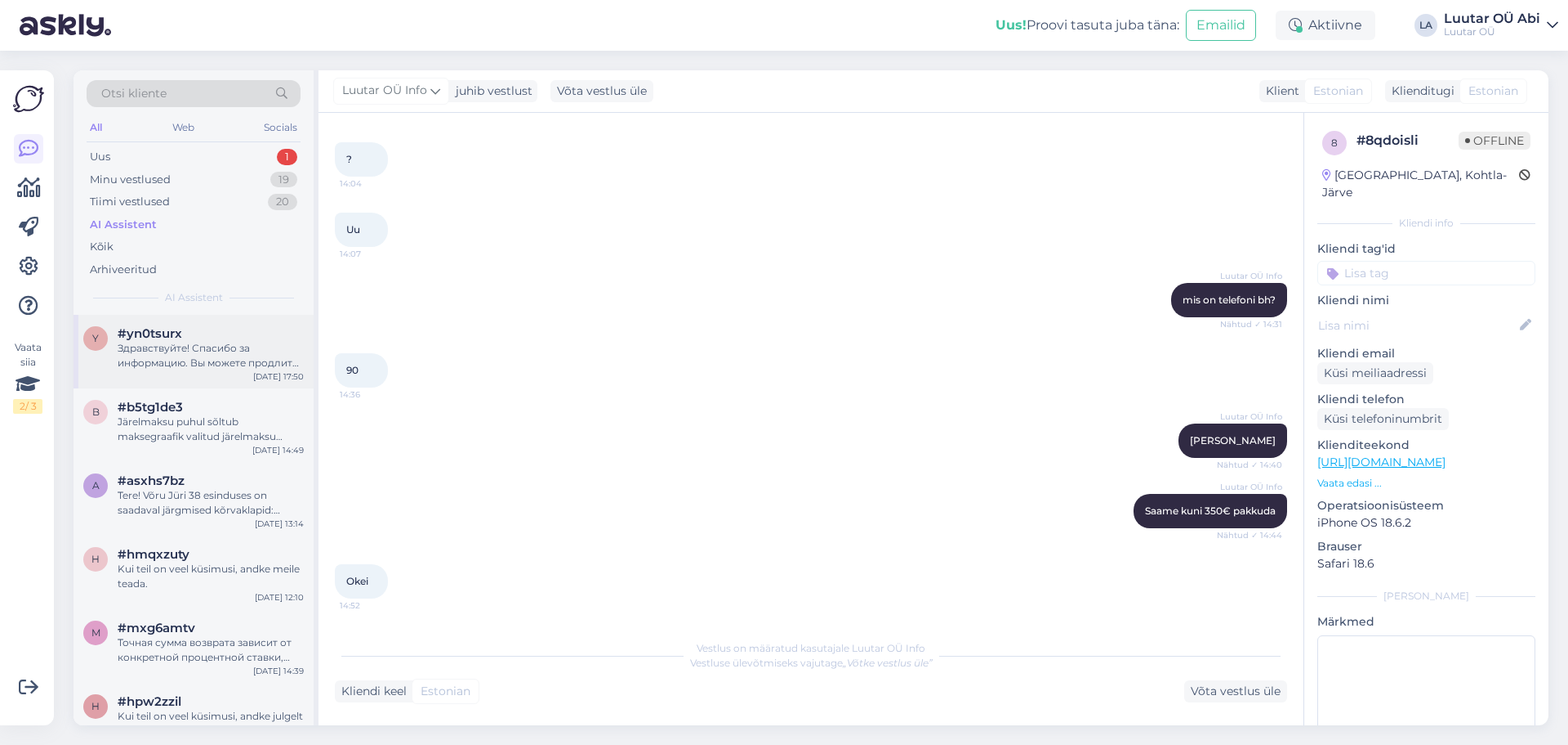
click at [179, 360] on div "Здравствуйте! Спасибо за информацию. Вы можете продлить свой залоговый договор …" at bounding box center [211, 355] width 187 height 30
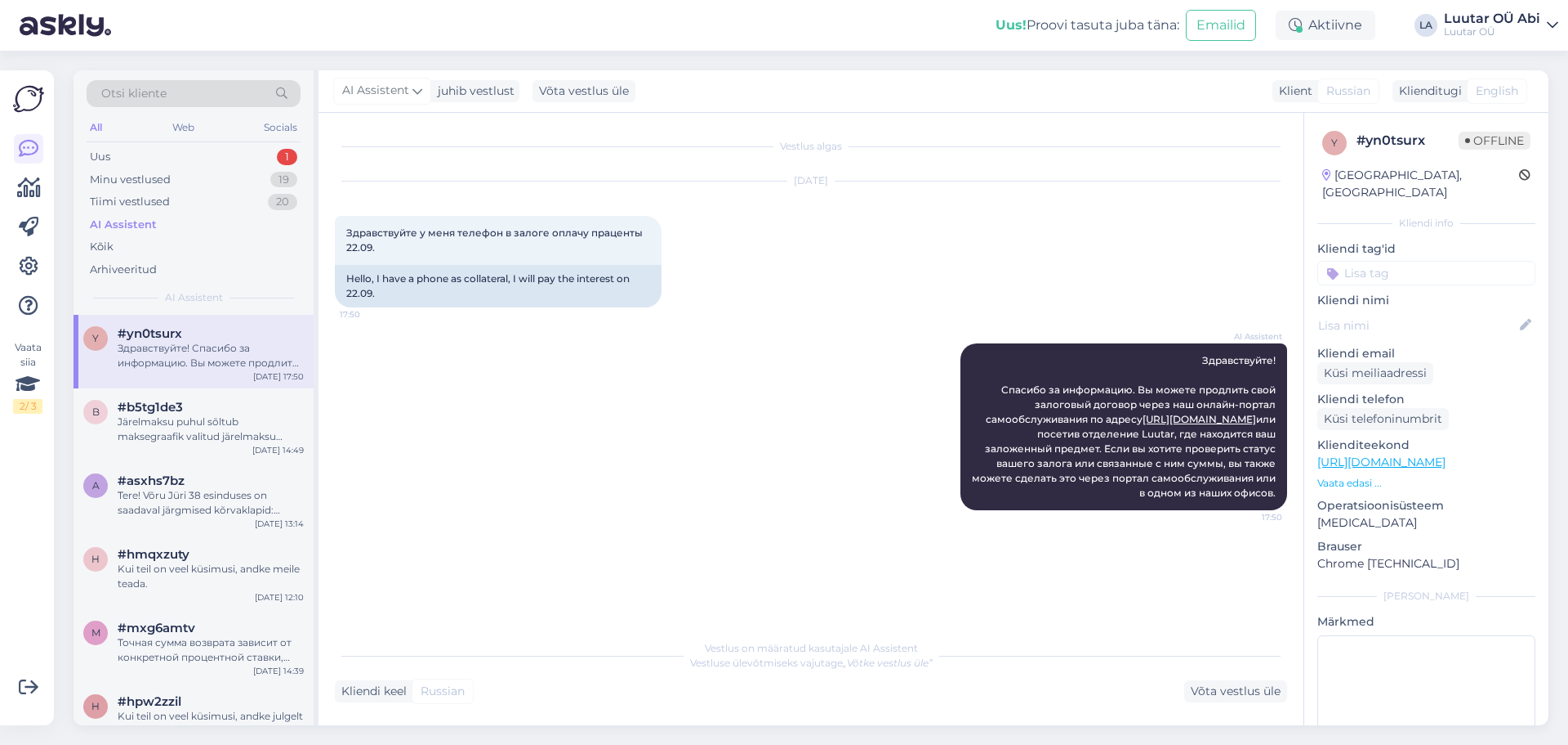
scroll to position [0, 0]
click at [174, 273] on div "Arhiveeritud" at bounding box center [193, 270] width 214 height 23
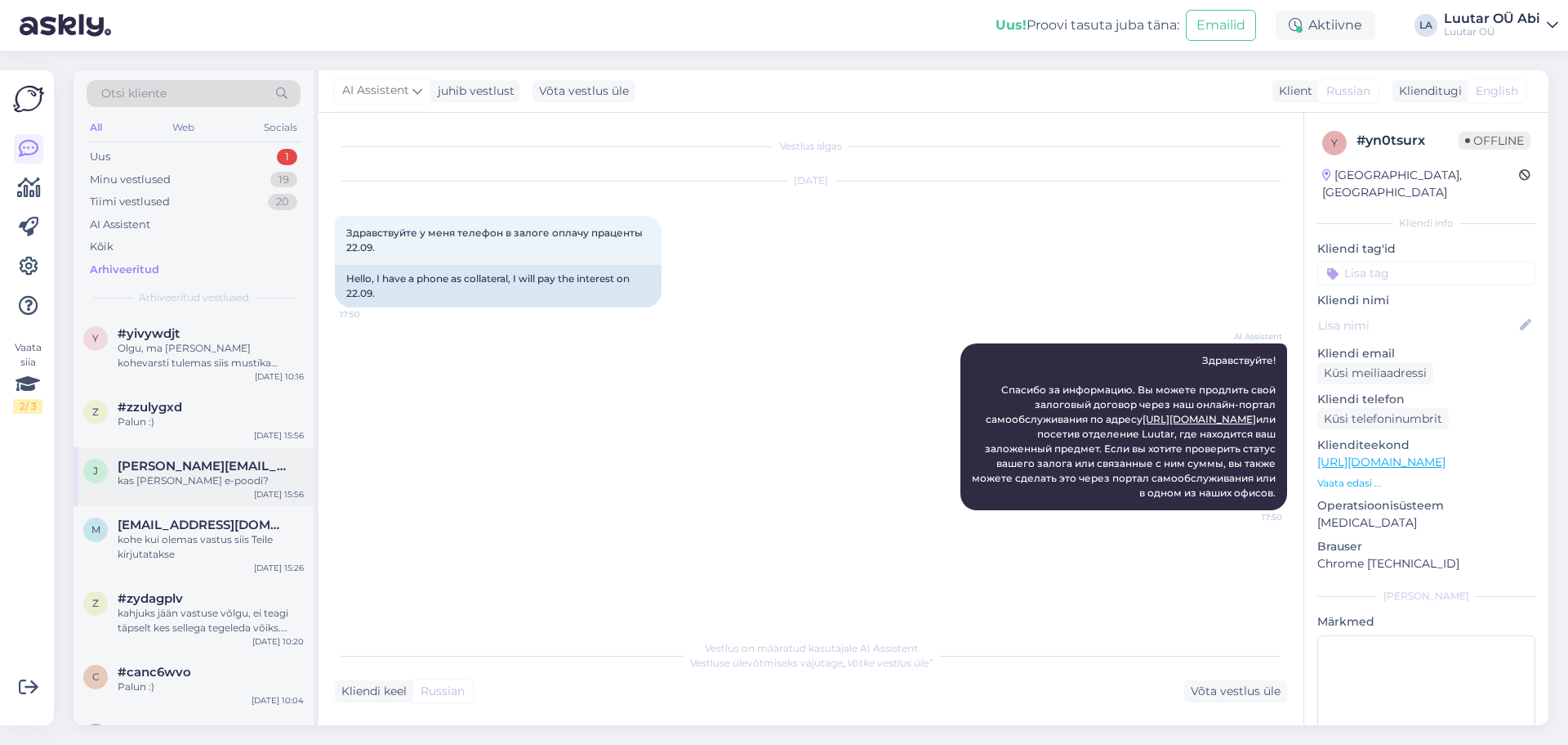
click at [217, 464] on span "[EMAIL_ADDRESS][DOMAIN_NAME]" at bounding box center [202, 465] width 170 height 14
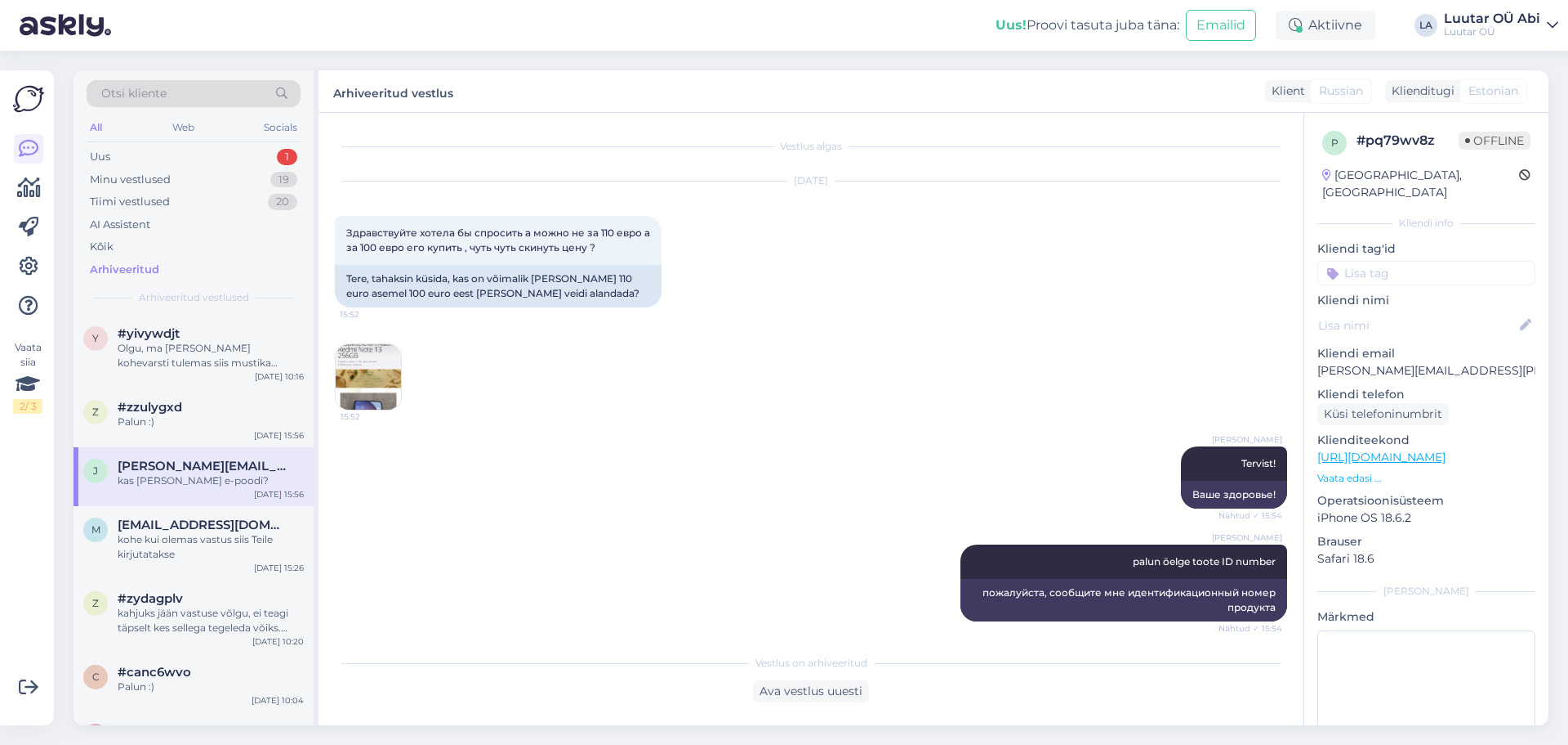
scroll to position [302, 0]
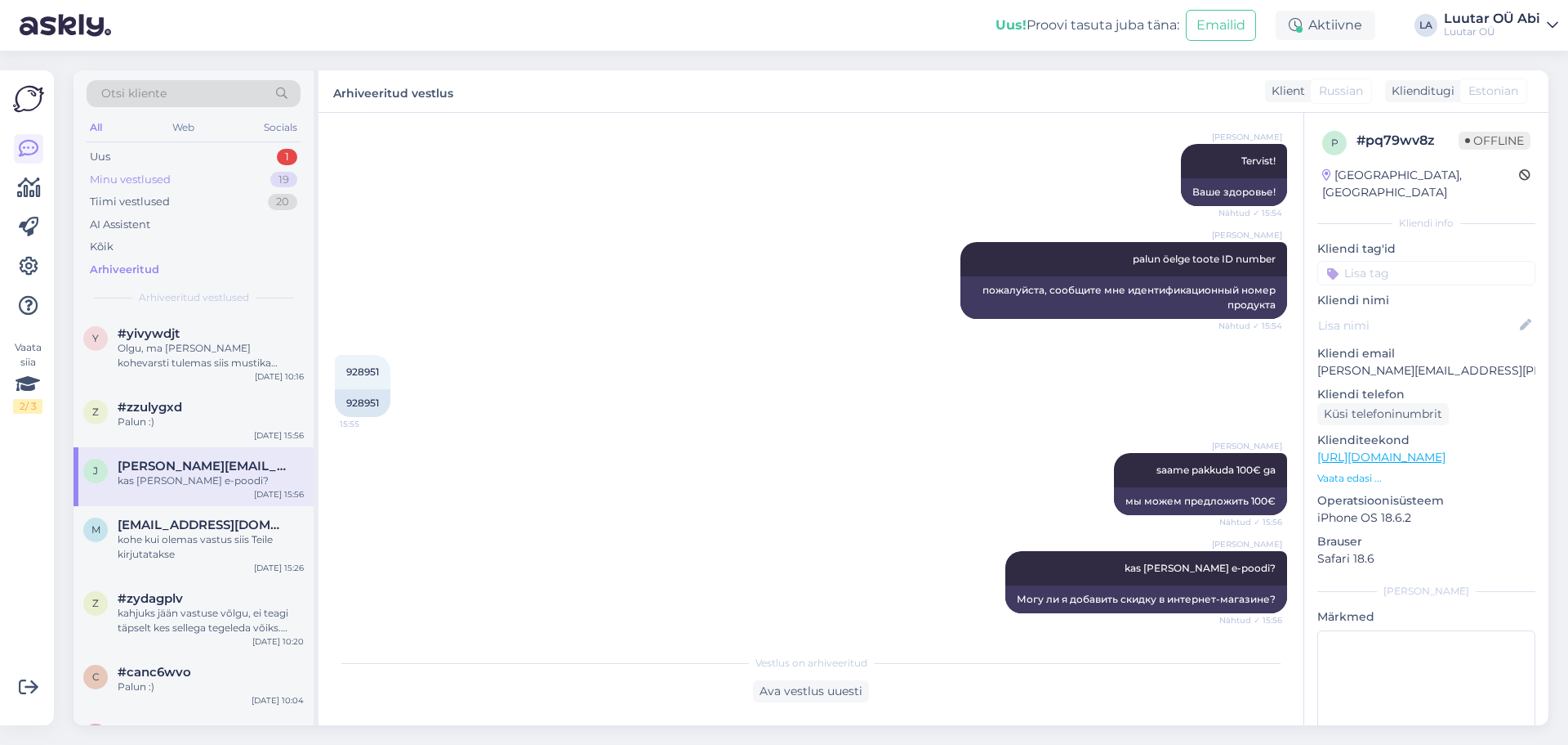
click at [193, 173] on div "Minu vestlused 19" at bounding box center [193, 180] width 214 height 23
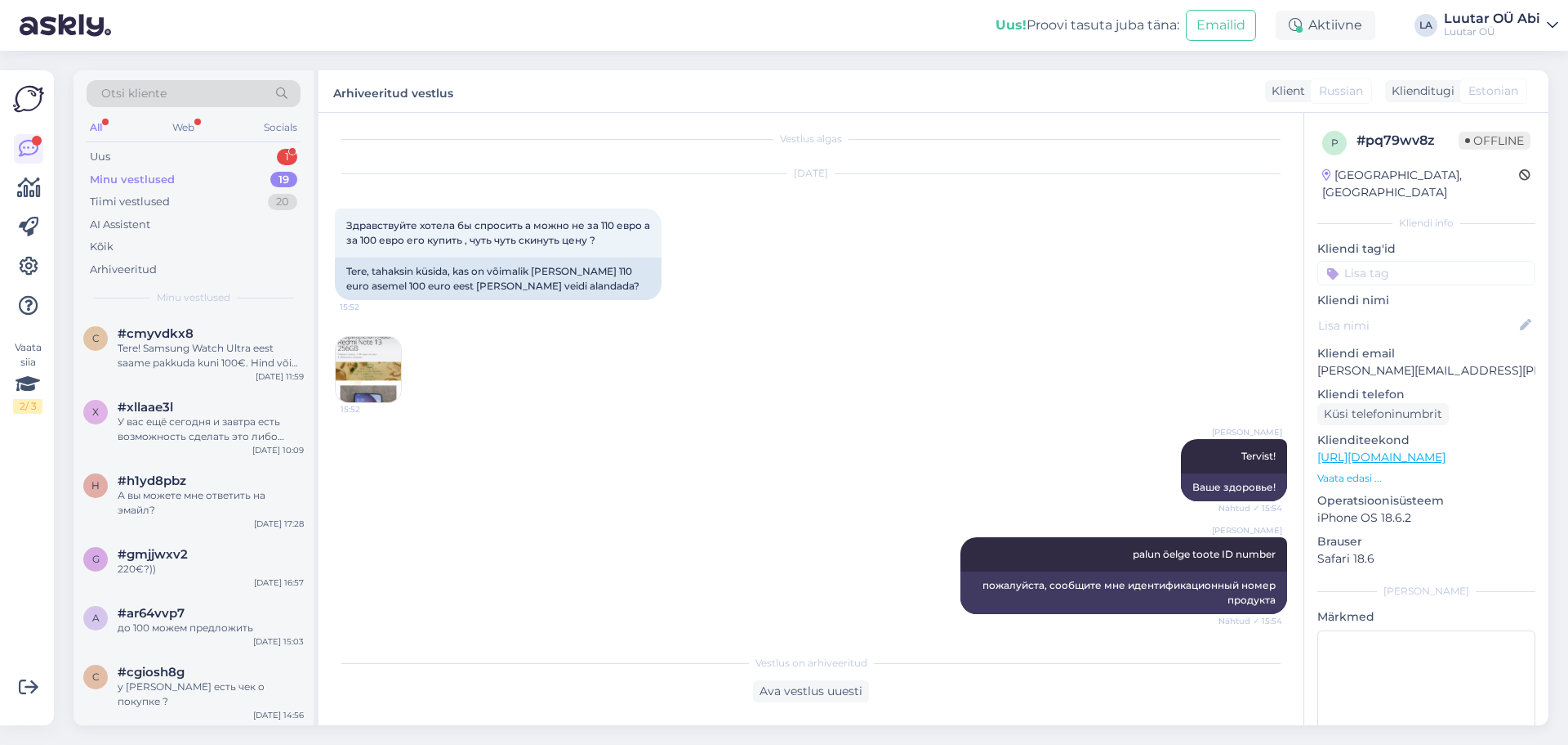
scroll to position [0, 0]
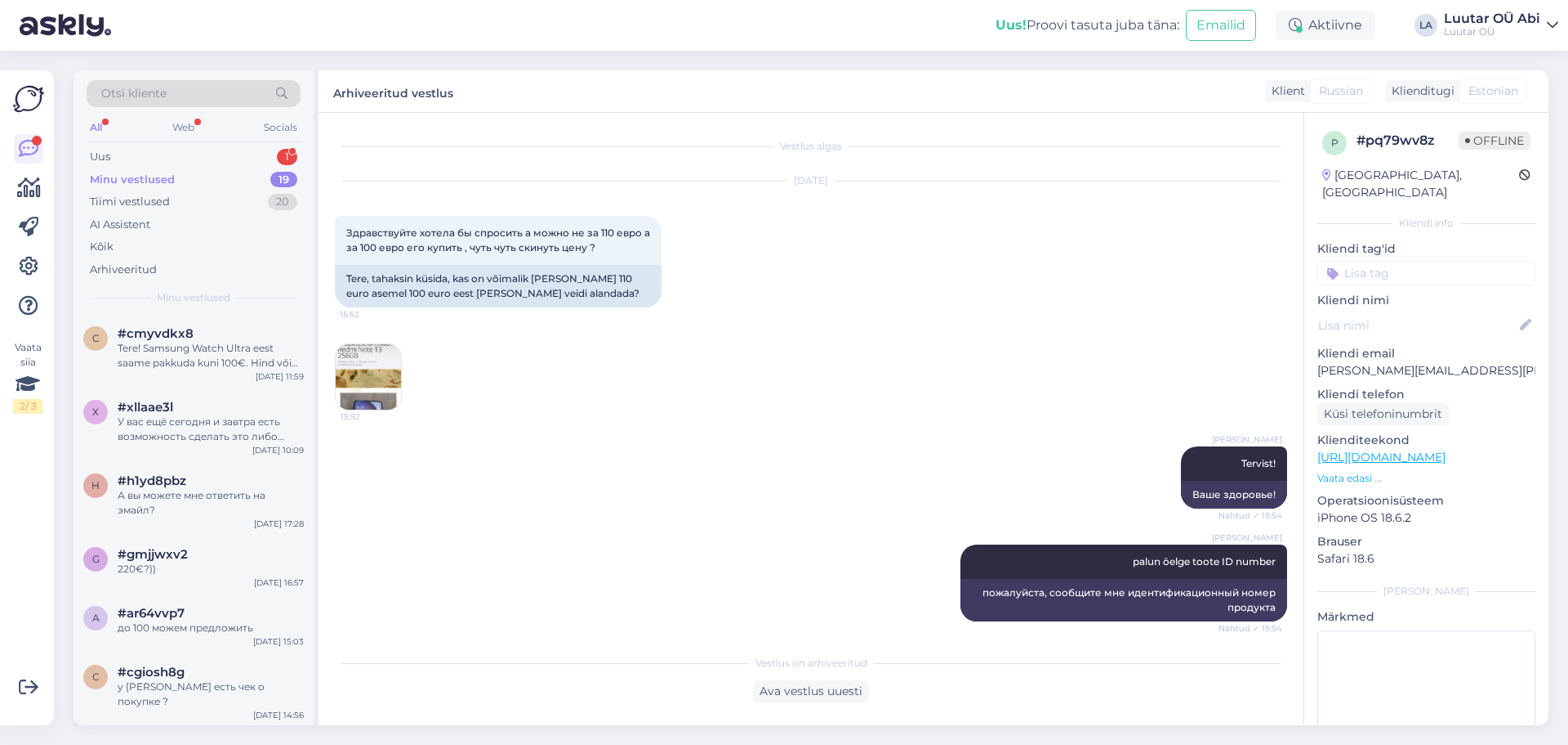
click at [347, 380] on img at bounding box center [368, 377] width 65 height 65
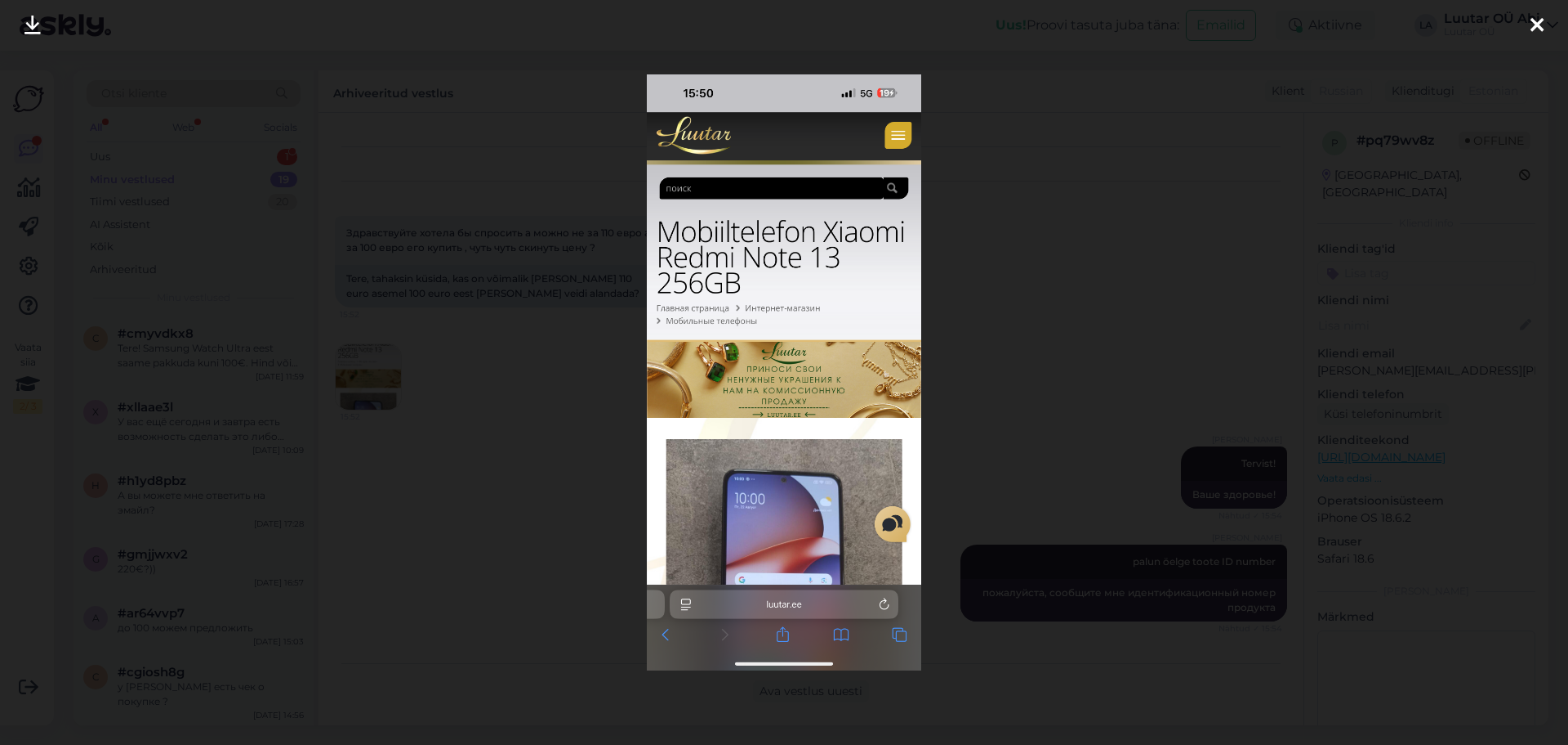
click at [550, 356] on div at bounding box center [784, 372] width 1568 height 745
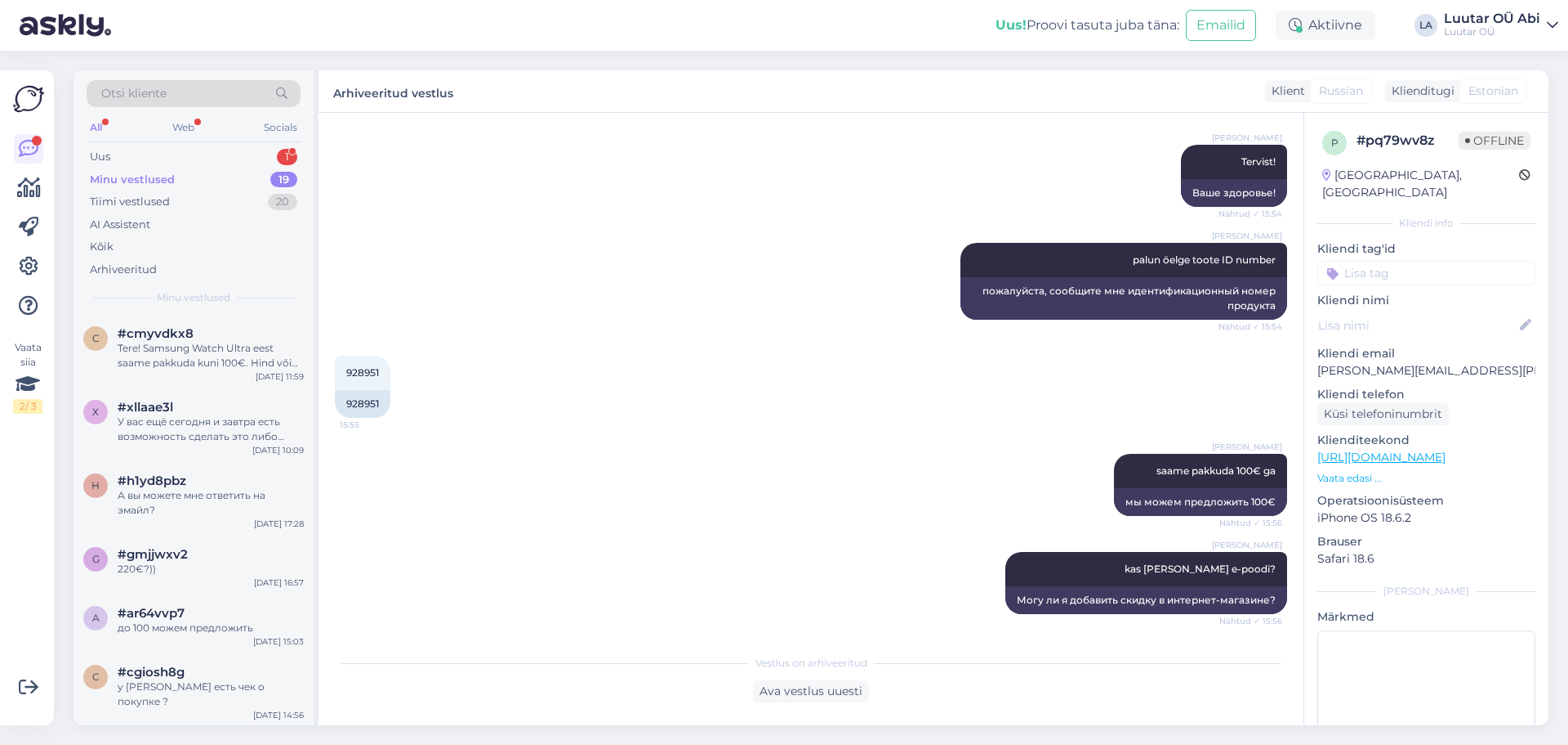
scroll to position [302, 0]
click at [211, 163] on div "Uus 1" at bounding box center [193, 157] width 214 height 23
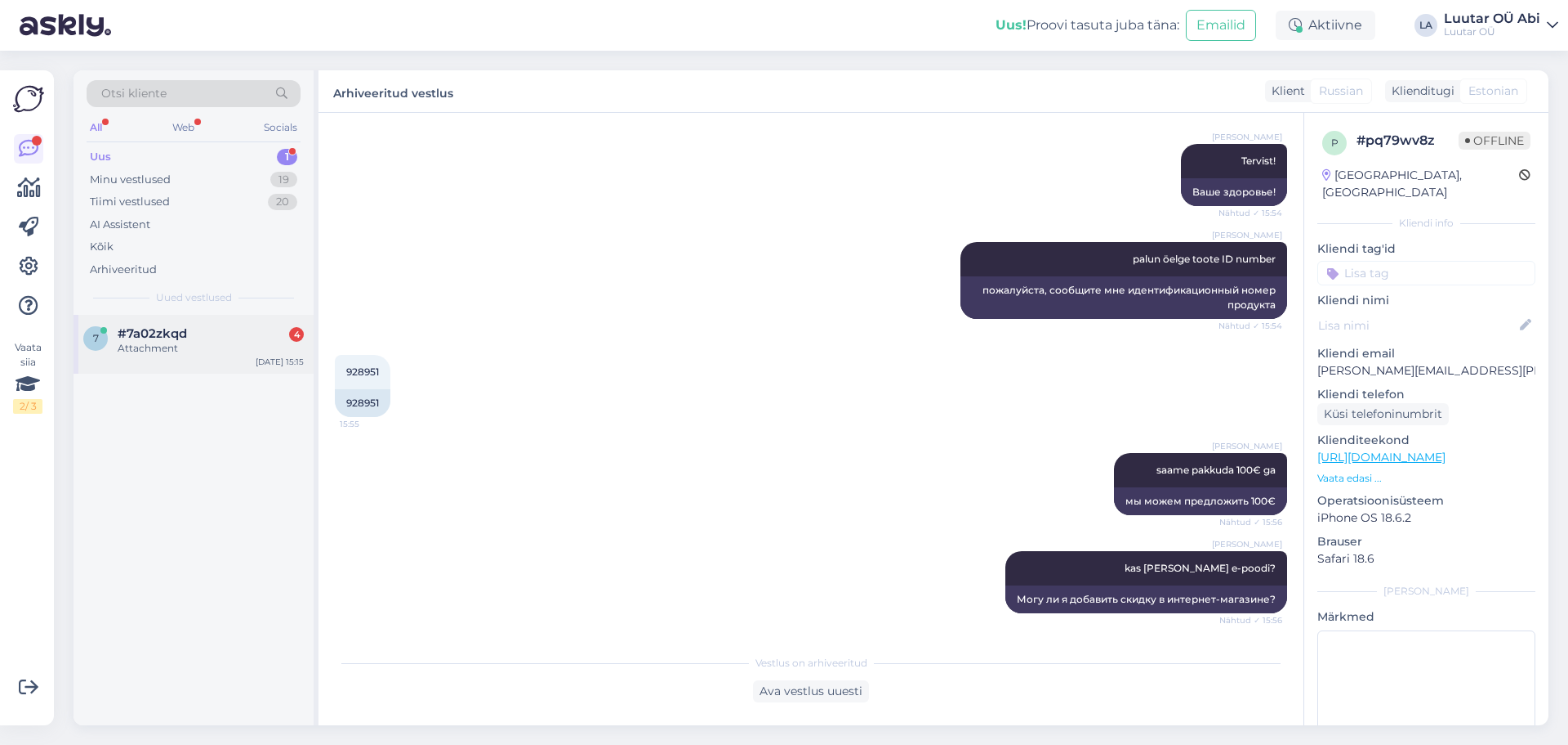
click at [213, 339] on div "#7a02zkqd 4" at bounding box center [211, 333] width 187 height 14
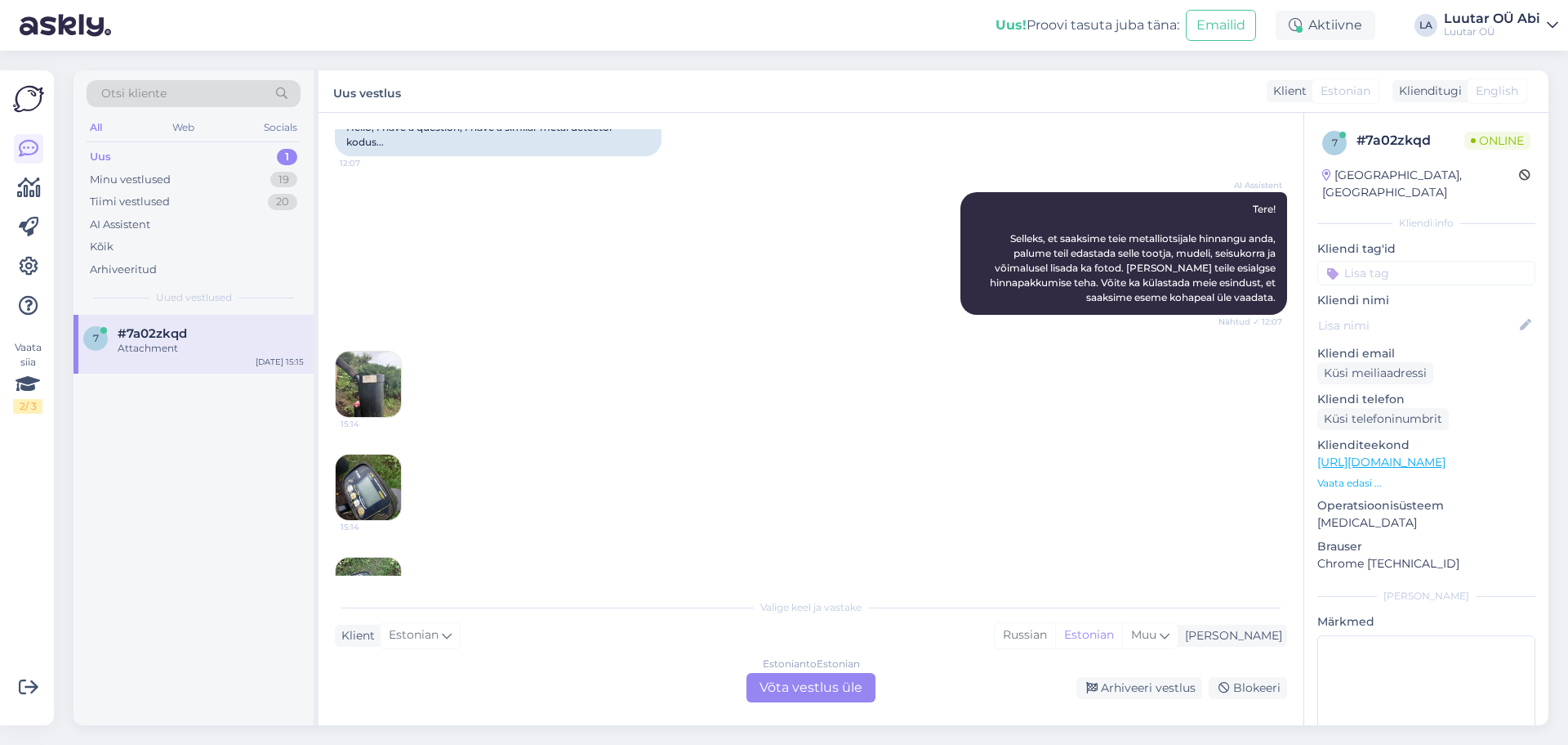
scroll to position [321, 0]
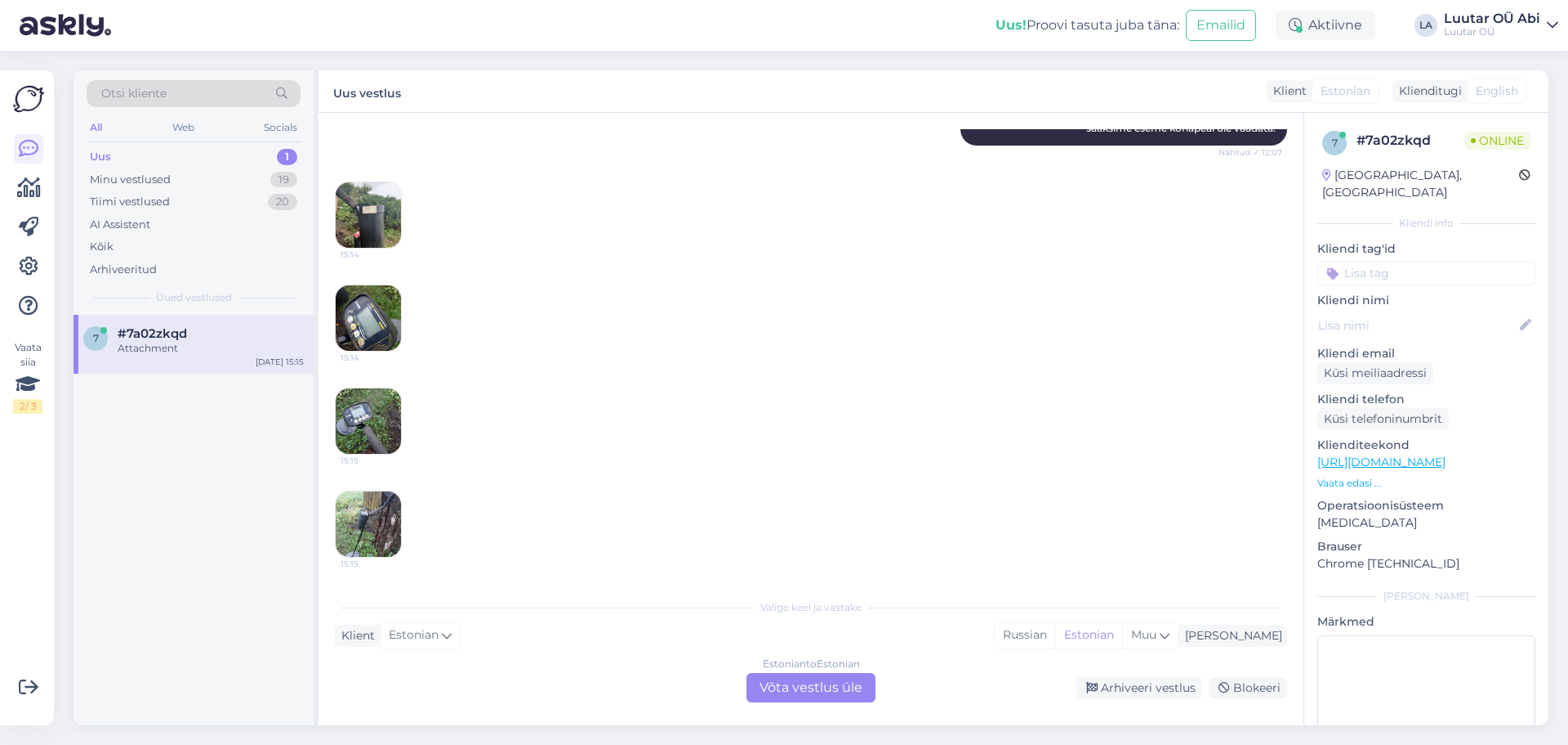
click at [352, 204] on img at bounding box center [368, 215] width 65 height 65
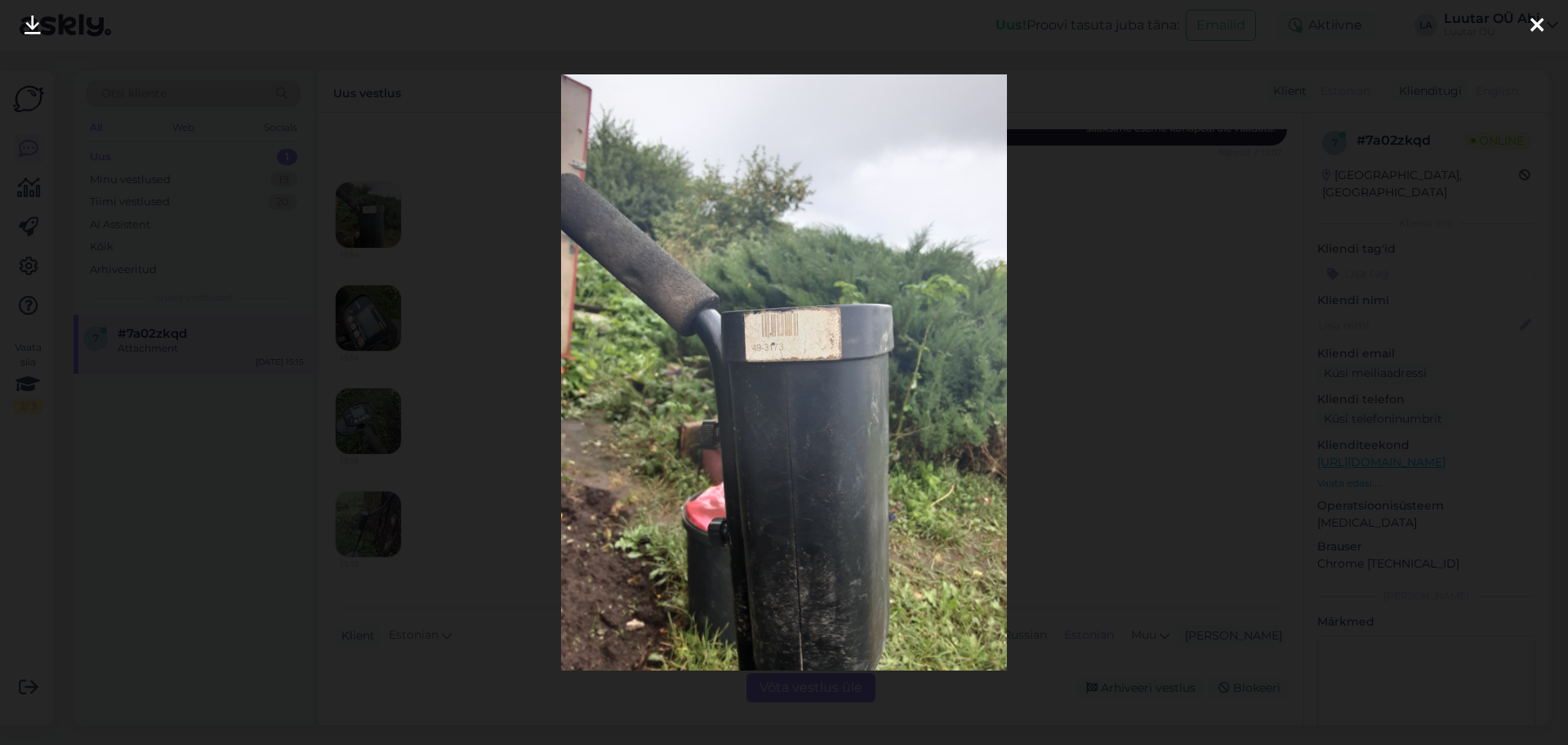
click at [1220, 368] on div at bounding box center [784, 372] width 1568 height 745
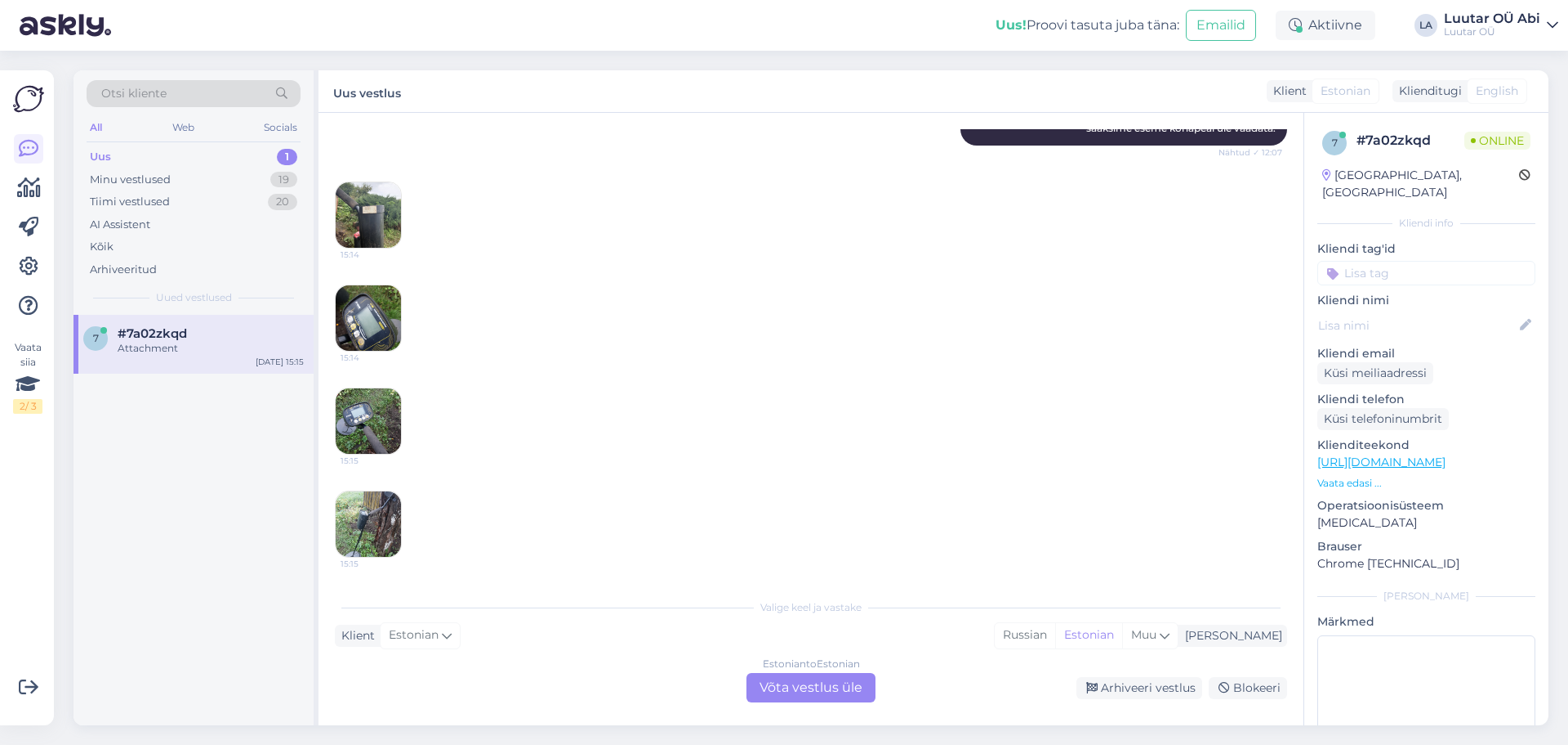
click at [357, 317] on img at bounding box center [368, 318] width 65 height 65
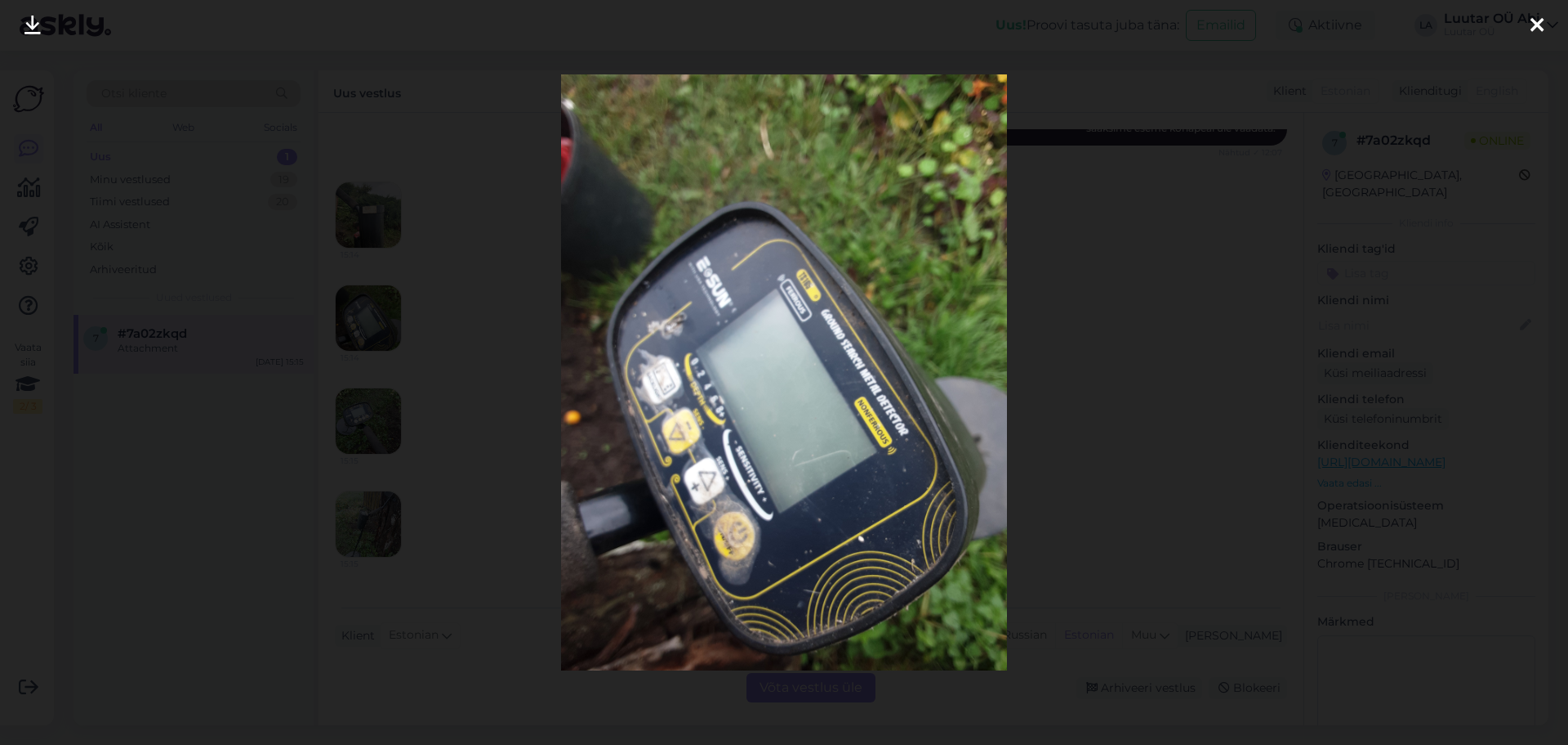
click at [1077, 438] on div at bounding box center [784, 372] width 1568 height 745
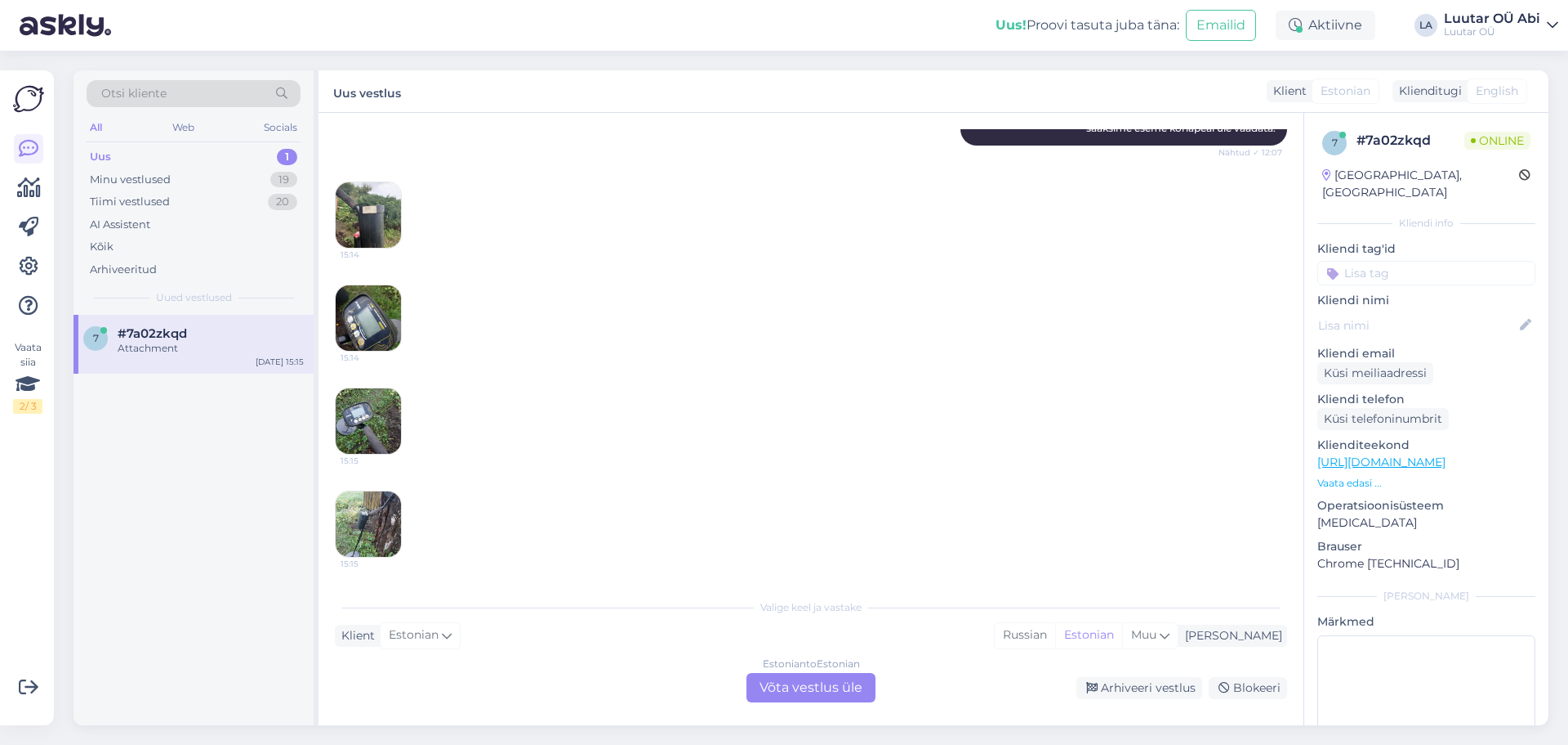
click at [355, 404] on img at bounding box center [368, 421] width 65 height 65
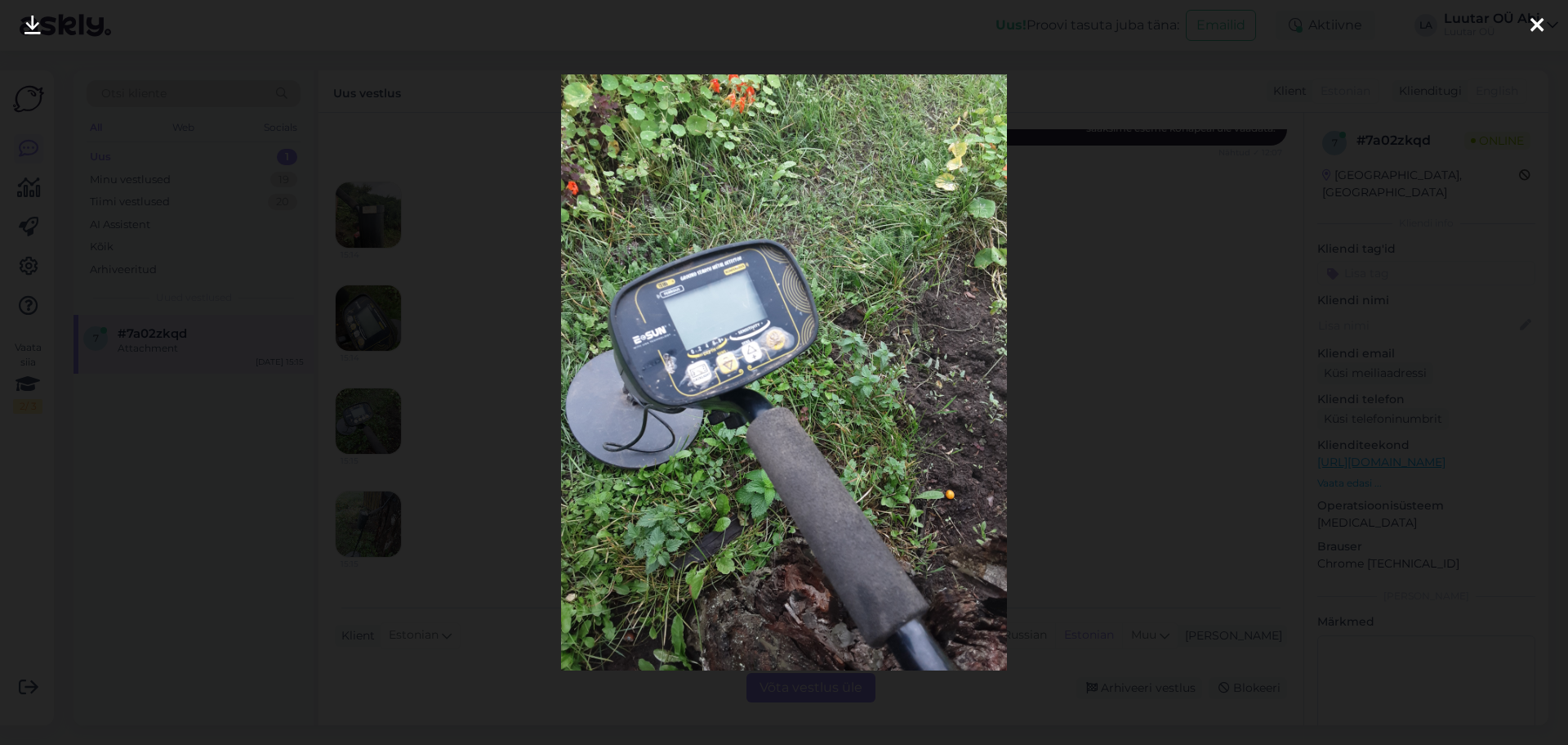
click at [1258, 364] on div at bounding box center [784, 372] width 1568 height 745
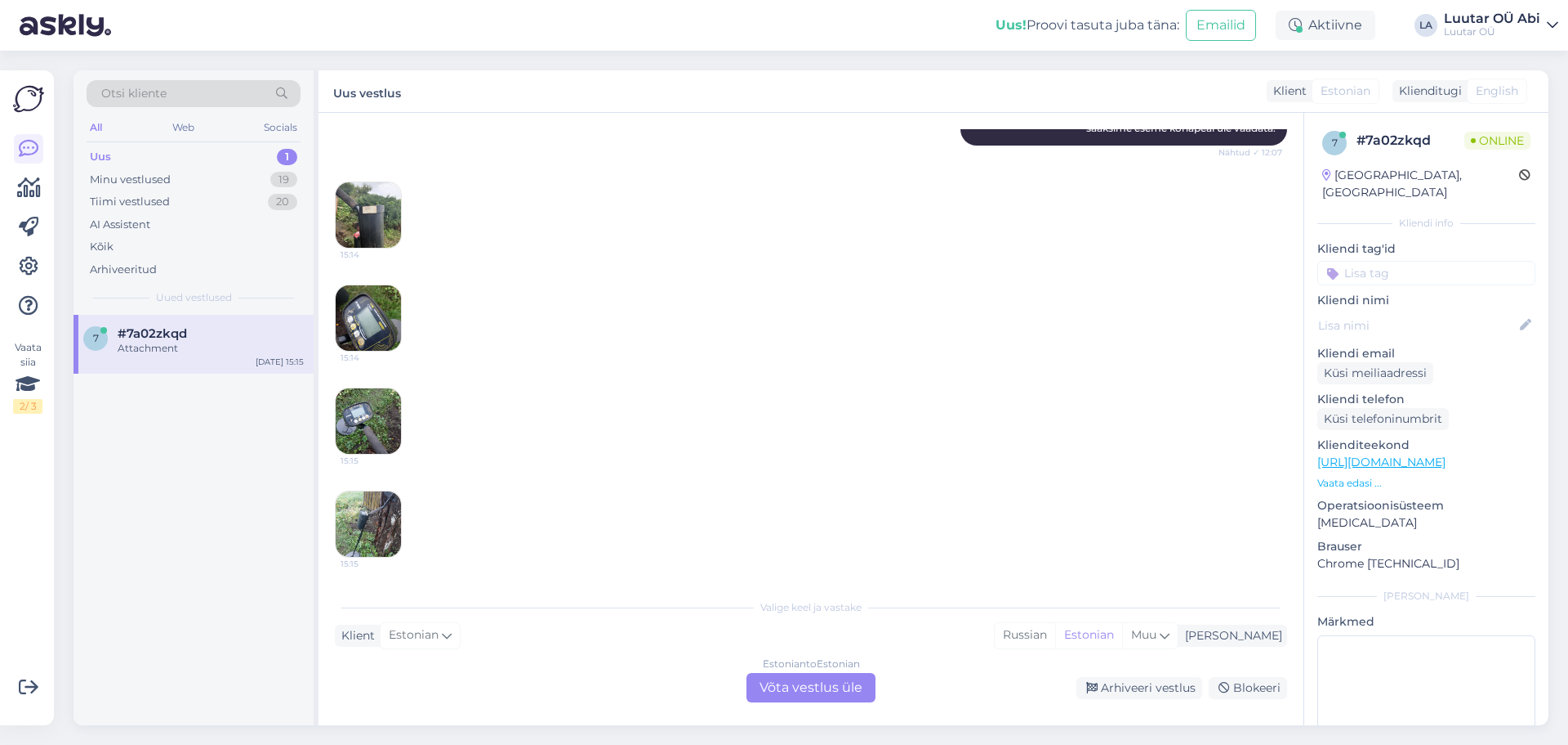
click at [366, 539] on img at bounding box center [368, 524] width 65 height 65
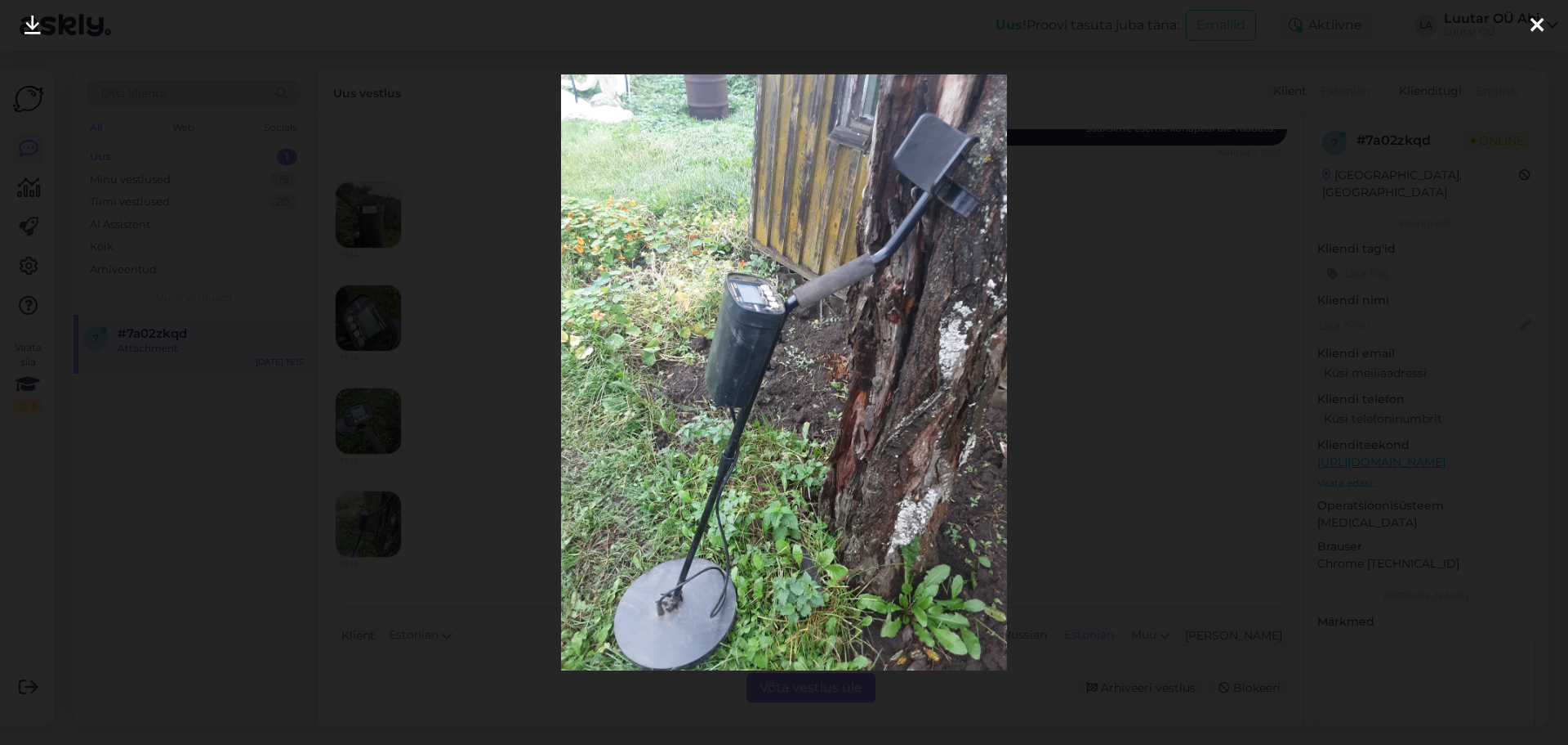
click at [1166, 401] on div at bounding box center [784, 372] width 1568 height 745
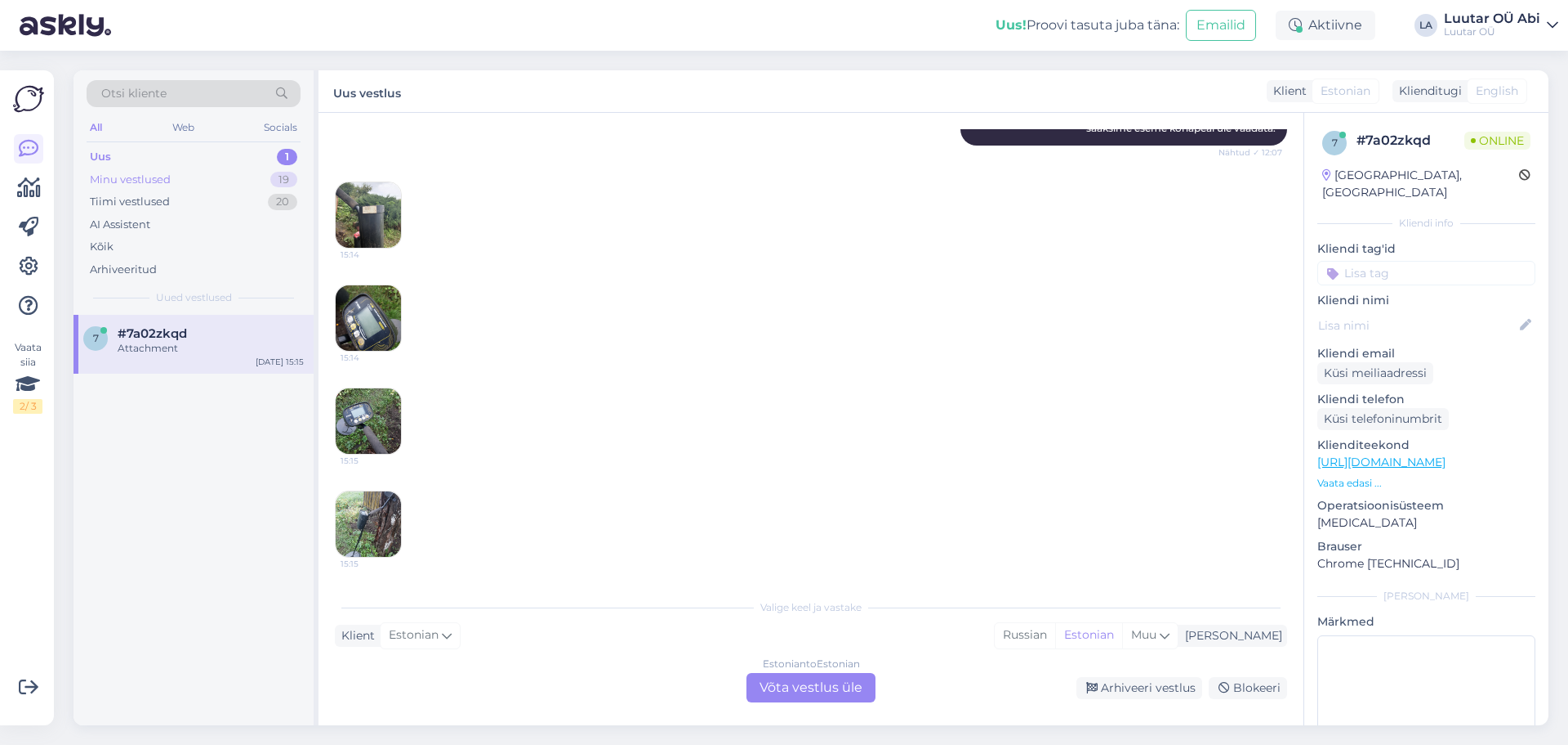
click at [149, 169] on div "Minu vestlused 19" at bounding box center [193, 180] width 214 height 23
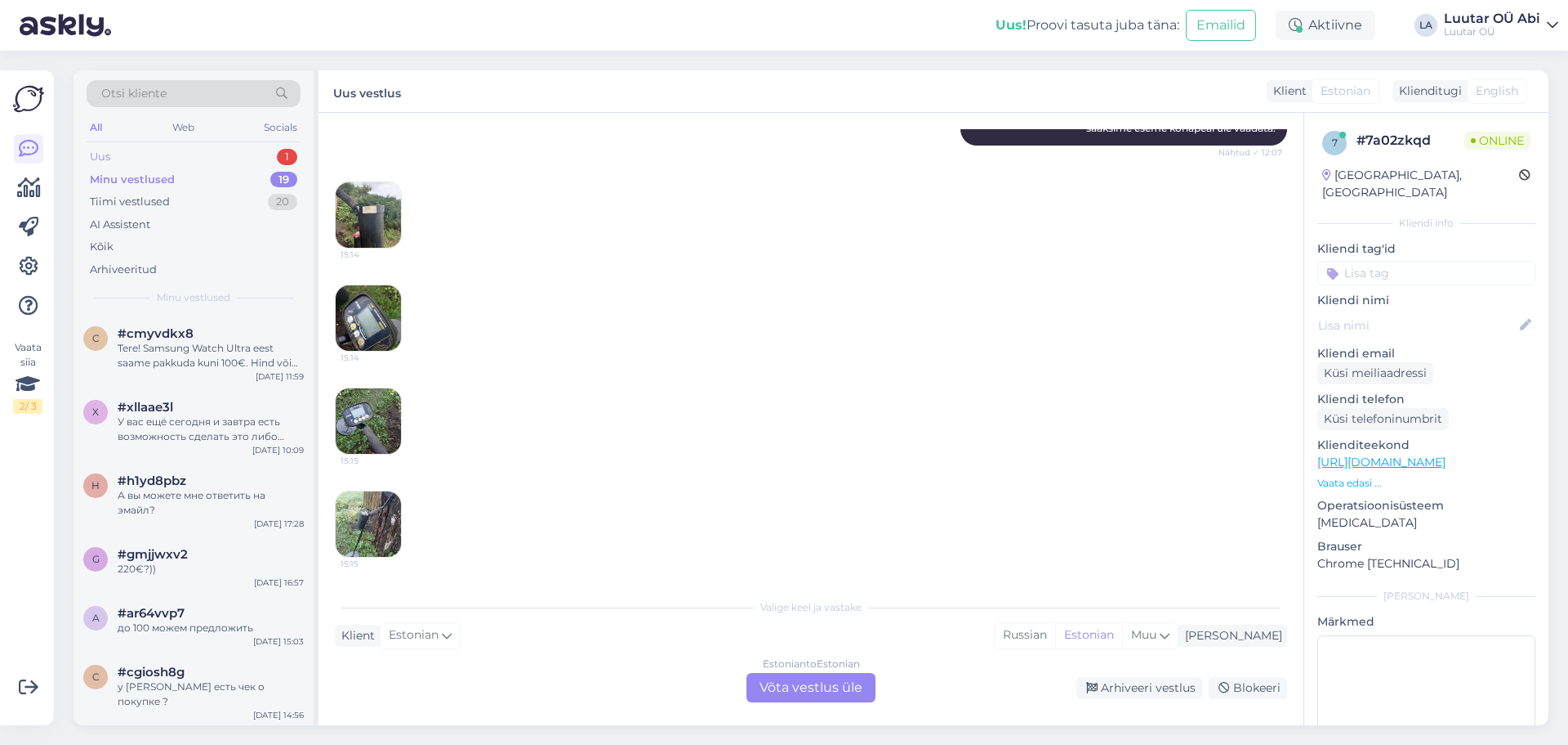
click at [165, 154] on div "Uus 1" at bounding box center [193, 157] width 214 height 23
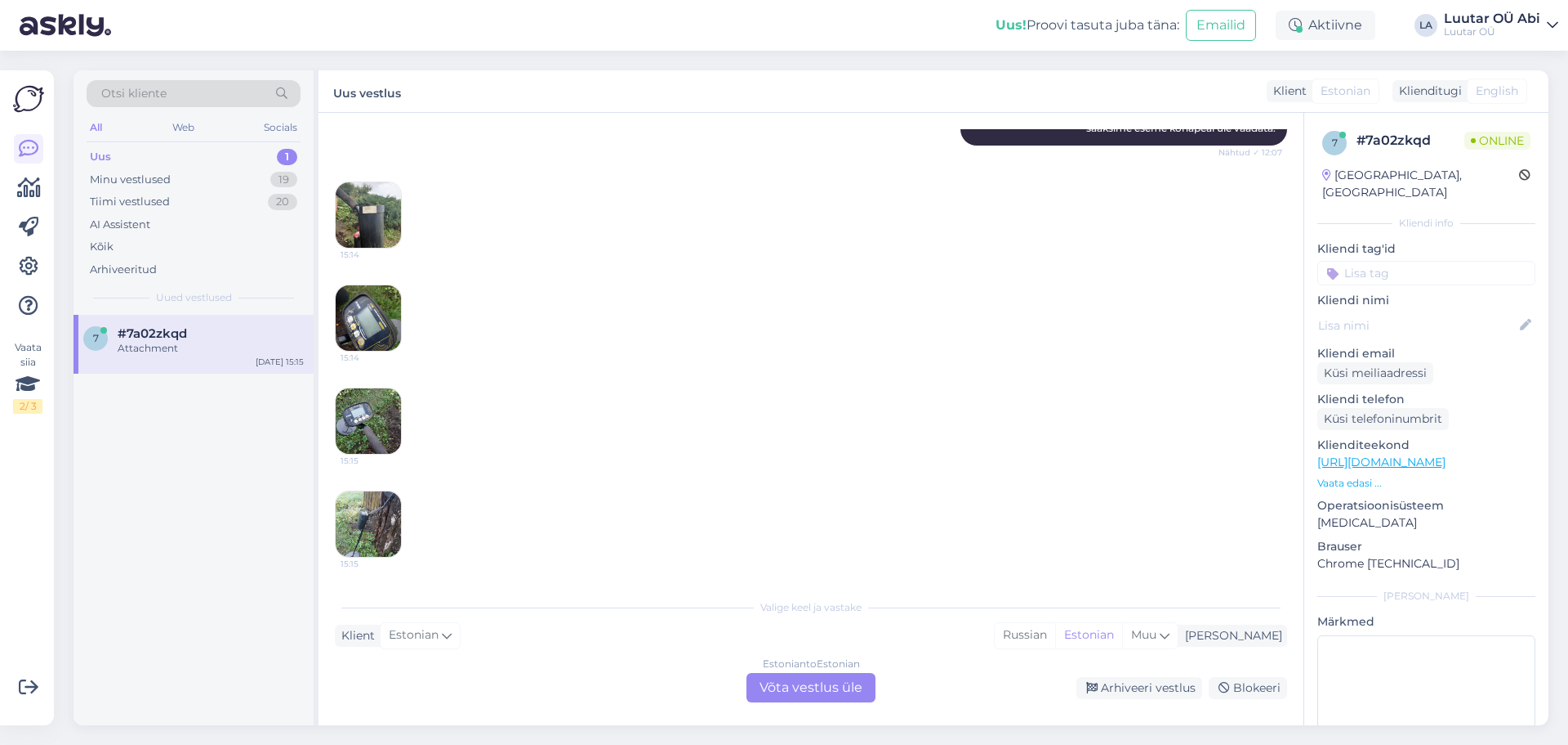
click at [196, 336] on div "#7a02zkqd" at bounding box center [211, 333] width 187 height 14
click at [183, 176] on div "Minu vestlused 19" at bounding box center [193, 180] width 214 height 23
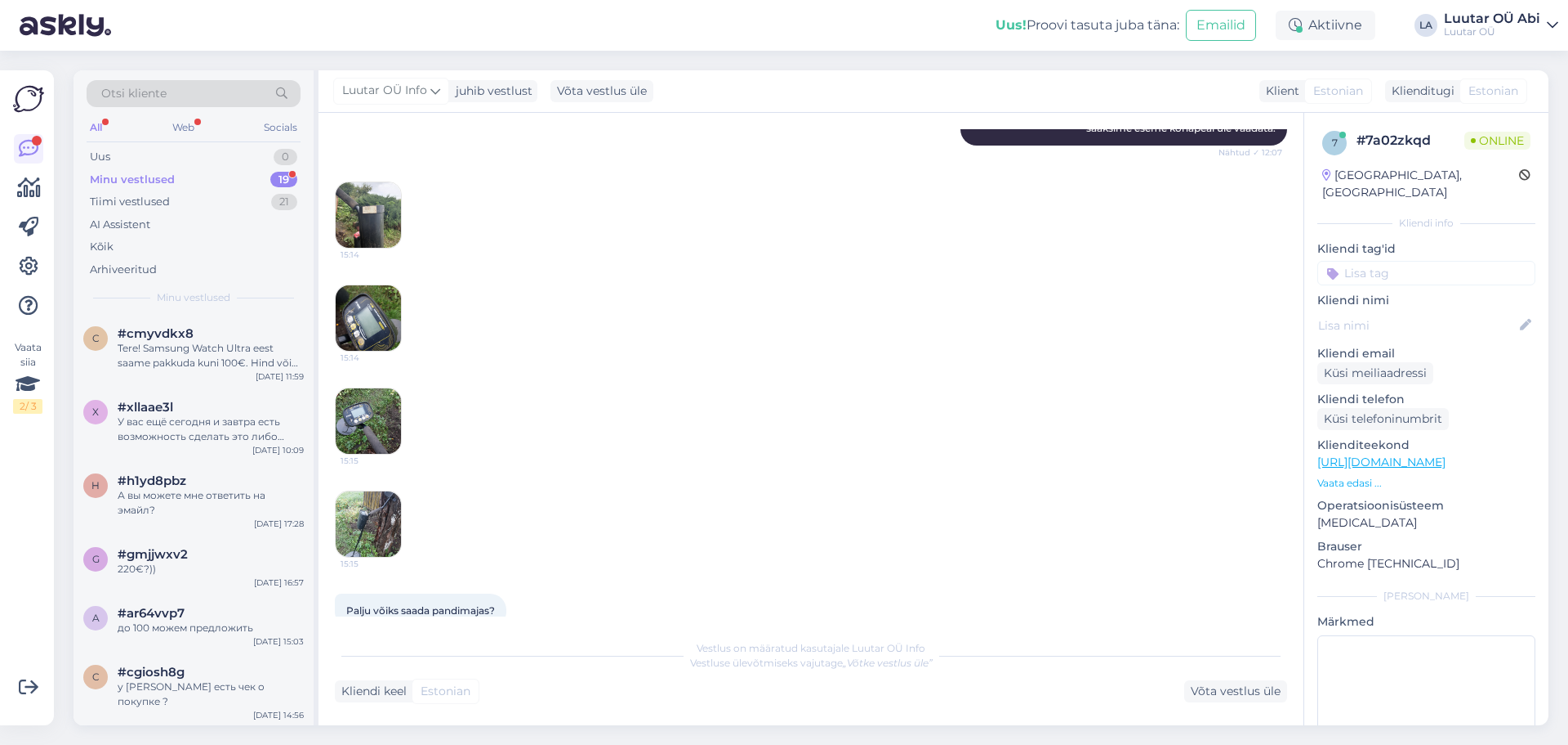
scroll to position [491, 0]
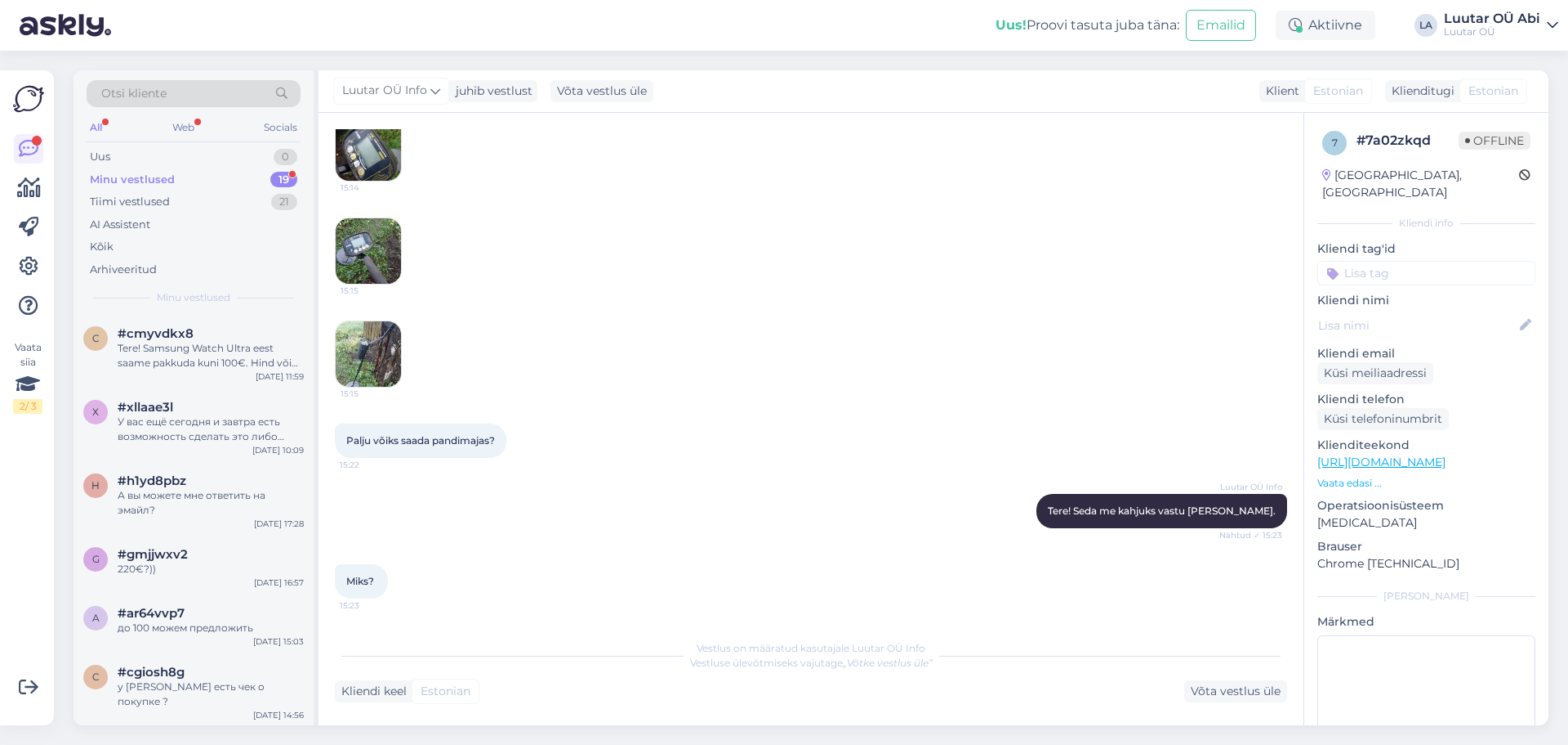
click at [178, 187] on div "Minu vestlused 19" at bounding box center [193, 180] width 214 height 23
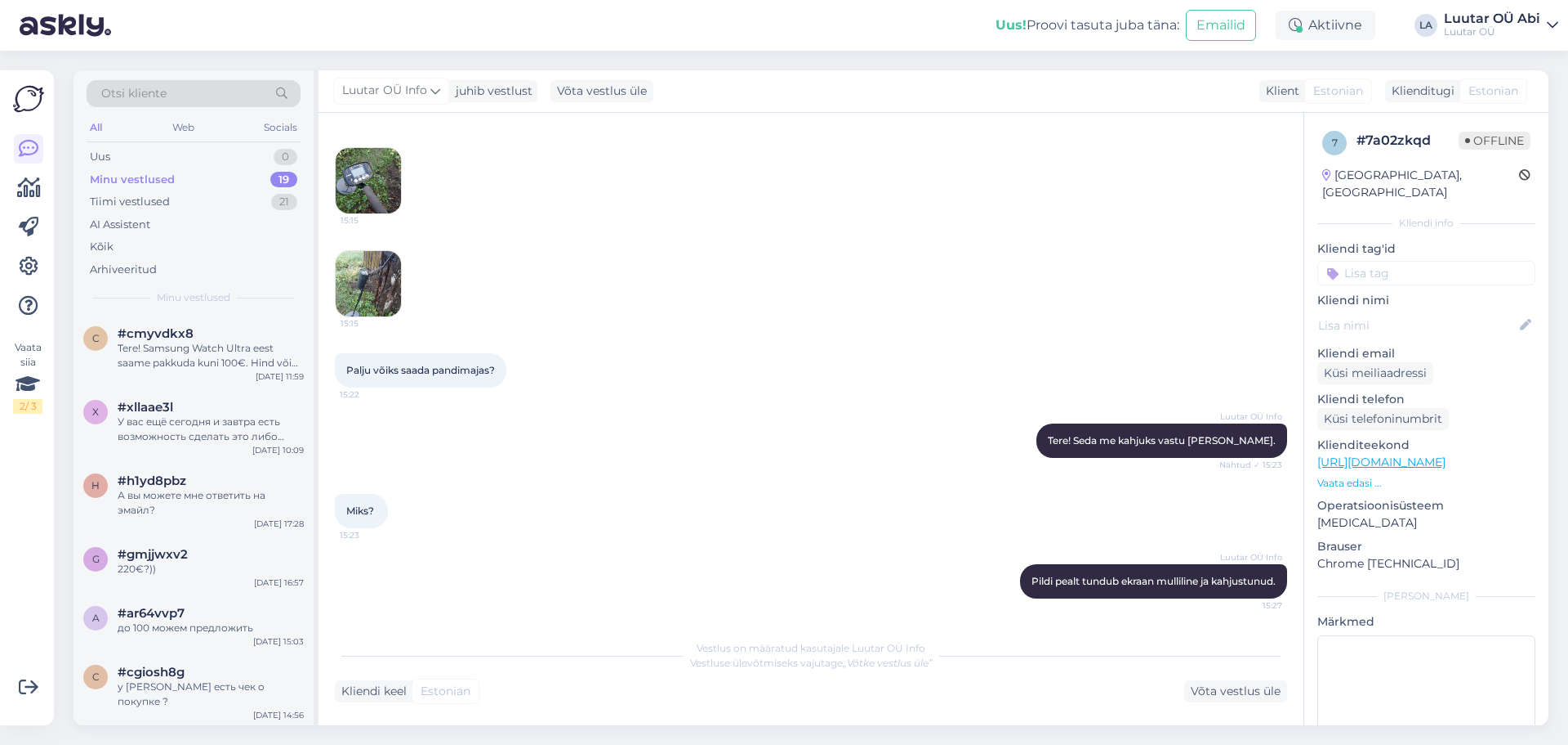
drag, startPoint x: 1092, startPoint y: 585, endPoint x: 935, endPoint y: 520, distance: 169.9
click at [935, 520] on div "Miks? 15:23" at bounding box center [811, 510] width 952 height 70
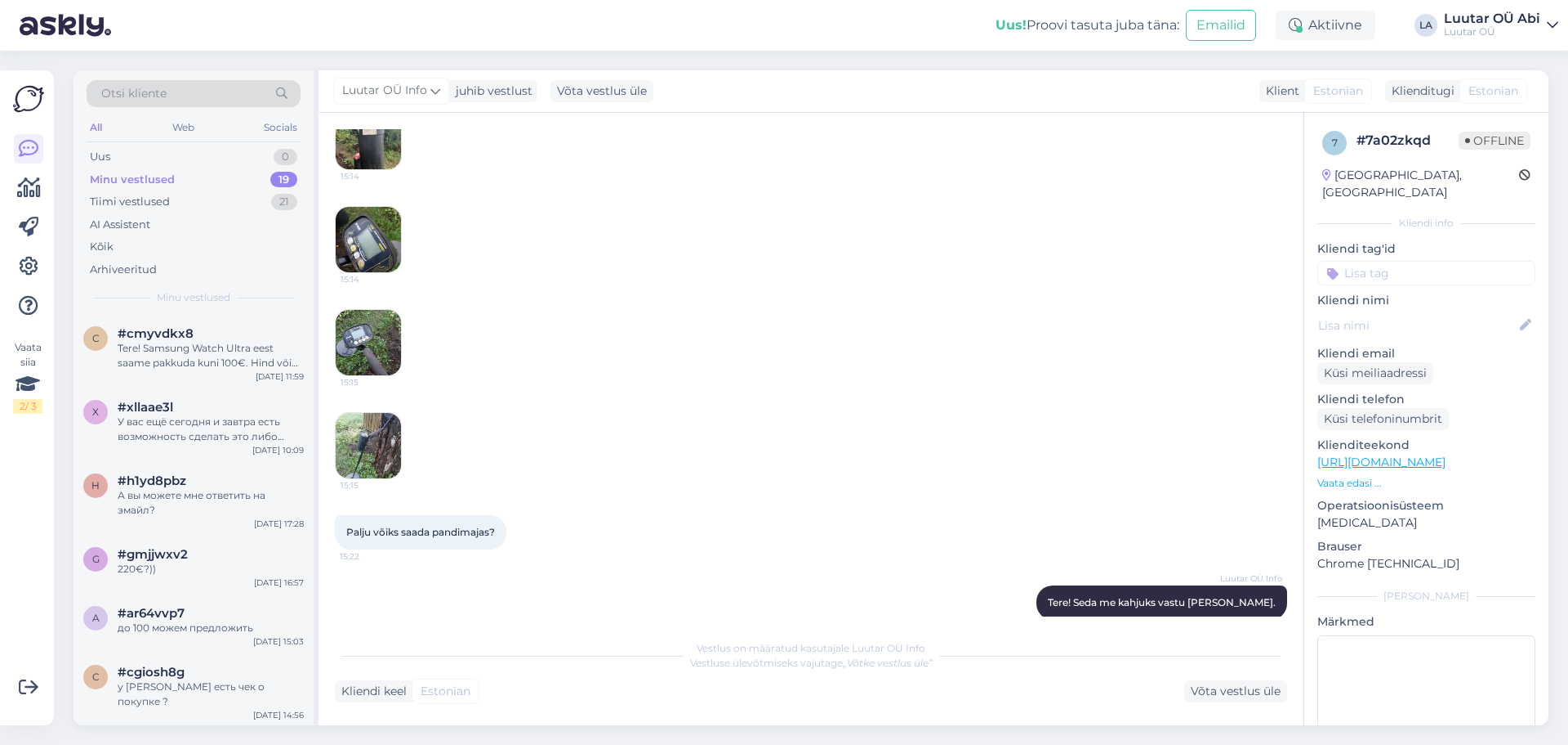
scroll to position [398, 0]
click at [362, 234] on img at bounding box center [368, 242] width 65 height 65
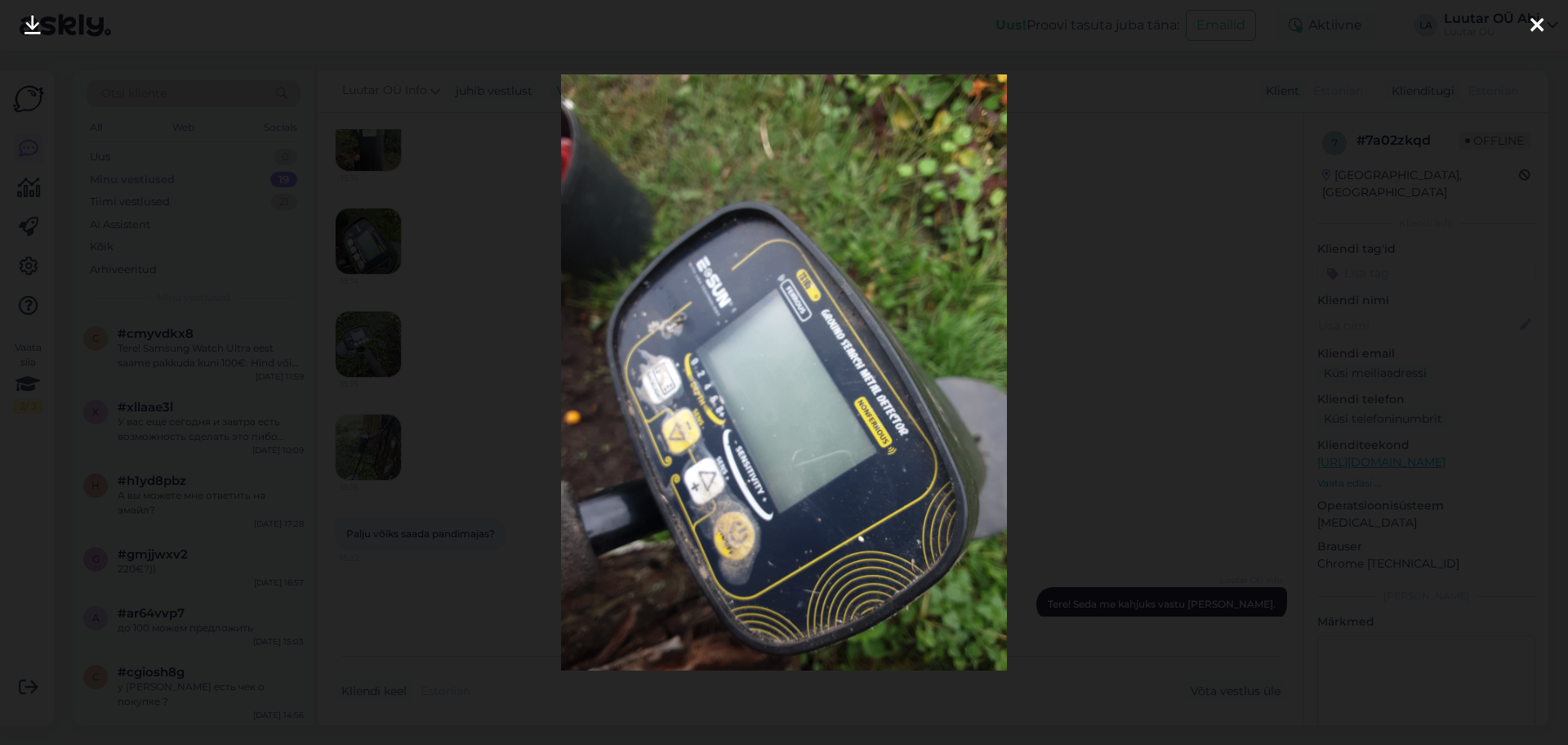
click at [479, 356] on div at bounding box center [784, 372] width 1568 height 745
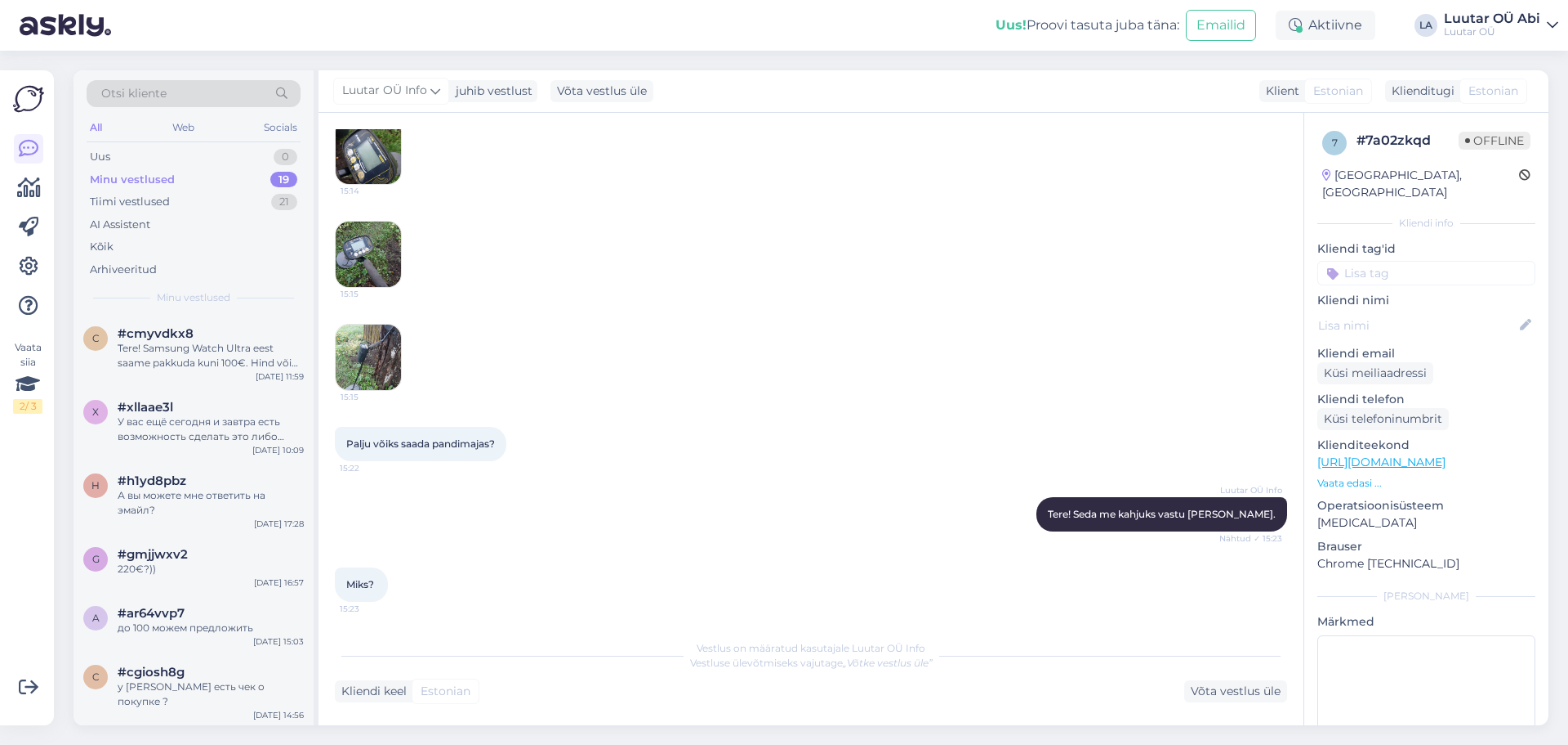
scroll to position [561, 0]
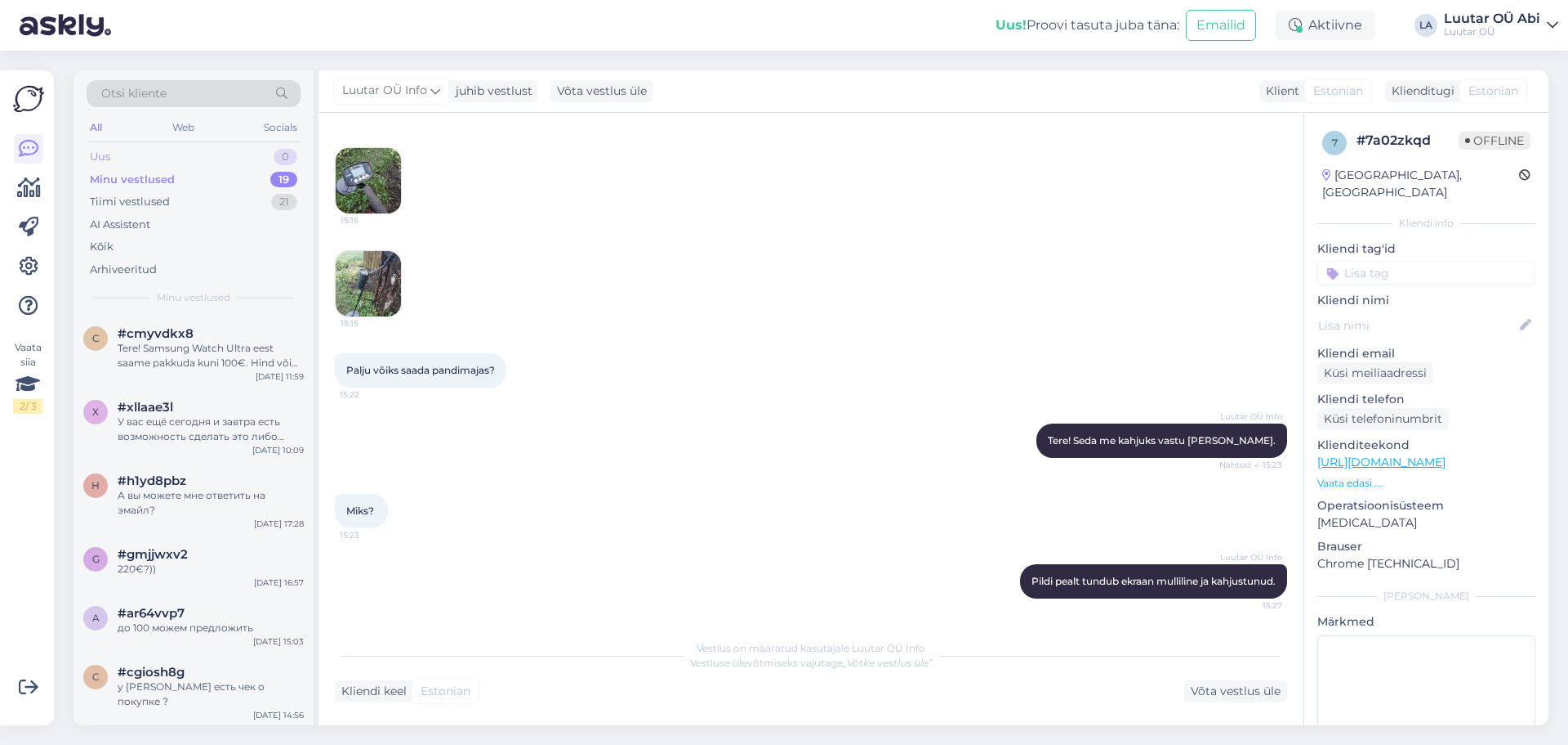
click at [137, 154] on div "Uus 0" at bounding box center [193, 157] width 214 height 23
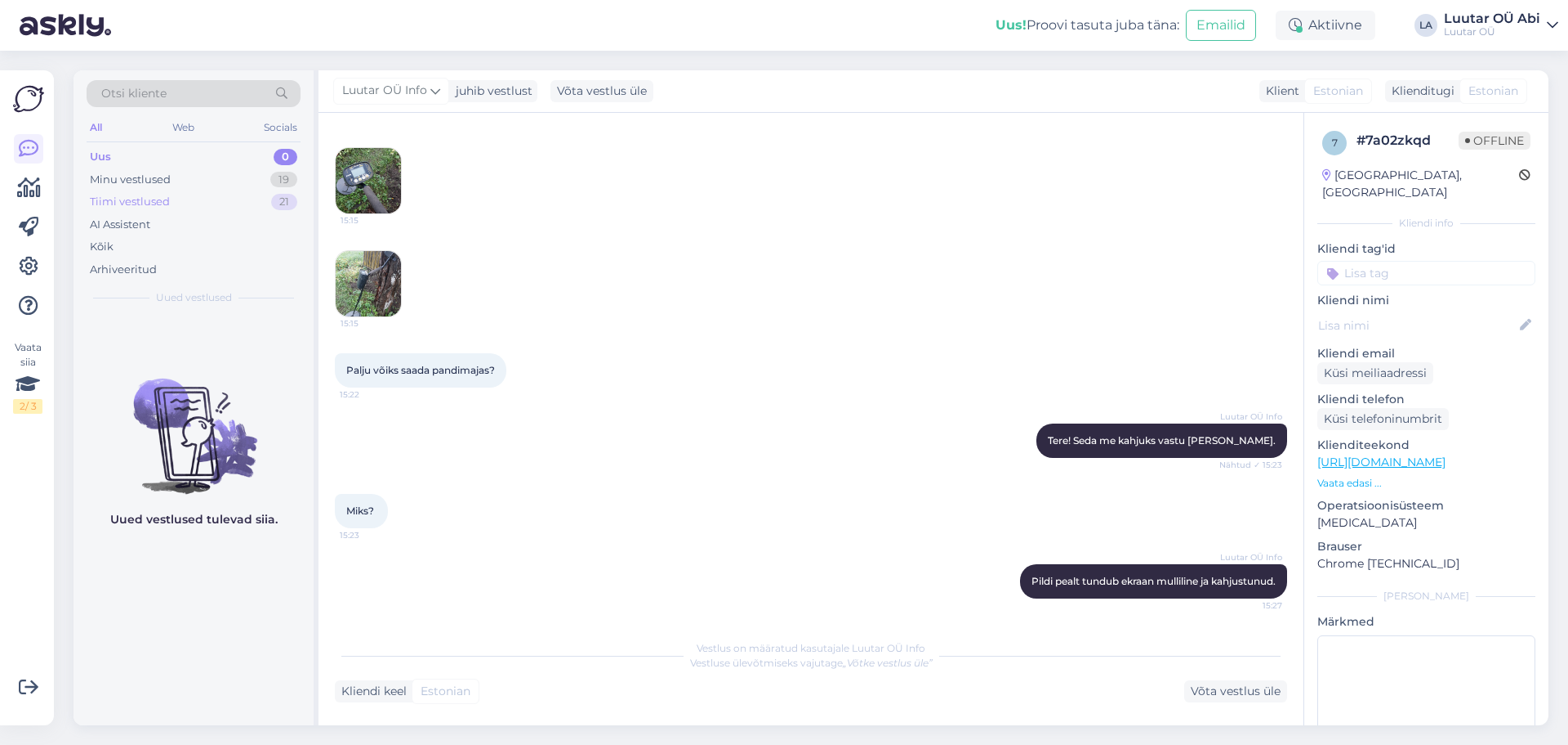
click at [151, 202] on div "Tiimi vestlused" at bounding box center [129, 201] width 80 height 16
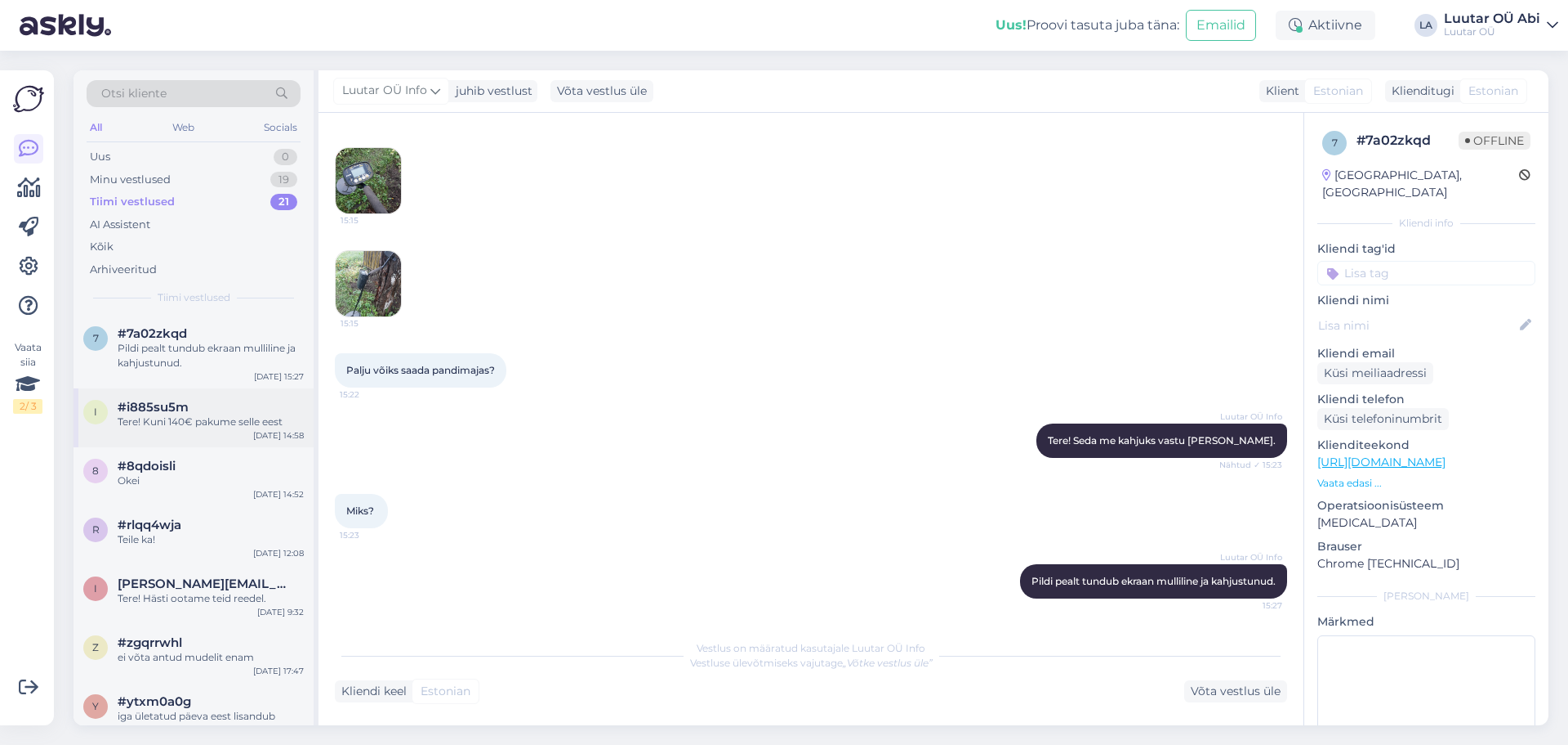
click at [196, 415] on div "Tere! Kuni 140€ pakume selle eest" at bounding box center [211, 422] width 187 height 14
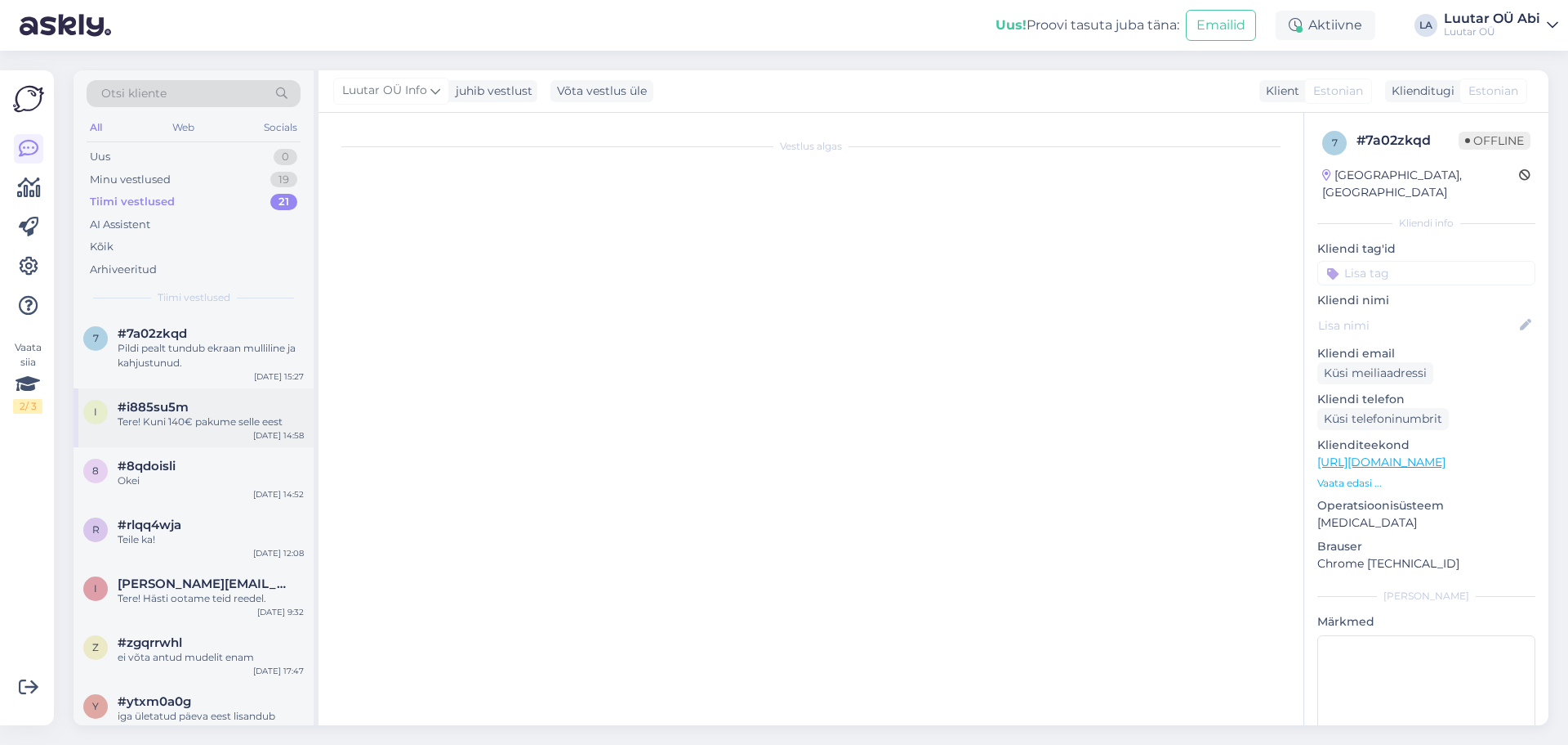
scroll to position [0, 0]
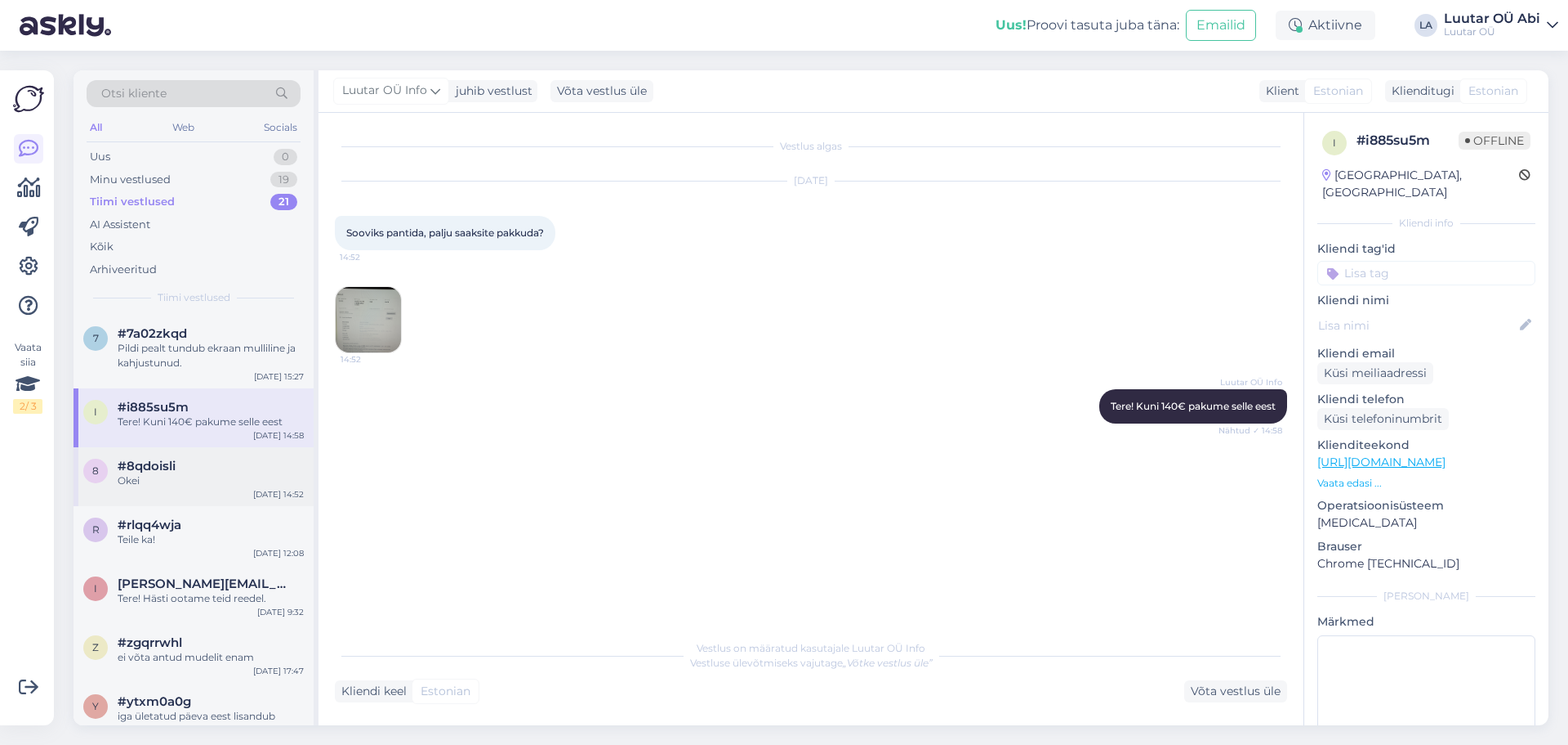
click at [196, 456] on div "8 #8qdoisli Okei Sep 16 14:52" at bounding box center [193, 476] width 240 height 59
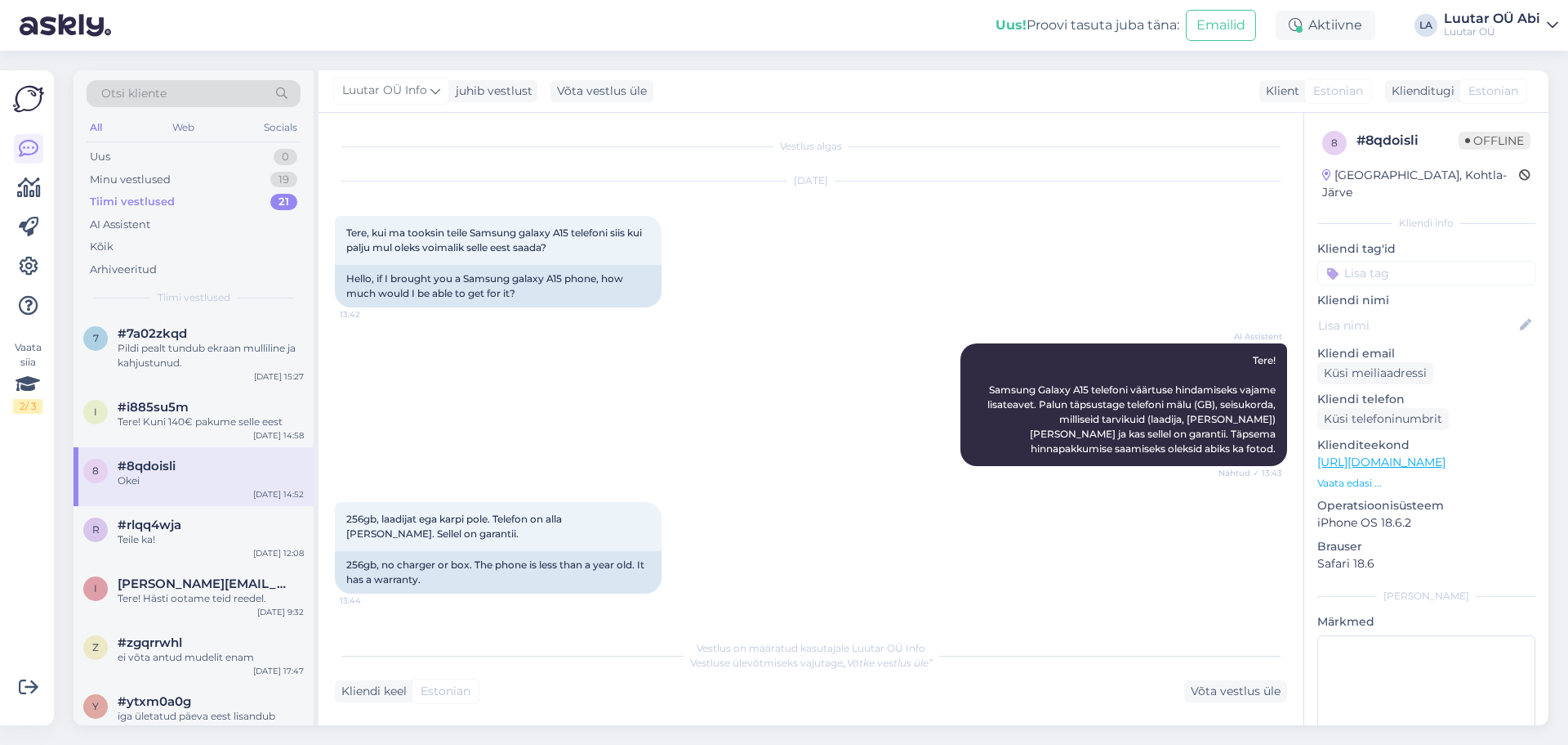
scroll to position [1234, 0]
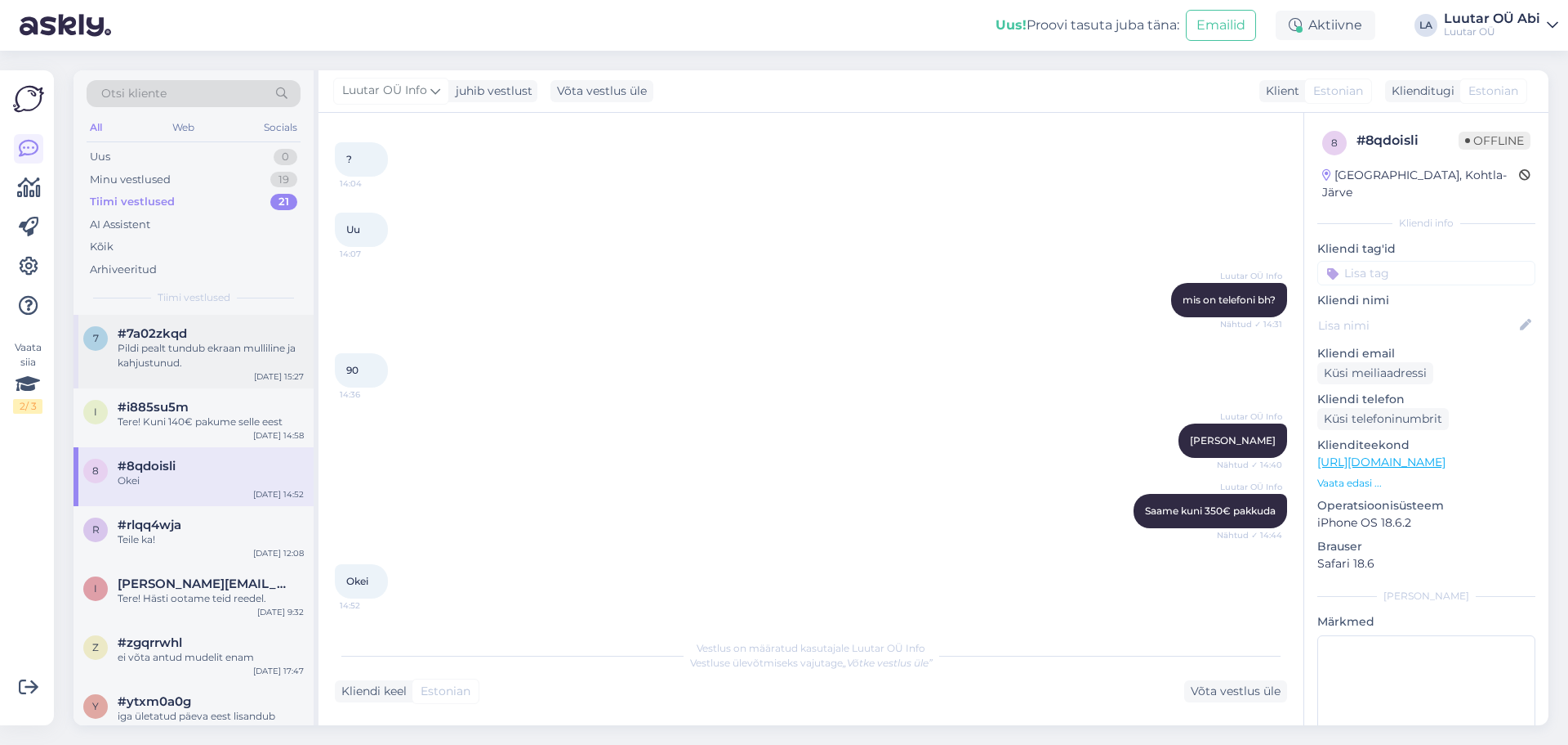
click at [209, 355] on div "Pildi pealt tundub ekraan mulliline ja kahjustunud." at bounding box center [211, 355] width 187 height 30
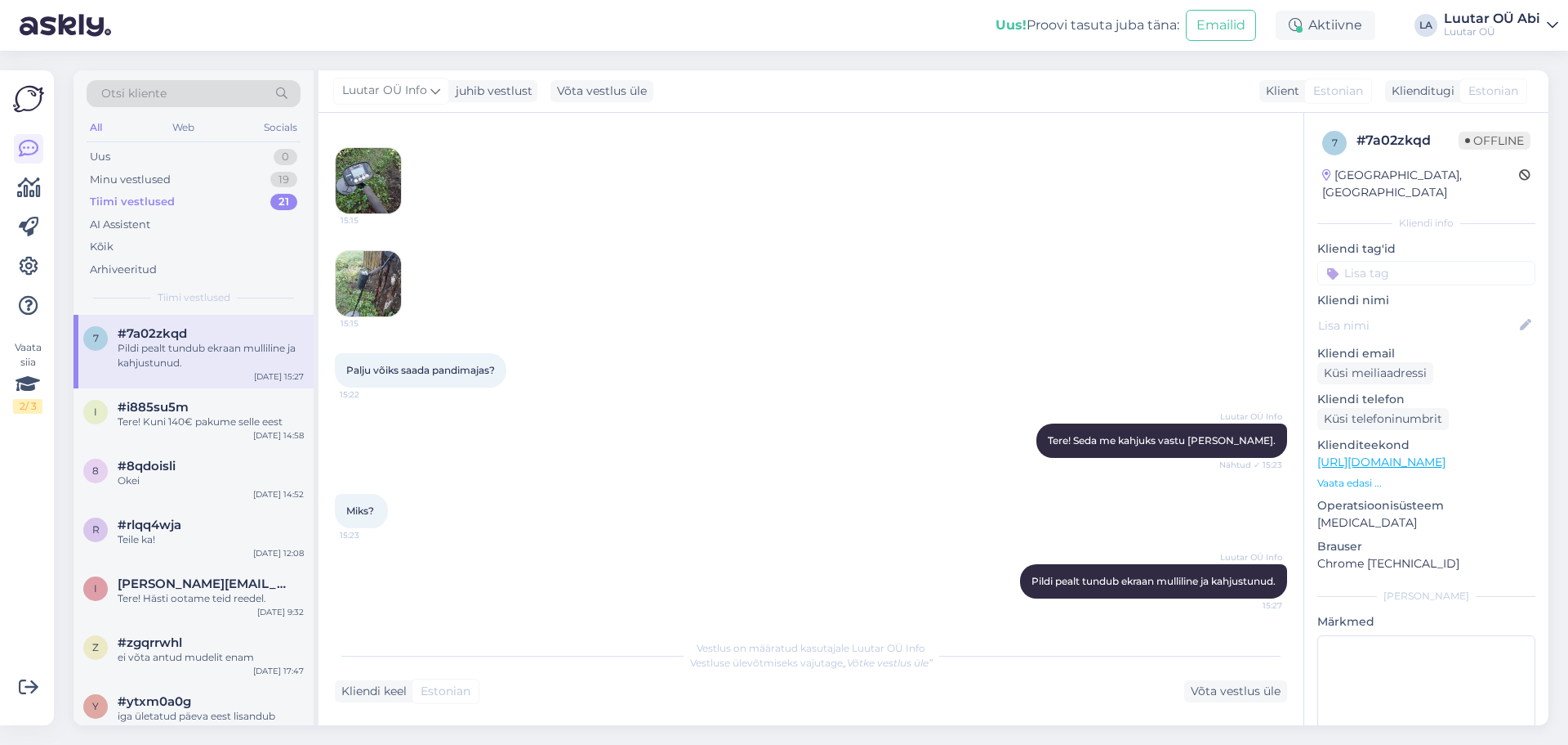
click at [190, 143] on div "Otsi kliente All Web Socials Uus 0 Minu vestlused 19 Tiimi vestlused 21 AI Assi…" at bounding box center [193, 193] width 240 height 244
click at [190, 149] on div "Uus 0" at bounding box center [193, 157] width 214 height 23
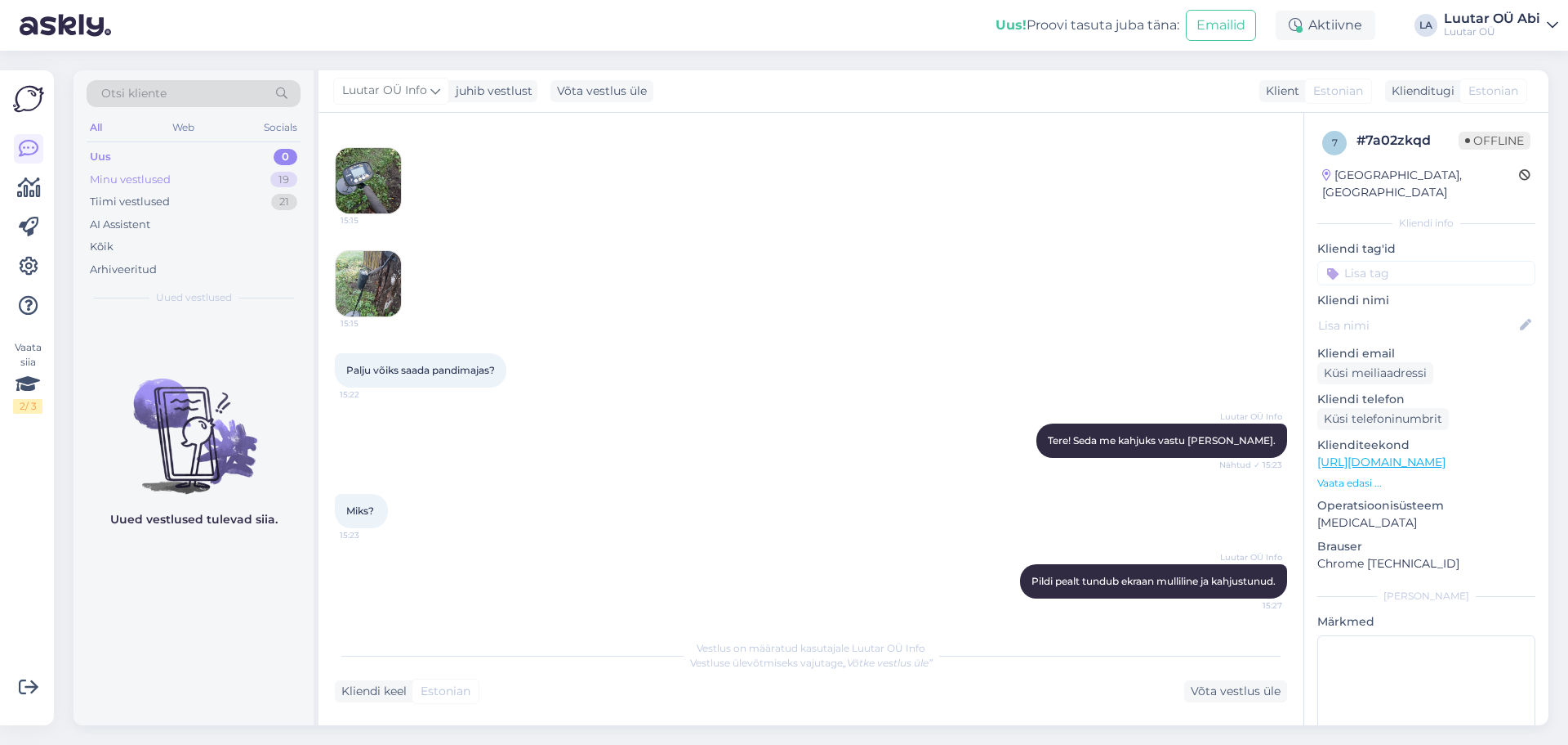
click at [198, 184] on div "Minu vestlused 19" at bounding box center [193, 180] width 214 height 23
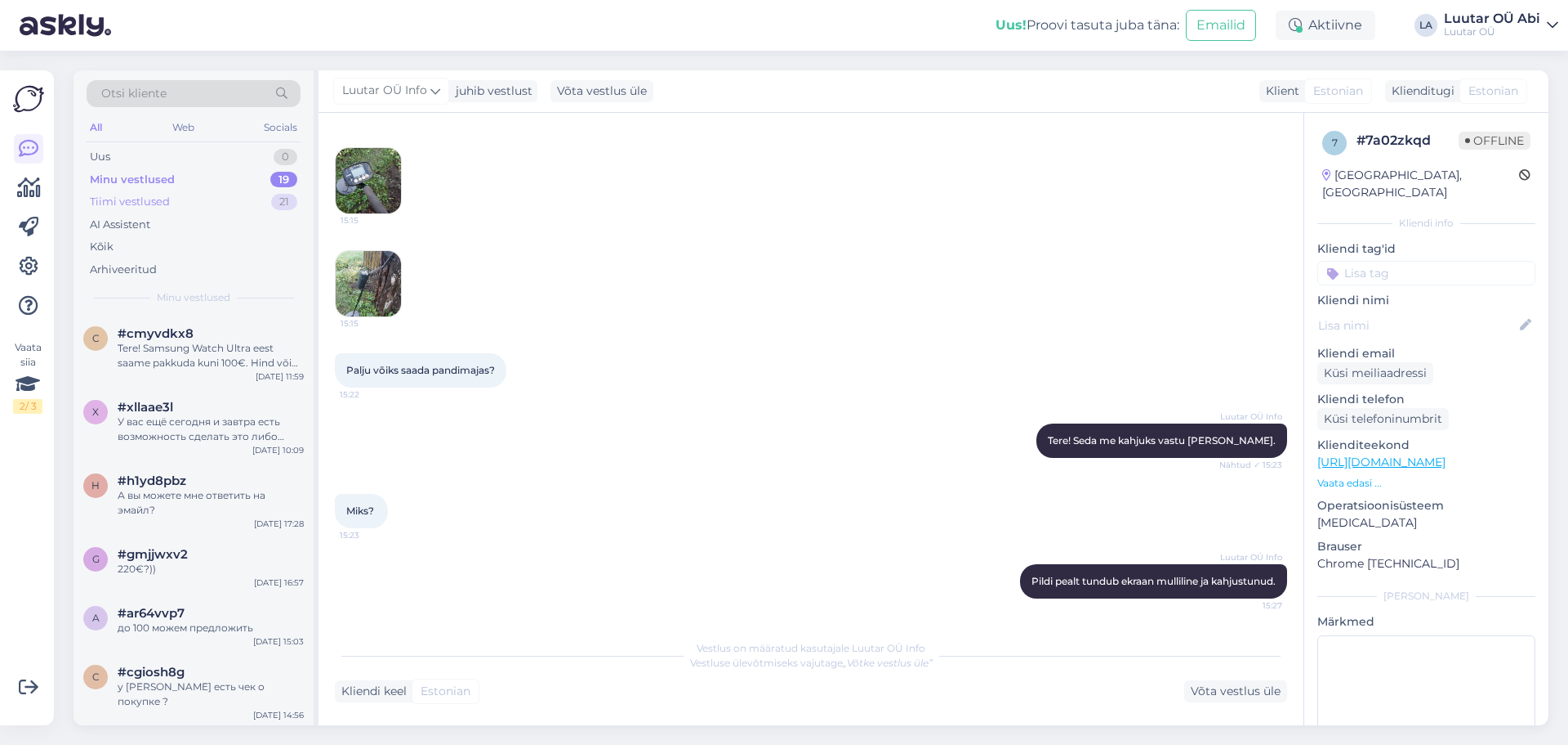
click at [199, 197] on div "Tiimi vestlused 21" at bounding box center [193, 202] width 214 height 23
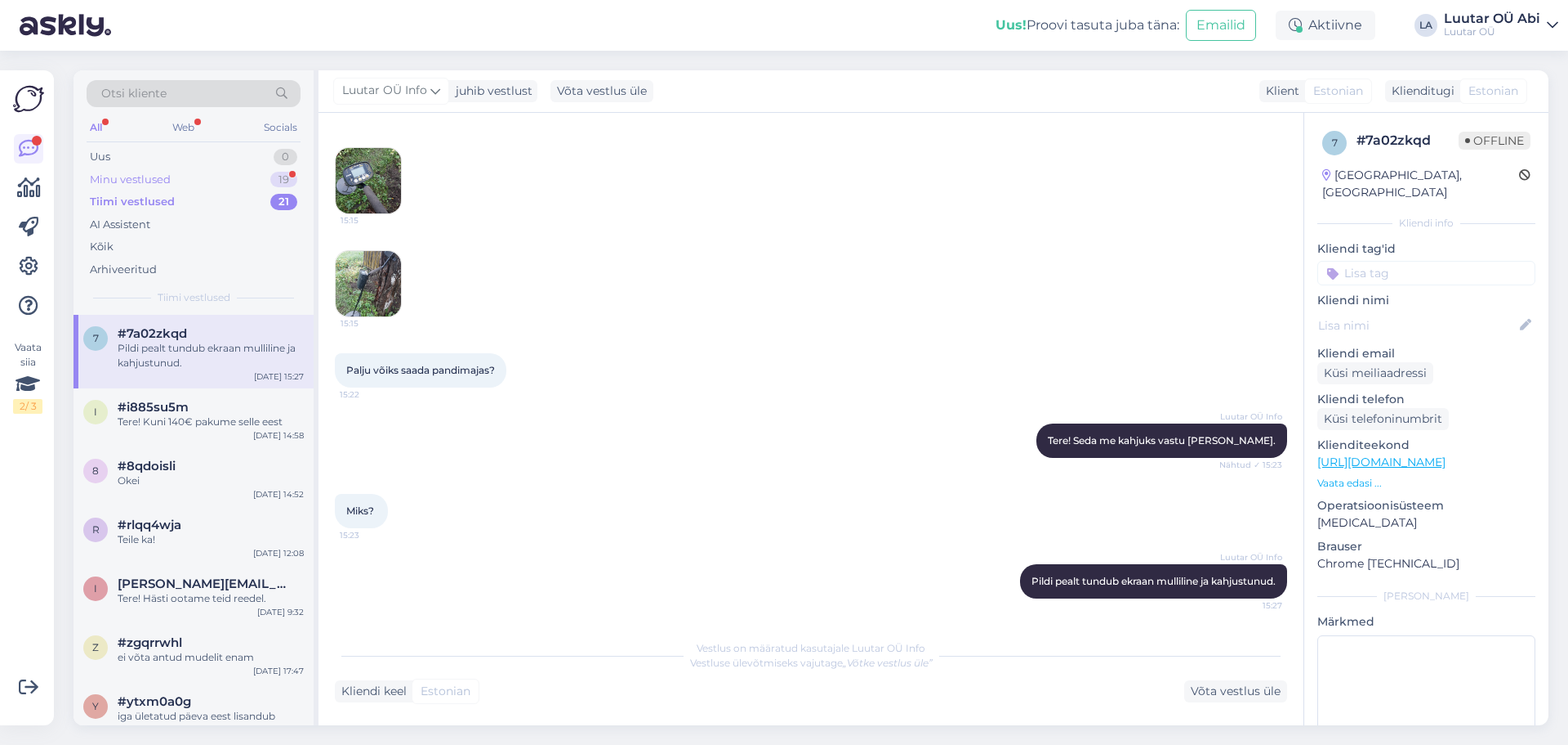
click at [122, 174] on div "Minu vestlused" at bounding box center [130, 179] width 81 height 16
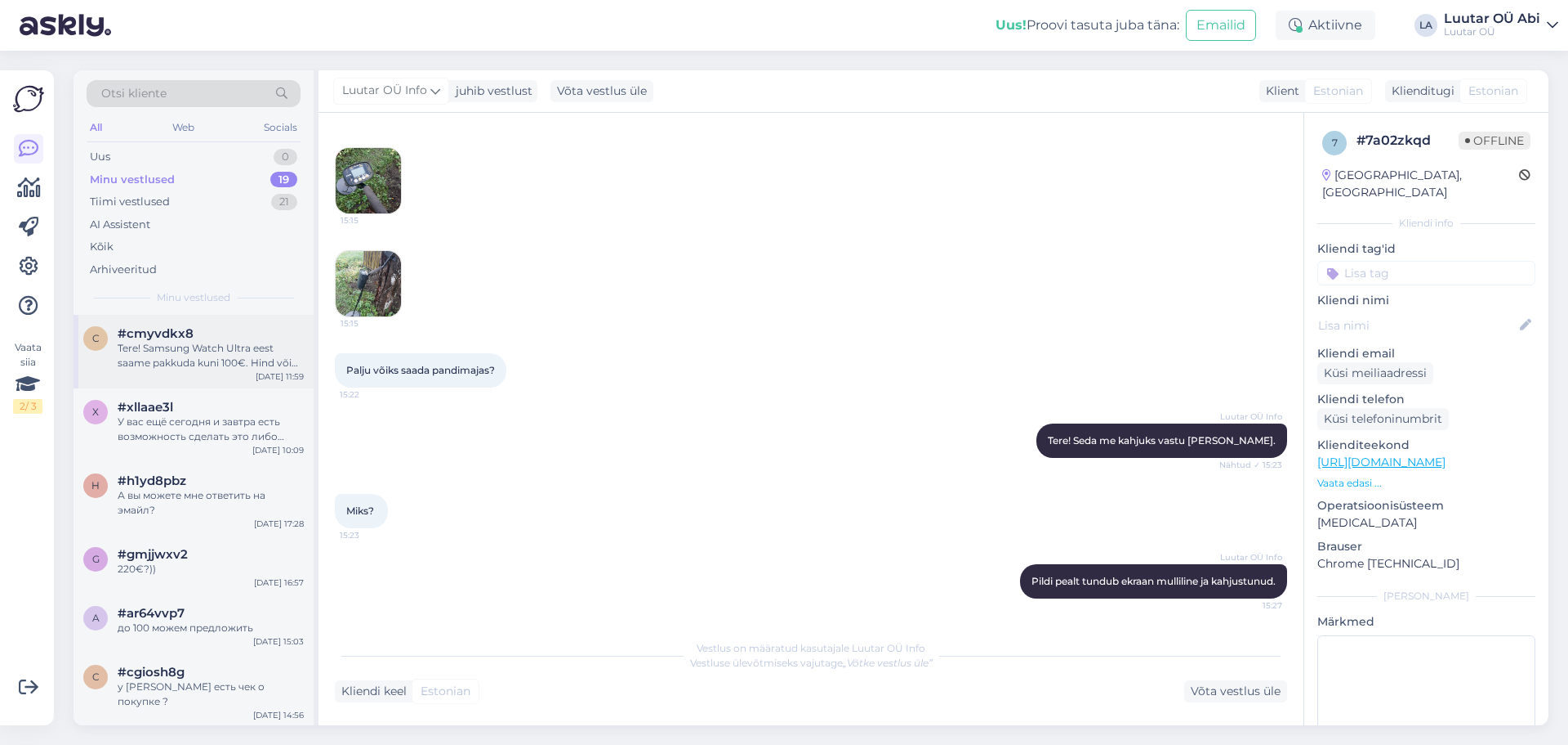
click at [211, 361] on div "Tere! Samsung Watch Ultra eest saame pakkuda kuni 100€. Hind võib mingil määral…" at bounding box center [211, 355] width 187 height 30
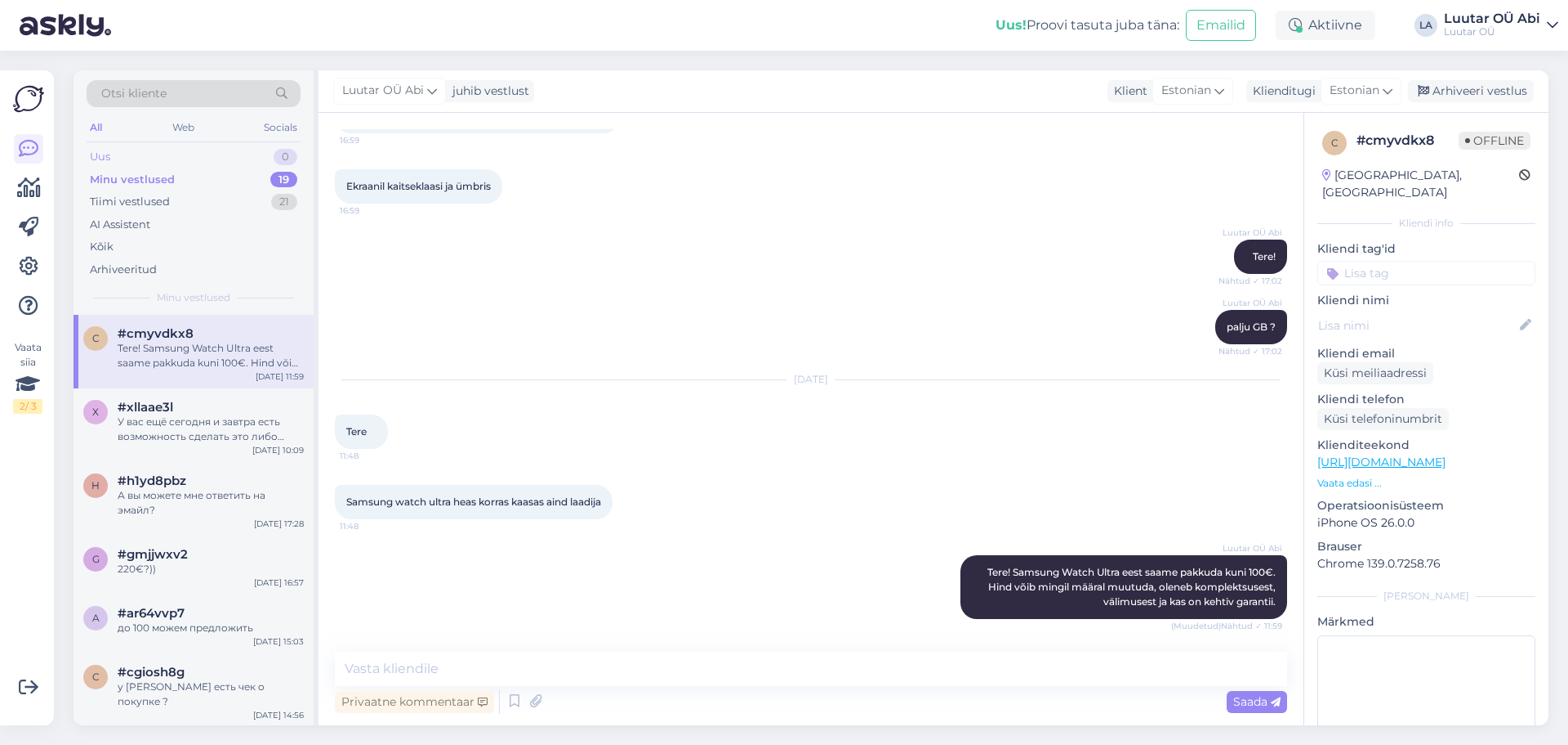
click at [191, 159] on div "Uus 0" at bounding box center [193, 157] width 214 height 23
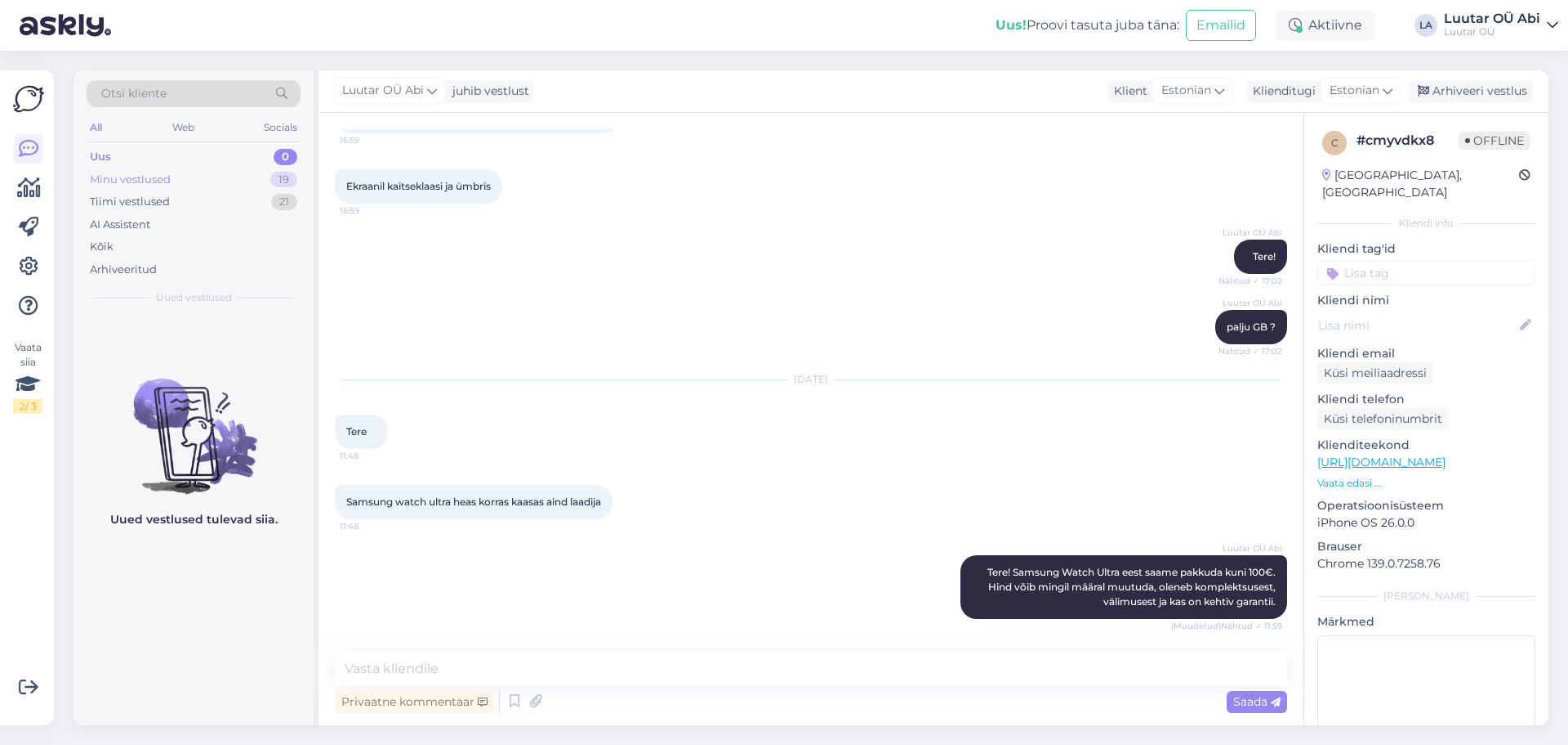
click at [170, 177] on div "Minu vestlused 19" at bounding box center [193, 180] width 214 height 23
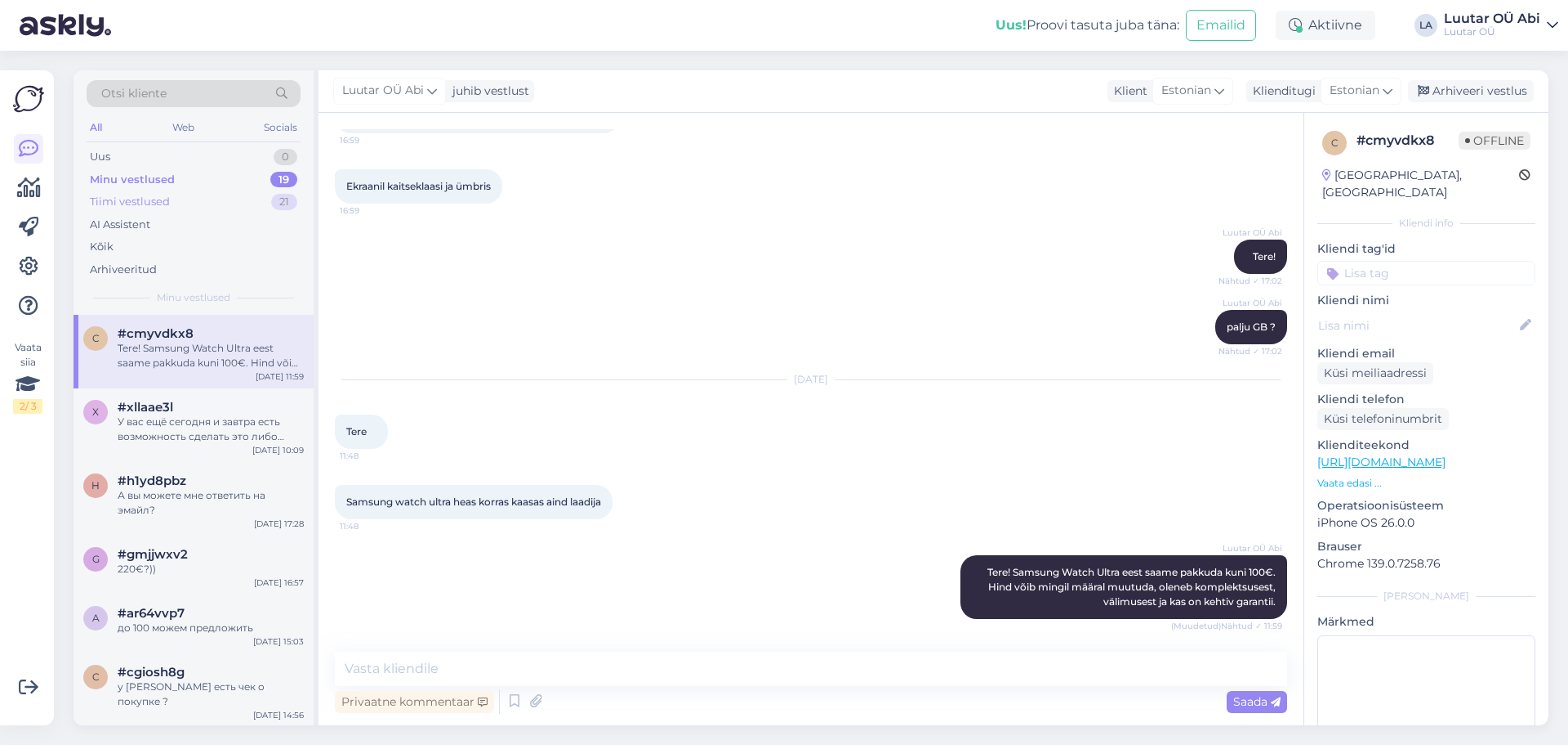
click at [160, 200] on div "Tiimi vestlused" at bounding box center [129, 201] width 80 height 16
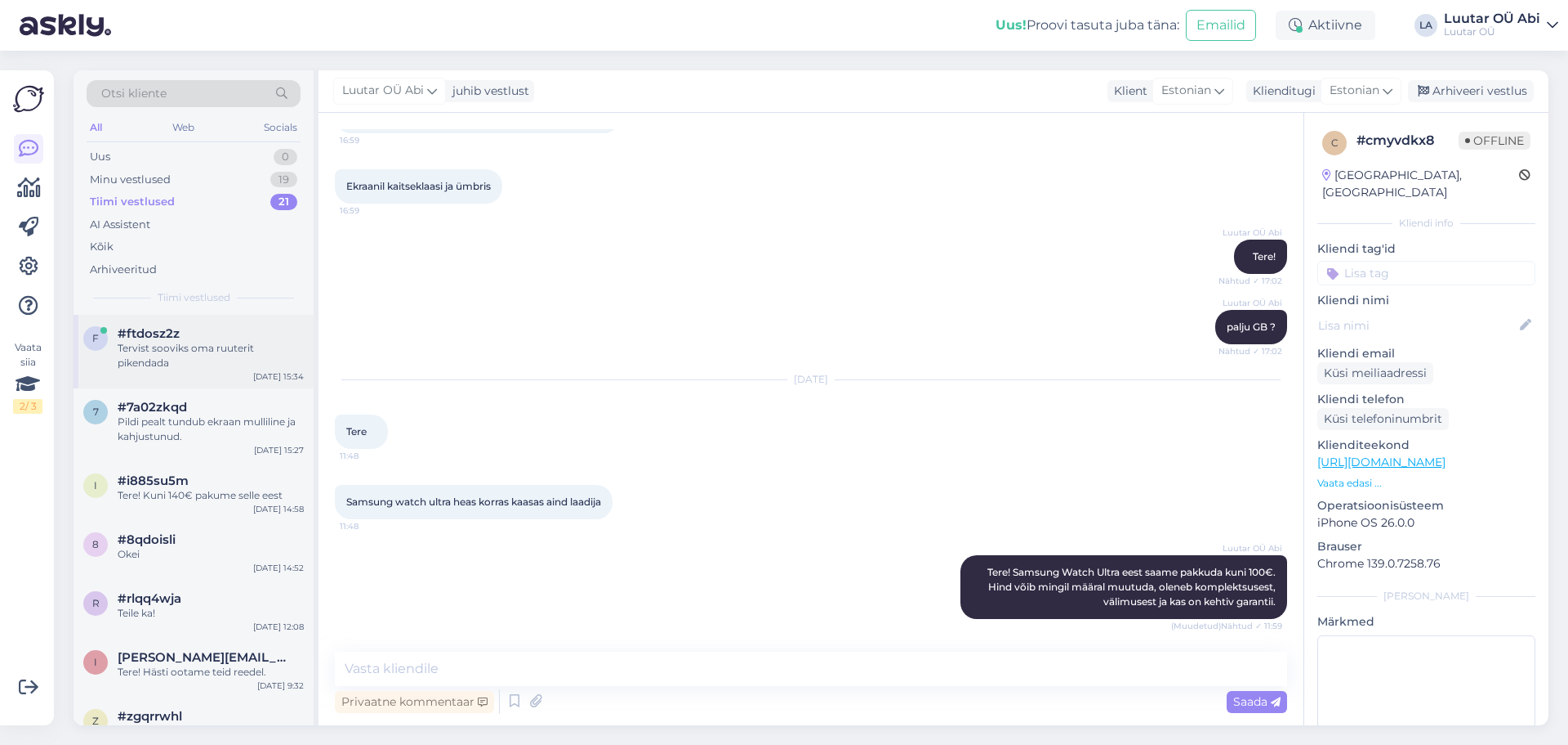
click at [183, 367] on div "Tervist sooviks oma ruuterit pikendada" at bounding box center [211, 355] width 187 height 30
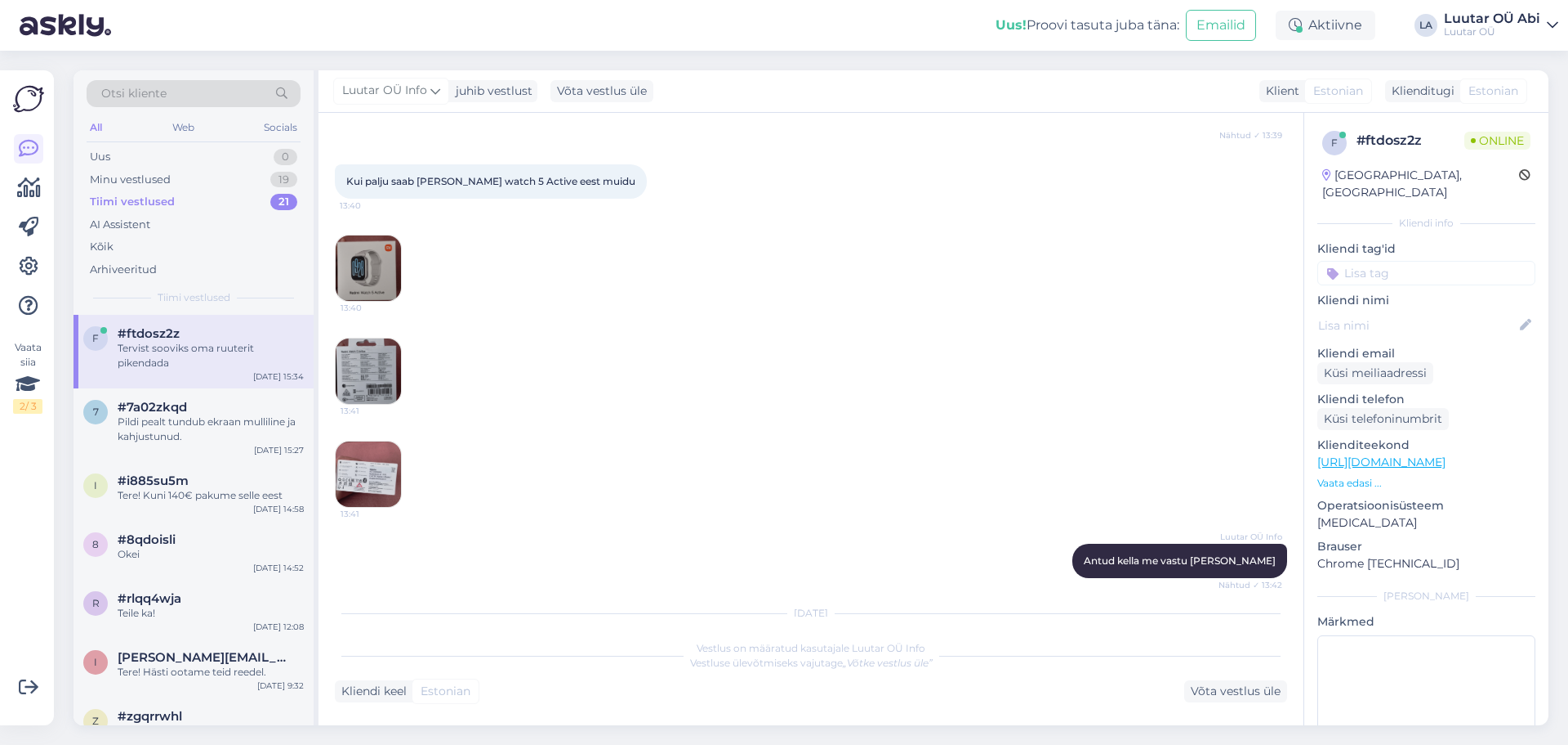
scroll to position [1997, 0]
click at [351, 258] on img at bounding box center [368, 266] width 65 height 65
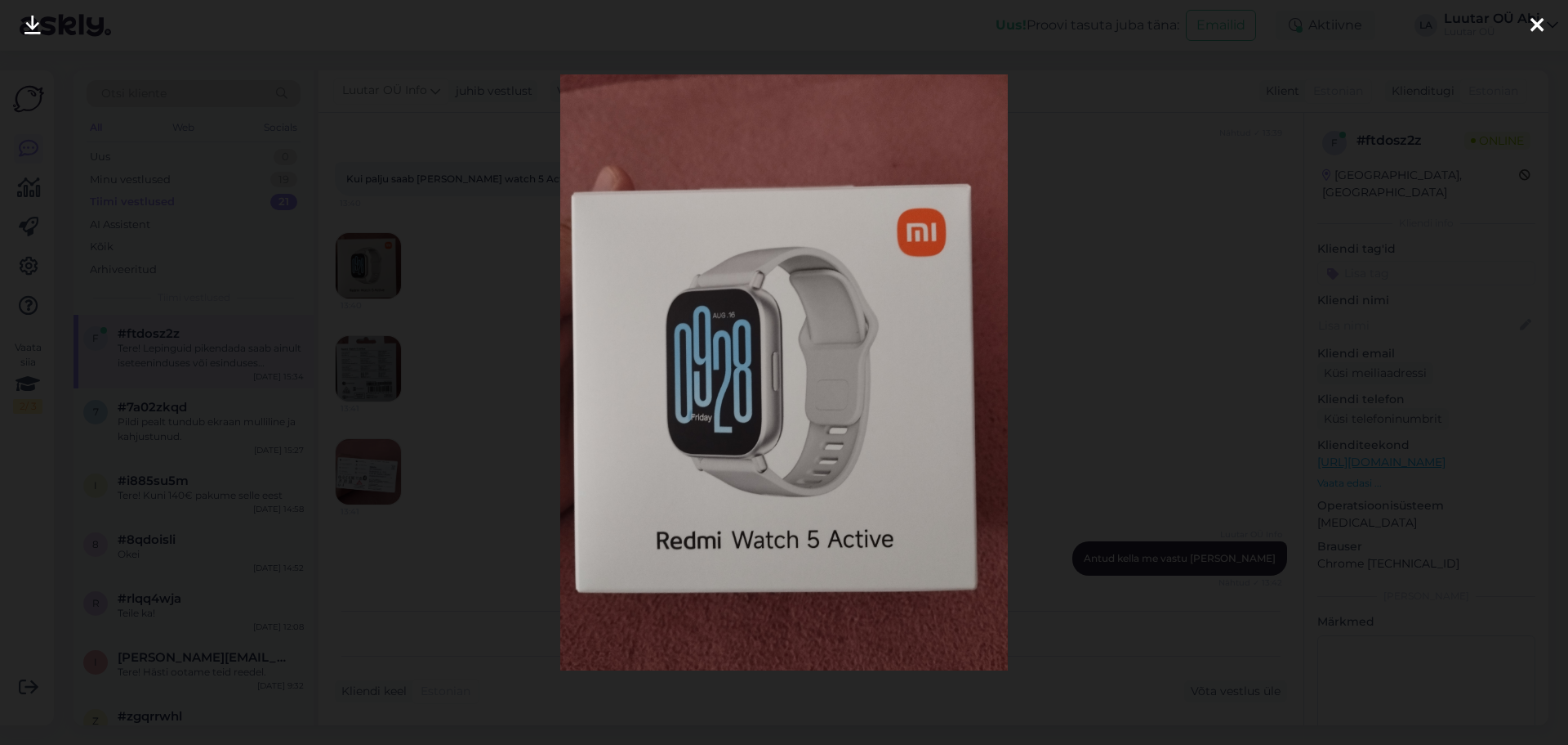
scroll to position [2165, 0]
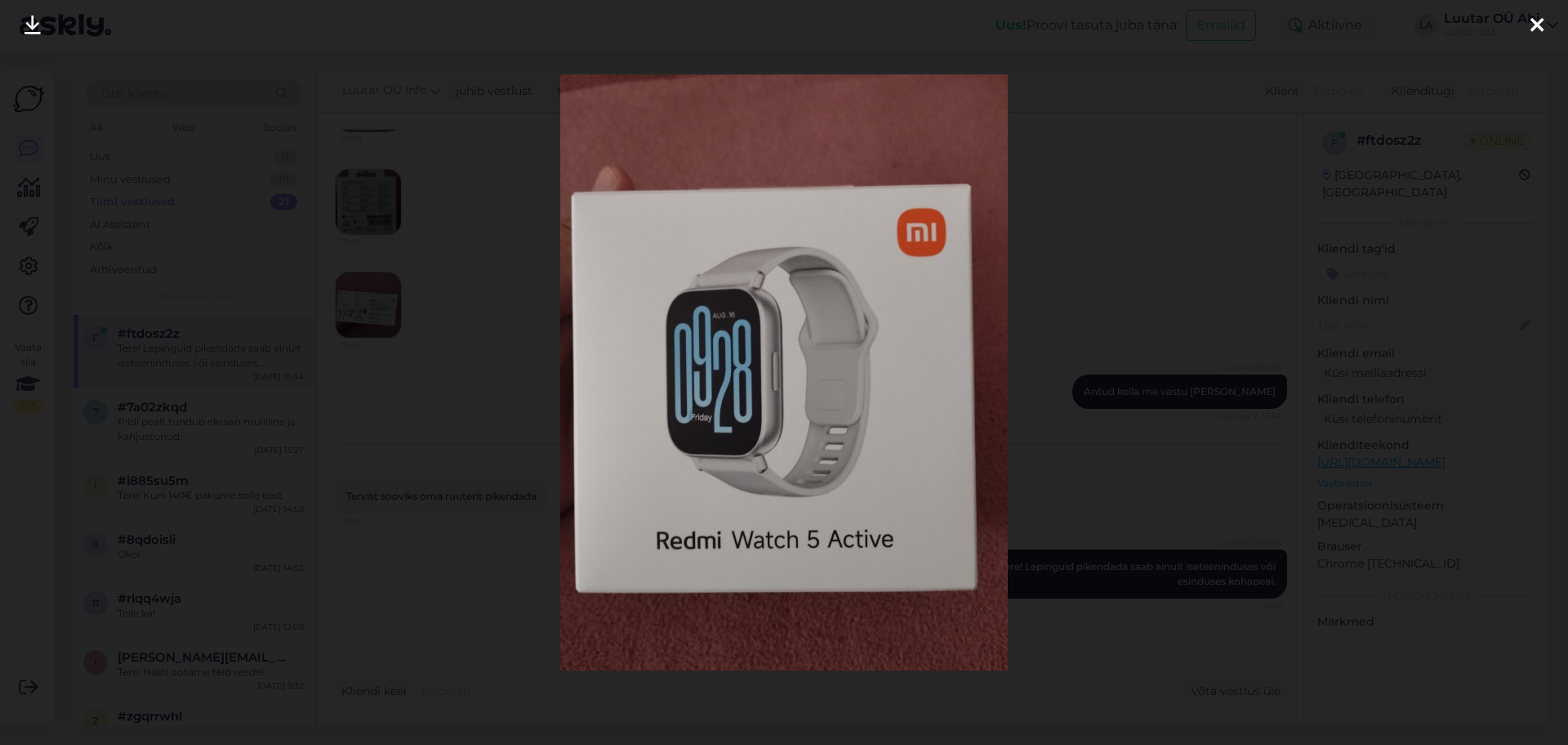
click at [390, 347] on div at bounding box center [784, 372] width 1568 height 745
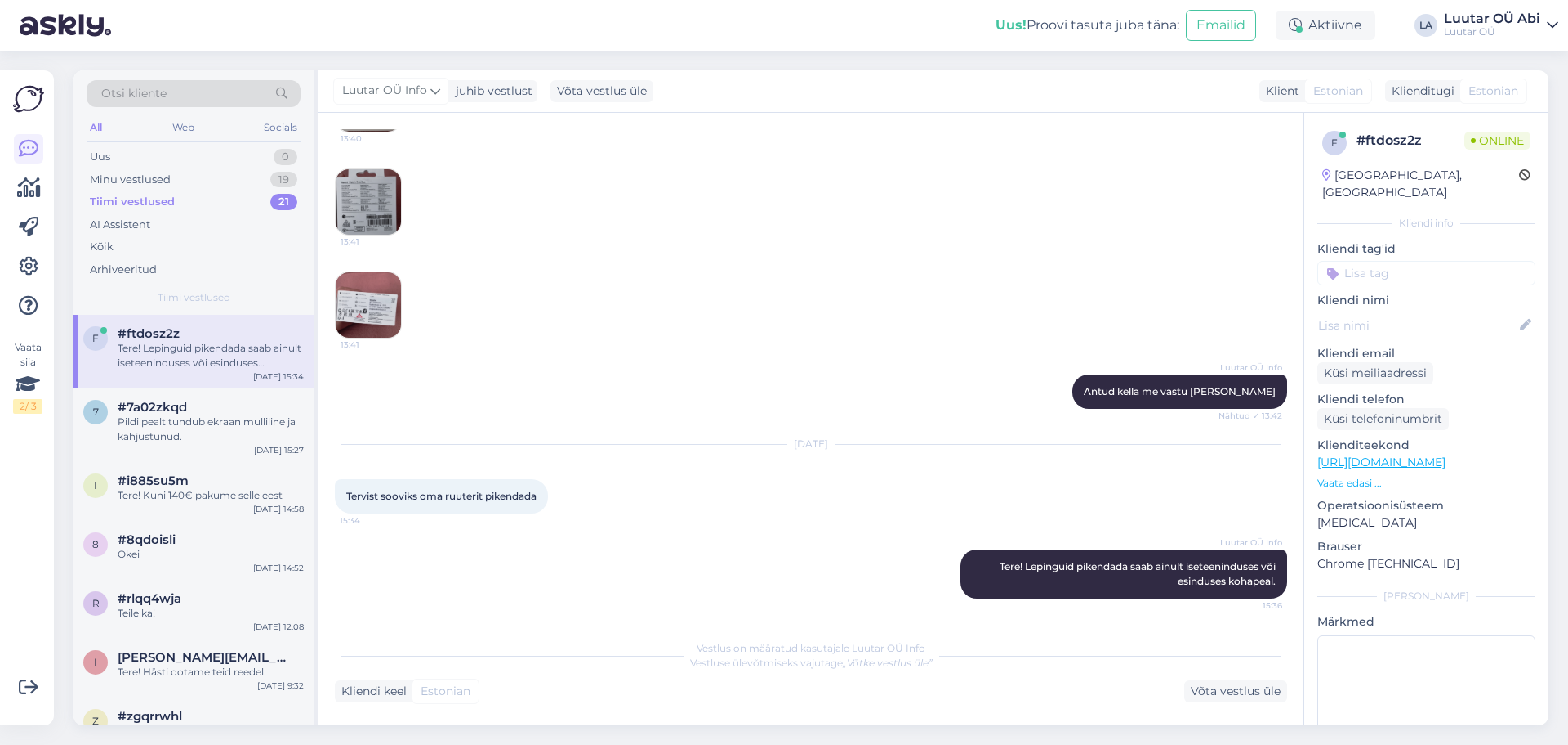
click at [370, 295] on img at bounding box center [368, 305] width 65 height 65
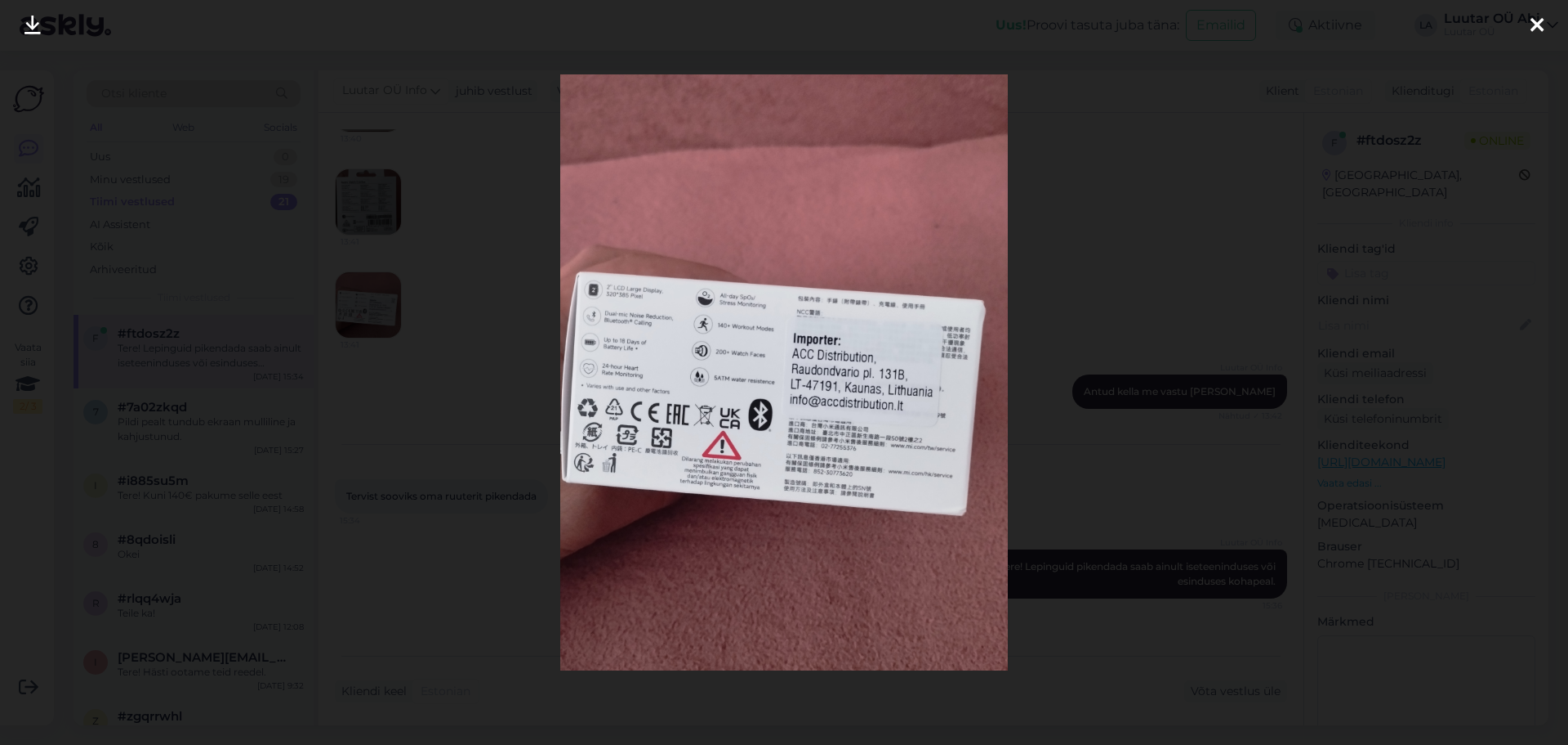
click at [462, 322] on div at bounding box center [784, 372] width 1568 height 745
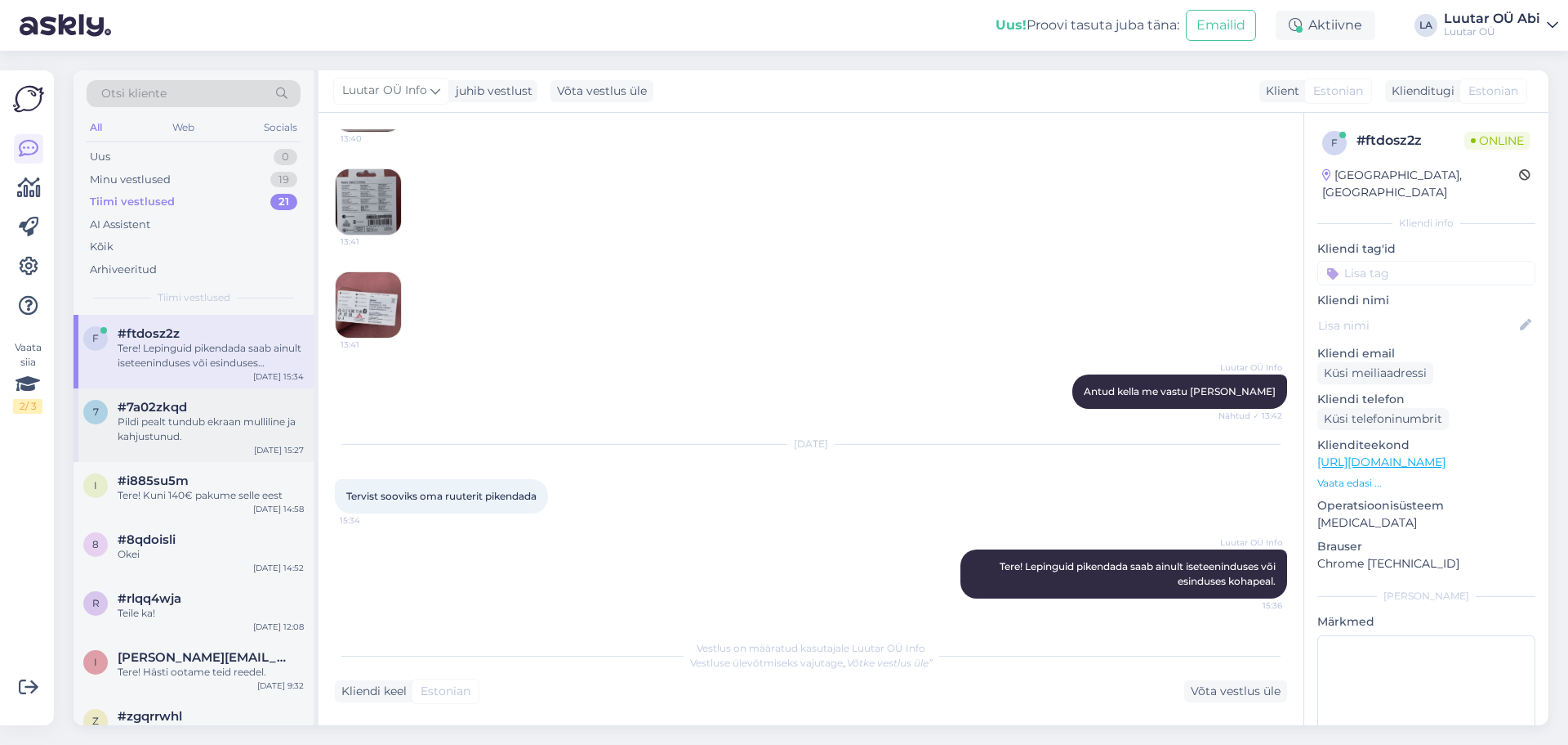
click at [210, 414] on div "#7a02zkqd" at bounding box center [211, 406] width 187 height 14
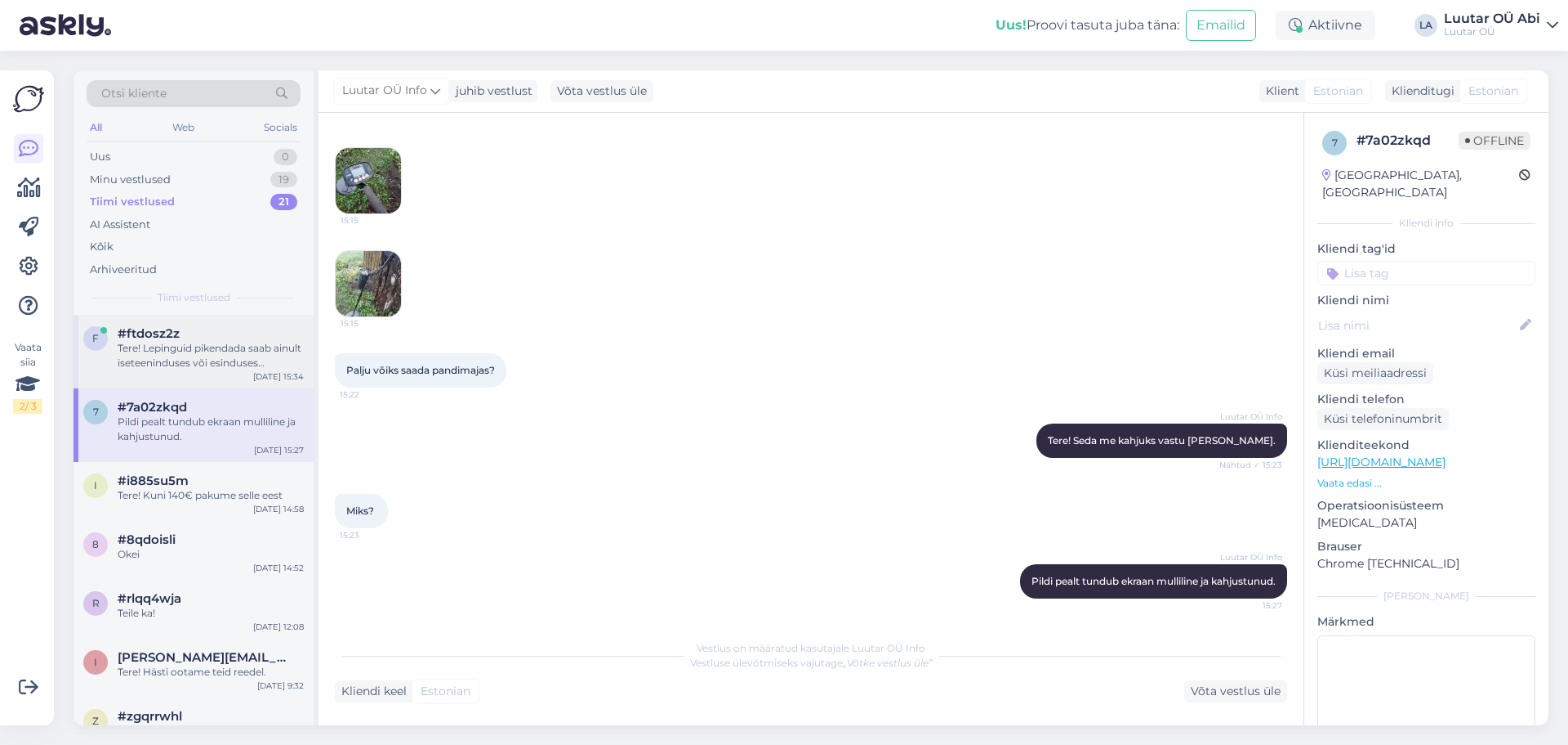
click at [211, 366] on div "Tere! Lepinguid pikendada saab ainult iseteeninduses või esinduses kohapeal." at bounding box center [211, 355] width 187 height 30
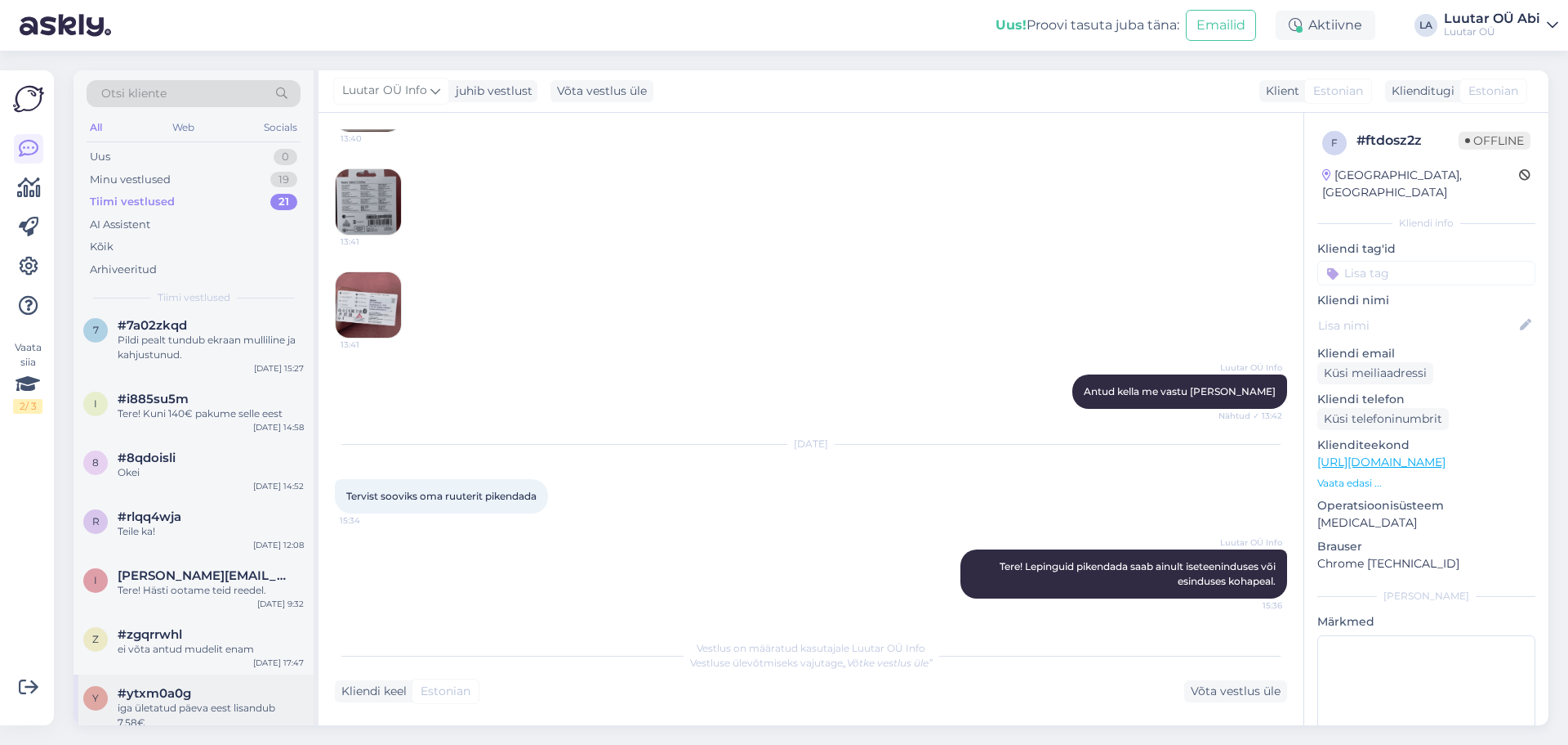
scroll to position [0, 0]
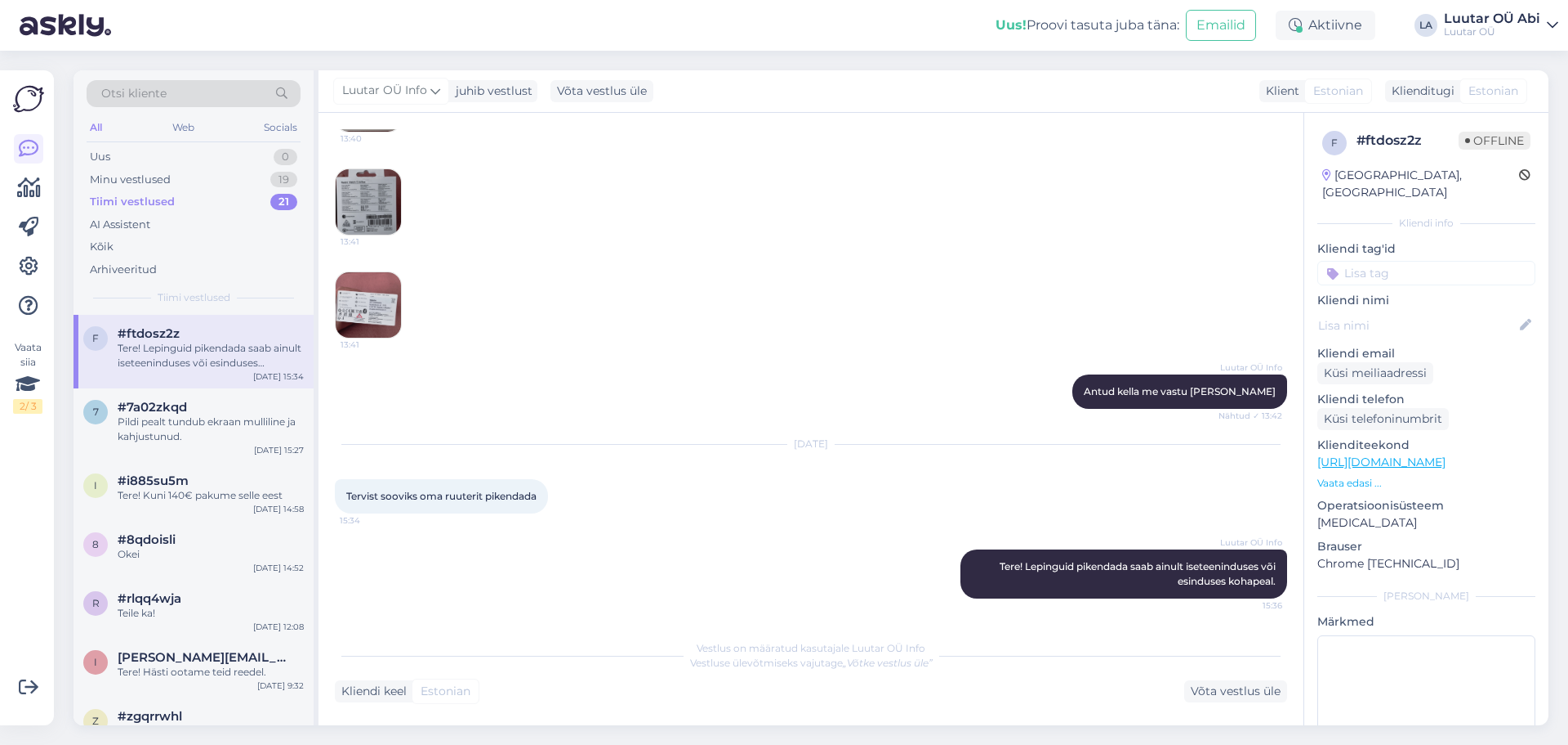
click at [207, 197] on div "Tiimi vestlused 21" at bounding box center [193, 202] width 214 height 23
click at [169, 197] on div "Tiimi vestlused" at bounding box center [132, 201] width 85 height 16
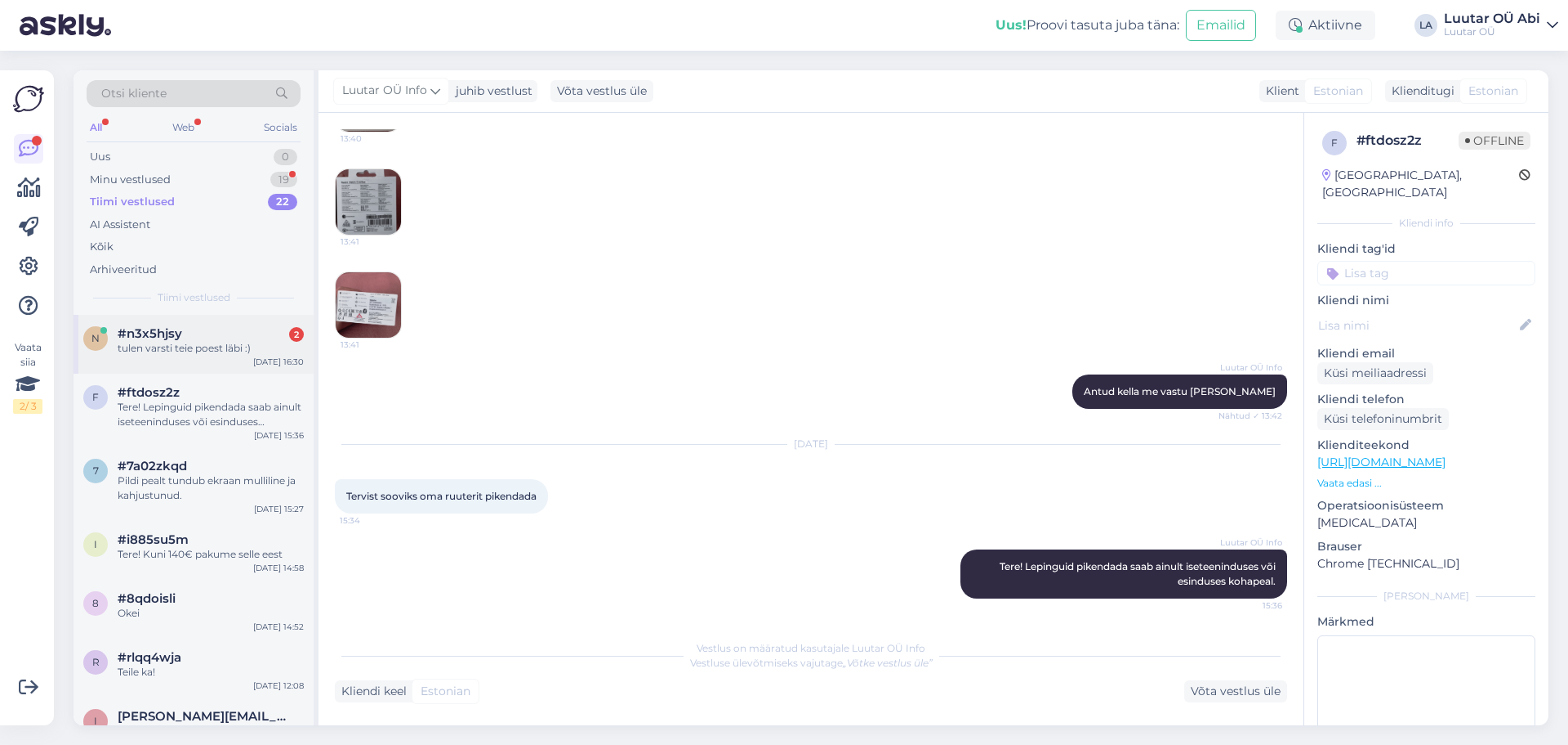
click at [246, 355] on div "tulen varsti teie poest läbi :)" at bounding box center [211, 347] width 187 height 14
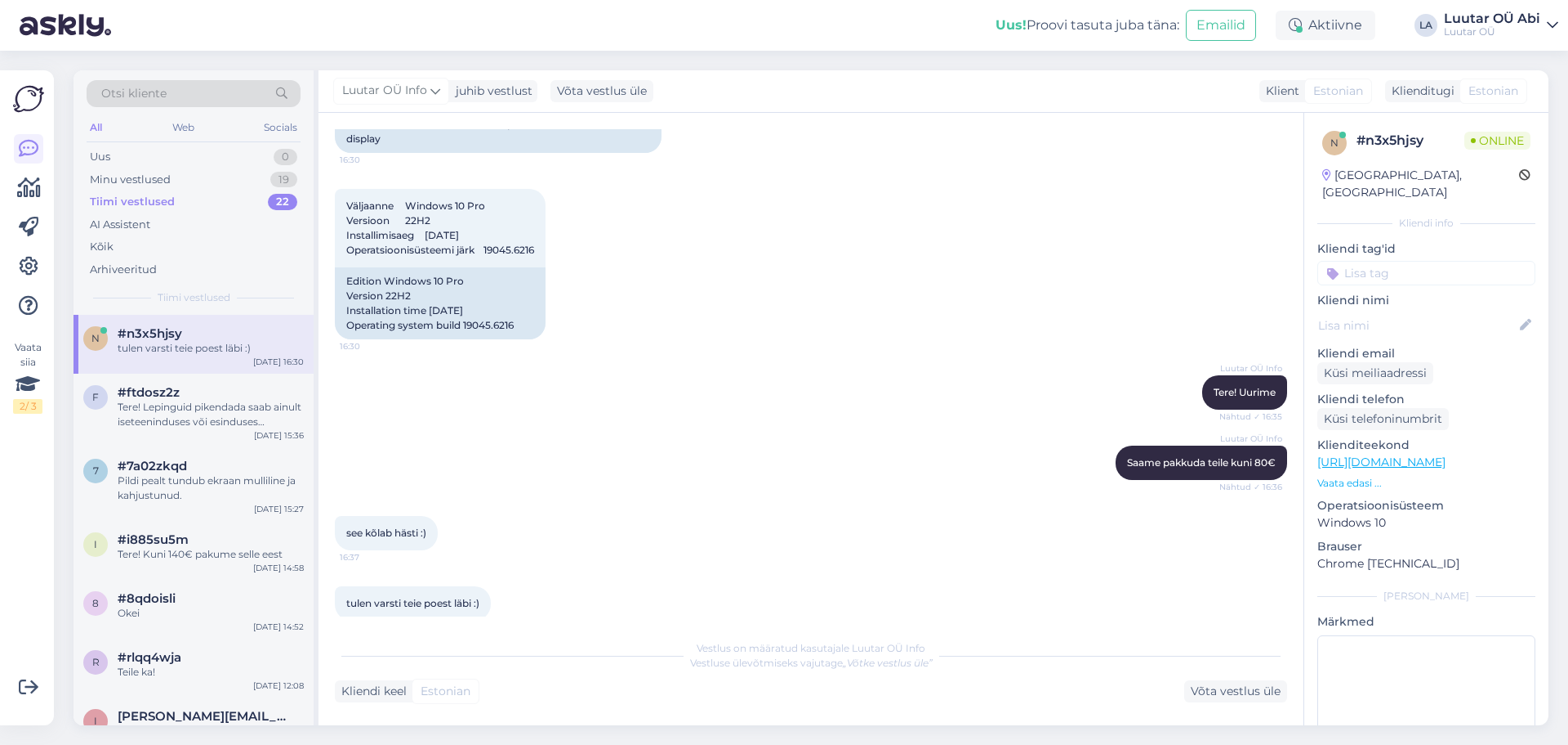
scroll to position [979, 0]
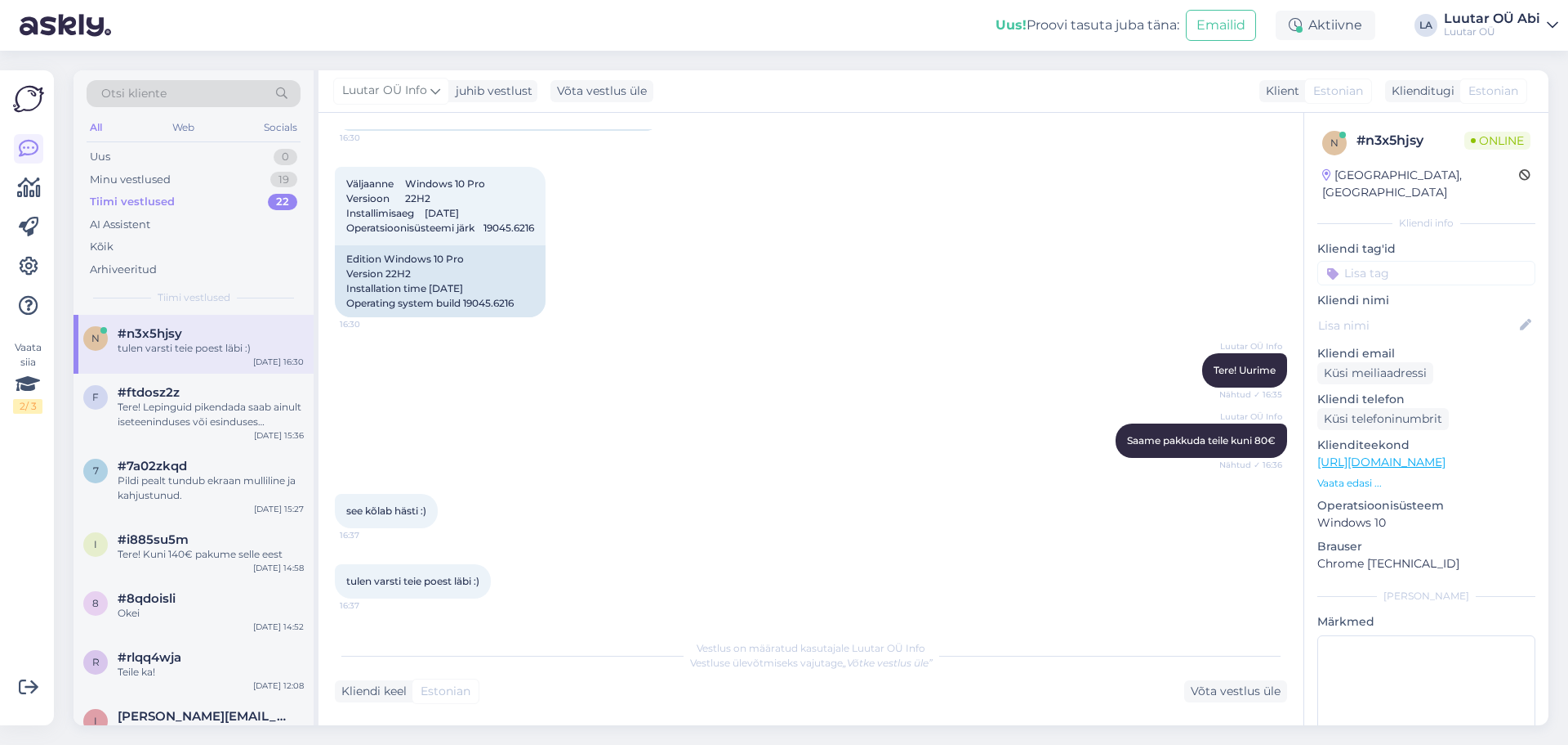
click at [196, 210] on div "Tiimi vestlused 22" at bounding box center [193, 202] width 214 height 23
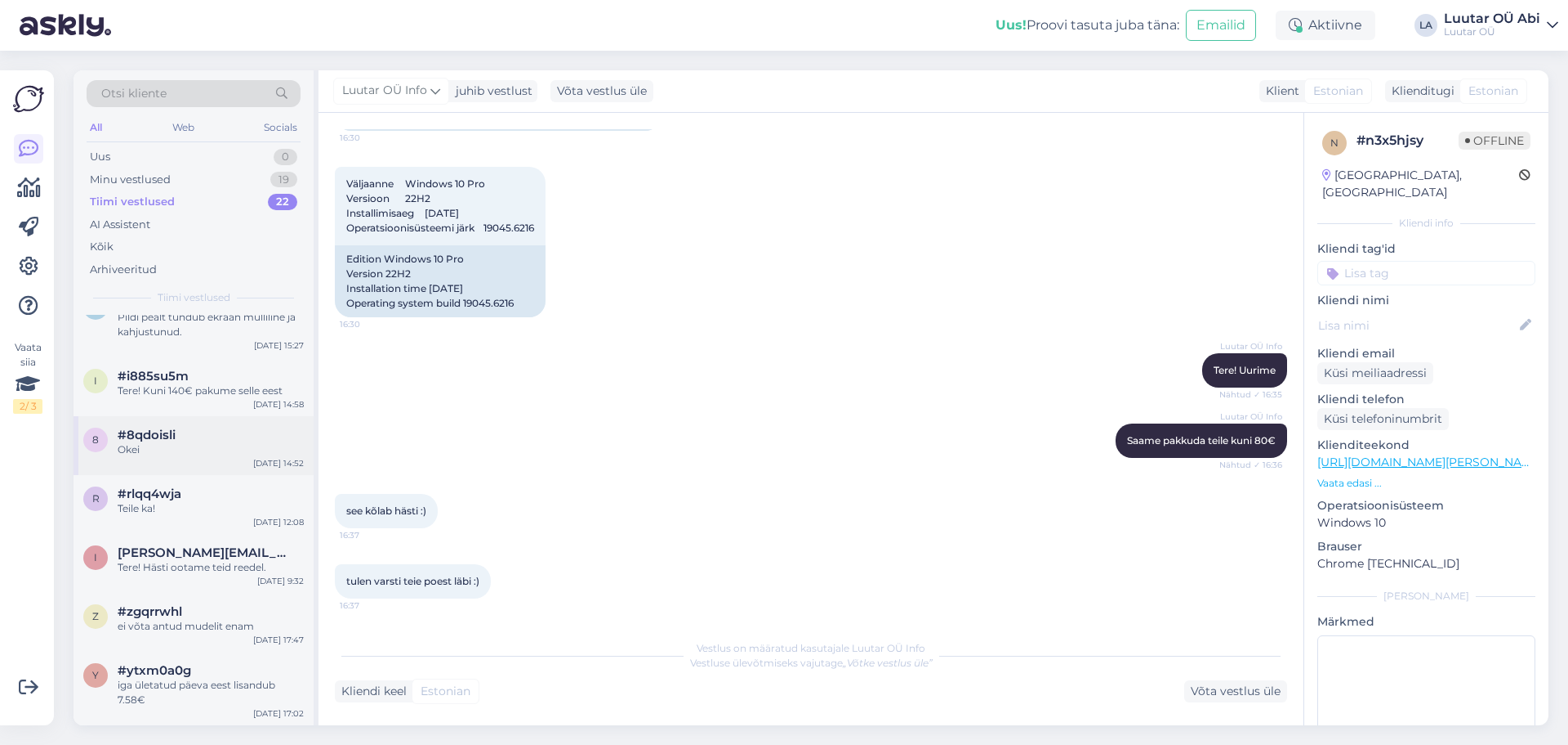
scroll to position [0, 0]
